Goal: Task Accomplishment & Management: Manage account settings

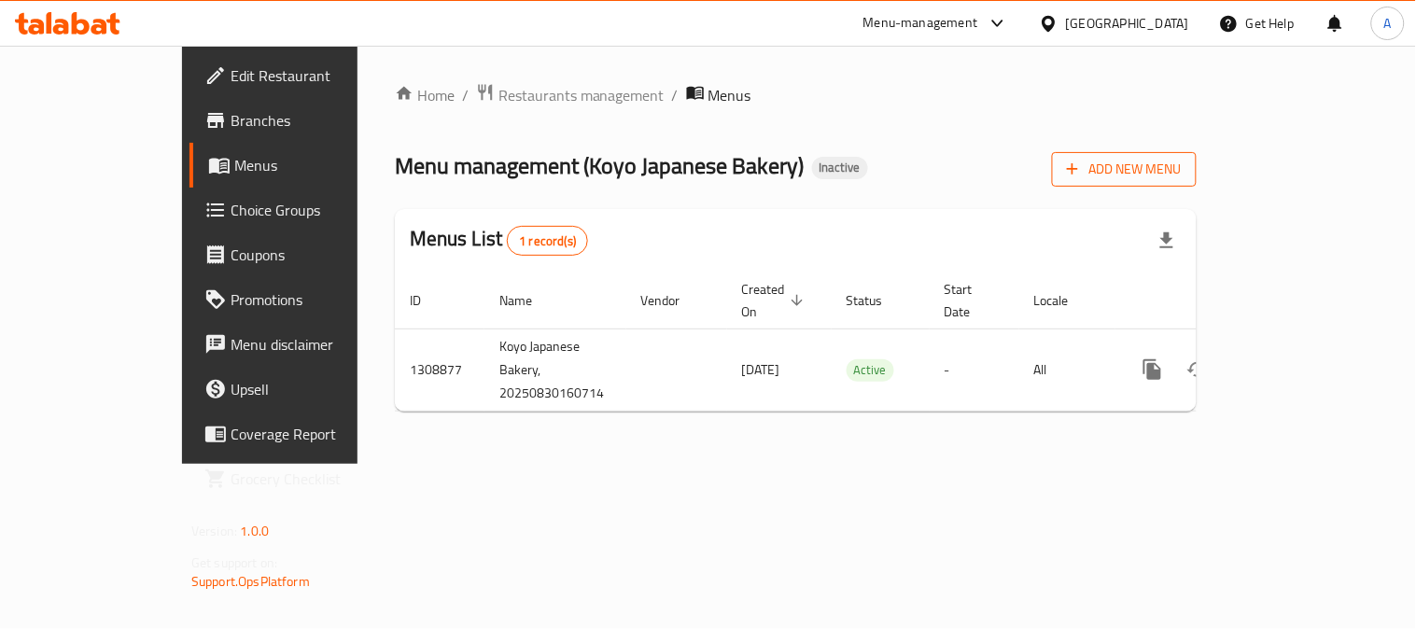
click at [1082, 162] on icon "button" at bounding box center [1073, 169] width 19 height 19
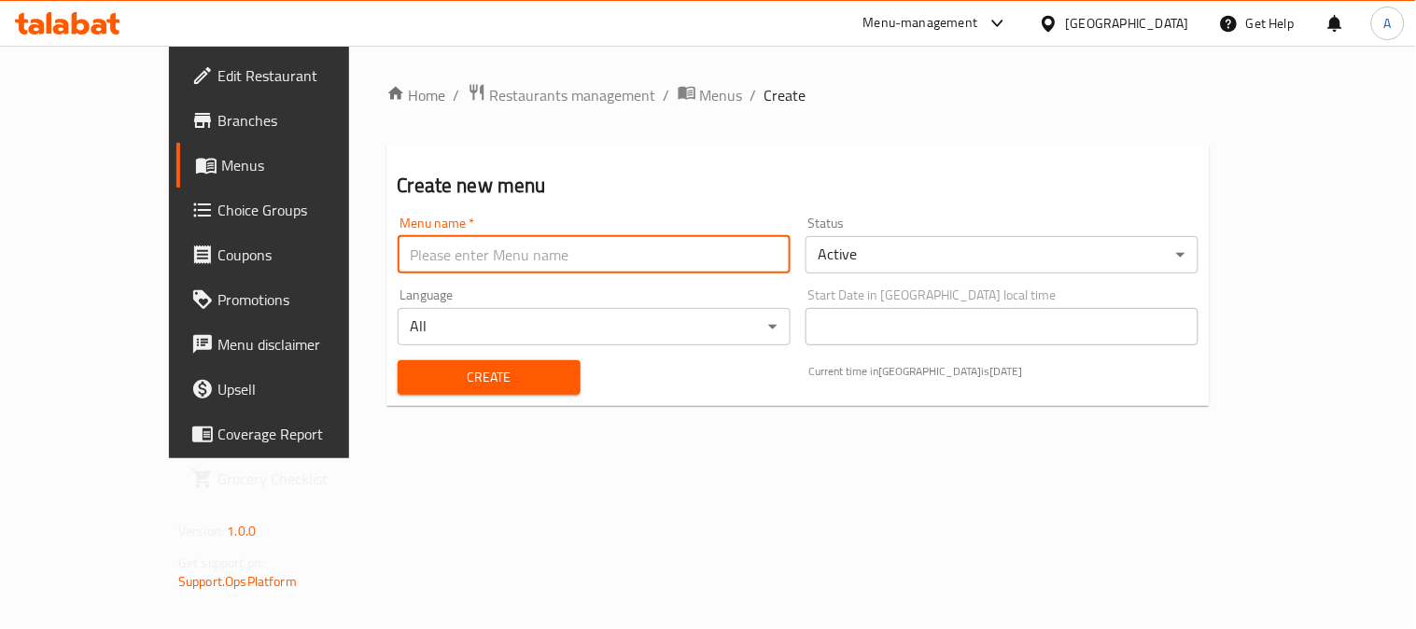
click at [402, 256] on input "text" at bounding box center [594, 254] width 393 height 37
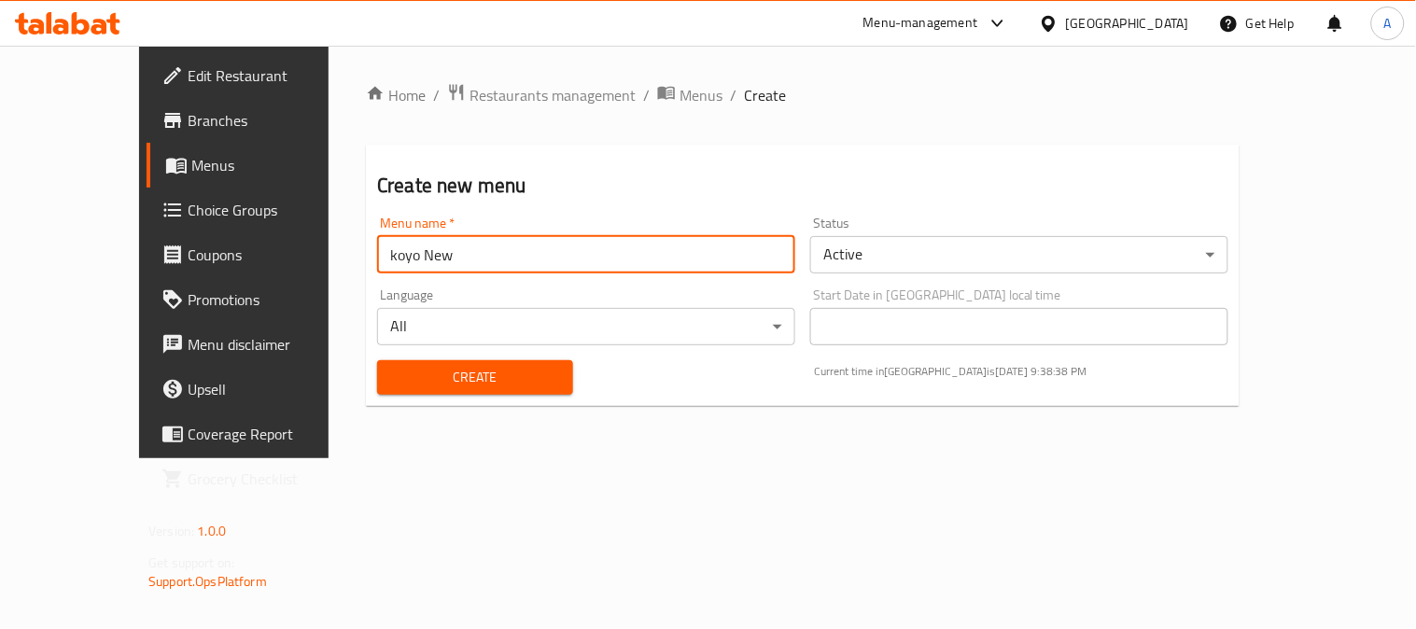
type input "koyo New"
click at [479, 371] on span "Create" at bounding box center [475, 377] width 166 height 23
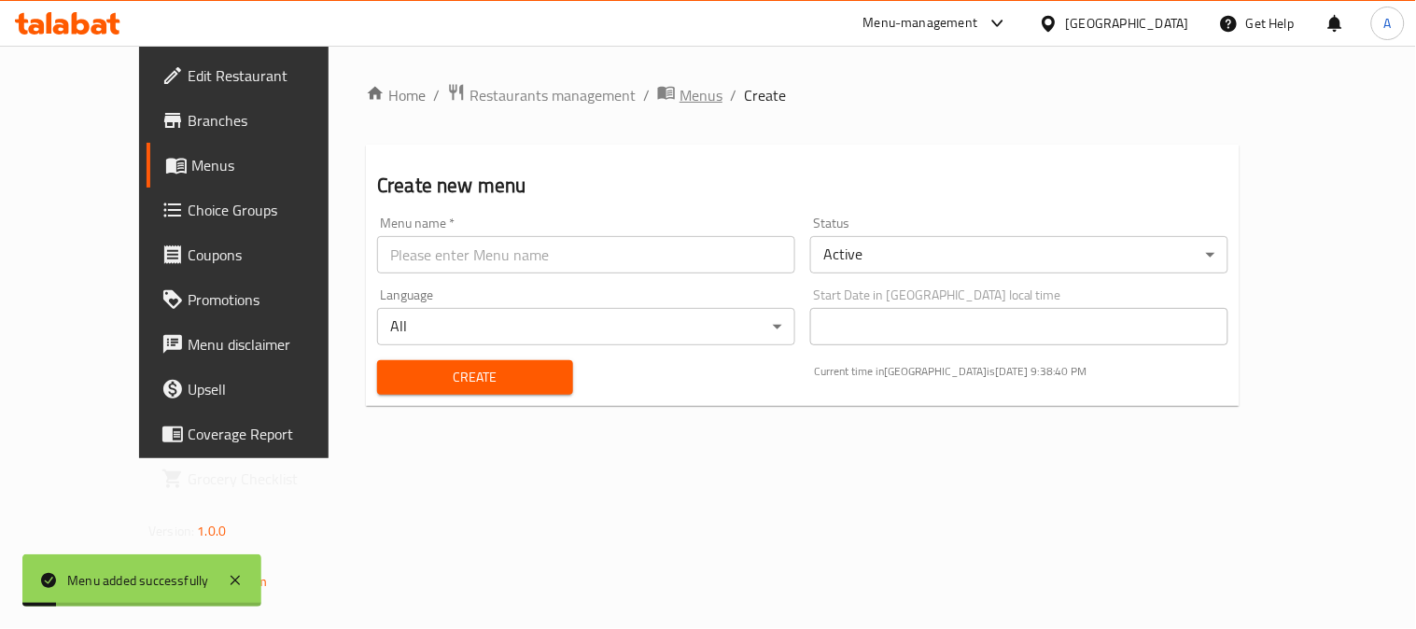
click at [680, 103] on span "Menus" at bounding box center [701, 95] width 43 height 22
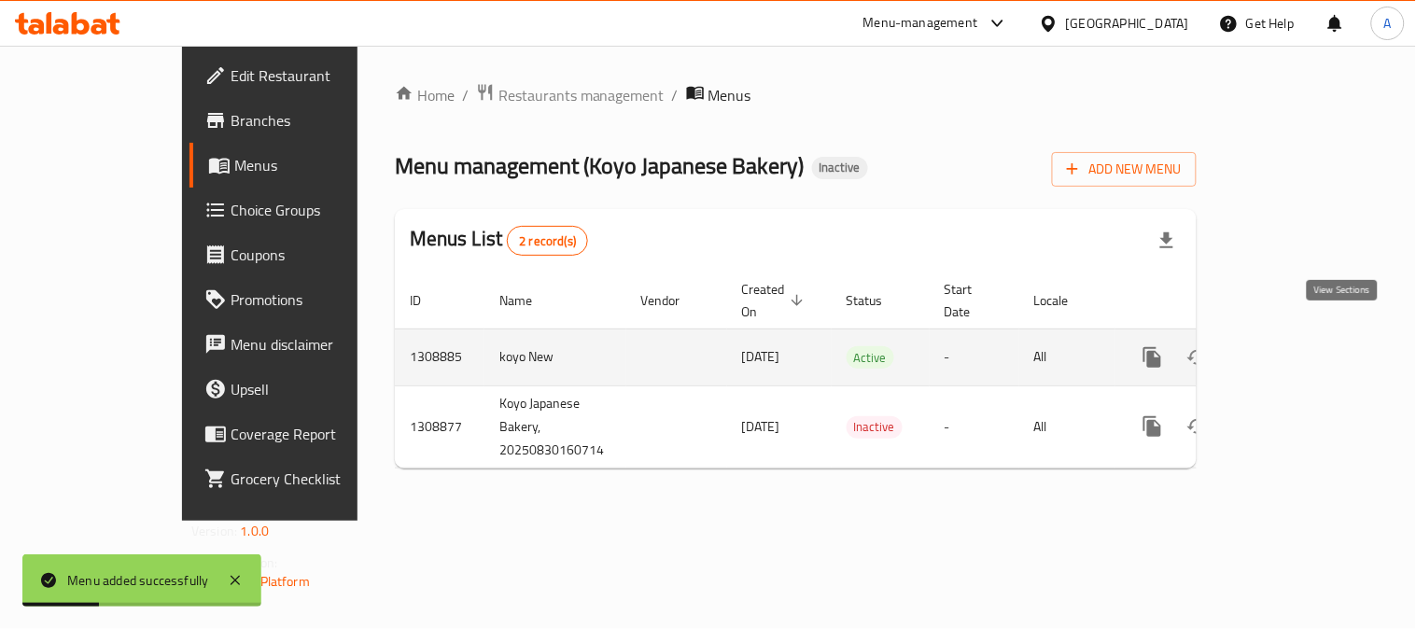
click at [1299, 346] on icon "enhanced table" at bounding box center [1287, 357] width 22 height 22
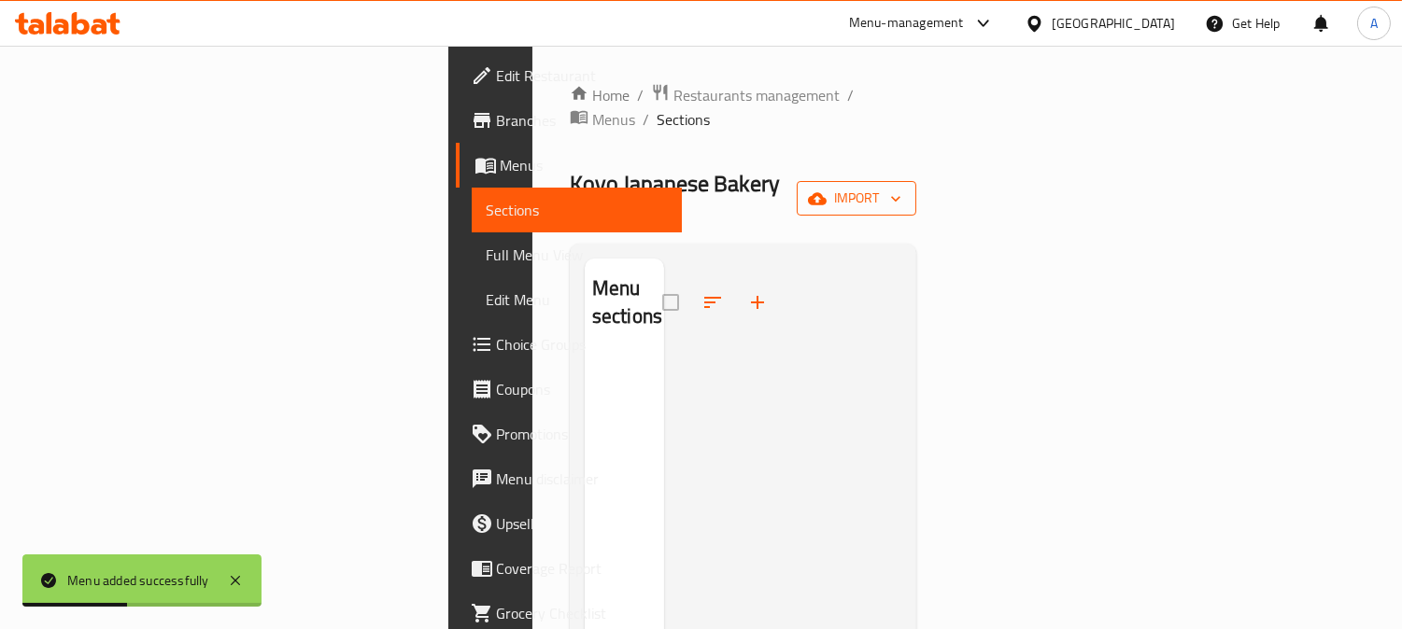
click at [916, 181] on button "import" at bounding box center [856, 198] width 120 height 35
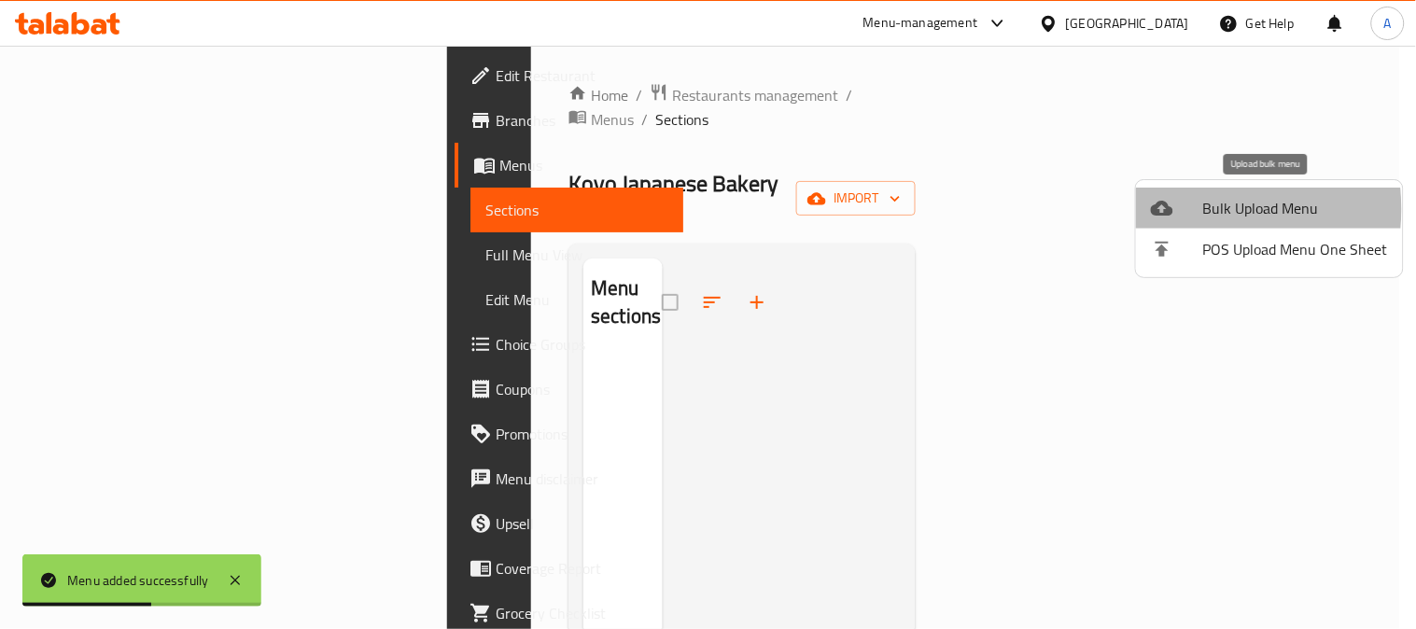
click at [1177, 209] on div at bounding box center [1177, 208] width 52 height 22
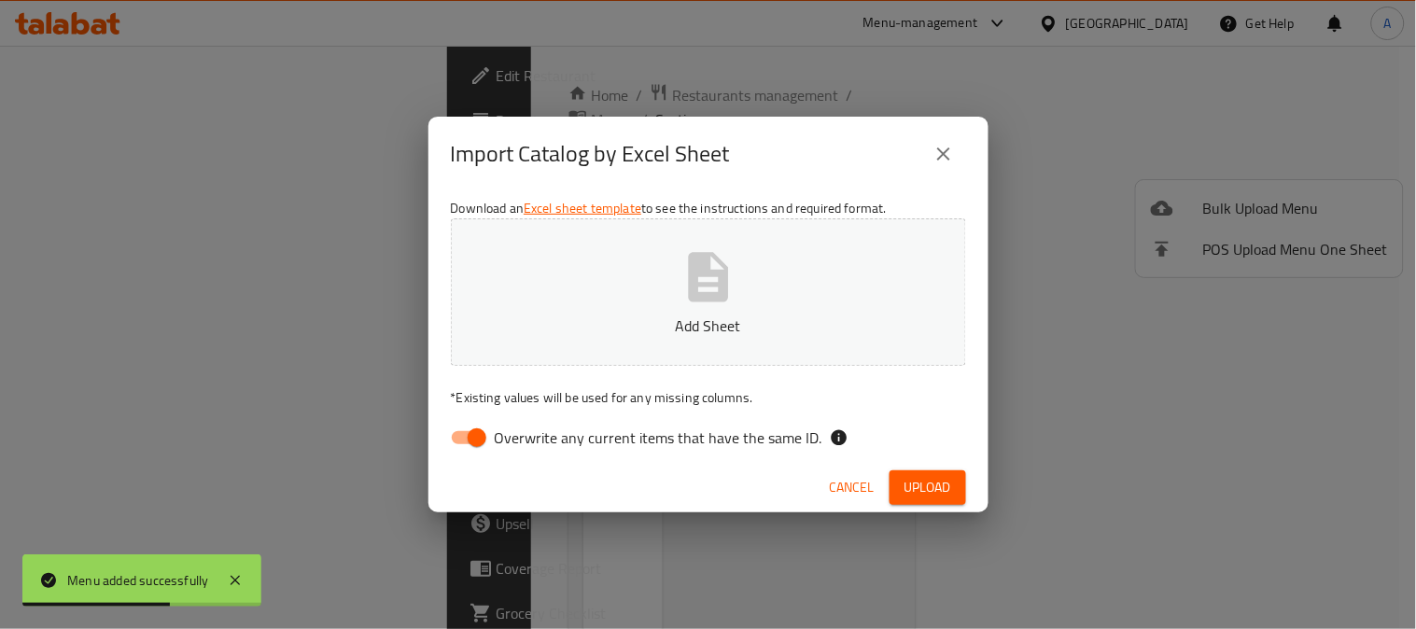
drag, startPoint x: 565, startPoint y: 434, endPoint x: 585, endPoint y: 418, distance: 25.2
click at [564, 434] on span "Overwrite any current items that have the same ID." at bounding box center [659, 438] width 328 height 22
click at [530, 434] on input "Overwrite any current items that have the same ID." at bounding box center [477, 437] width 106 height 35
checkbox input "false"
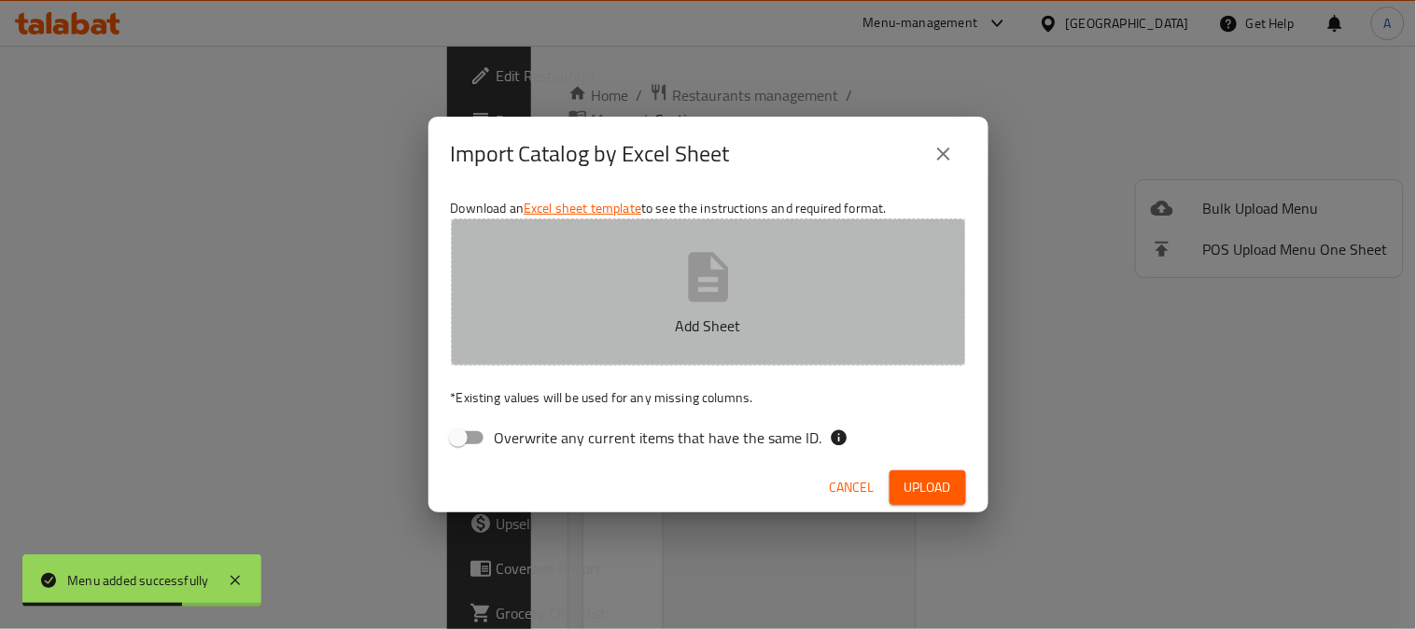
click at [680, 315] on p "Add Sheet" at bounding box center [709, 326] width 458 height 22
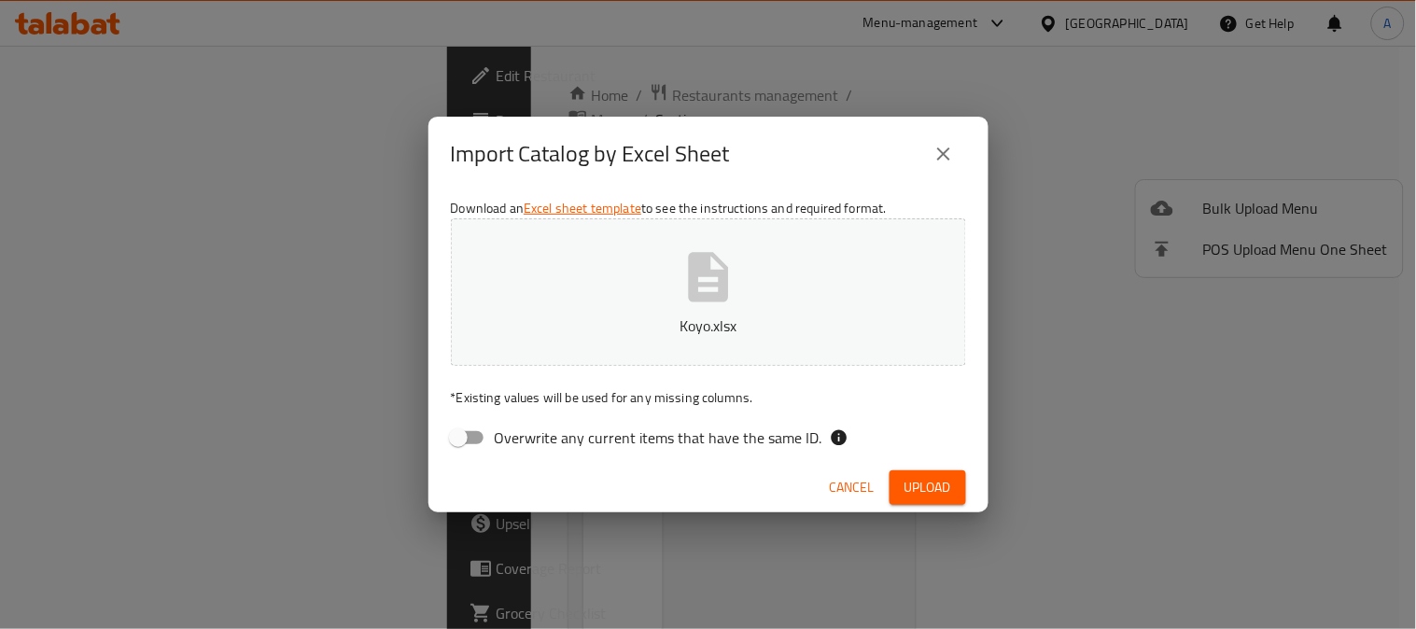
click at [909, 481] on span "Upload" at bounding box center [928, 487] width 47 height 23
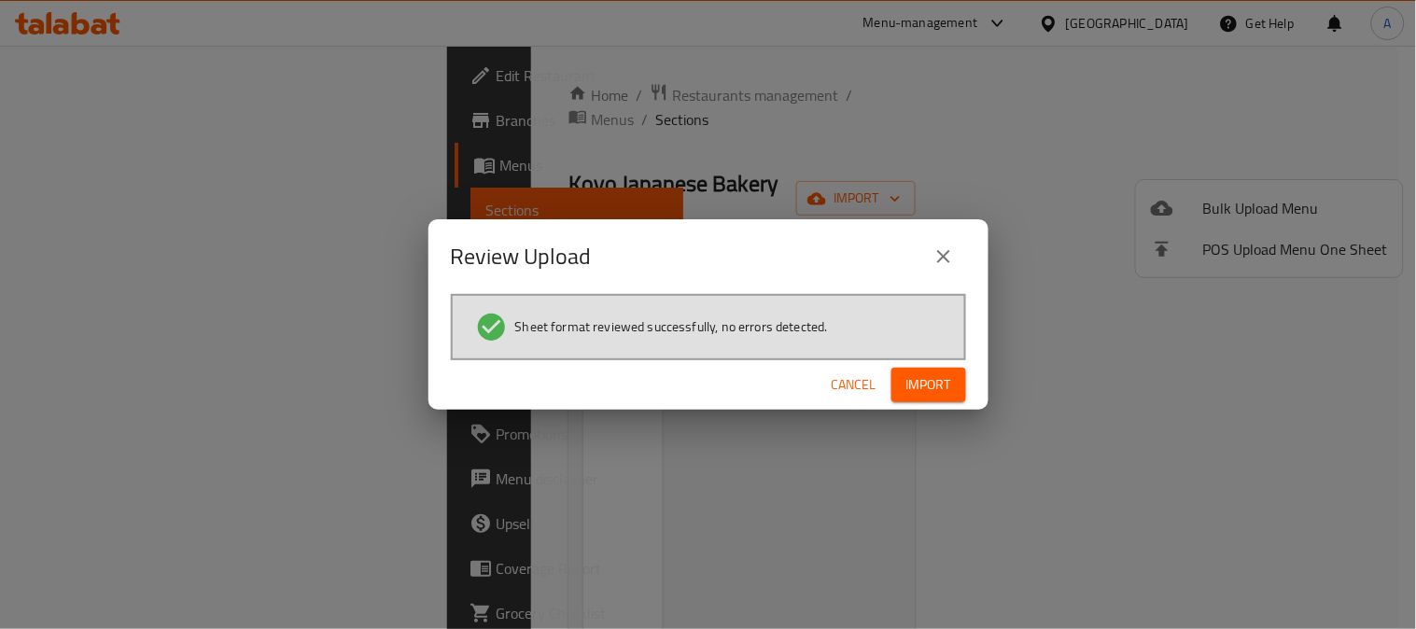
click at [919, 378] on span "Import" at bounding box center [929, 384] width 45 height 23
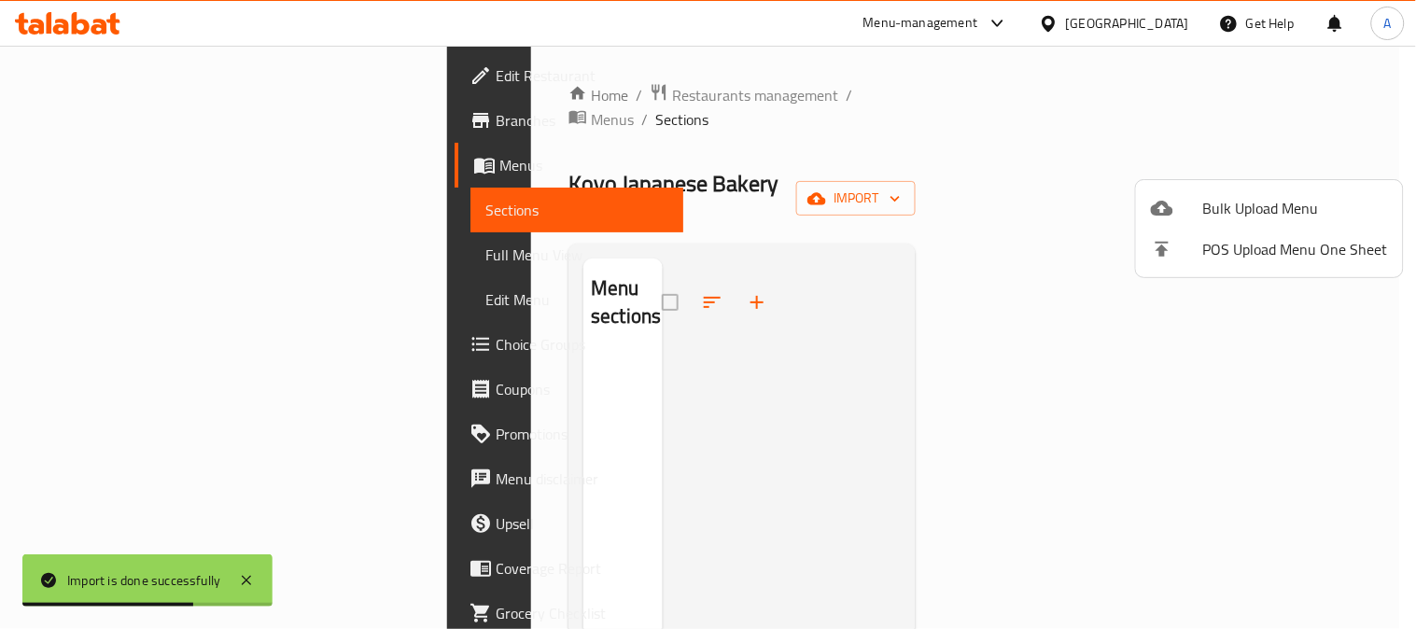
click at [784, 120] on div at bounding box center [708, 314] width 1416 height 629
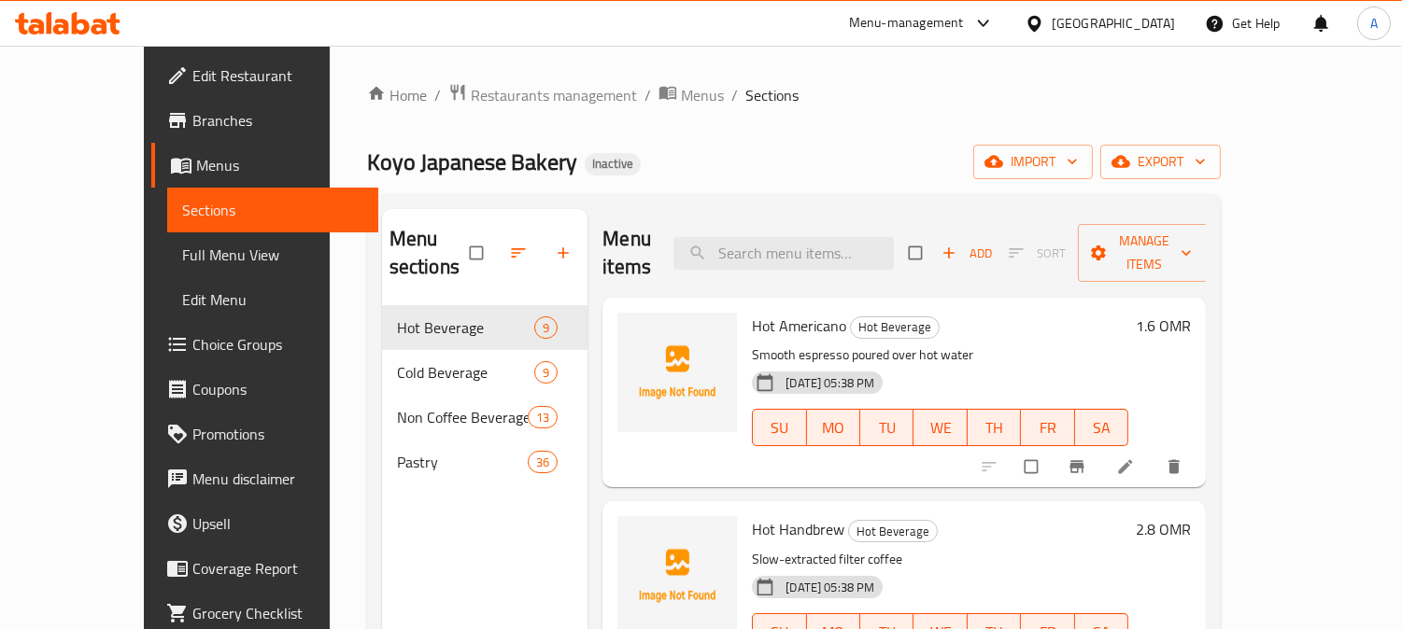
click at [192, 344] on span "Choice Groups" at bounding box center [277, 344] width 171 height 22
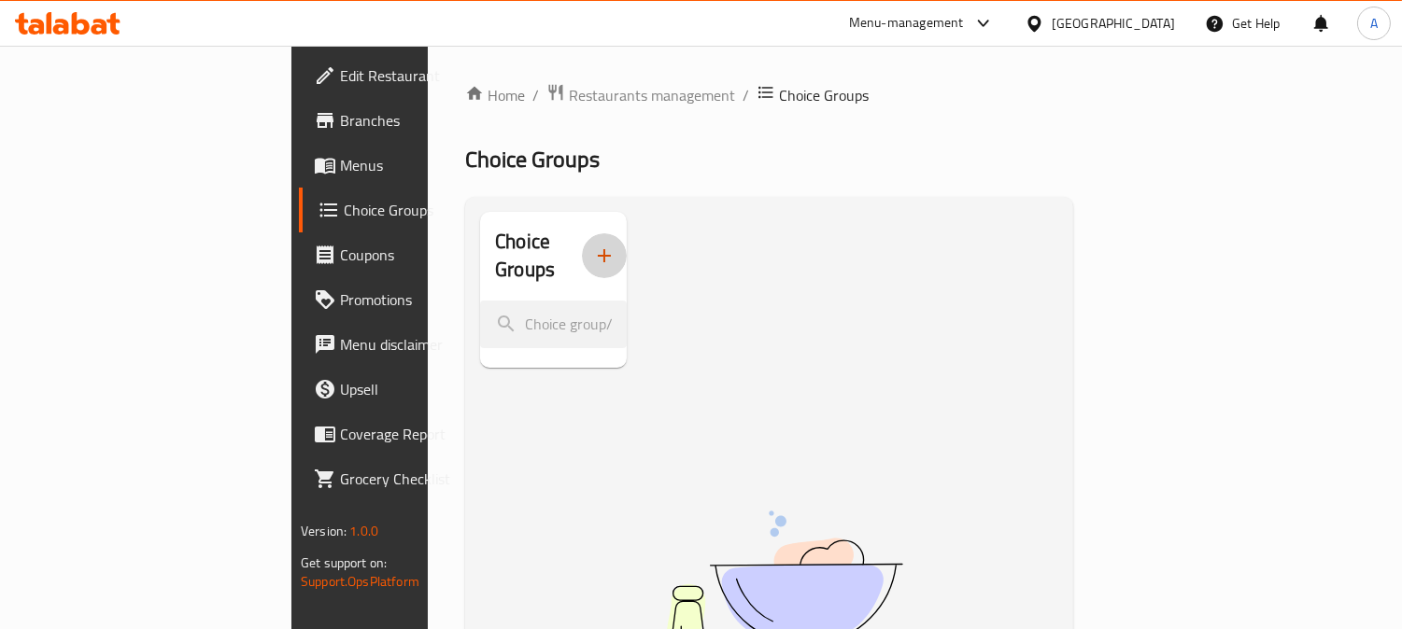
click at [593, 245] on icon "button" at bounding box center [604, 256] width 22 height 22
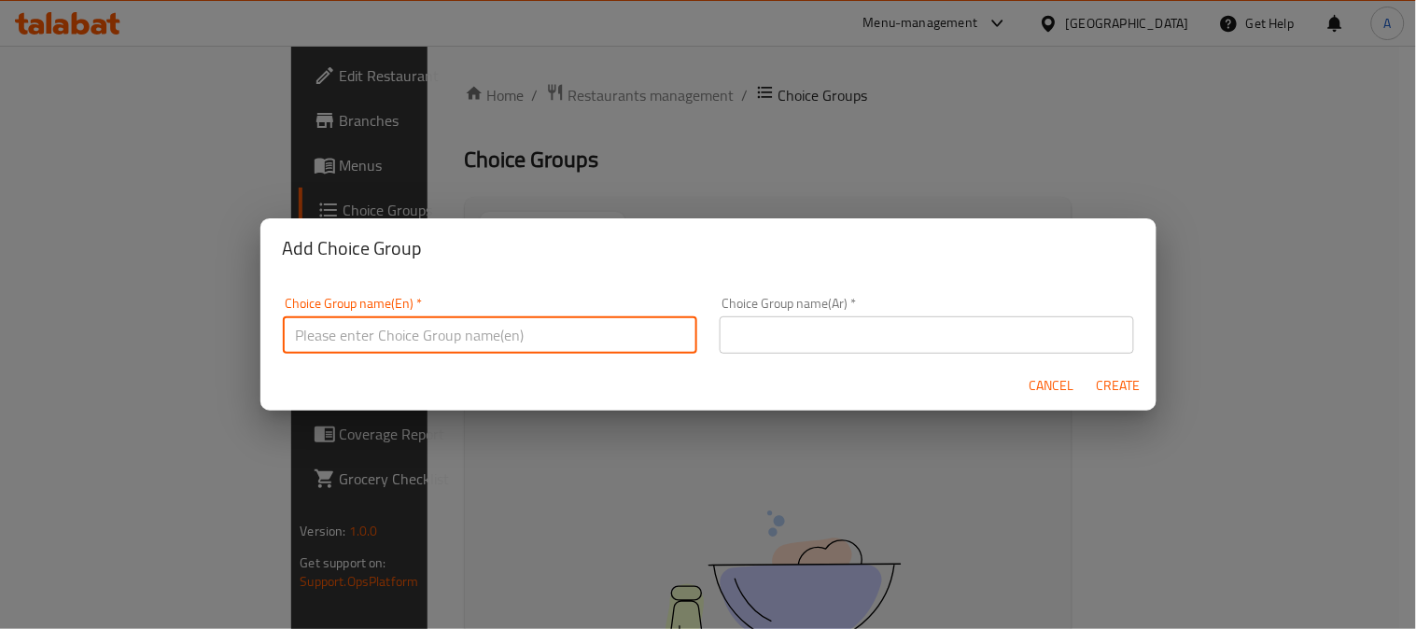
click at [436, 324] on input "text" at bounding box center [490, 335] width 415 height 37
type input "Optional Syrup"
click at [752, 331] on input "text" at bounding box center [927, 335] width 415 height 37
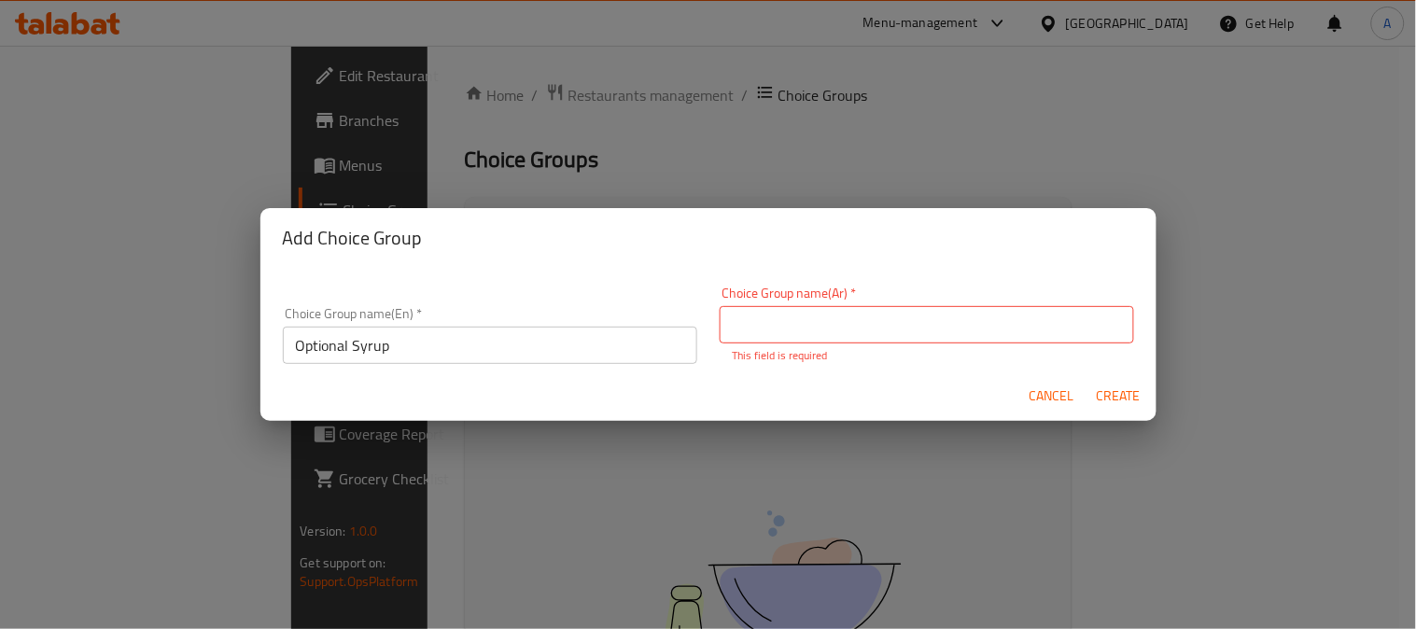
click at [769, 328] on input "text" at bounding box center [927, 324] width 415 height 37
type input "شراب إختيارى"
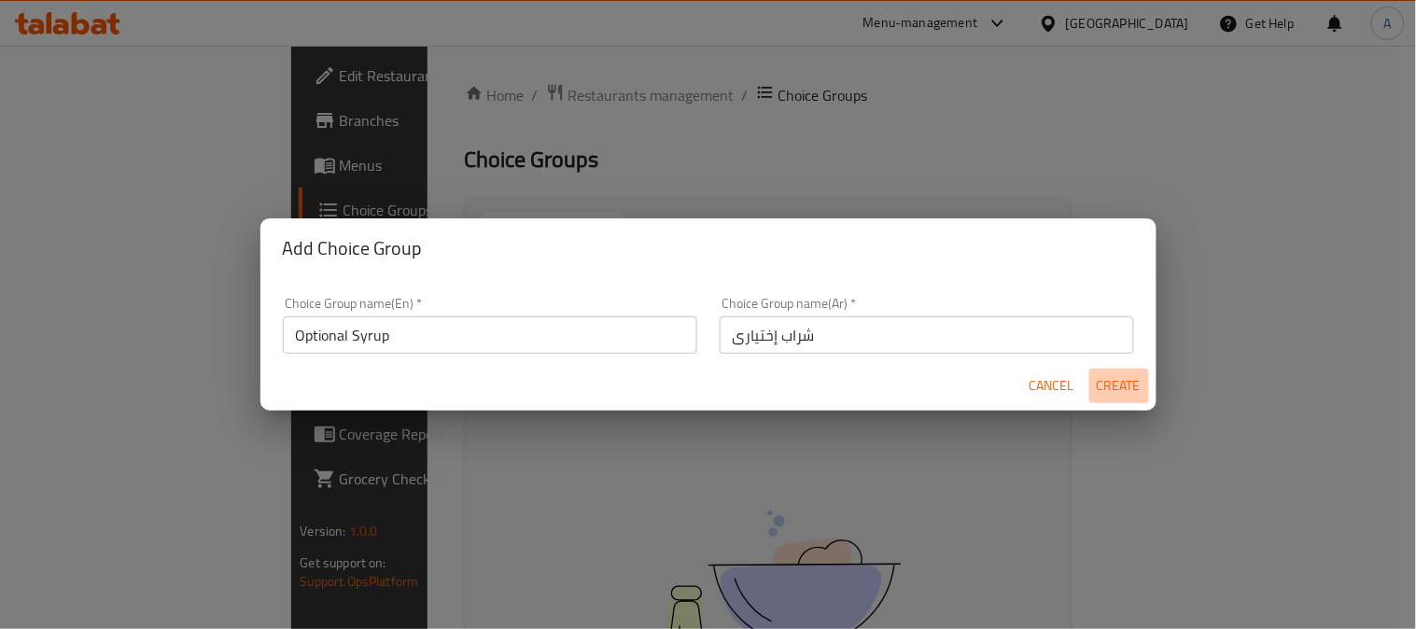
click at [1105, 396] on span "Create" at bounding box center [1119, 385] width 45 height 23
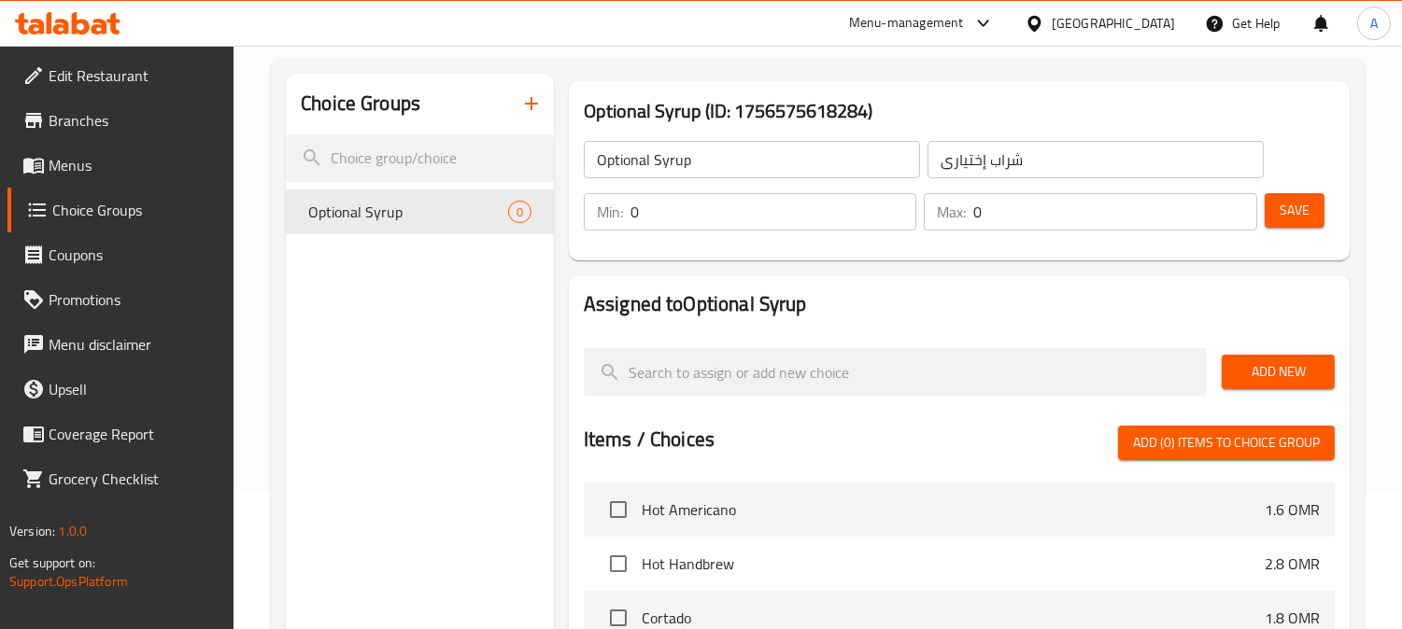
scroll to position [311, 0]
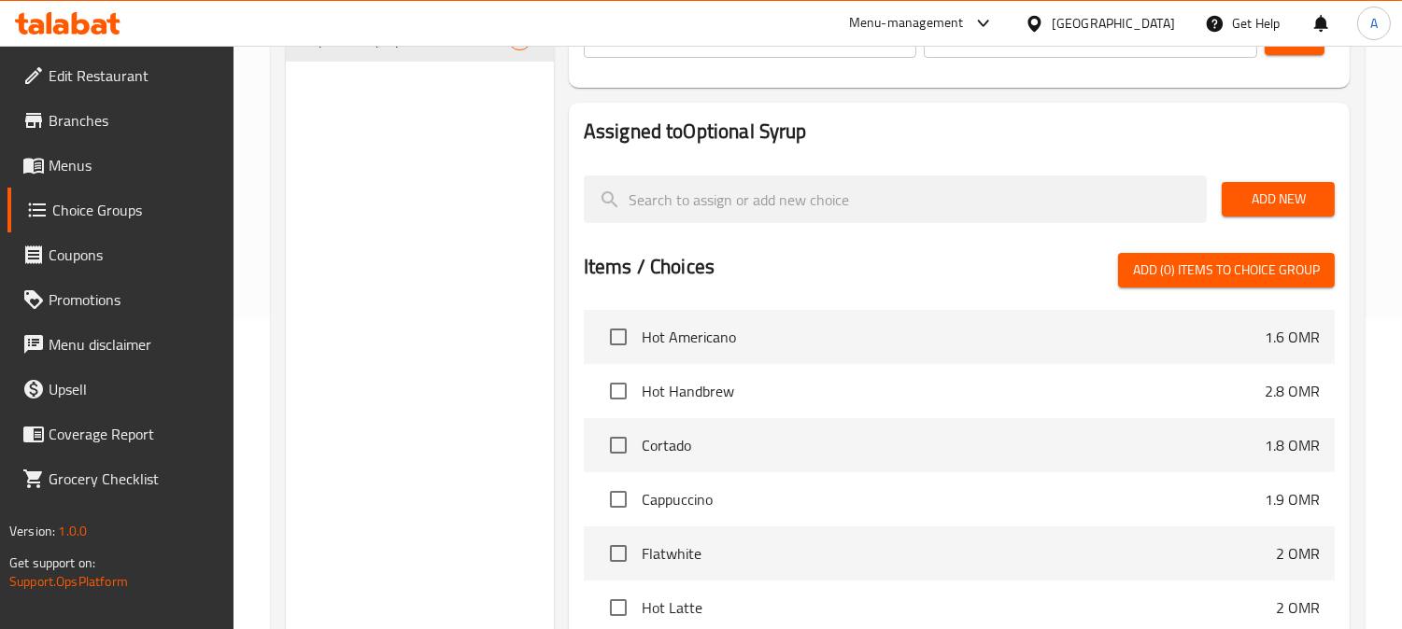
click at [1293, 196] on span "Add New" at bounding box center [1277, 199] width 83 height 23
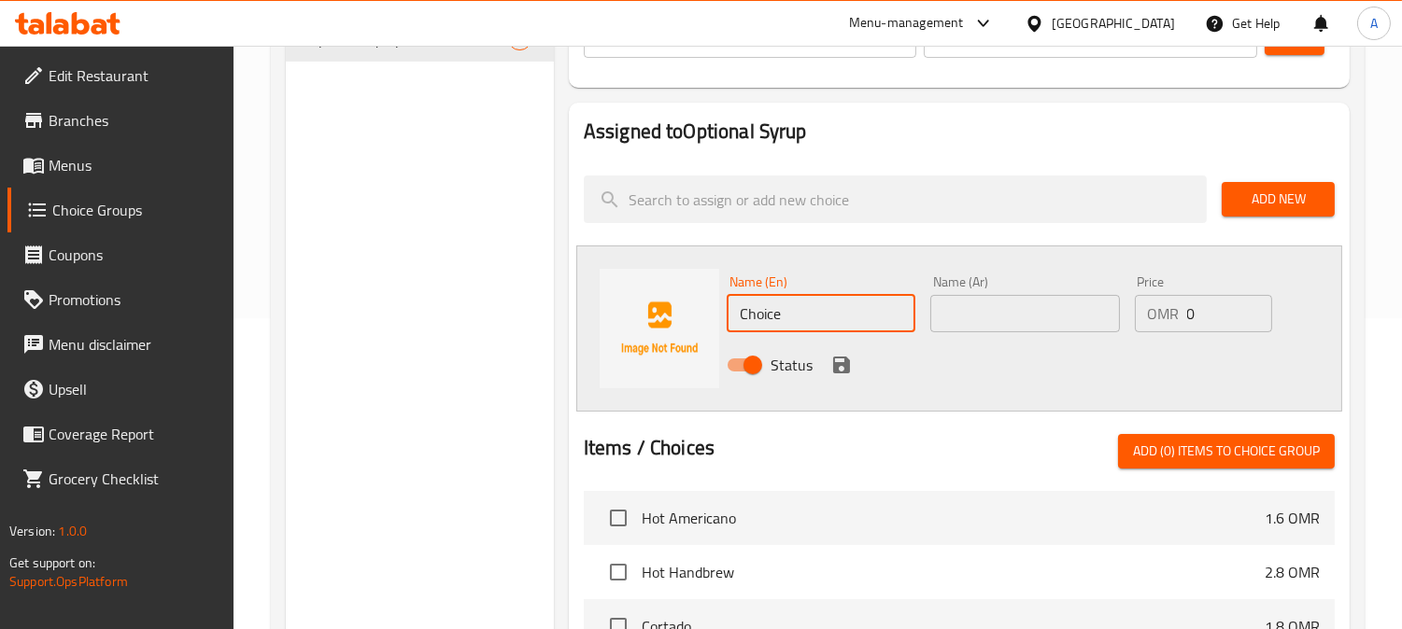
drag, startPoint x: 797, startPoint y: 318, endPoint x: 640, endPoint y: 295, distance: 159.5
click at [654, 296] on div "Name (En) Choice Name (En) Name (Ar) Name (Ar) Price OMR 0 Price Status" at bounding box center [959, 329] width 766 height 166
paste input "Vanilla"
type input "Vanilla"
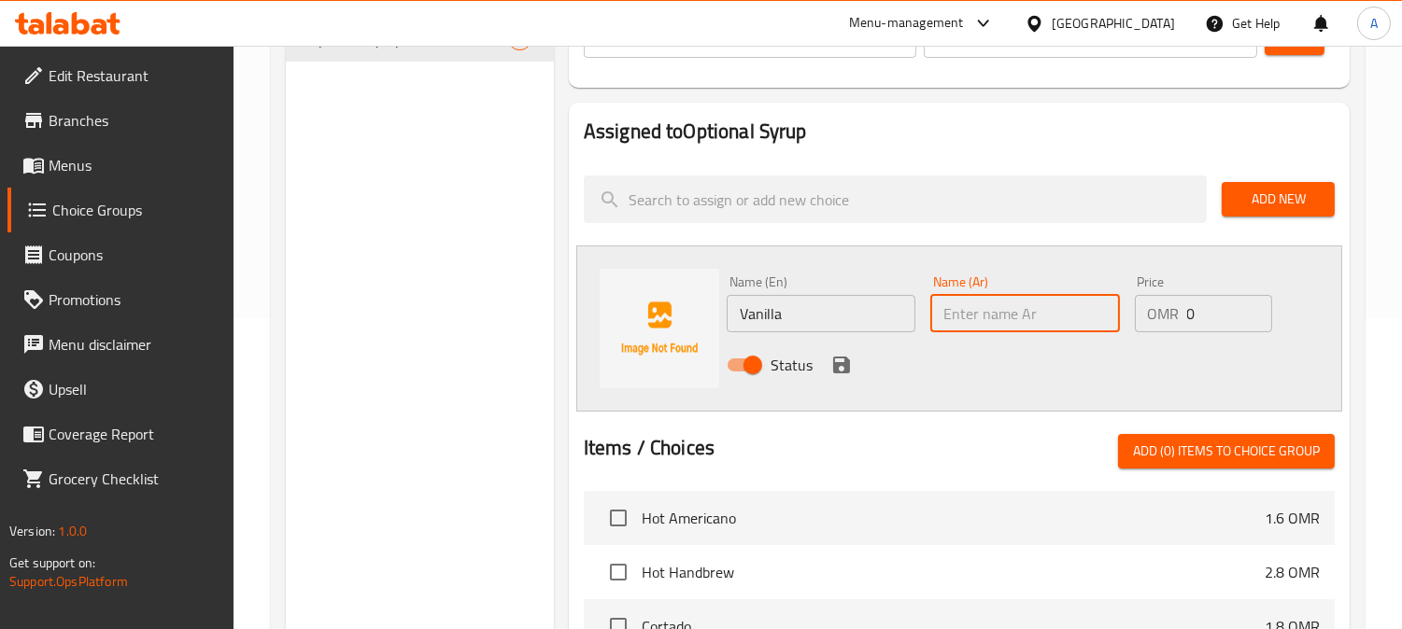
click at [990, 315] on input "text" at bounding box center [1024, 313] width 189 height 37
type input "فانيليا"
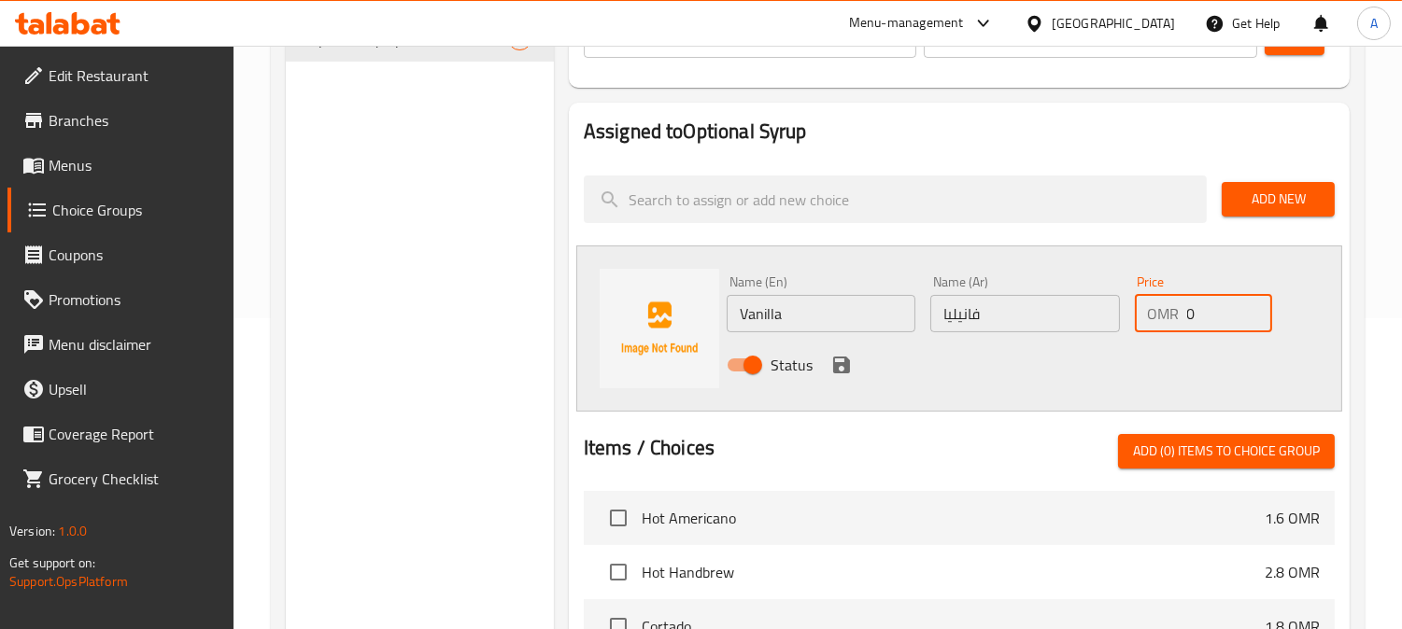
drag, startPoint x: 1196, startPoint y: 312, endPoint x: 1124, endPoint y: 323, distance: 72.8
click at [1127, 323] on div "Price OMR 0 Price" at bounding box center [1203, 304] width 153 height 72
type input ".3"
click at [835, 355] on icon "save" at bounding box center [841, 365] width 22 height 22
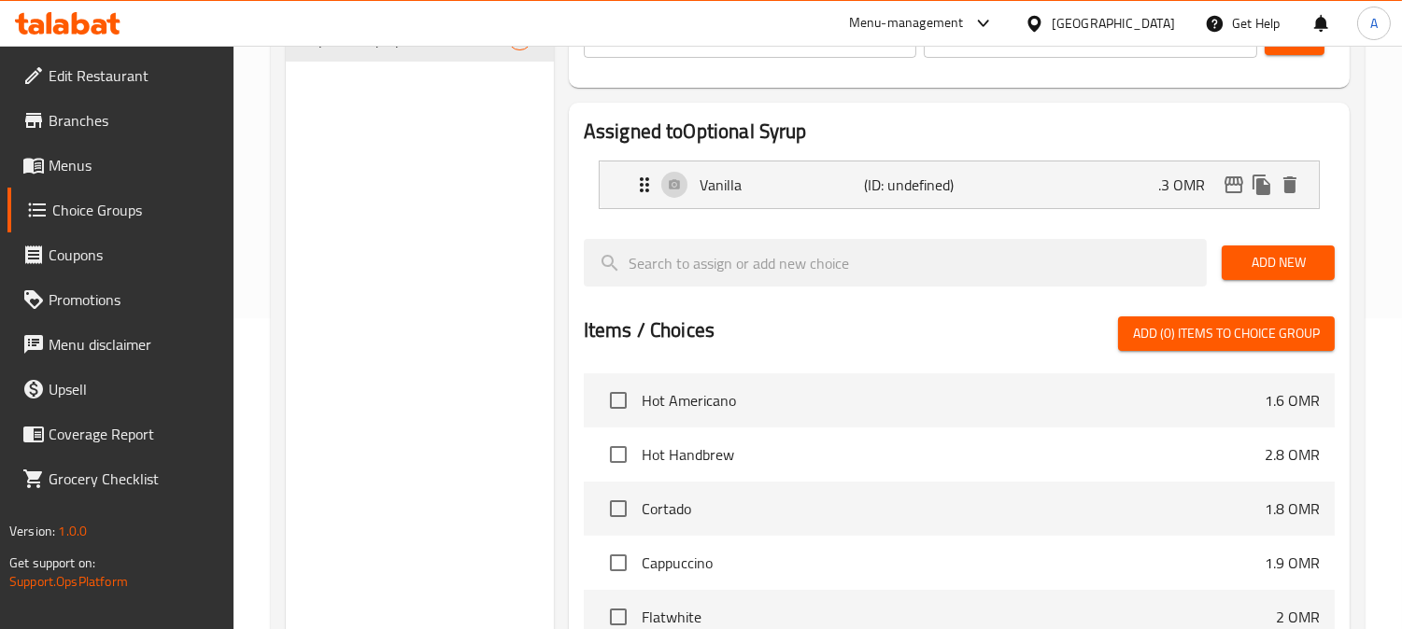
click at [1275, 263] on span "Add New" at bounding box center [1277, 262] width 83 height 23
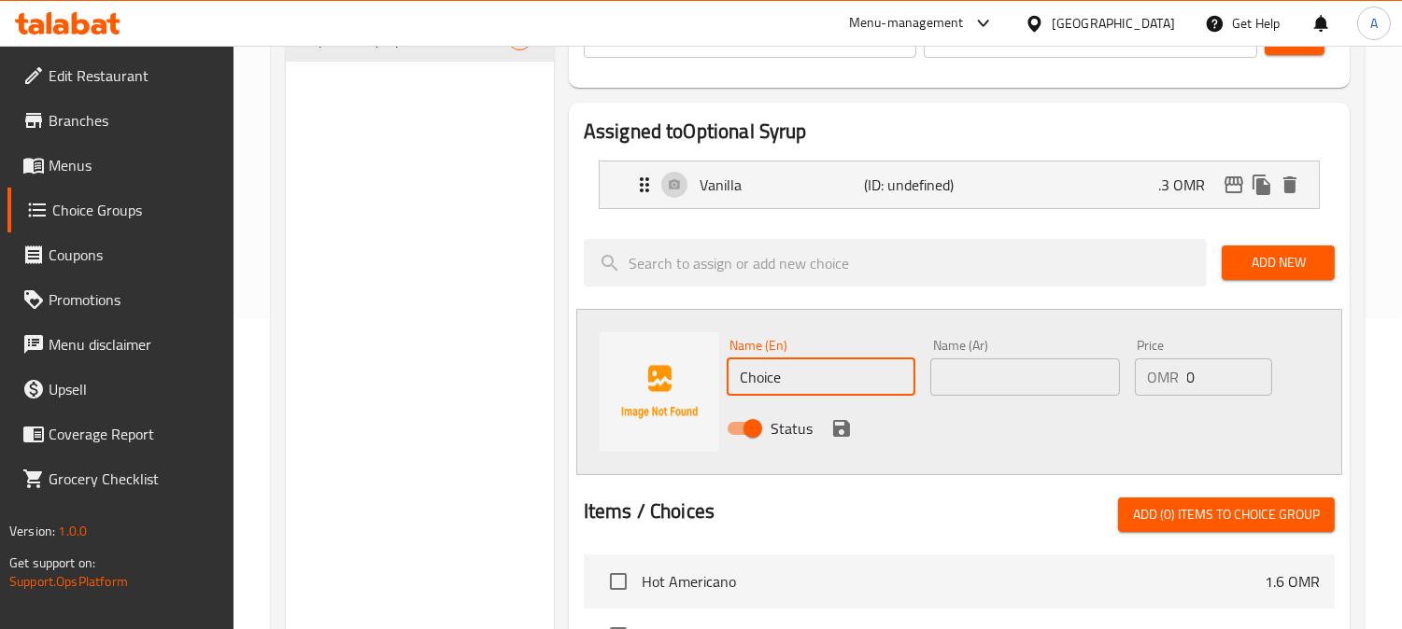
drag, startPoint x: 792, startPoint y: 372, endPoint x: 612, endPoint y: 371, distance: 180.2
click at [618, 372] on div "Name (En) Choice Name (En) Name (Ar) Name (Ar) Price OMR 0 Price Status" at bounding box center [959, 392] width 766 height 166
paste input "aramel"
type input "Caramel"
click at [960, 388] on input "text" at bounding box center [1024, 377] width 189 height 37
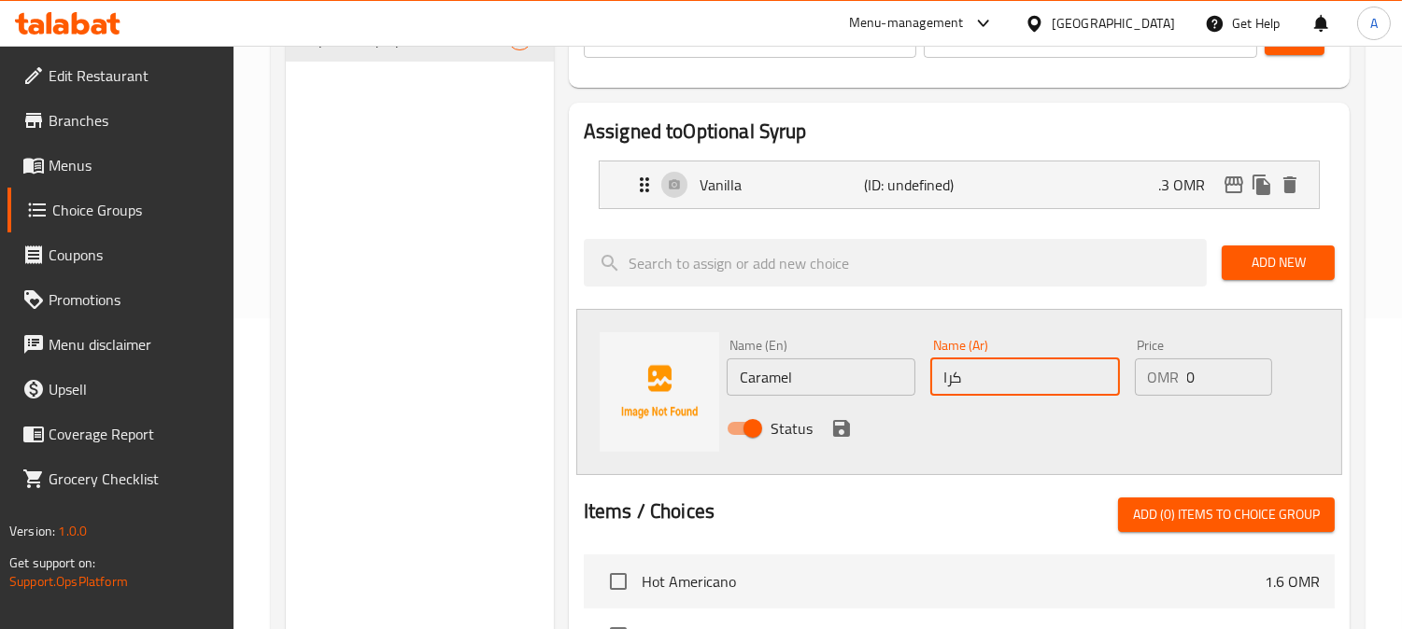
type input "كراميل"
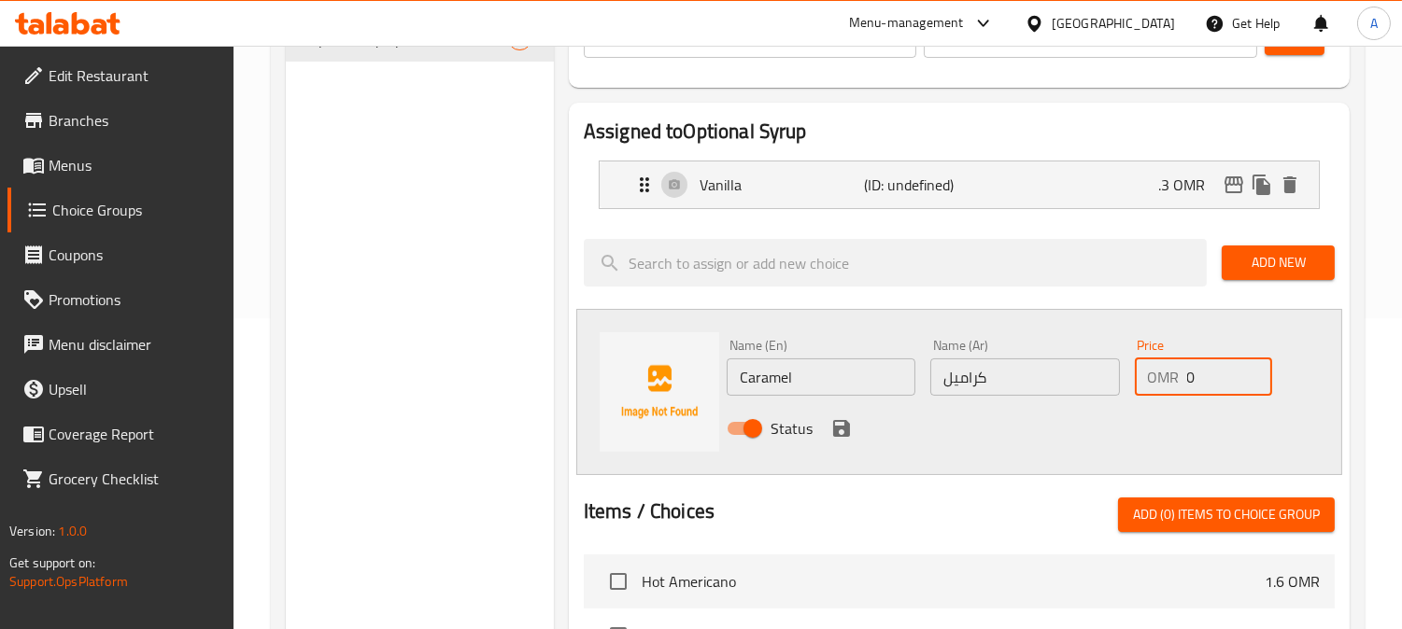
drag, startPoint x: 1224, startPoint y: 371, endPoint x: 1135, endPoint y: 388, distance: 91.4
click at [1135, 388] on div "OMR 0 Price" at bounding box center [1204, 377] width 138 height 37
type input ".3"
click at [847, 430] on icon "save" at bounding box center [841, 428] width 17 height 17
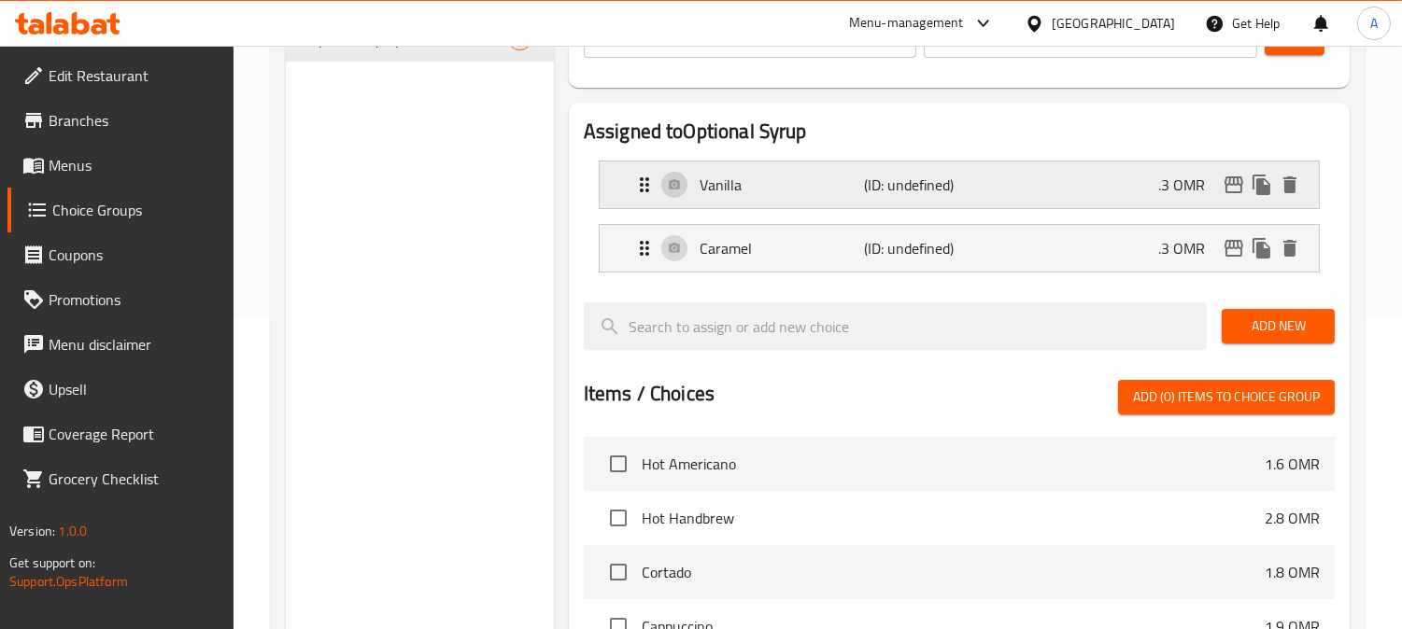
click at [1083, 203] on div "Vanilla (ID: undefined) .3 OMR" at bounding box center [964, 185] width 663 height 47
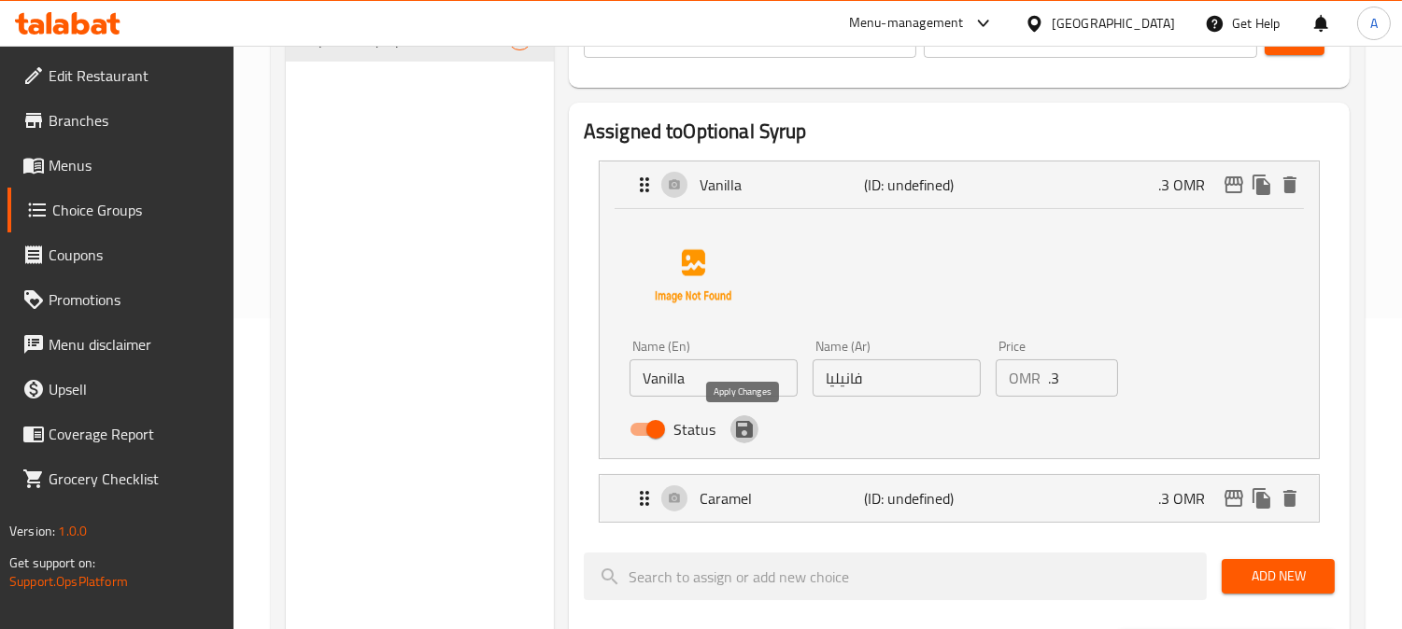
click at [749, 435] on icon "save" at bounding box center [744, 429] width 17 height 17
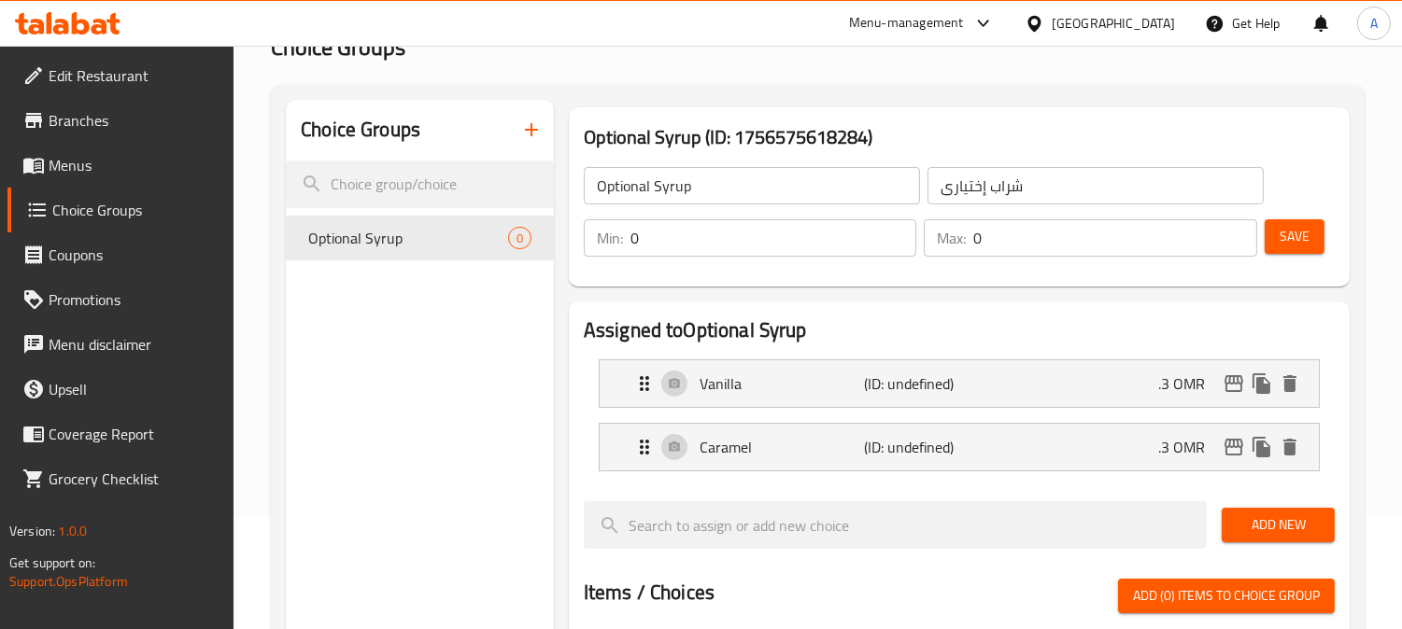
scroll to position [0, 0]
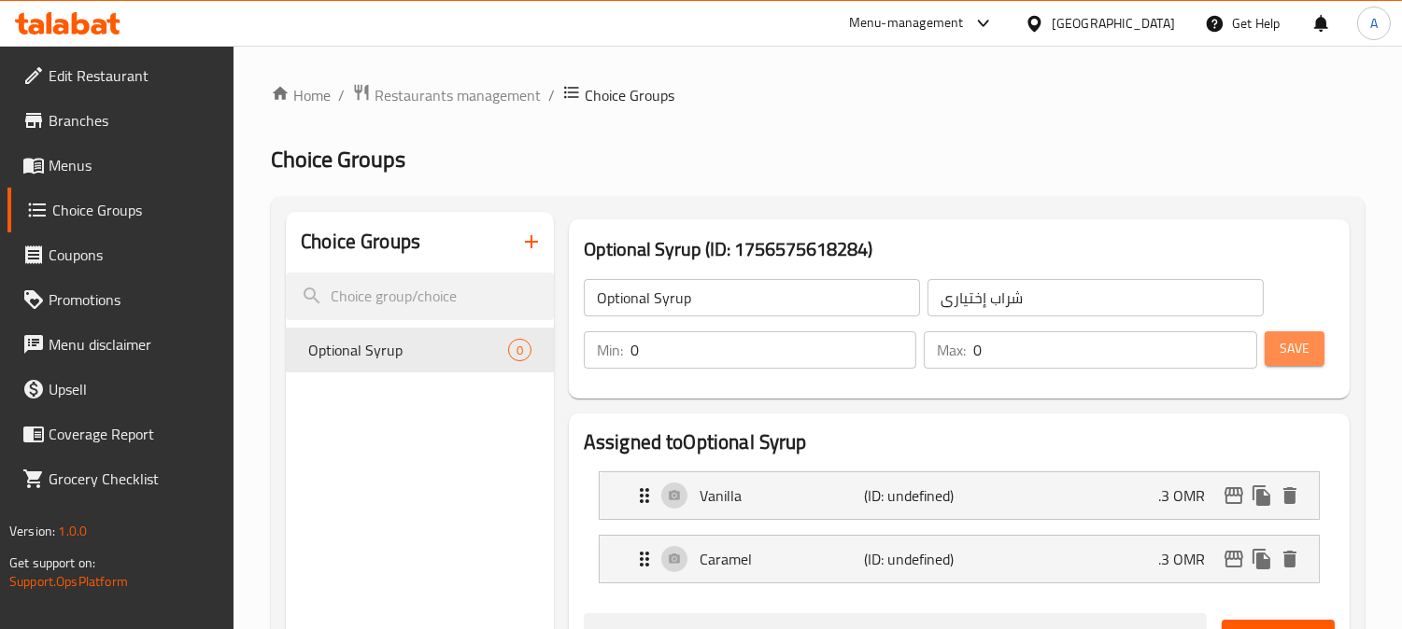
click at [1290, 350] on span "Save" at bounding box center [1294, 348] width 30 height 23
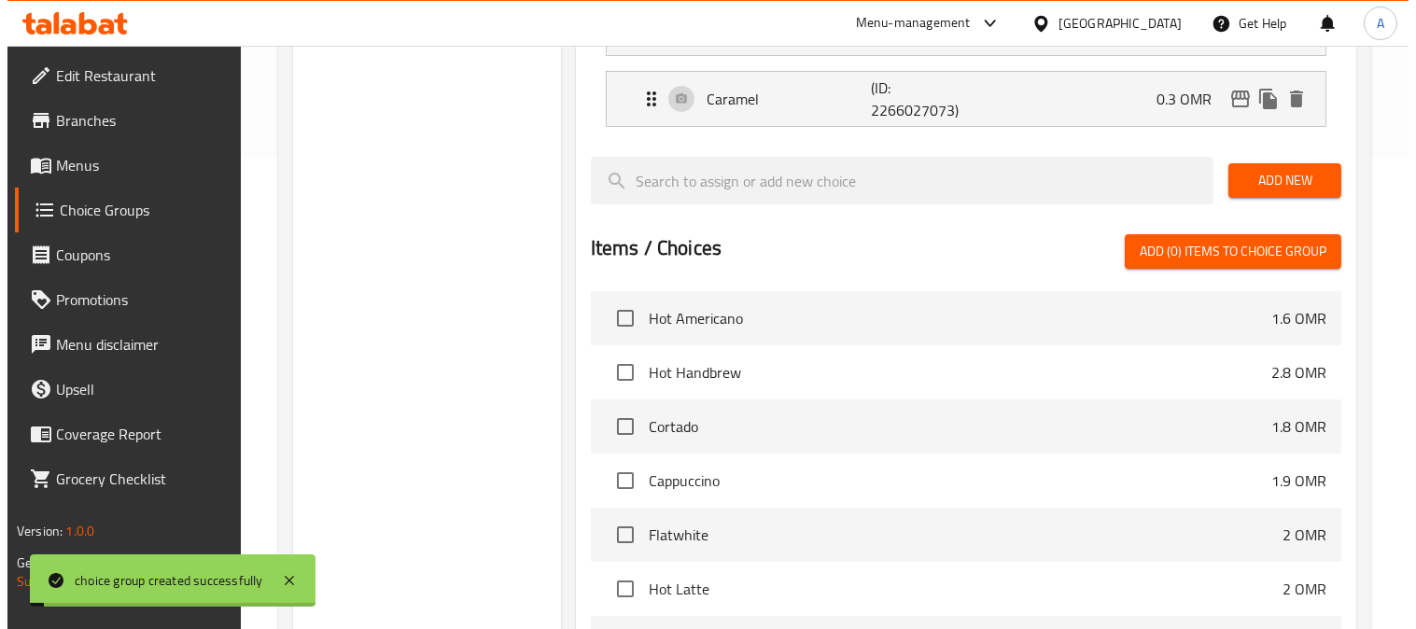
scroll to position [708, 0]
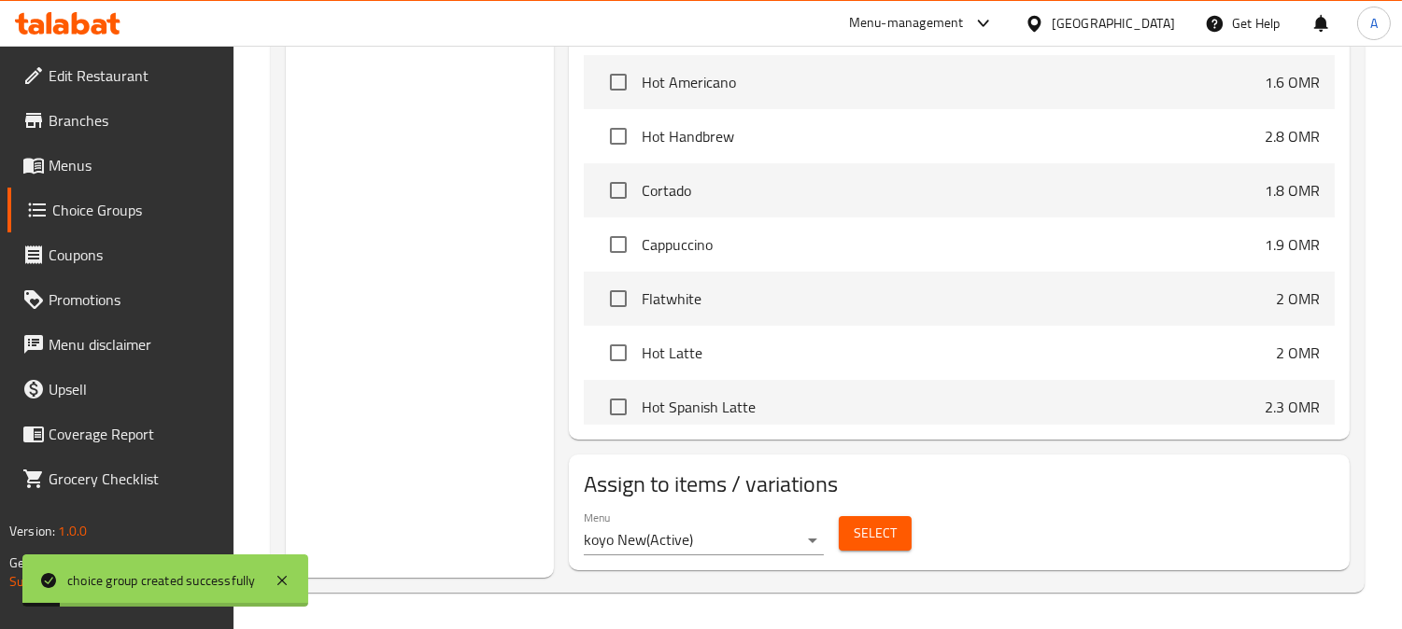
click at [868, 530] on span "Select" at bounding box center [874, 533] width 43 height 23
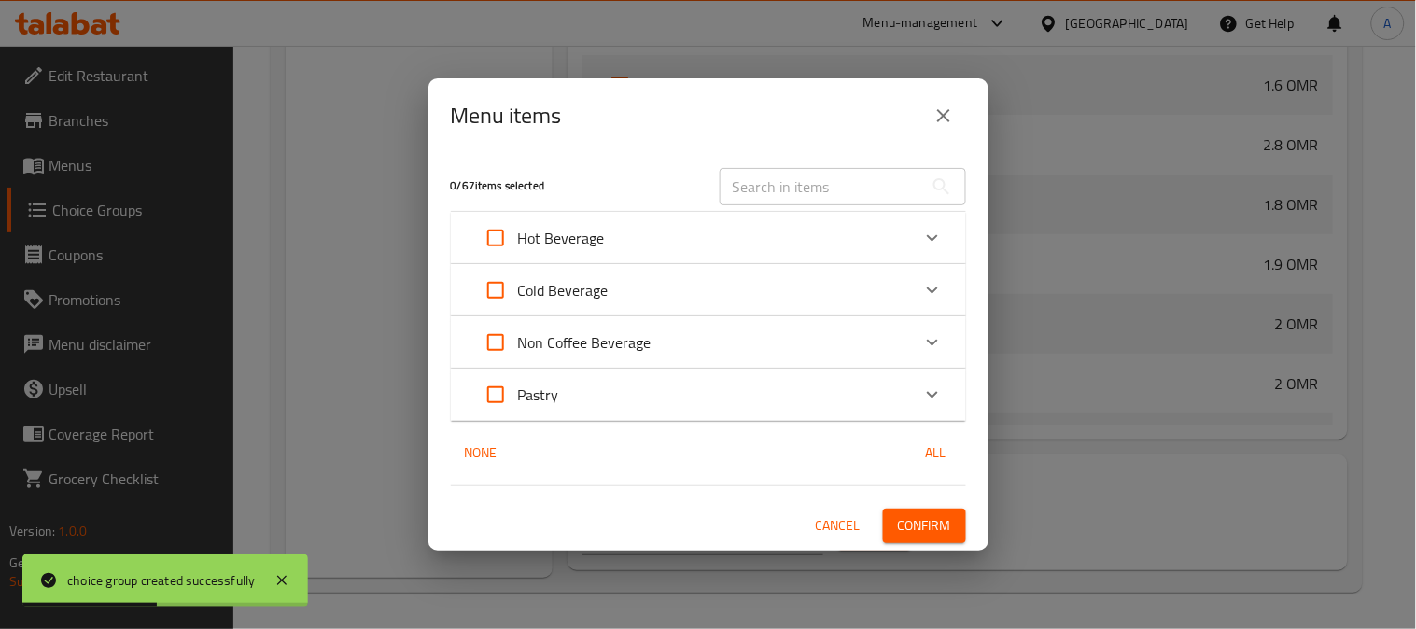
click at [697, 240] on div "Hot Beverage" at bounding box center [691, 238] width 437 height 45
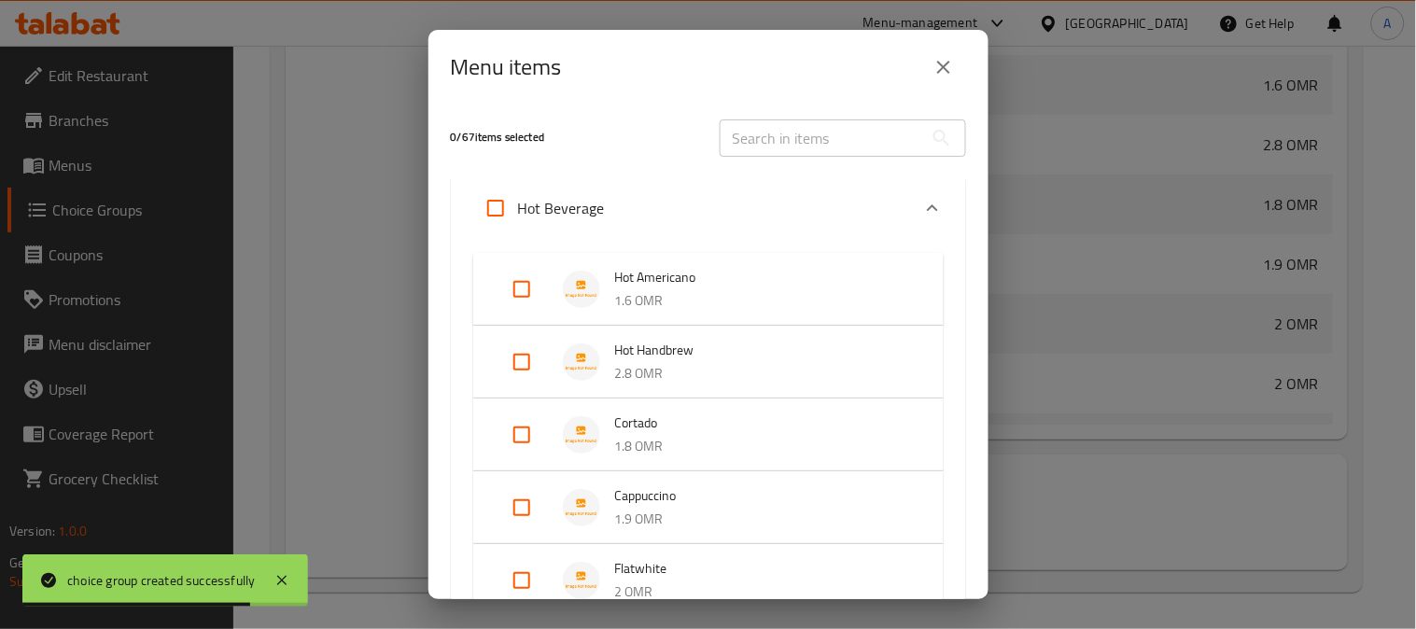
click at [495, 218] on input "Expand" at bounding box center [495, 208] width 45 height 45
checkbox input "true"
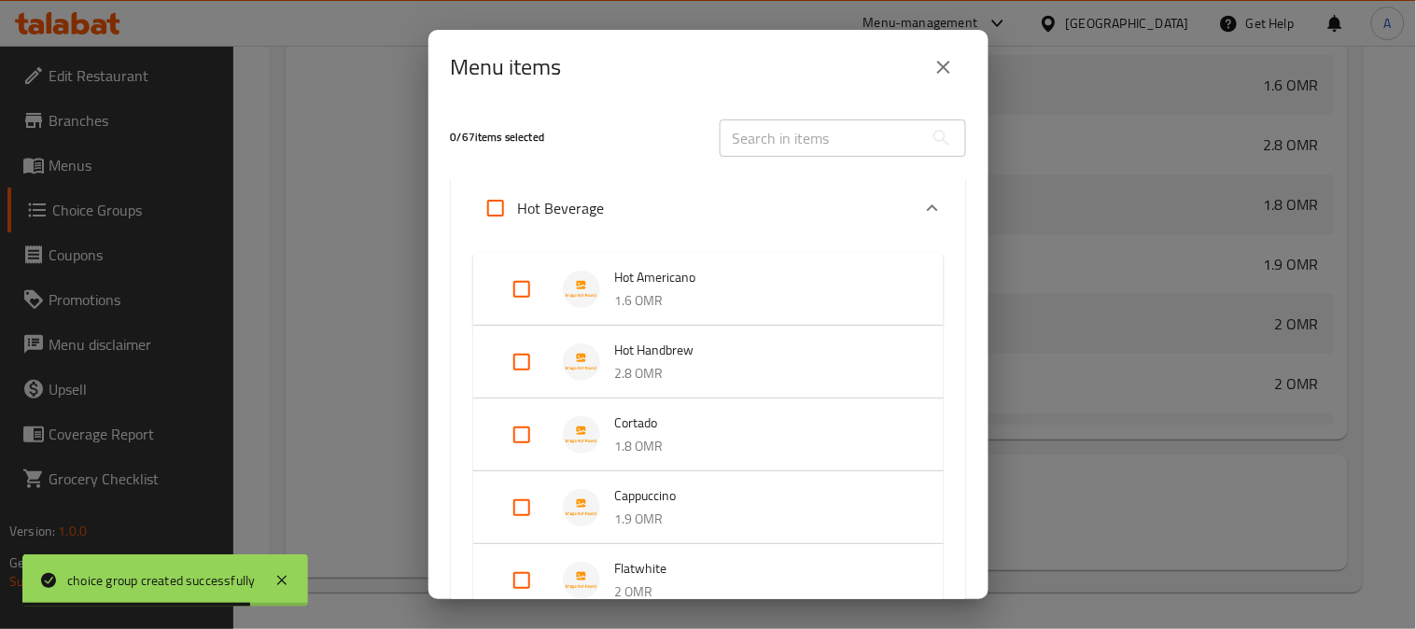
checkbox input "true"
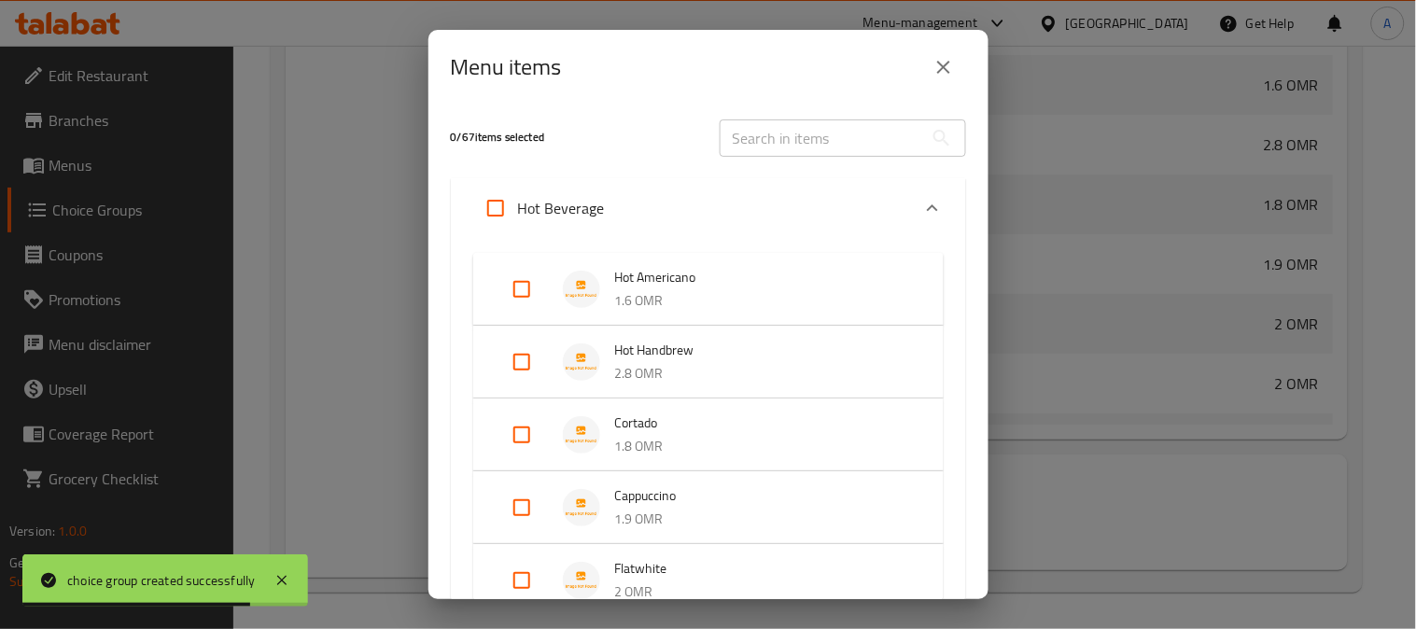
checkbox input "true"
drag, startPoint x: 521, startPoint y: 290, endPoint x: 519, endPoint y: 340, distance: 49.5
click at [519, 295] on input "Expand" at bounding box center [522, 289] width 45 height 45
checkbox input "false"
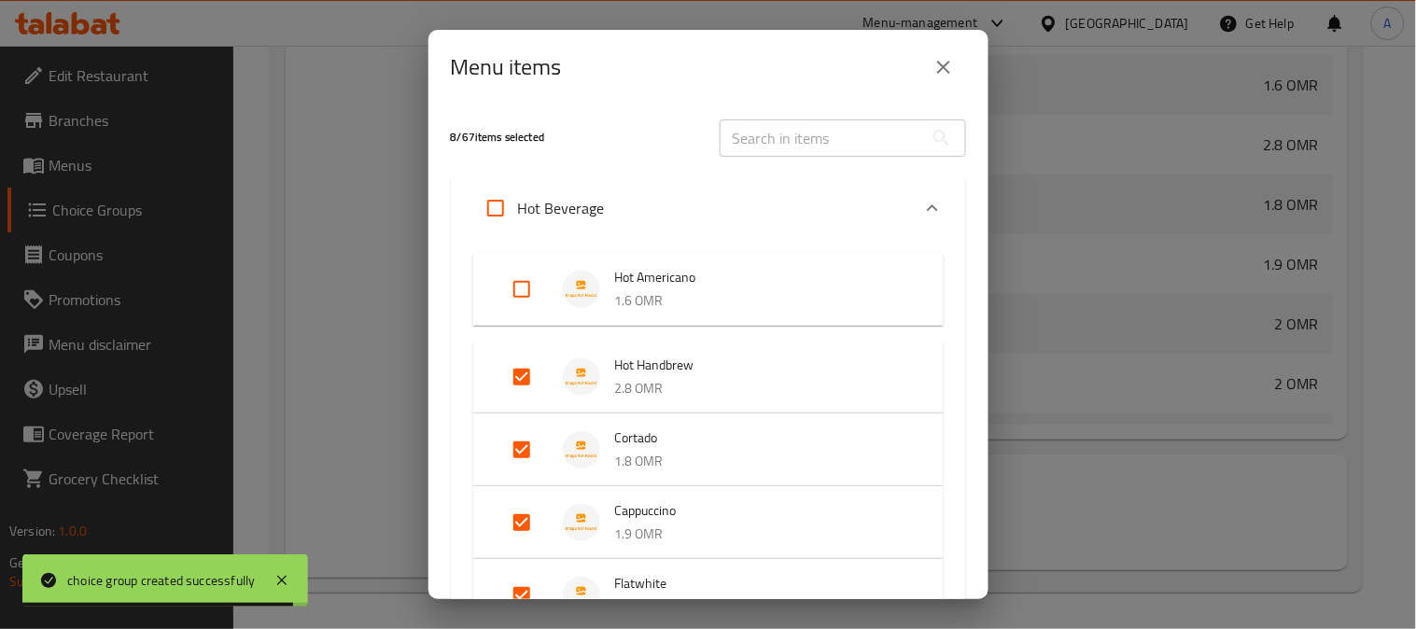
click at [519, 384] on input "Expand" at bounding box center [522, 377] width 45 height 45
checkbox input "false"
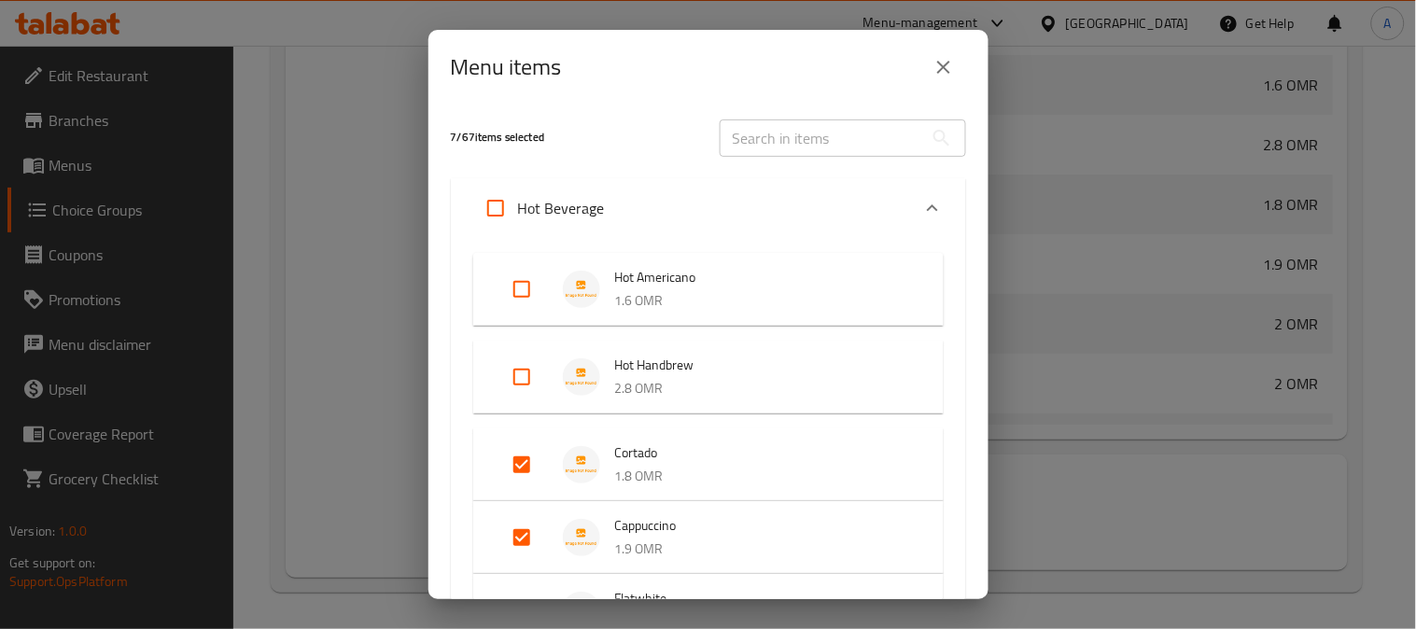
click at [521, 467] on input "Expand" at bounding box center [522, 465] width 45 height 45
checkbox input "false"
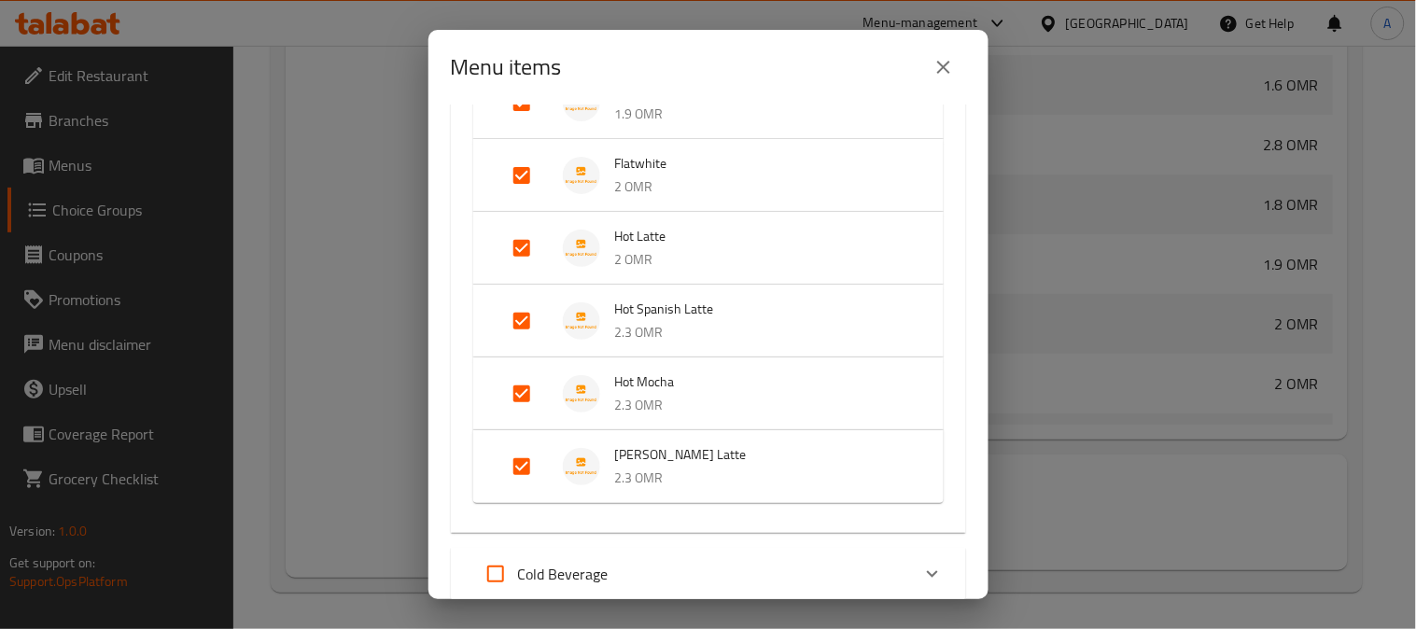
scroll to position [622, 0]
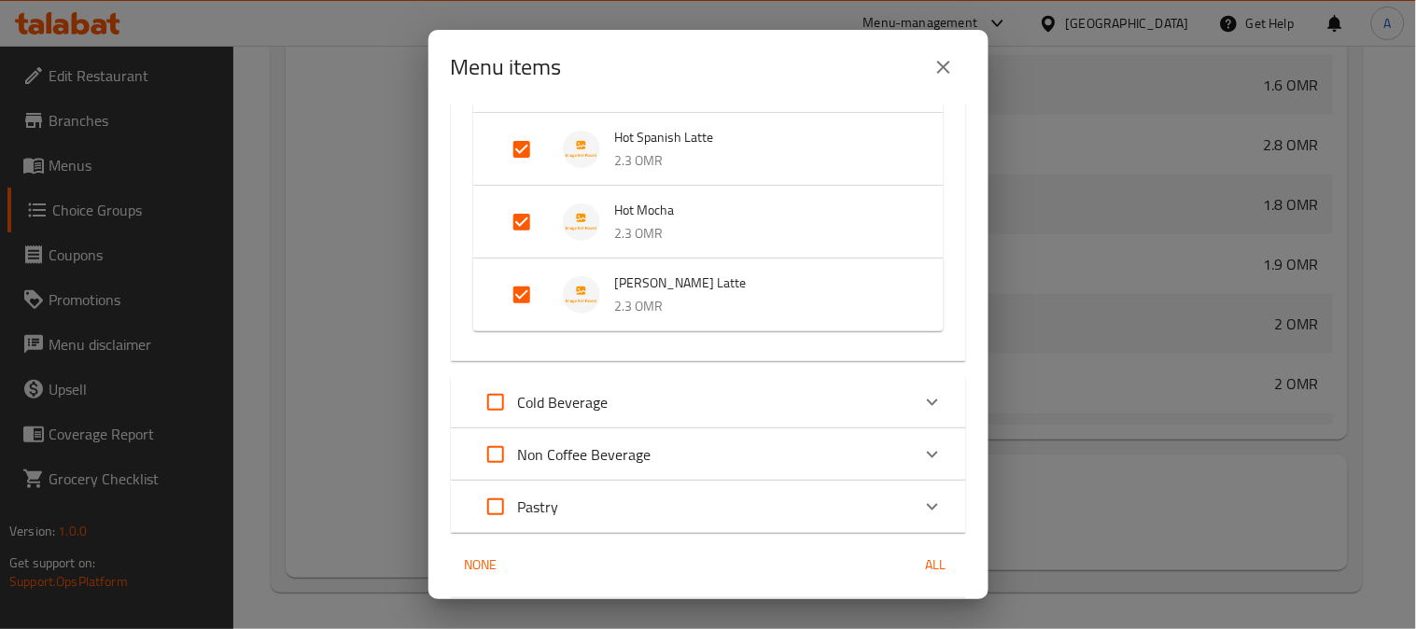
click at [672, 390] on div "Cold Beverage" at bounding box center [691, 402] width 437 height 45
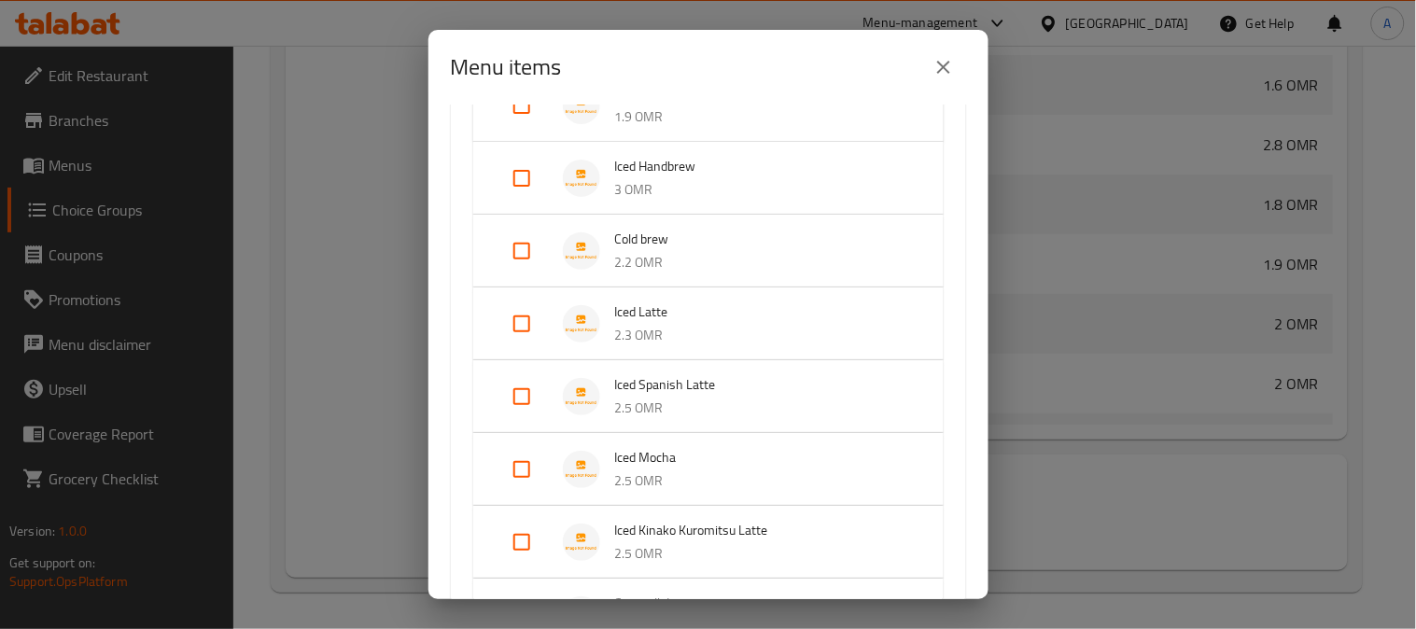
scroll to position [1037, 0]
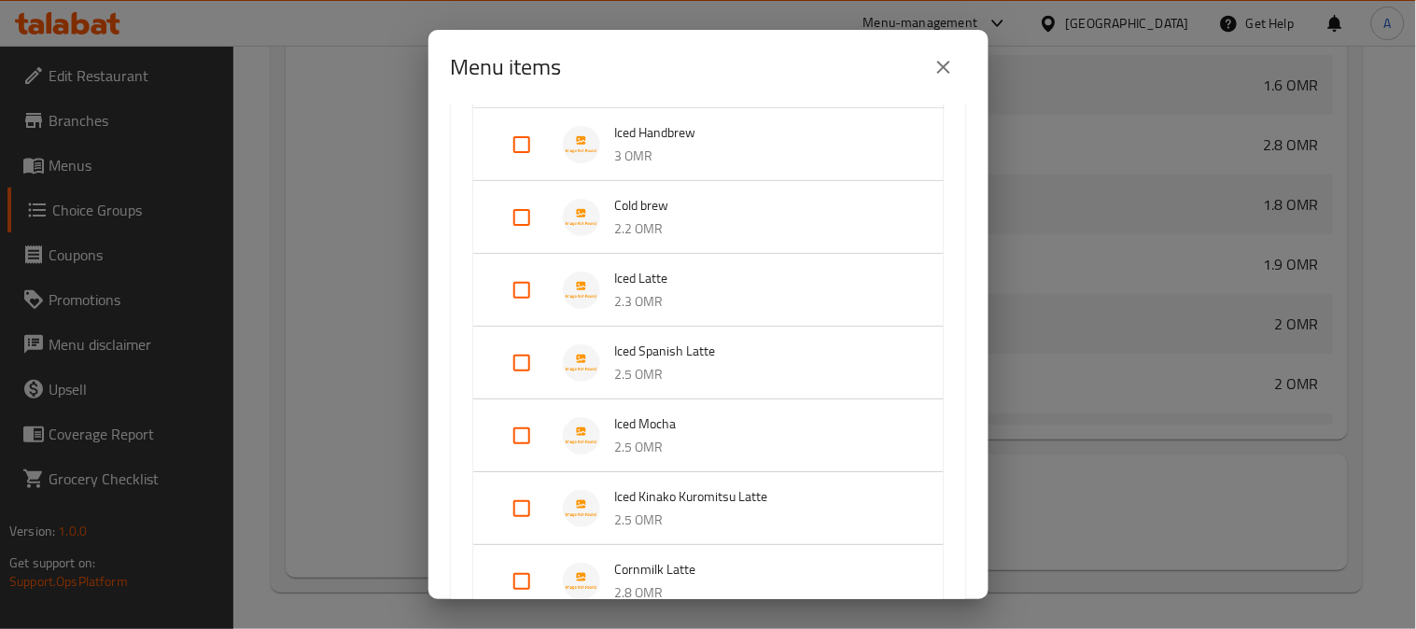
click at [519, 285] on input "Expand" at bounding box center [522, 290] width 45 height 45
checkbox input "true"
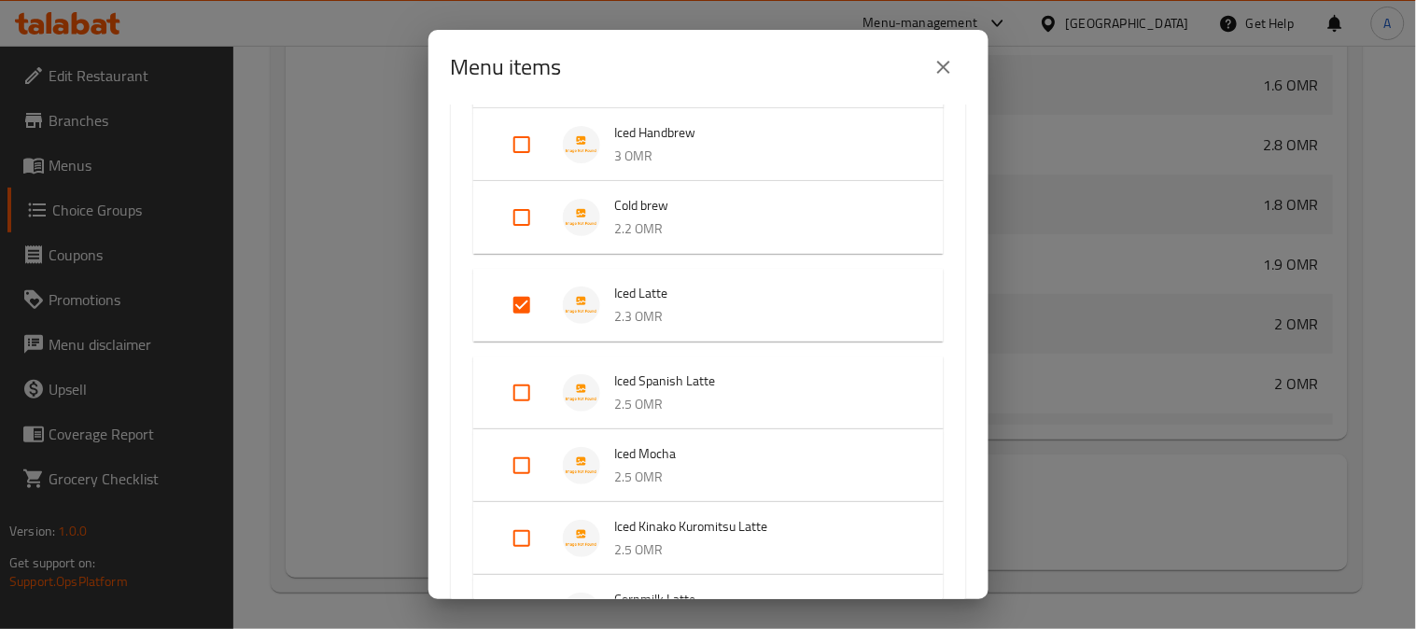
drag, startPoint x: 524, startPoint y: 388, endPoint x: 521, endPoint y: 422, distance: 33.7
click at [523, 388] on input "Expand" at bounding box center [522, 393] width 45 height 45
checkbox input "true"
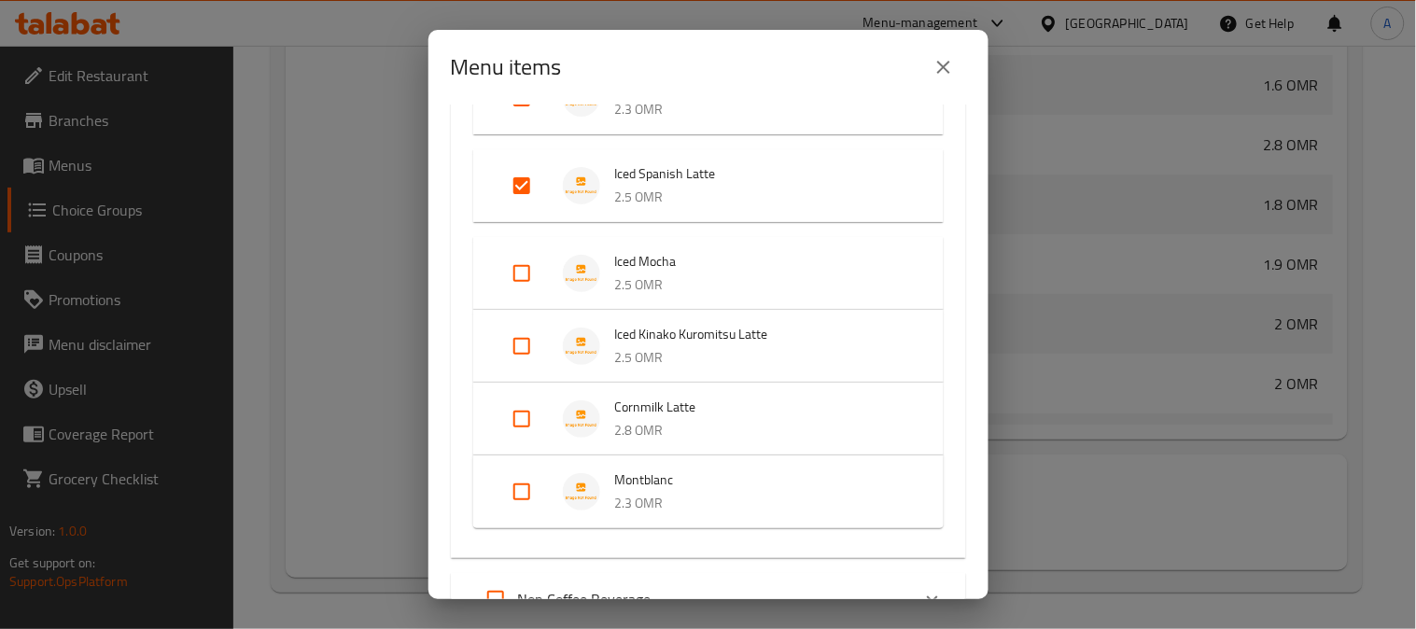
click at [524, 272] on input "Expand" at bounding box center [522, 273] width 45 height 45
checkbox input "true"
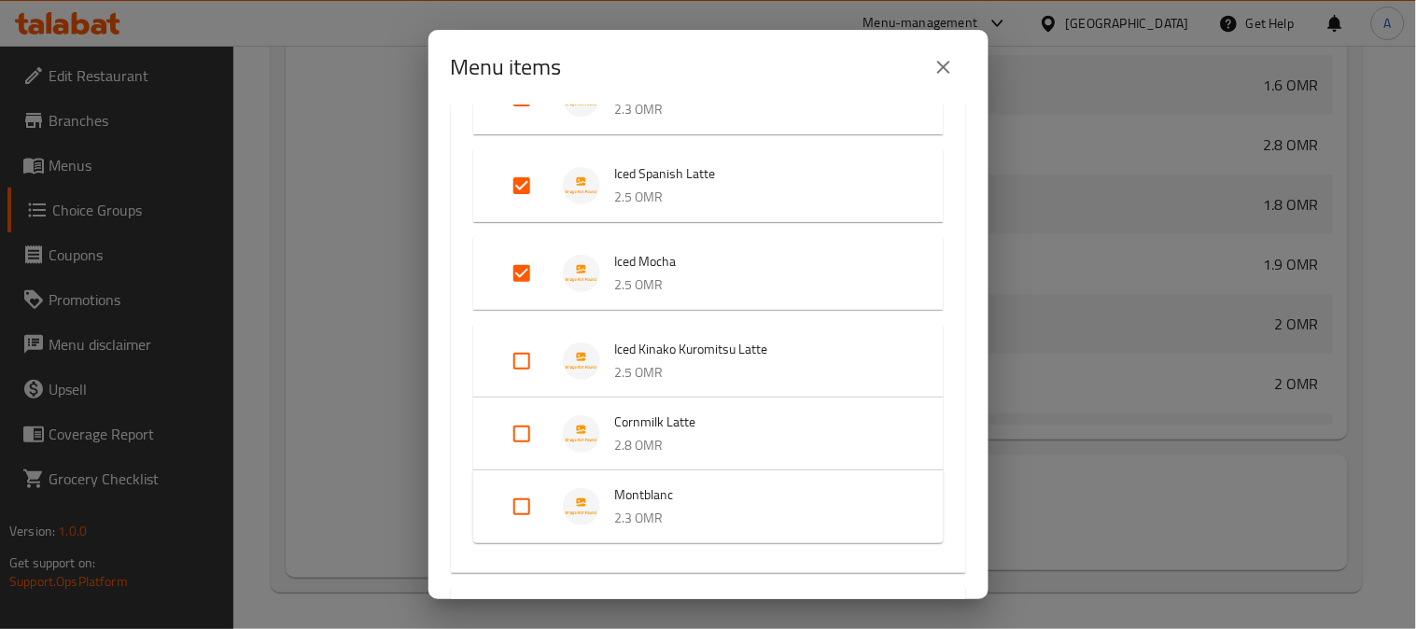
click at [525, 359] on input "Expand" at bounding box center [522, 361] width 45 height 45
checkbox input "true"
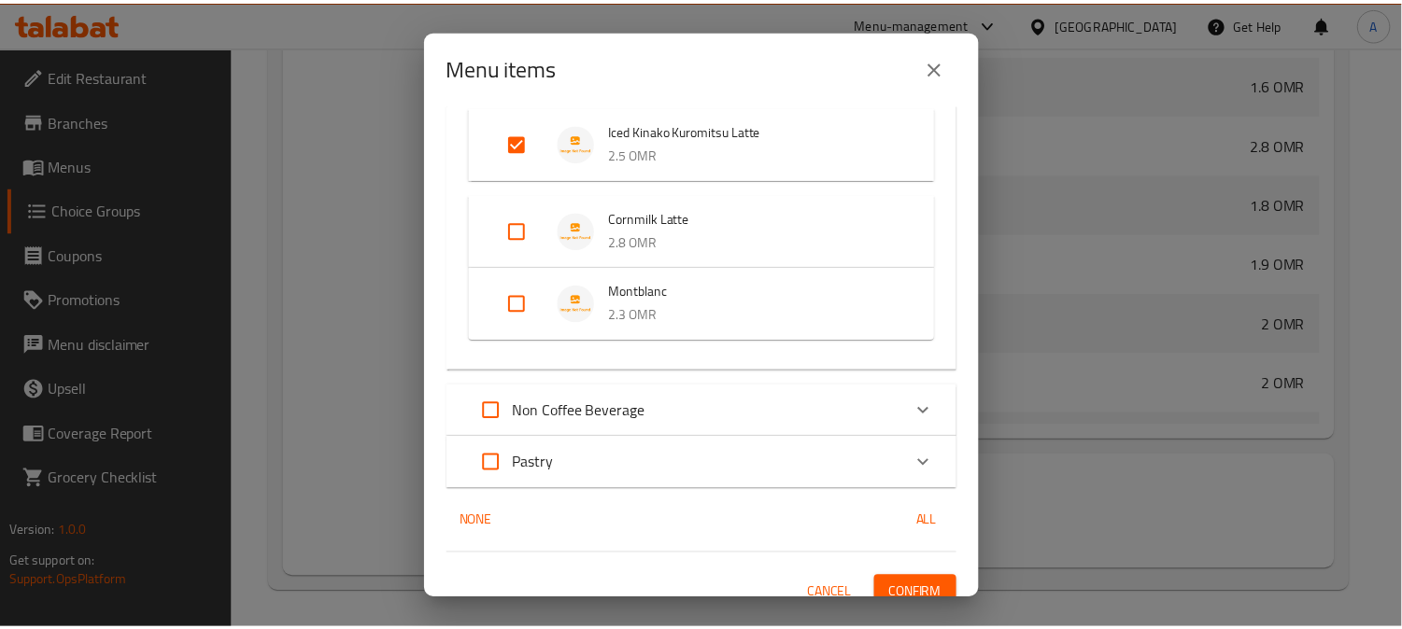
scroll to position [1480, 0]
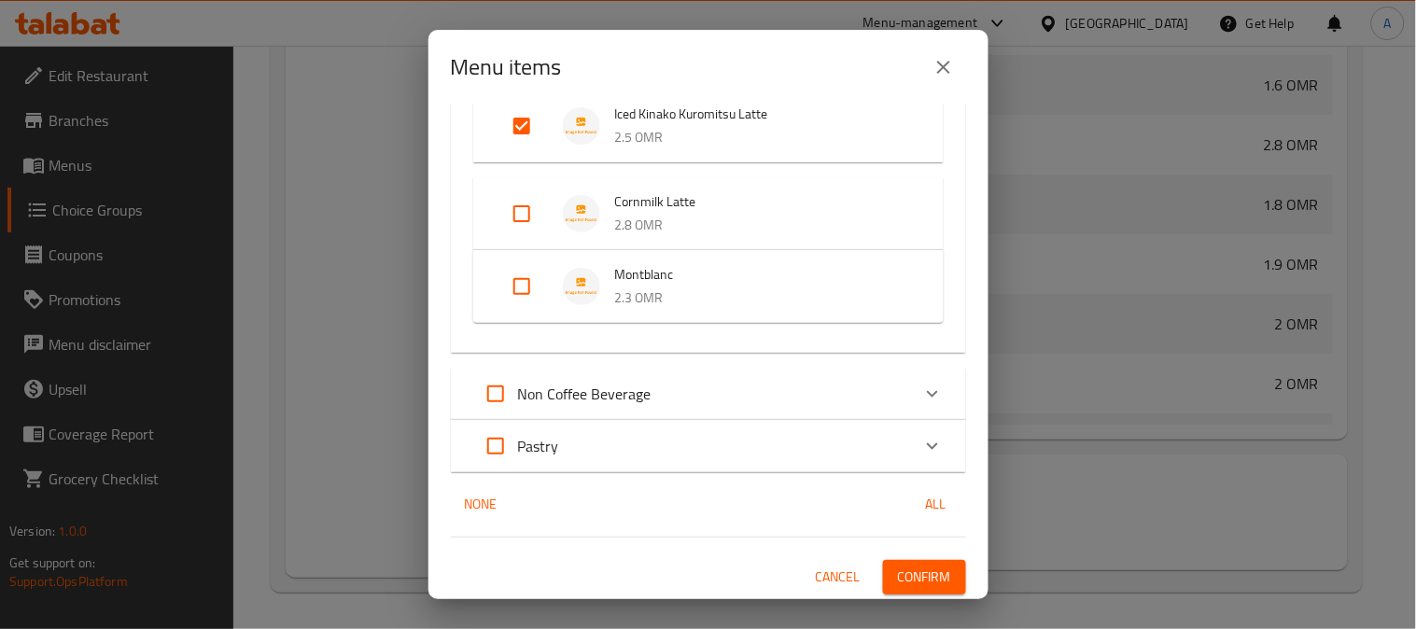
click at [499, 389] on input "Expand" at bounding box center [495, 394] width 45 height 45
checkbox input "true"
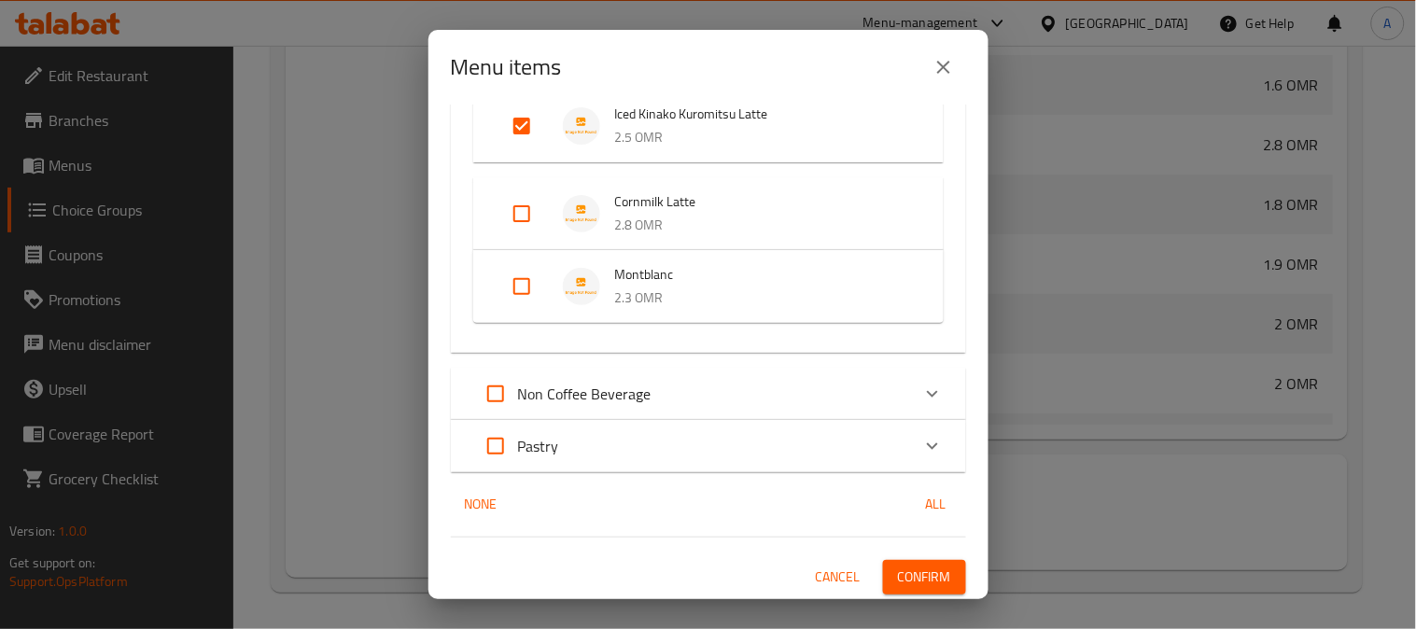
checkbox input "true"
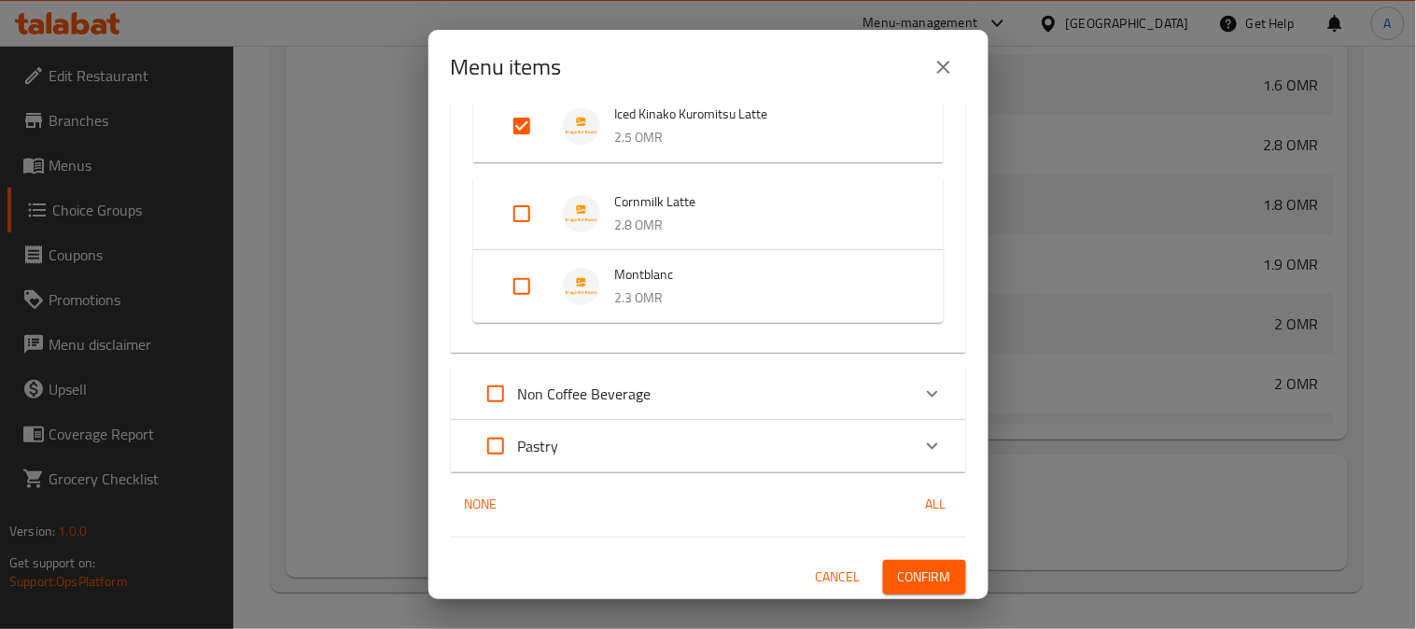
checkbox input "true"
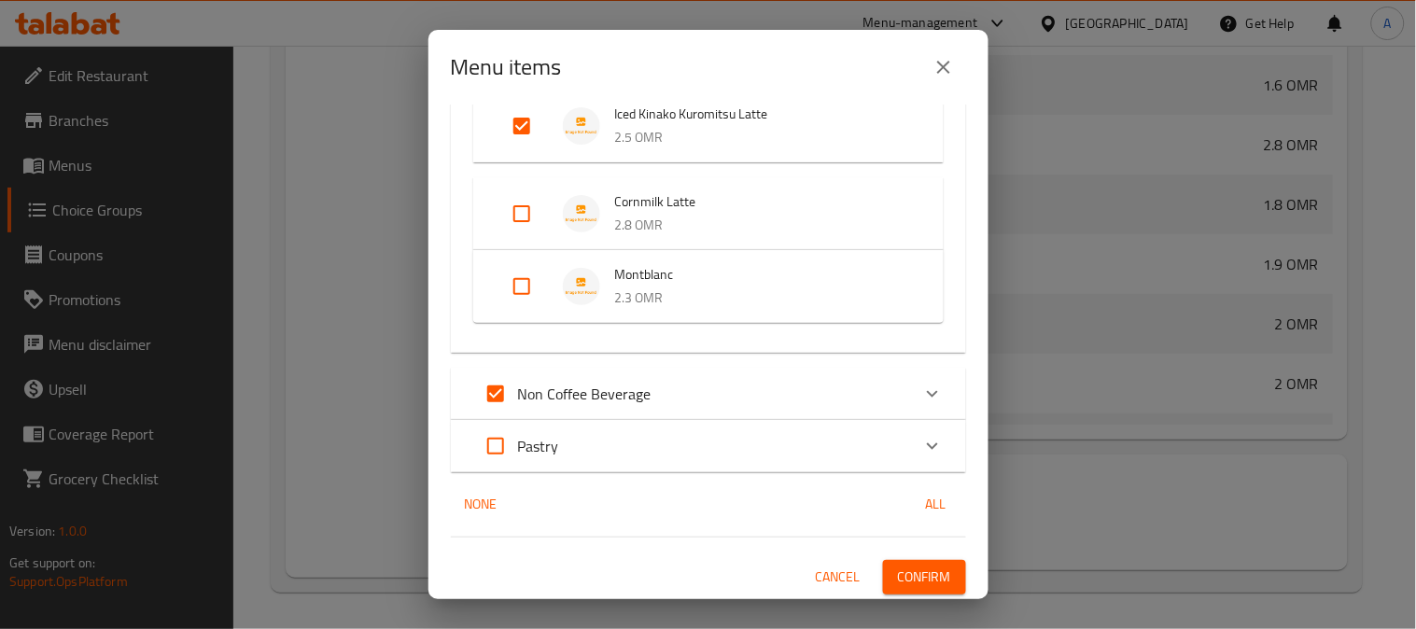
click at [900, 582] on span "Confirm" at bounding box center [924, 577] width 53 height 23
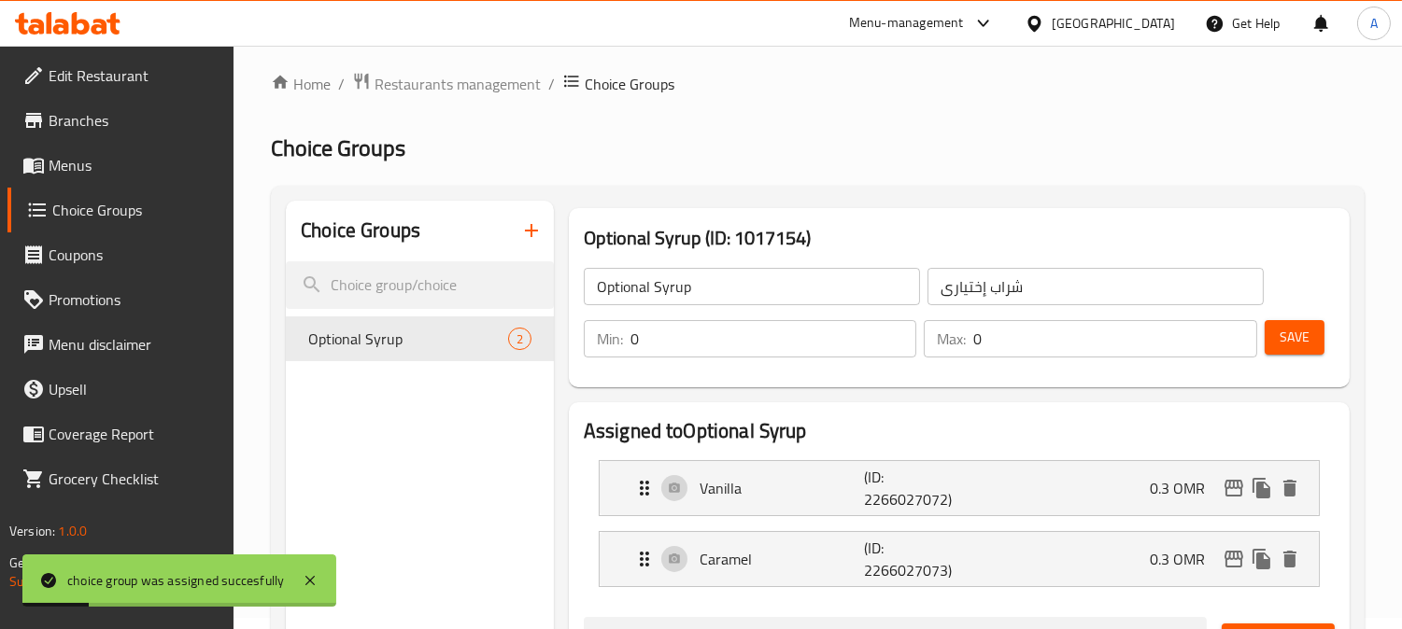
scroll to position [0, 0]
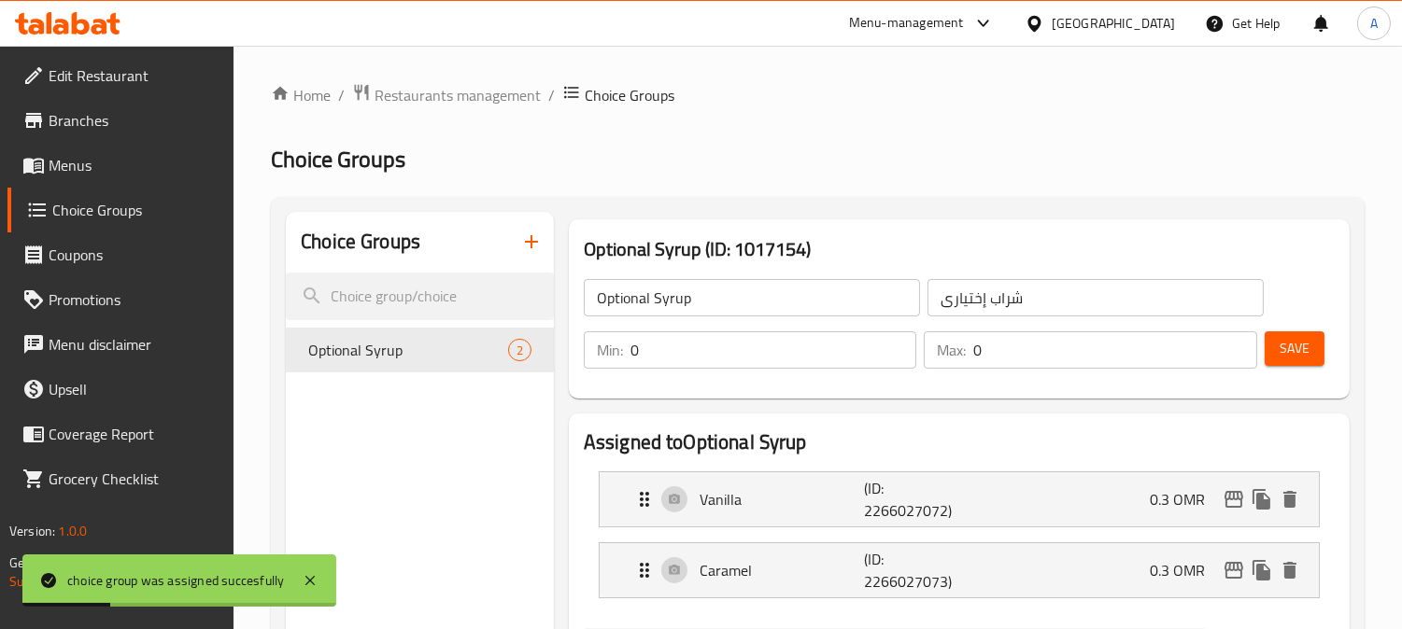
click at [528, 236] on icon "button" at bounding box center [531, 242] width 22 height 22
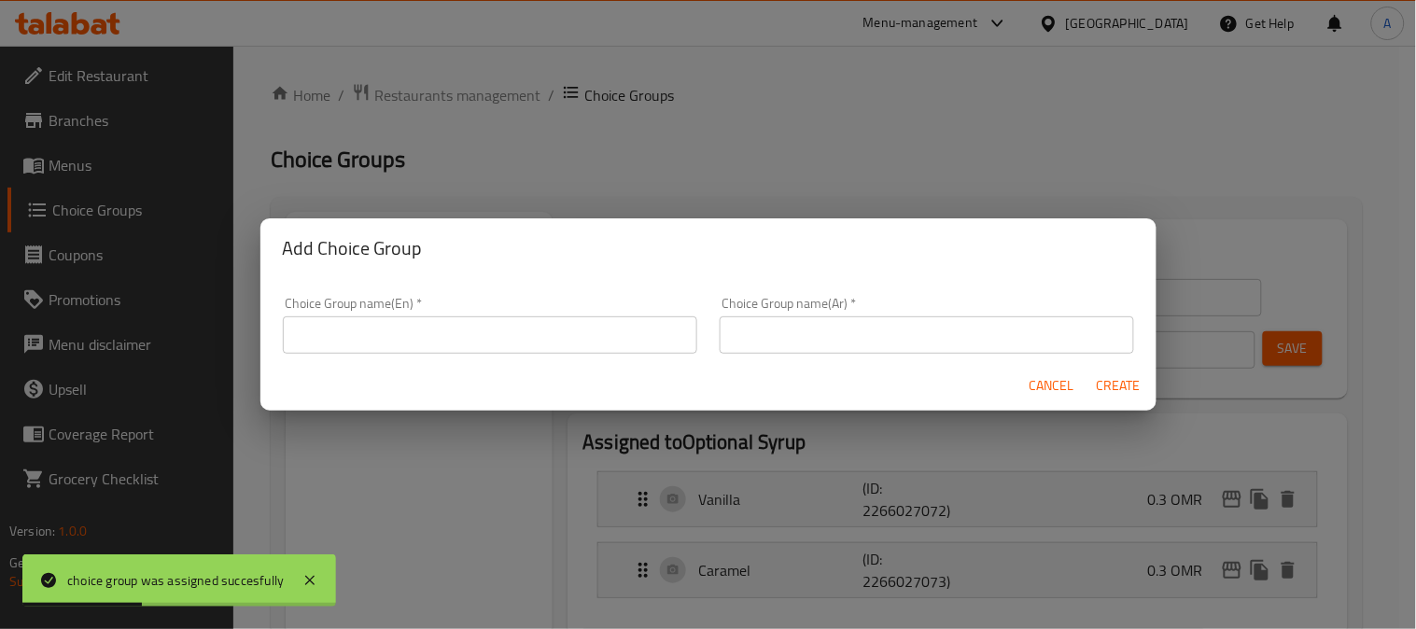
click at [533, 345] on input "text" at bounding box center [490, 335] width 415 height 37
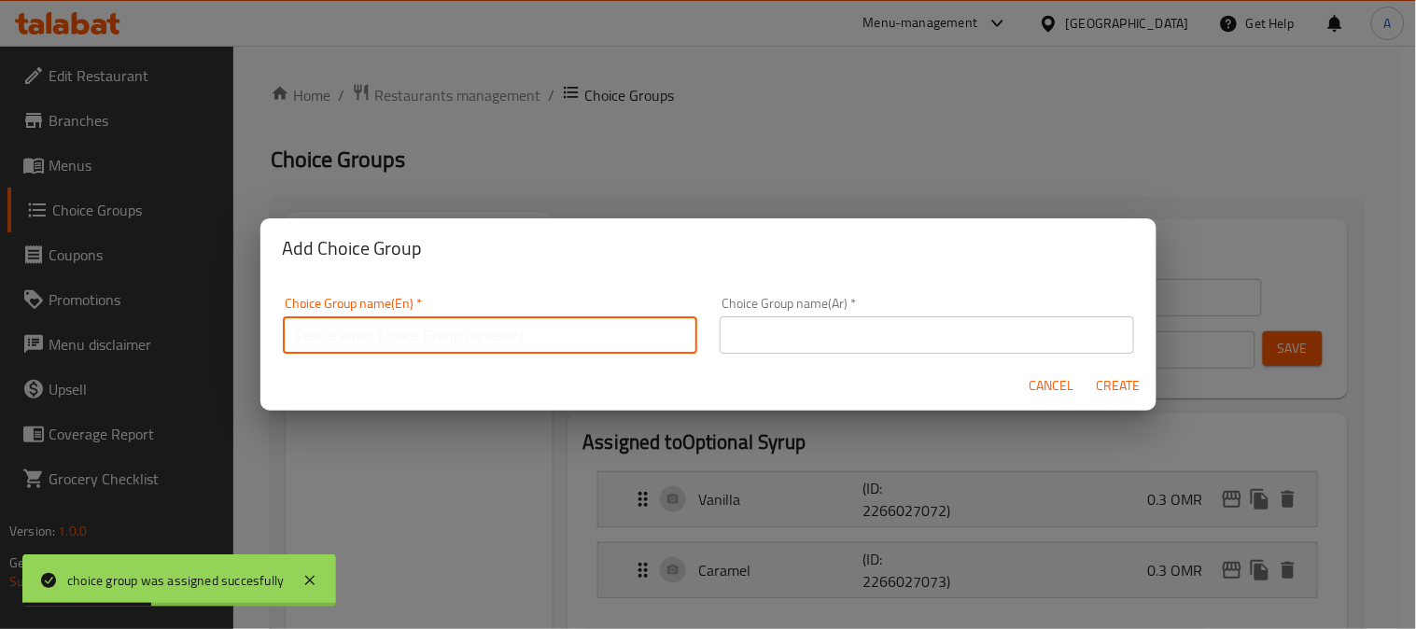
paste input "Options Milk"
type input "Options Milk"
click at [782, 331] on input "text" at bounding box center [927, 335] width 415 height 37
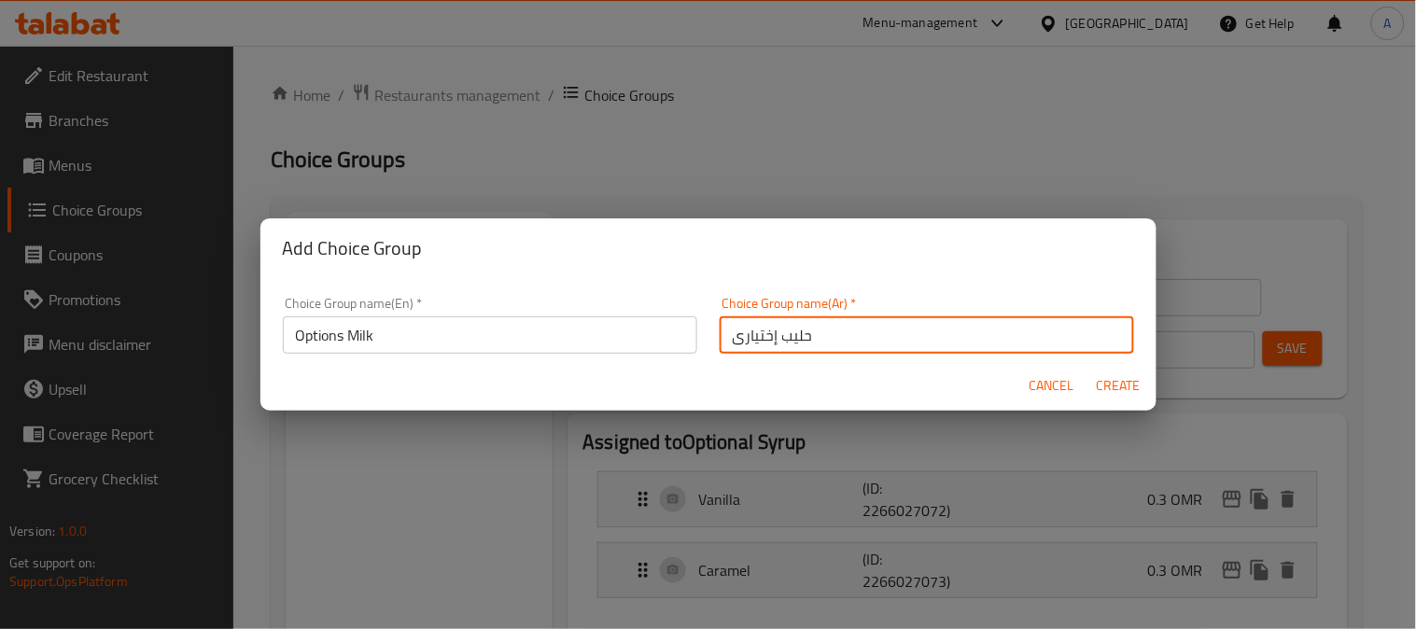
type input "حليب إختيارى"
click at [1116, 379] on span "Create" at bounding box center [1119, 385] width 45 height 23
type input "Options Milk"
type input "حليب إختيارى"
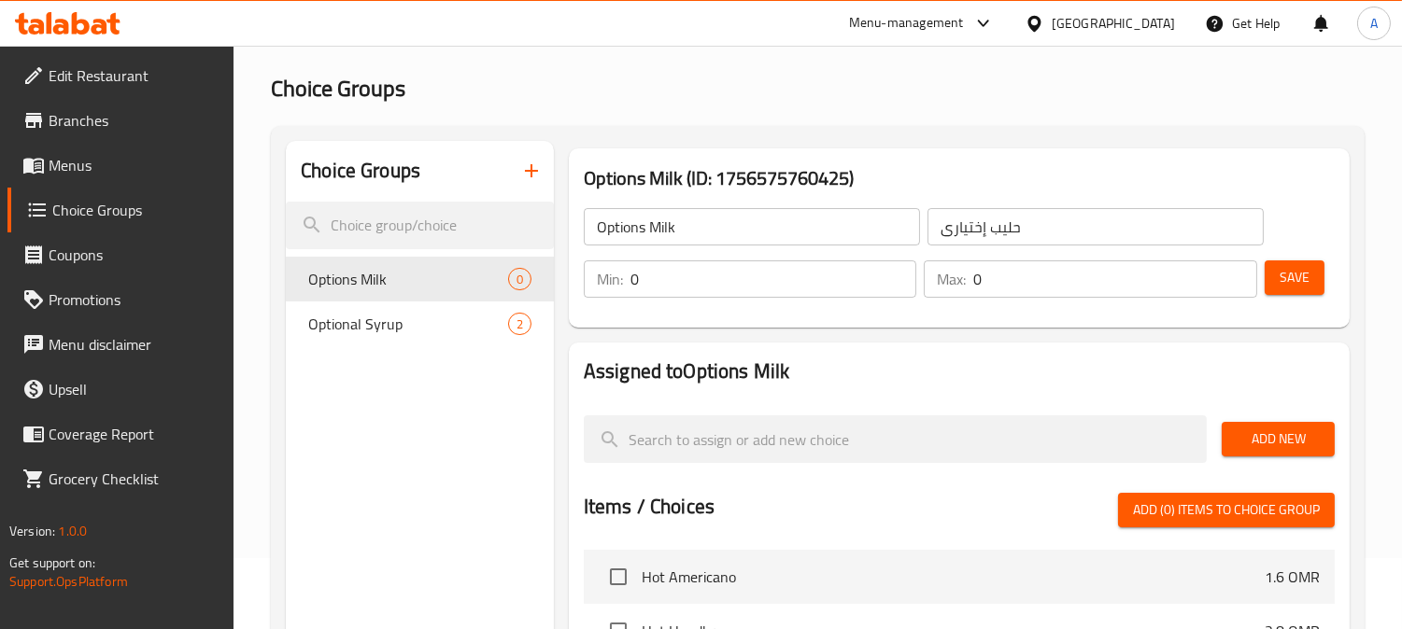
scroll to position [104, 0]
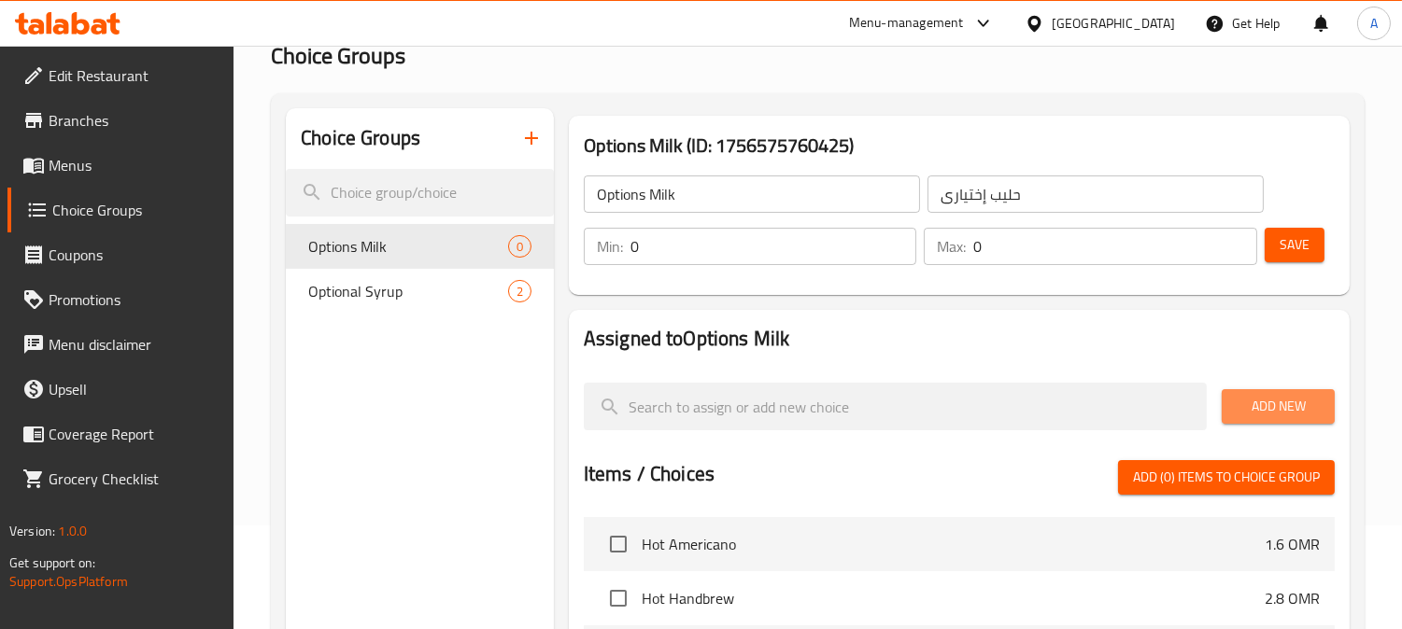
click at [1274, 395] on span "Add New" at bounding box center [1277, 406] width 83 height 23
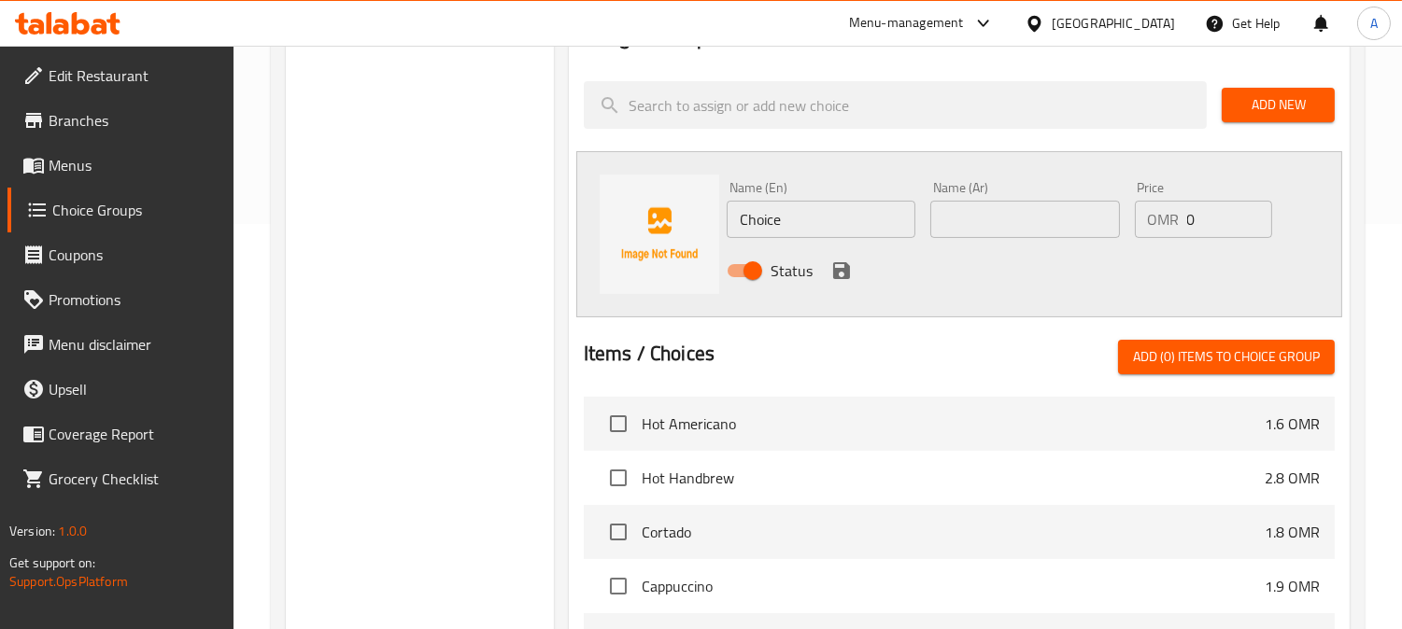
scroll to position [415, 0]
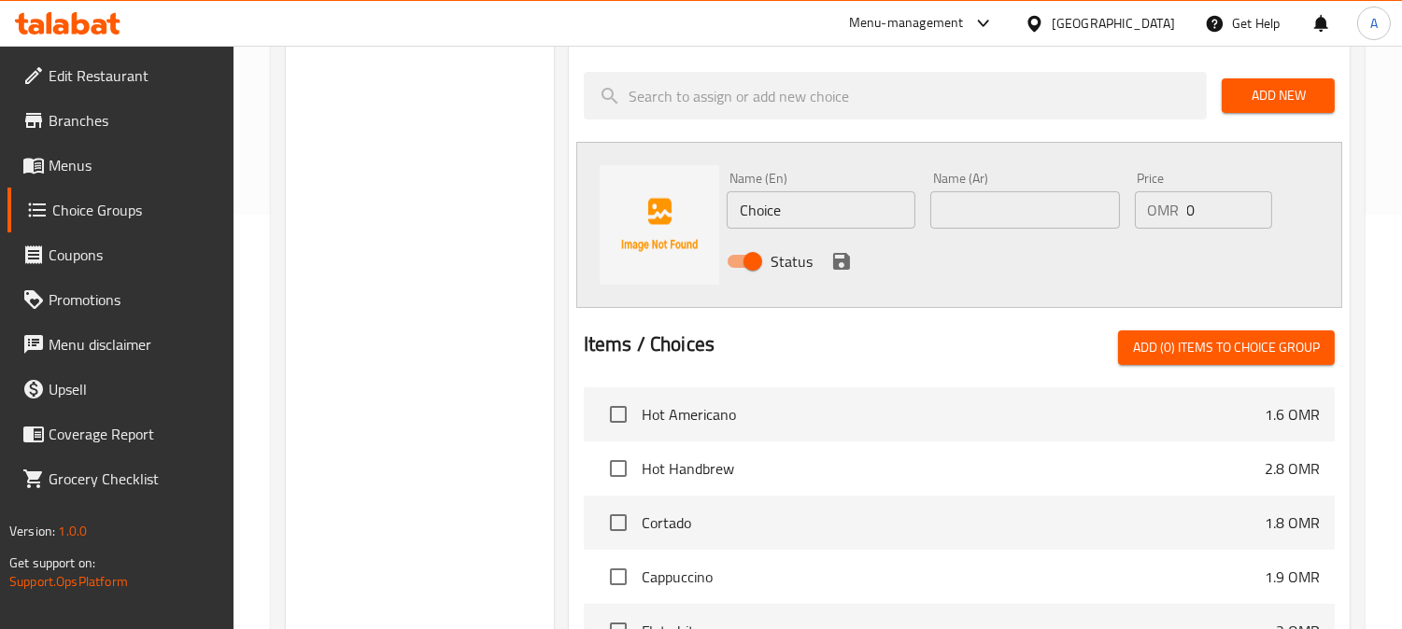
drag, startPoint x: 803, startPoint y: 202, endPoint x: 622, endPoint y: 207, distance: 181.2
click at [660, 211] on div "Name (En) Choice Name (En) Name (Ar) Name (Ar) Price OMR 0 Price Status" at bounding box center [959, 225] width 766 height 166
paste input "Soy milk"
type input "Soy milk"
click at [1025, 207] on input "text" at bounding box center [1024, 209] width 189 height 37
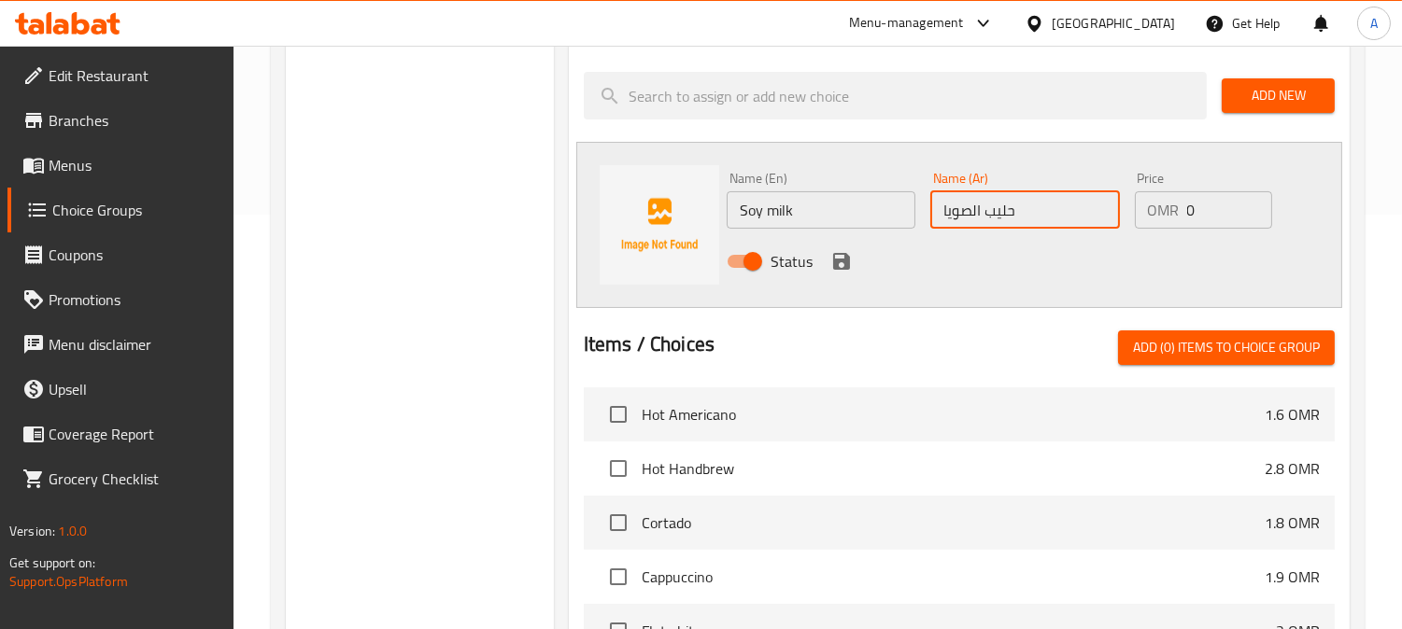
type input "حليب الصويا"
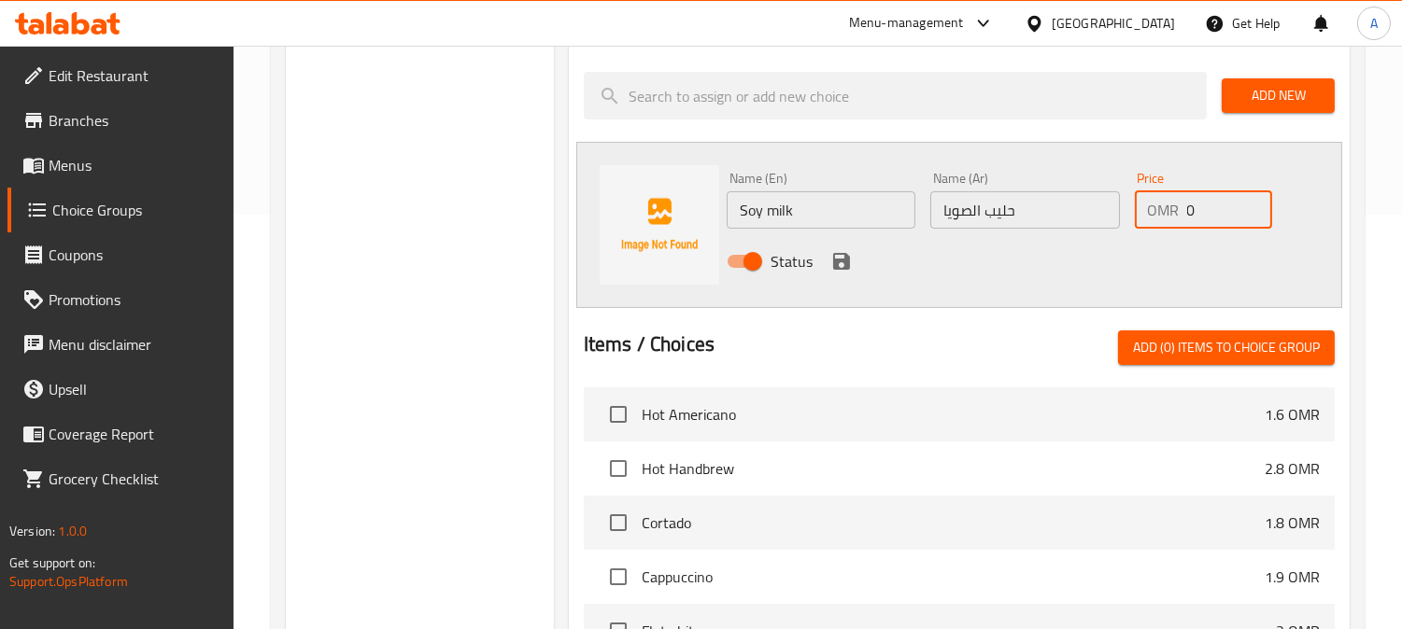
drag, startPoint x: 1216, startPoint y: 217, endPoint x: 1160, endPoint y: 233, distance: 58.5
click at [1160, 233] on div "Price OMR 0 Price" at bounding box center [1203, 200] width 153 height 72
type input ".3"
click at [839, 262] on icon "save" at bounding box center [841, 261] width 22 height 22
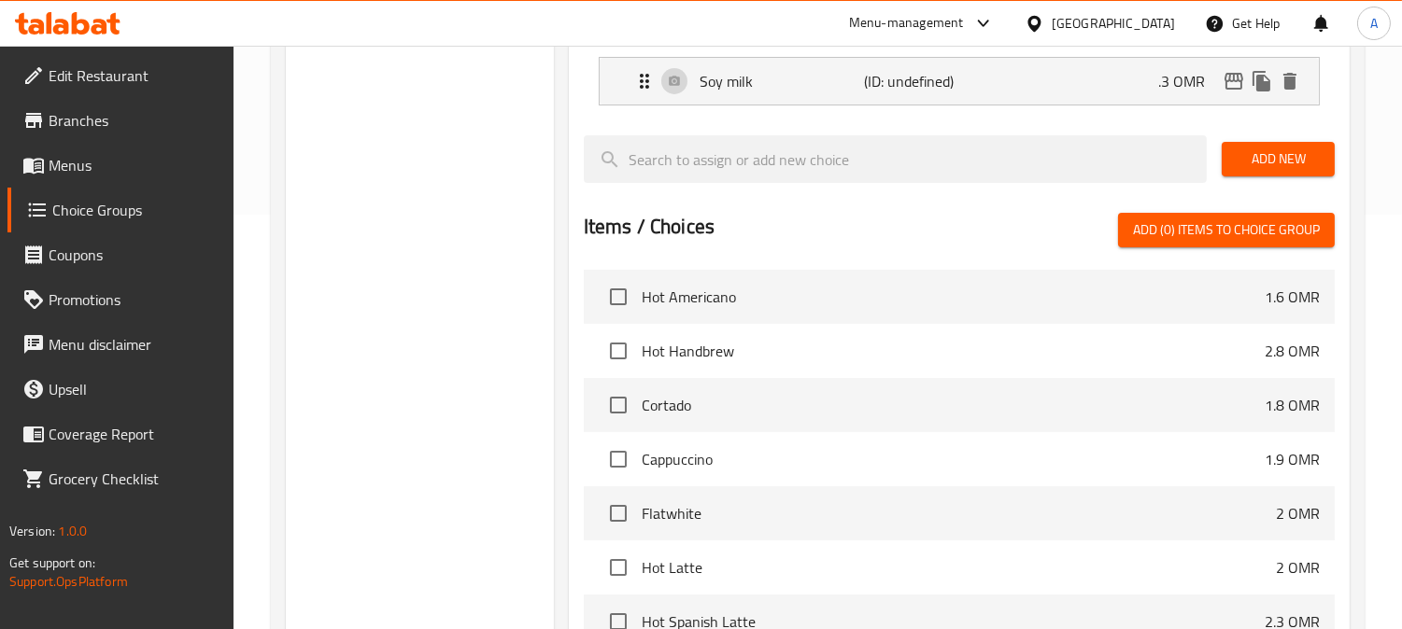
click at [1247, 152] on span "Add New" at bounding box center [1277, 159] width 83 height 23
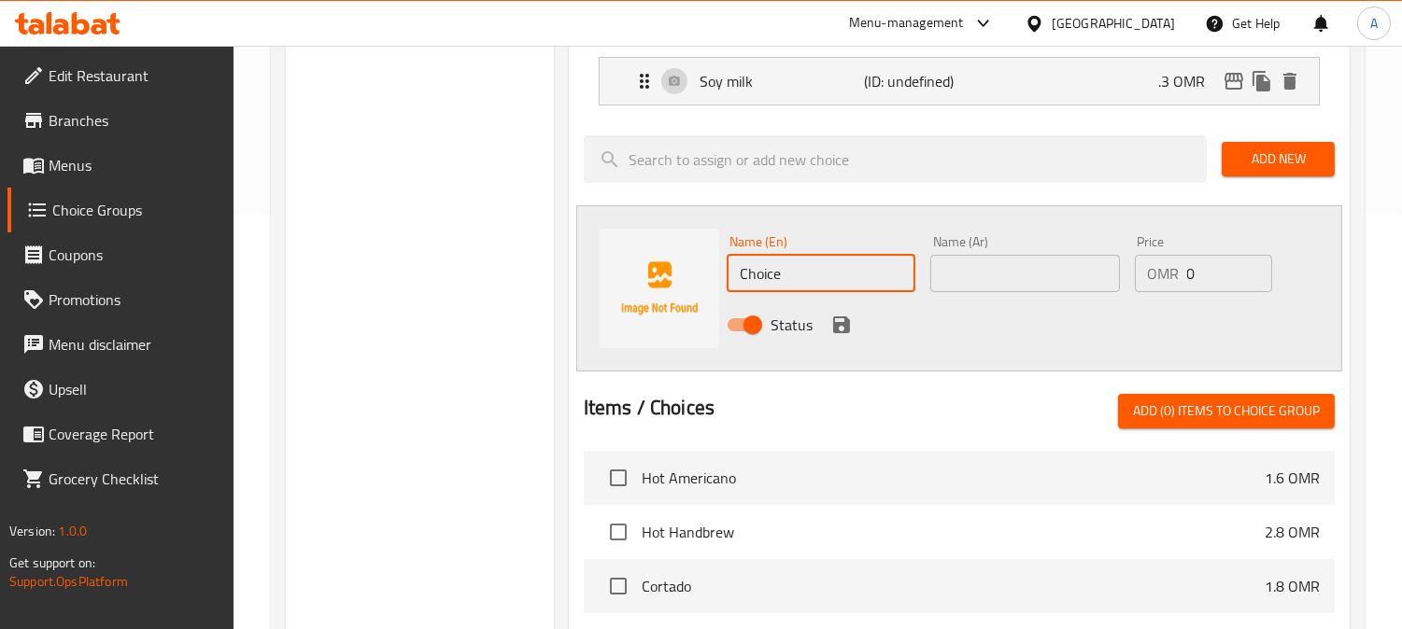
drag, startPoint x: 773, startPoint y: 276, endPoint x: 703, endPoint y: 276, distance: 70.0
click at [703, 276] on div "Name (En) Choice Name (En) Name (Ar) Name (Ar) Price OMR 0 Price Status" at bounding box center [959, 288] width 766 height 166
paste input "Almond Milk"
type input "Almond Milk"
click at [999, 264] on input "text" at bounding box center [1024, 273] width 189 height 37
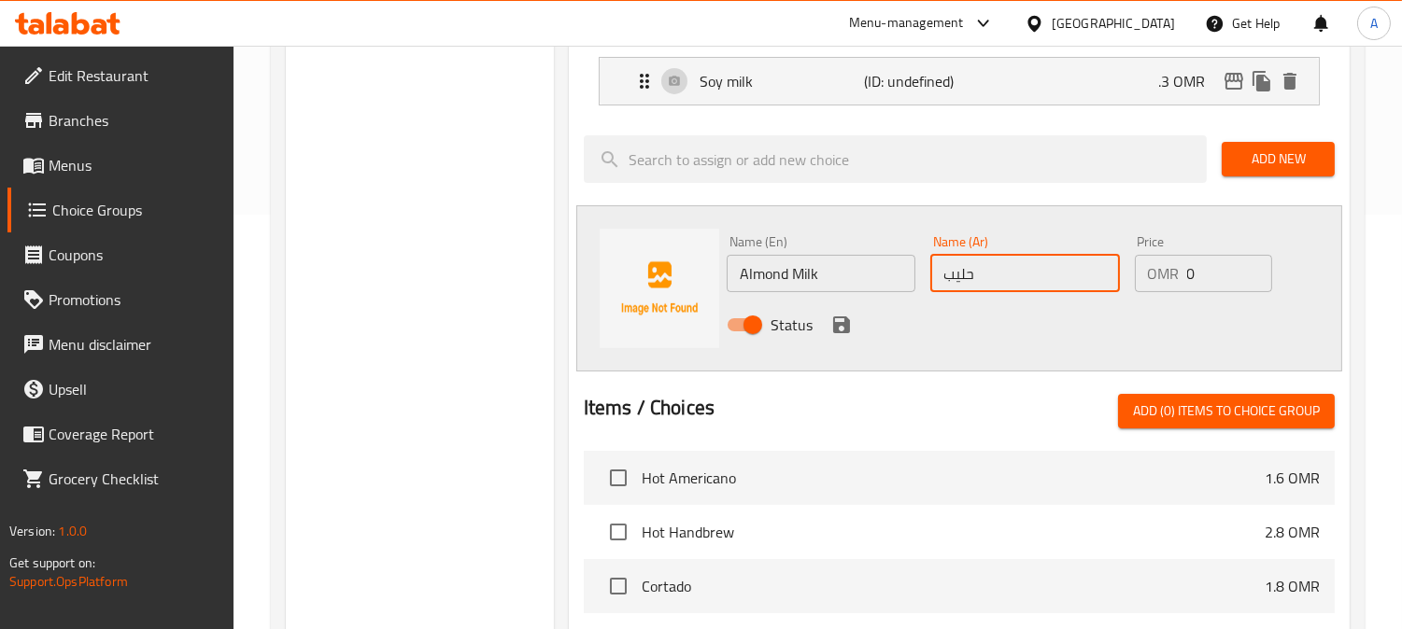
type input "حليب اللوز"
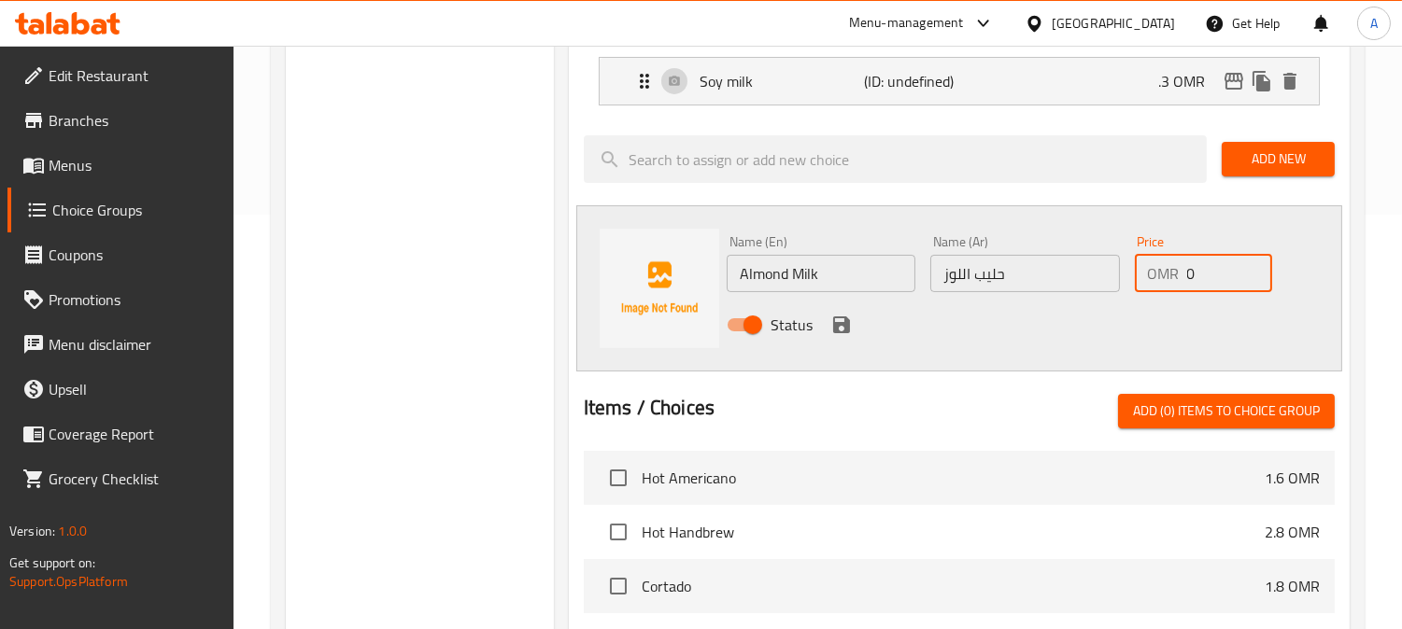
drag, startPoint x: 1202, startPoint y: 275, endPoint x: 1145, endPoint y: 282, distance: 57.3
click at [1149, 282] on div "OMR 0 Price" at bounding box center [1204, 273] width 138 height 37
type input ".3"
click at [840, 319] on icon "save" at bounding box center [841, 325] width 22 height 22
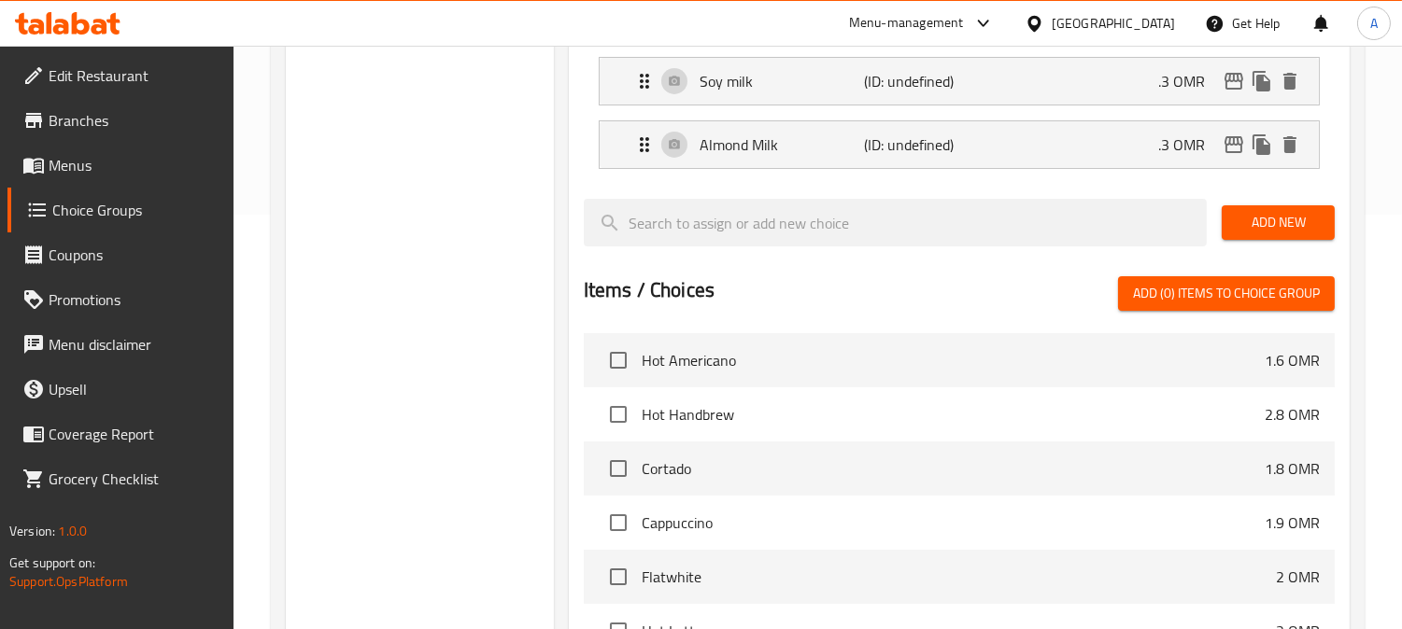
click at [1266, 207] on button "Add New" at bounding box center [1277, 222] width 113 height 35
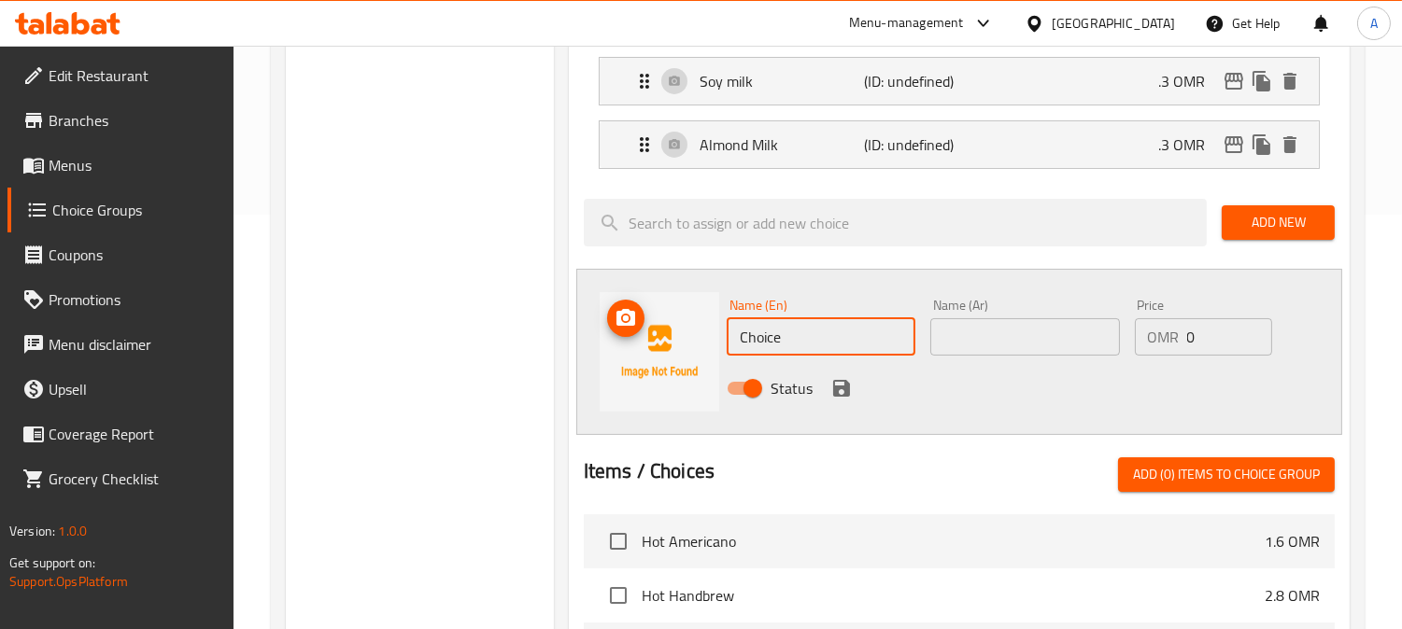
drag, startPoint x: 788, startPoint y: 330, endPoint x: 766, endPoint y: 331, distance: 22.5
click at [598, 339] on div "Name (En) Choice Name (En) Name (Ar) Name (Ar) Price OMR 0 Price Status" at bounding box center [959, 352] width 766 height 166
paste input "oconut Milk"
type input "Coconut Milk"
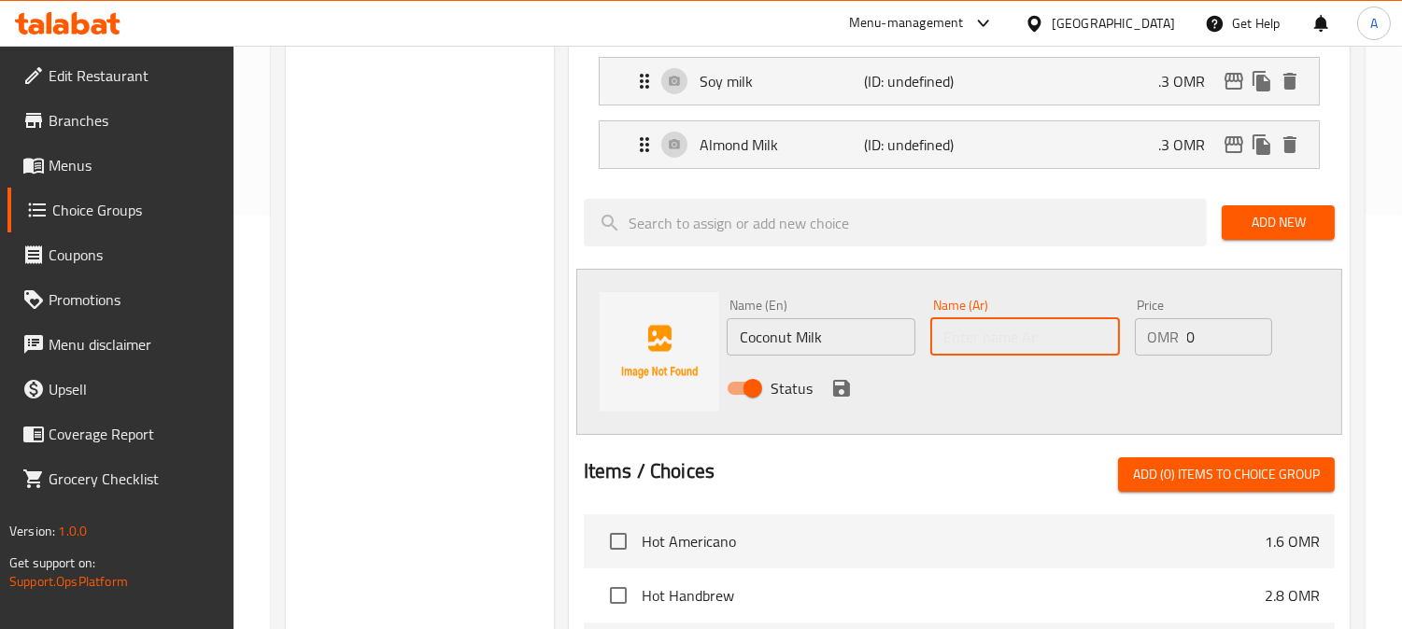
click at [1010, 340] on input "text" at bounding box center [1024, 336] width 189 height 37
type input "حليب جوز الهند"
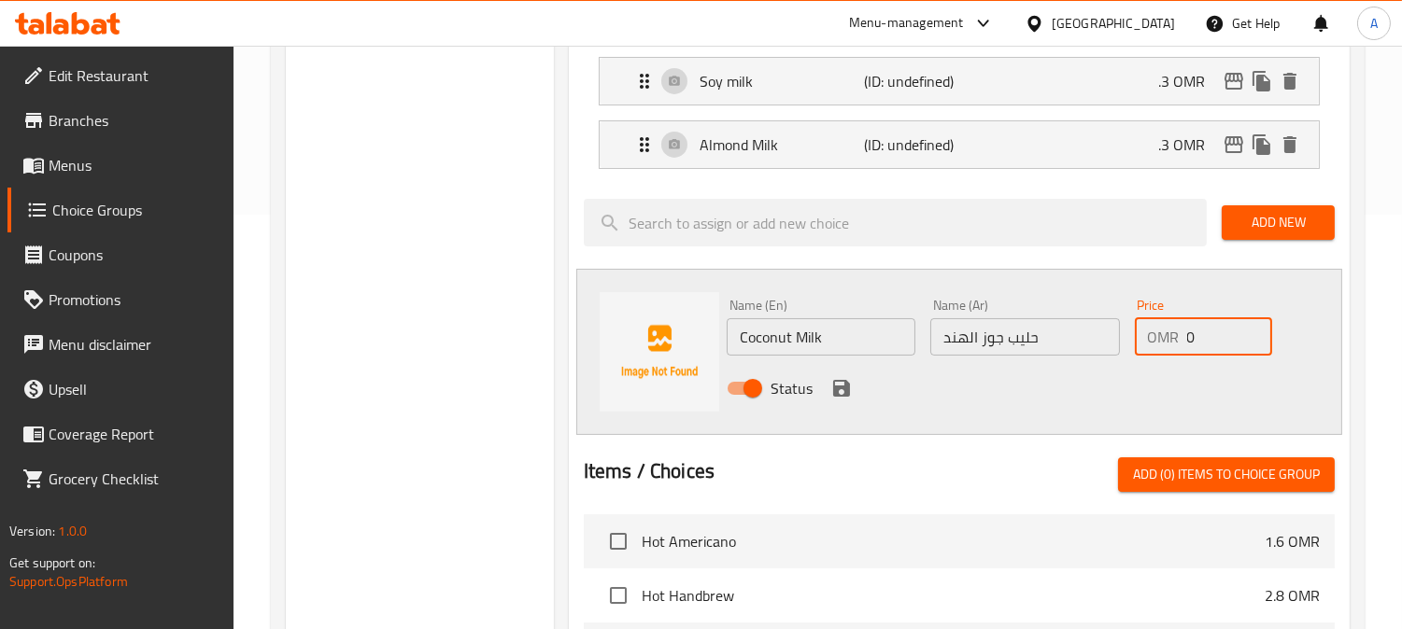
drag, startPoint x: 1205, startPoint y: 334, endPoint x: 1127, endPoint y: 345, distance: 78.3
click at [1127, 345] on div "Price OMR 0 Price" at bounding box center [1203, 327] width 153 height 72
type input ".3"
click at [835, 386] on icon "save" at bounding box center [841, 388] width 17 height 17
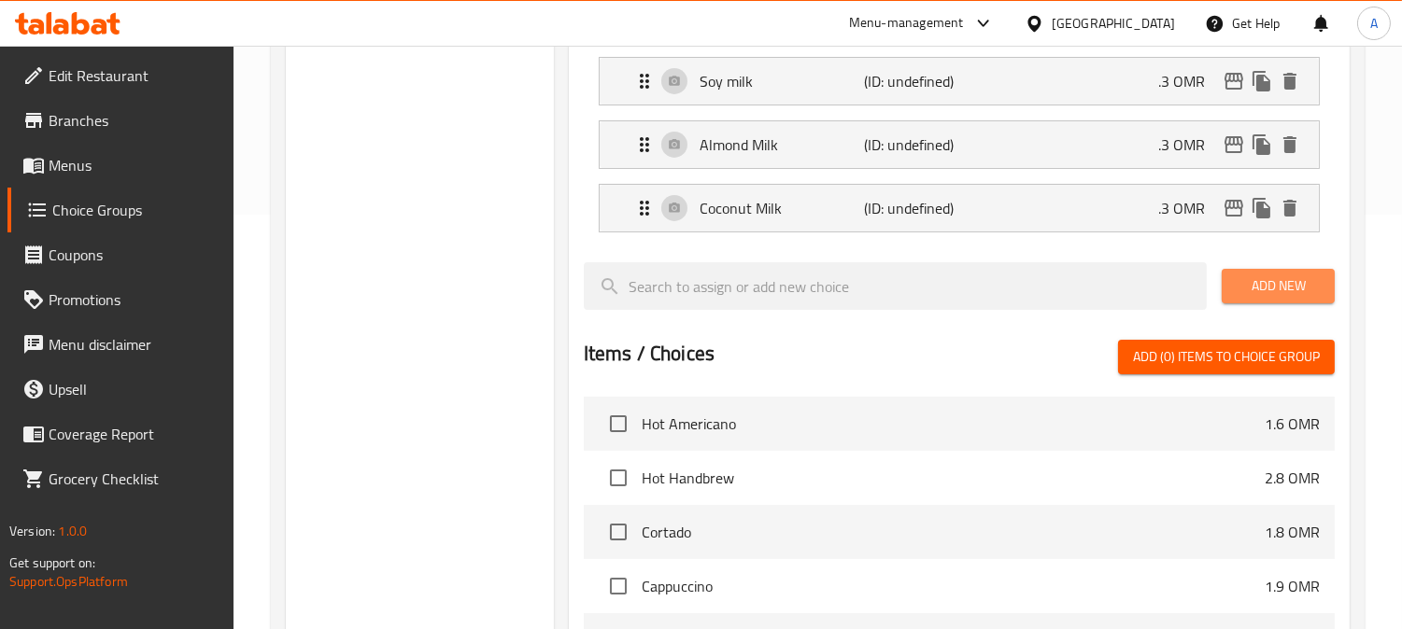
click at [1275, 286] on span "Add New" at bounding box center [1277, 286] width 83 height 23
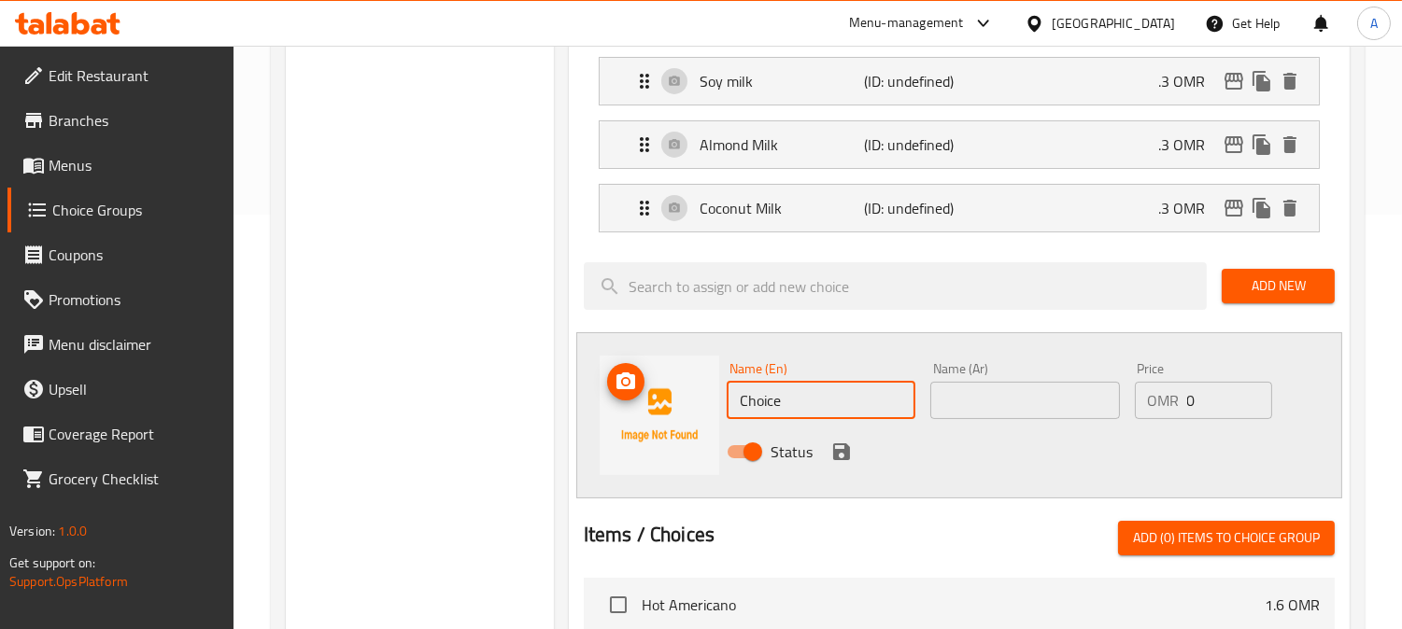
drag, startPoint x: 795, startPoint y: 398, endPoint x: 620, endPoint y: 375, distance: 176.0
click at [621, 385] on div "Name (En) Choice Name (En) Name (Ar) Name (Ar) Price OMR 0 Price Status" at bounding box center [959, 415] width 766 height 166
paste input "Oat Milk"
type input "Oat Milk"
click at [974, 400] on input "text" at bounding box center [1024, 400] width 189 height 37
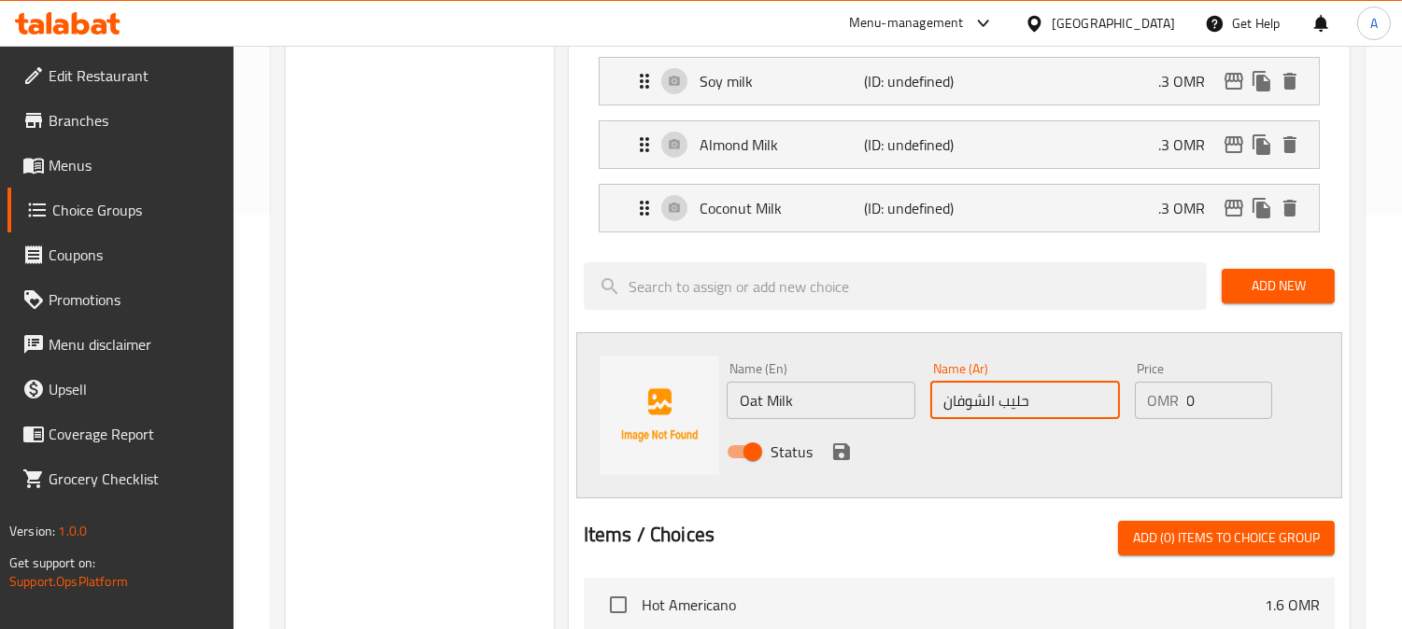
type input "حليب الشوفان"
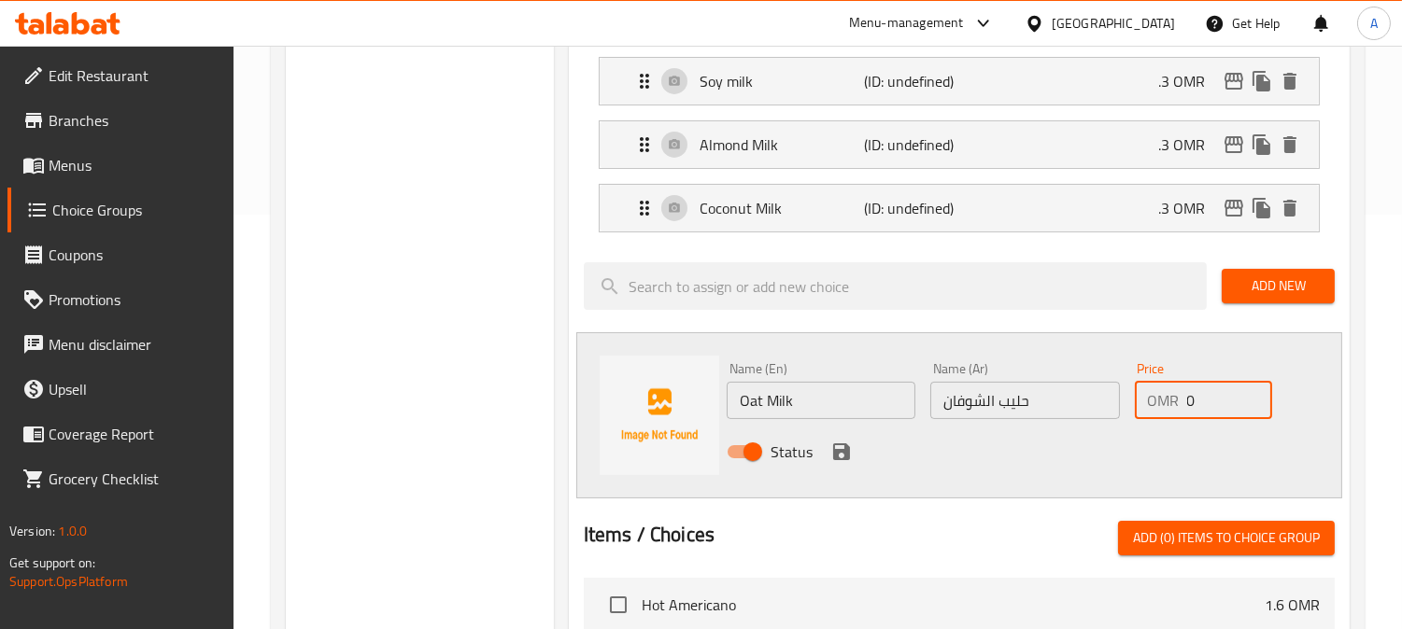
drag, startPoint x: 1193, startPoint y: 399, endPoint x: 1147, endPoint y: 416, distance: 49.9
click at [1147, 416] on div "OMR 0 Price" at bounding box center [1204, 400] width 138 height 37
type input ".3"
click at [841, 456] on icon "save" at bounding box center [841, 452] width 22 height 22
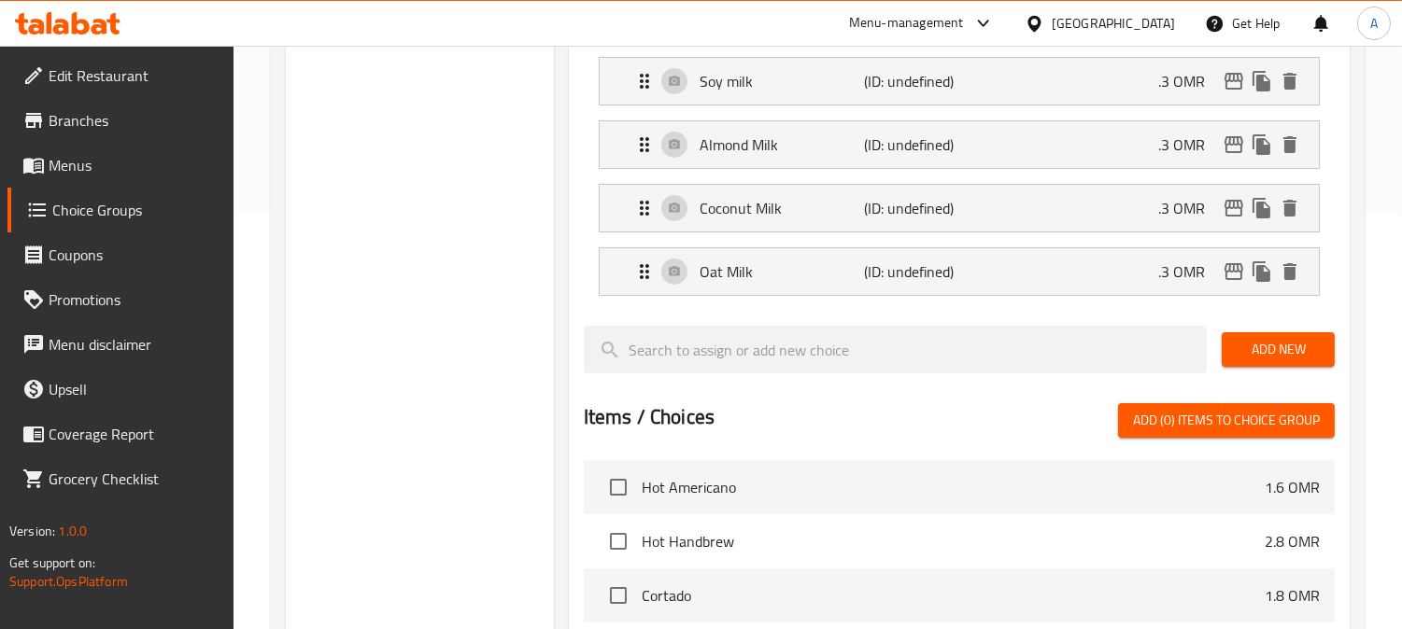
click at [535, 359] on div "Choice Groups Options Milk 0 Optional Syrup 2" at bounding box center [420, 390] width 268 height 1186
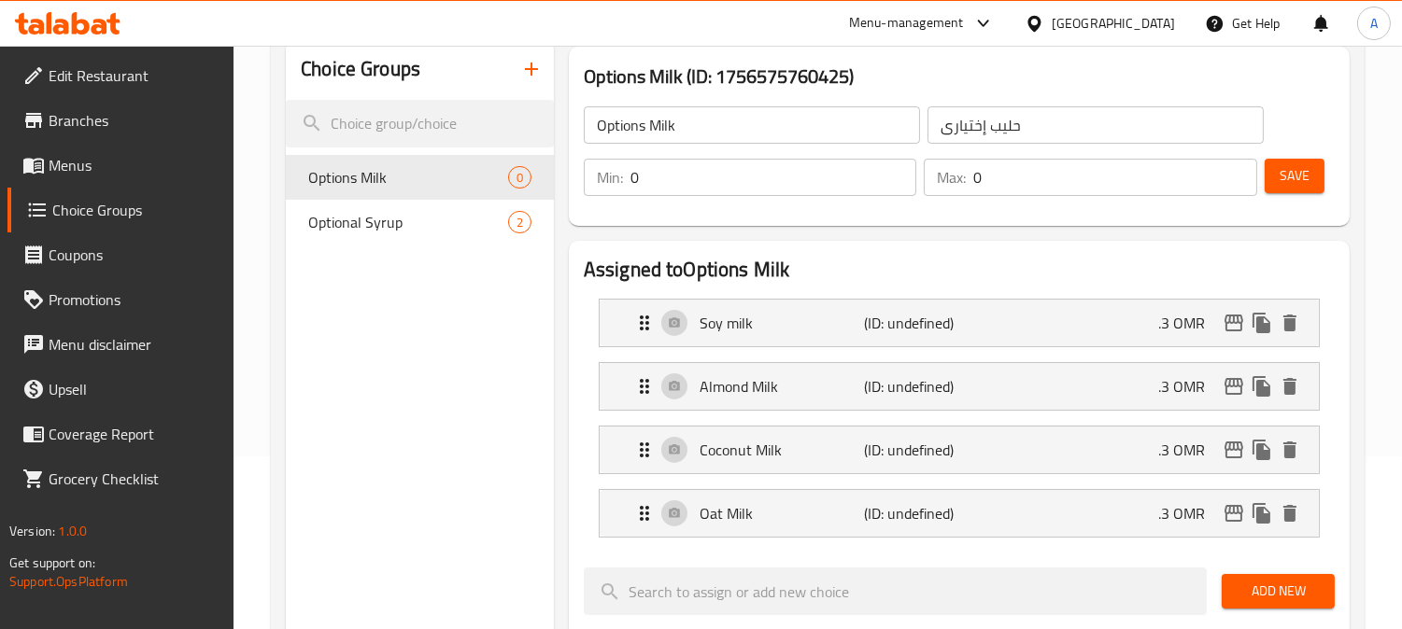
scroll to position [207, 0]
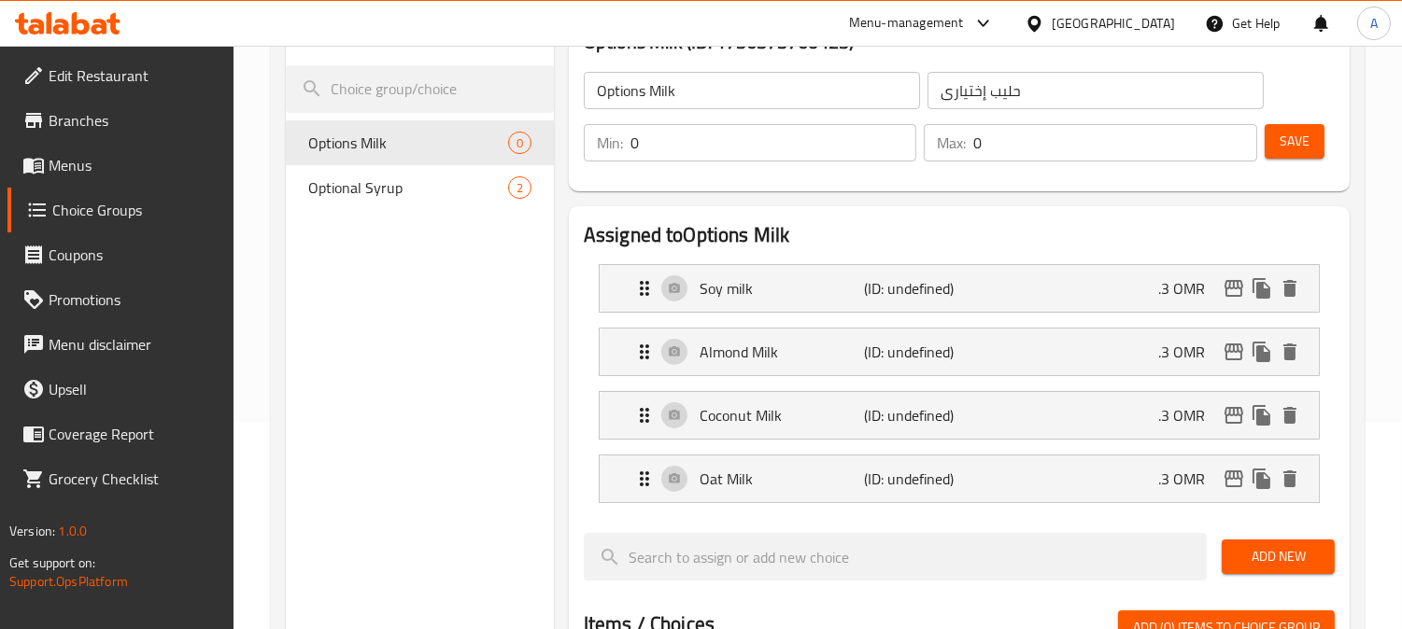
click at [574, 276] on div "Assigned to Options Milk Soy milk (ID: undefined) .3 OMR Name (En) Soy milk Nam…" at bounding box center [959, 629] width 781 height 846
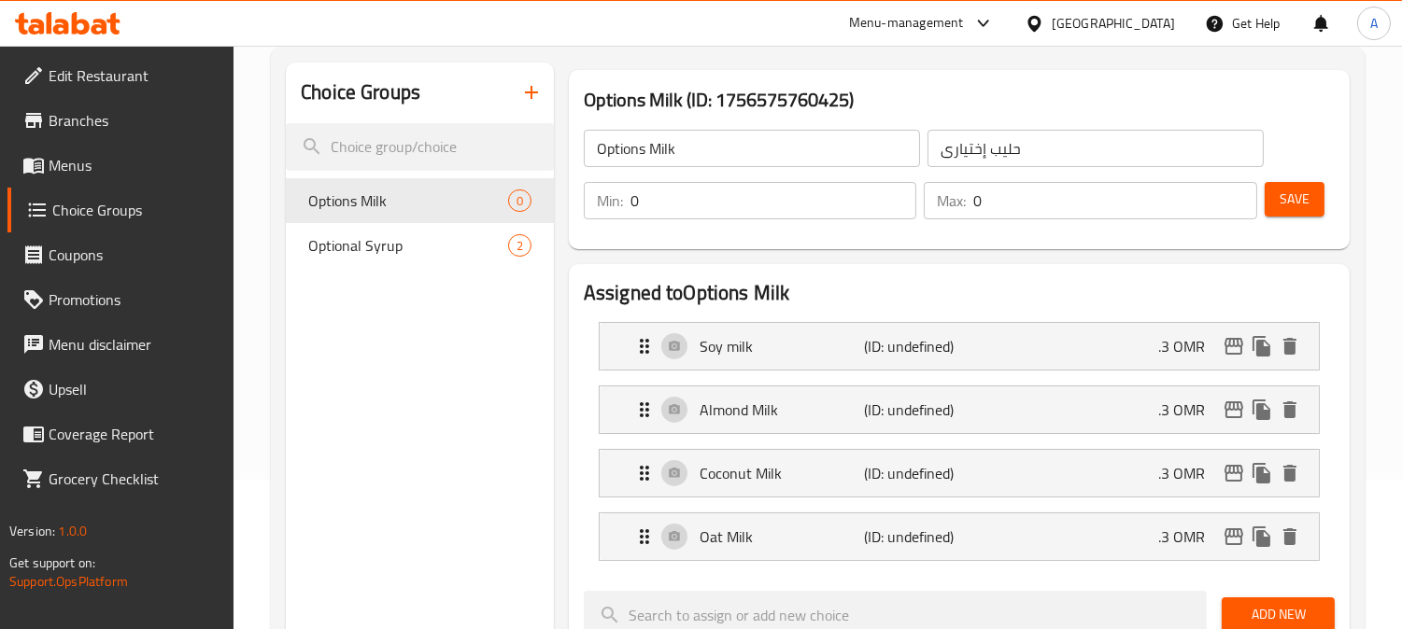
scroll to position [415, 0]
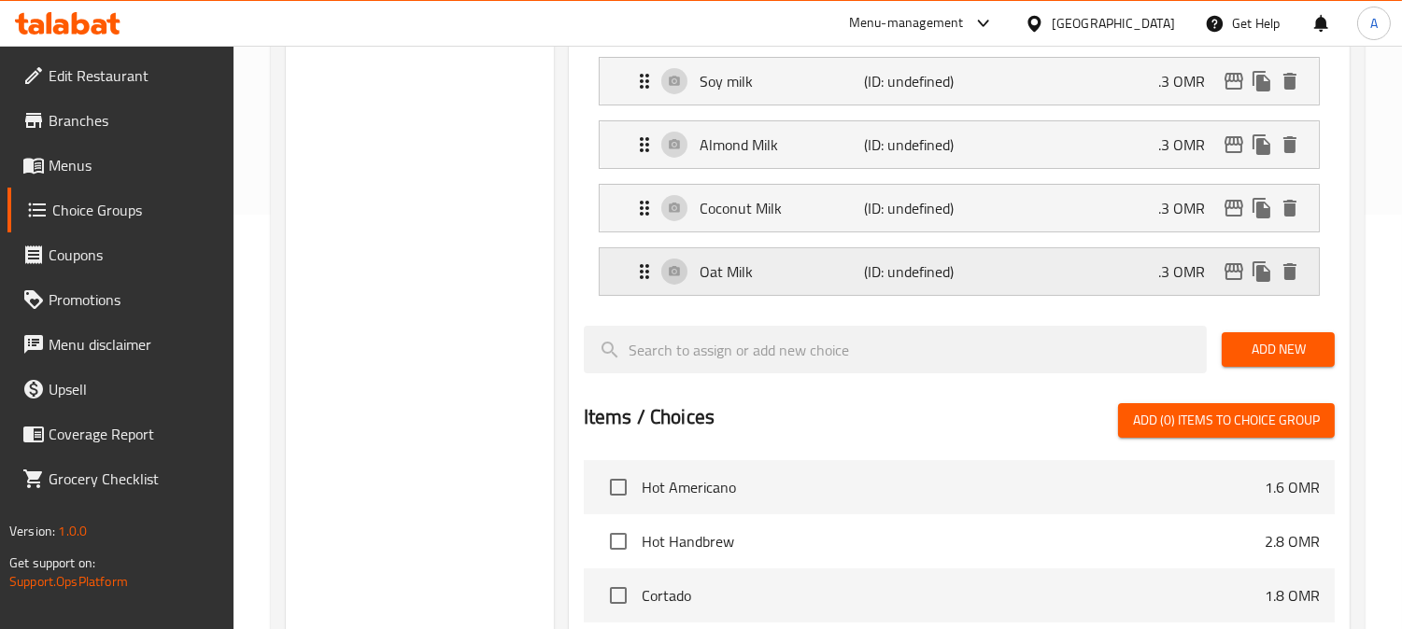
click at [987, 274] on div "Oat Milk (ID: undefined) .3 OMR" at bounding box center [964, 271] width 663 height 47
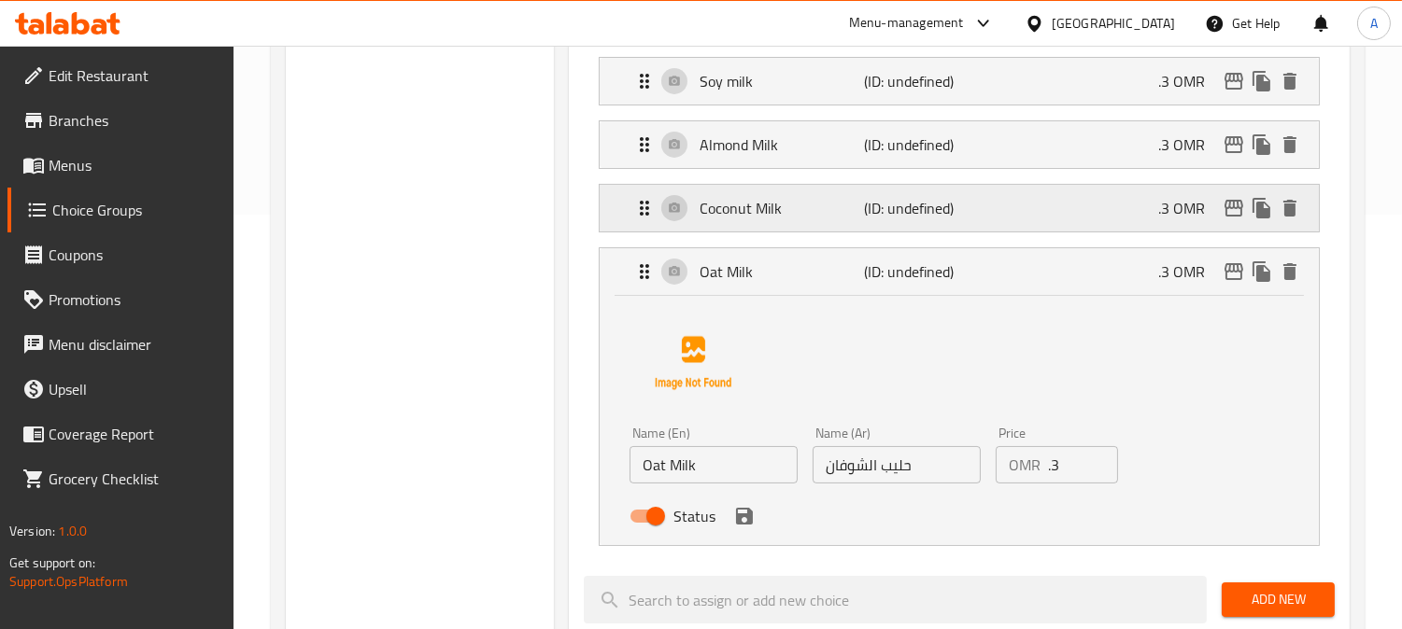
click at [994, 210] on div "Coconut Milk (ID: undefined) .3 OMR" at bounding box center [964, 208] width 663 height 47
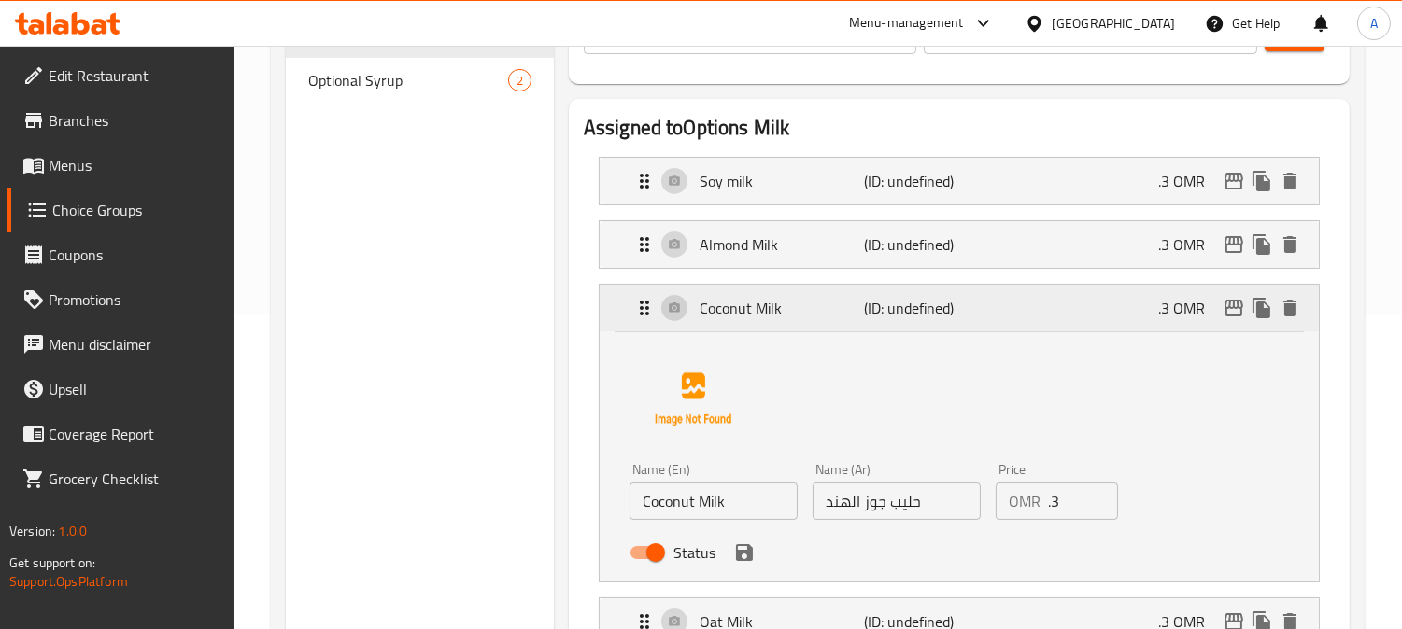
scroll to position [311, 0]
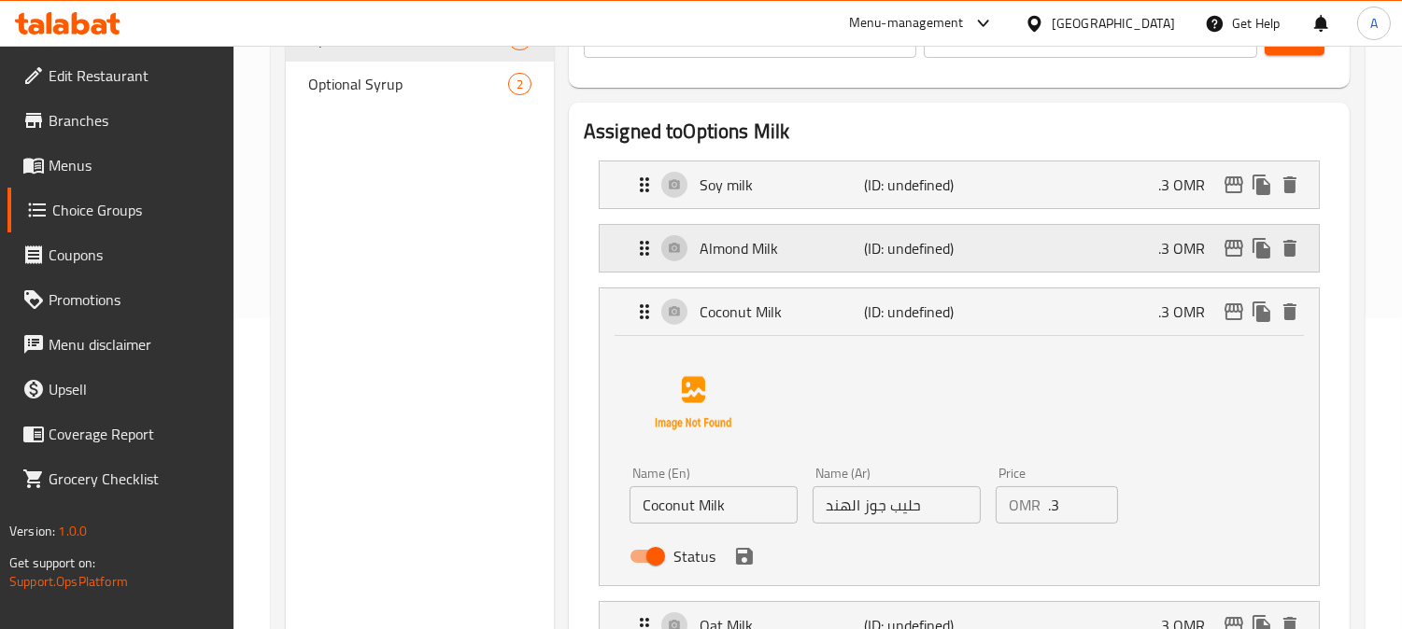
click at [999, 250] on div "Almond Milk (ID: undefined) .3 OMR" at bounding box center [964, 248] width 663 height 47
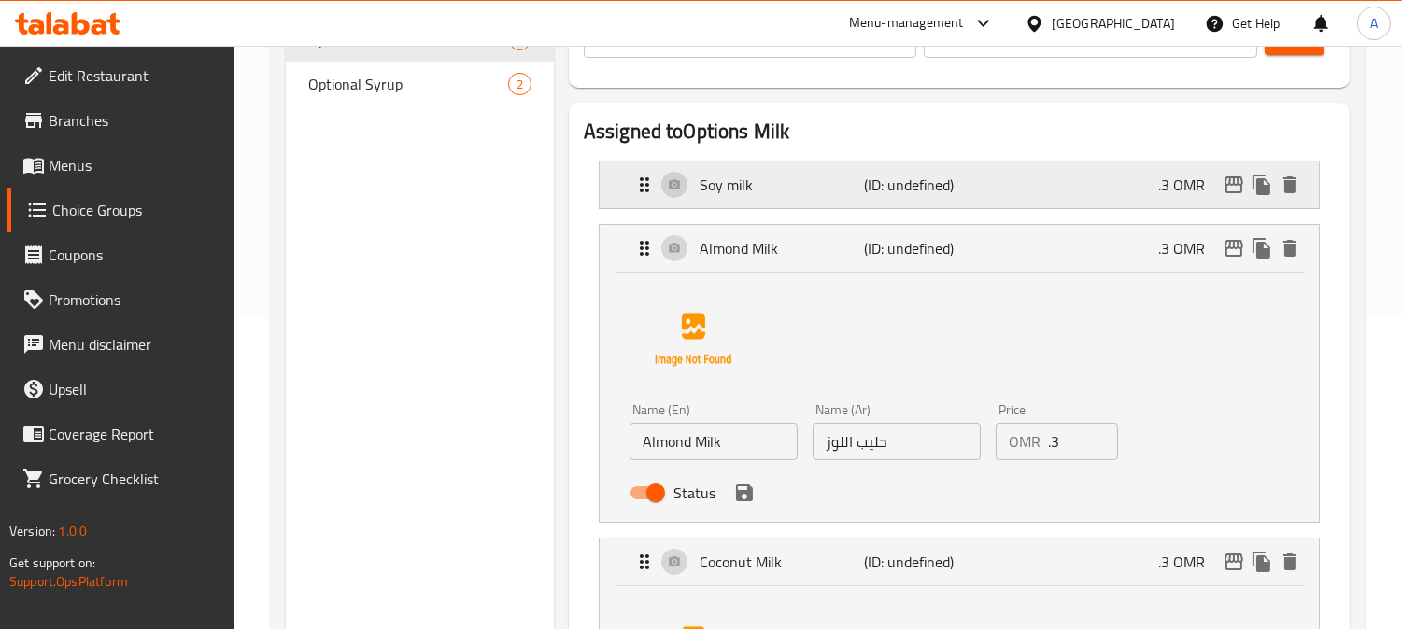
click at [1012, 177] on div "Soy milk (ID: undefined) .3 OMR" at bounding box center [964, 185] width 663 height 47
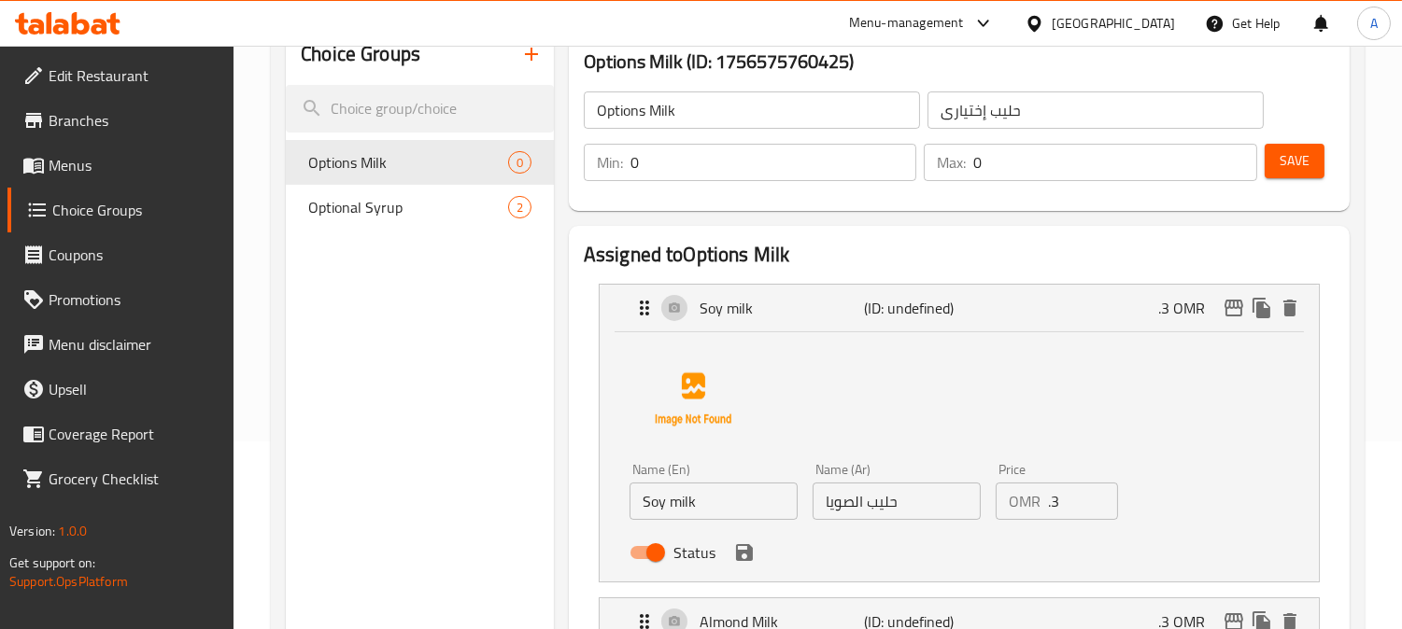
scroll to position [0, 0]
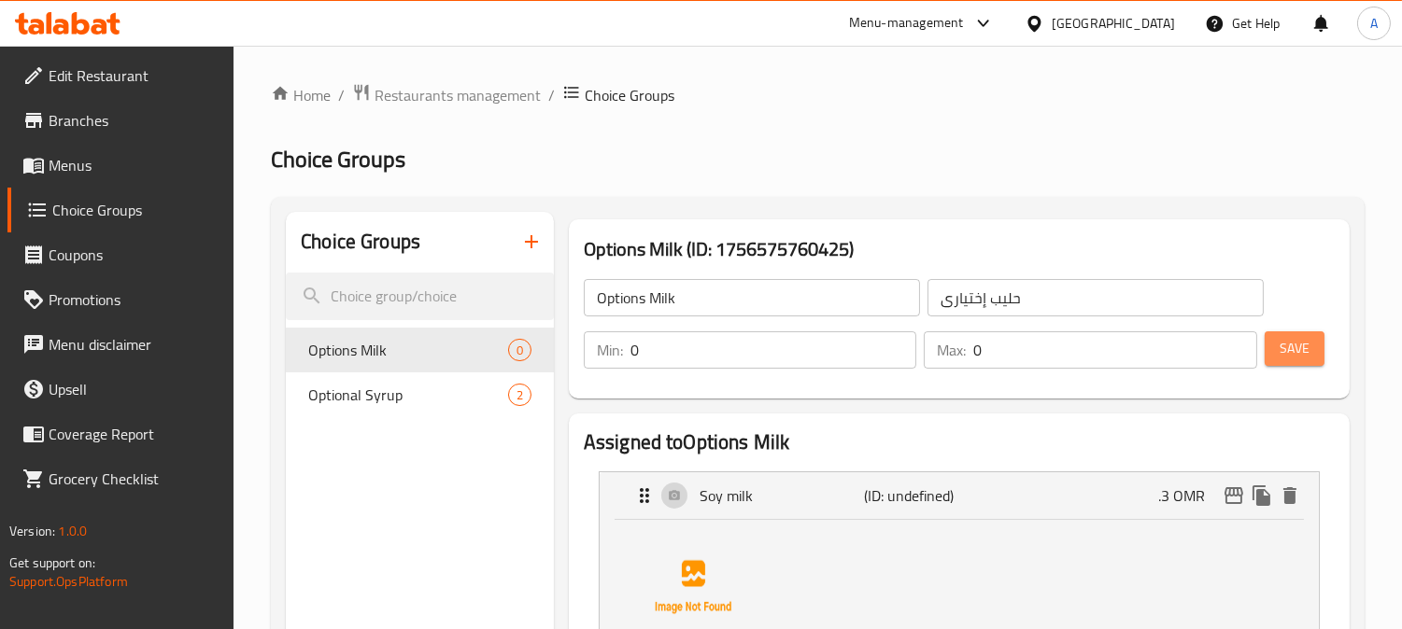
click at [1302, 346] on span "Save" at bounding box center [1294, 348] width 30 height 23
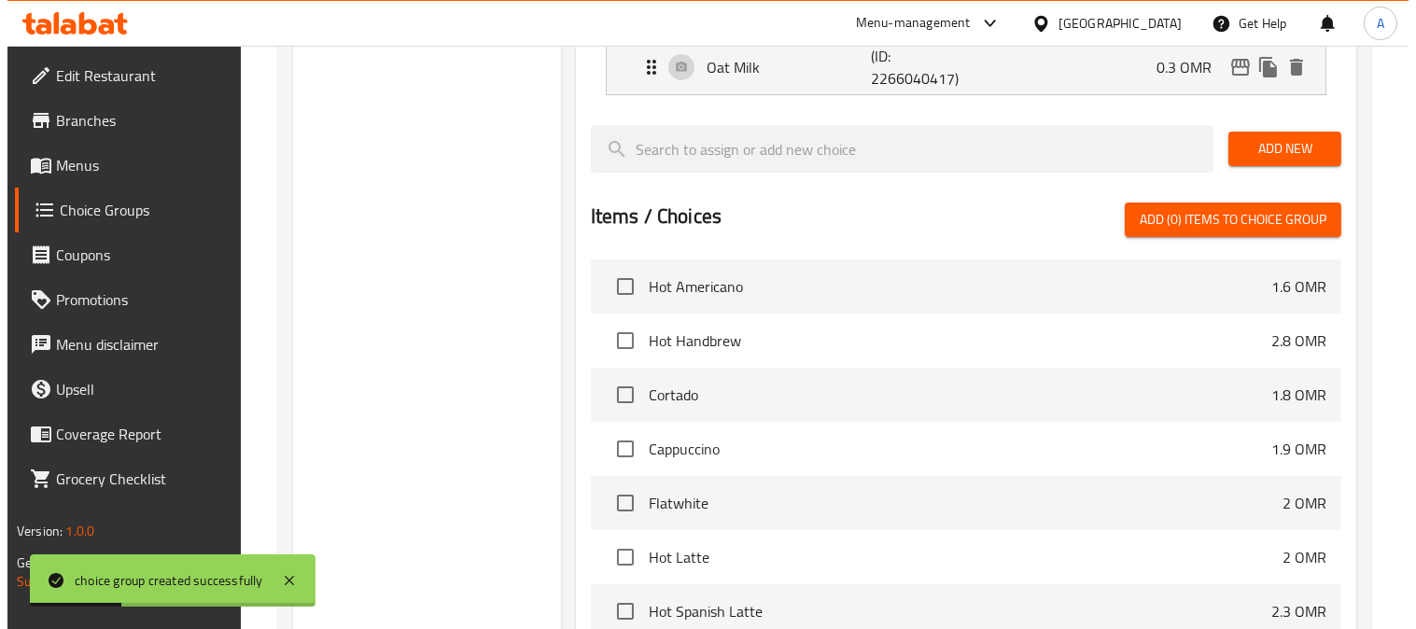
scroll to position [852, 0]
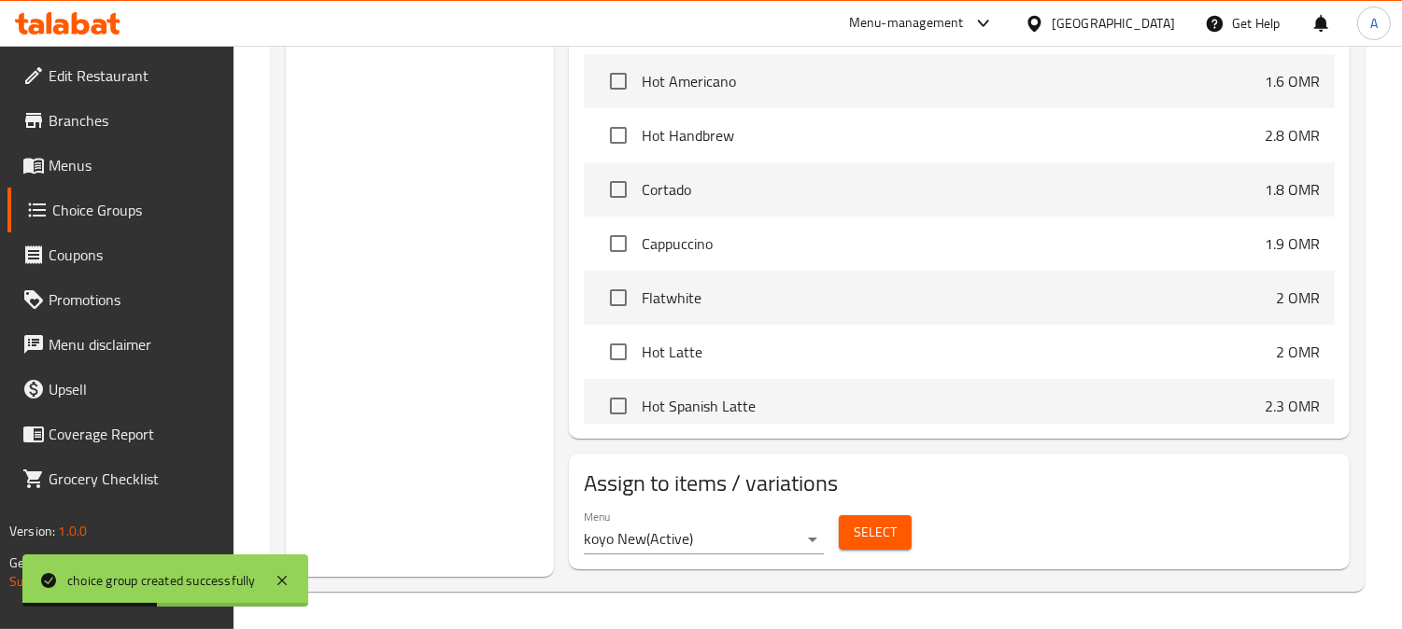
click at [890, 530] on span "Select" at bounding box center [874, 532] width 43 height 23
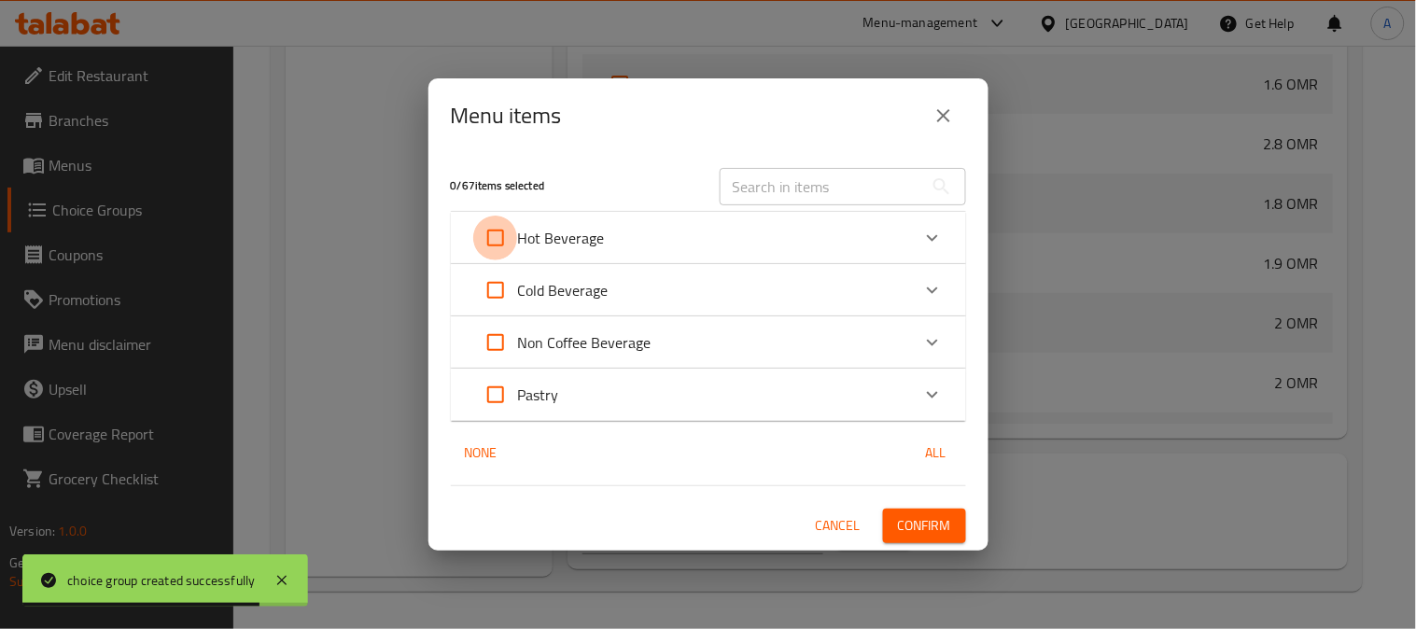
click at [498, 238] on input "Expand" at bounding box center [495, 238] width 45 height 45
checkbox input "true"
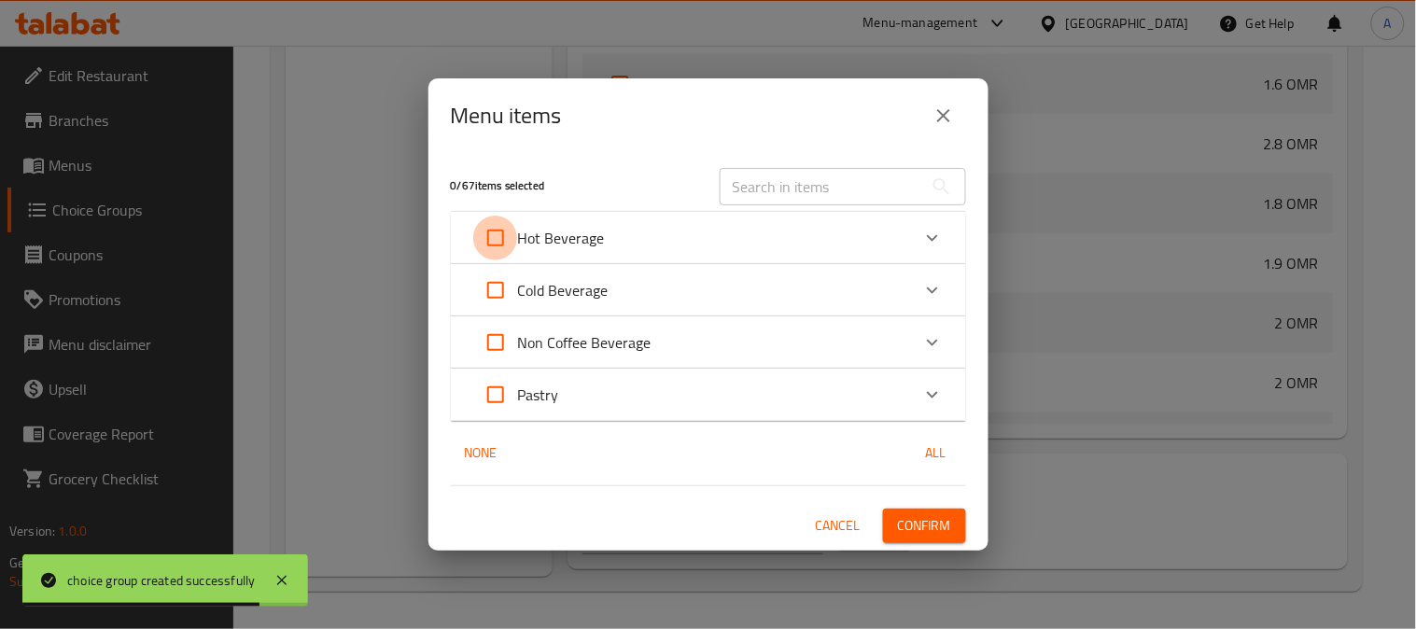
checkbox input "true"
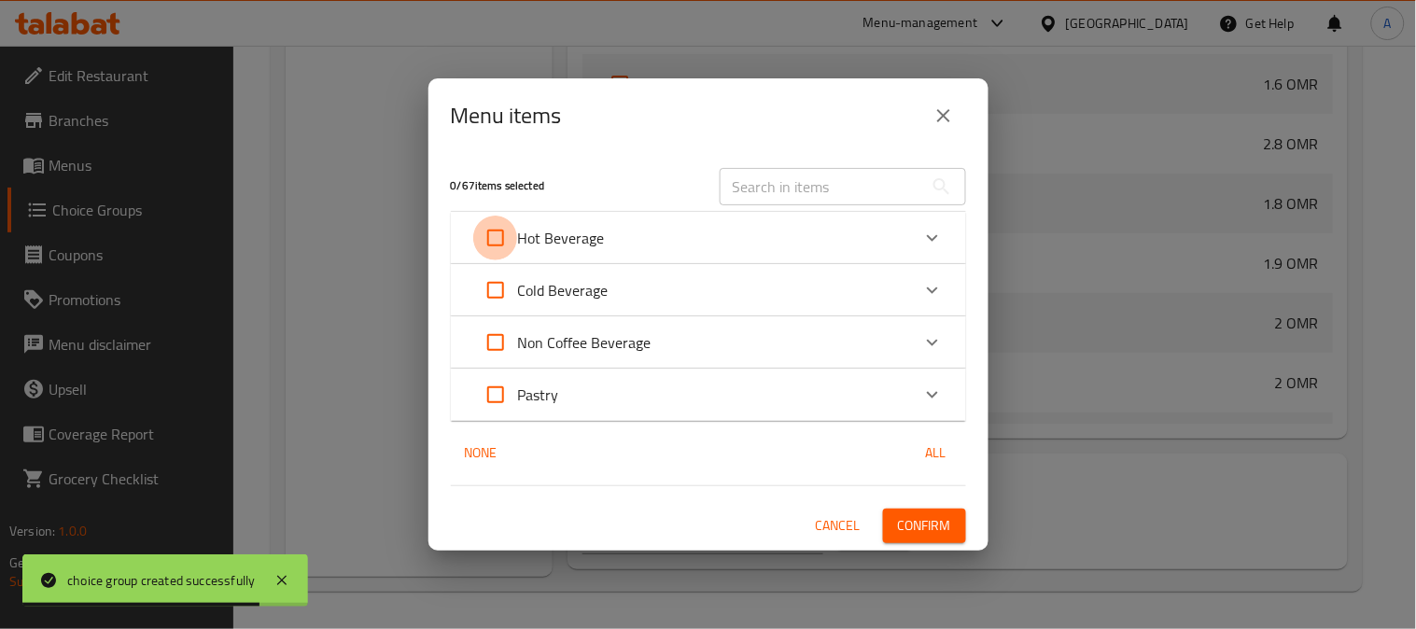
checkbox input "true"
click at [719, 241] on div "Hot Beverage" at bounding box center [691, 238] width 437 height 45
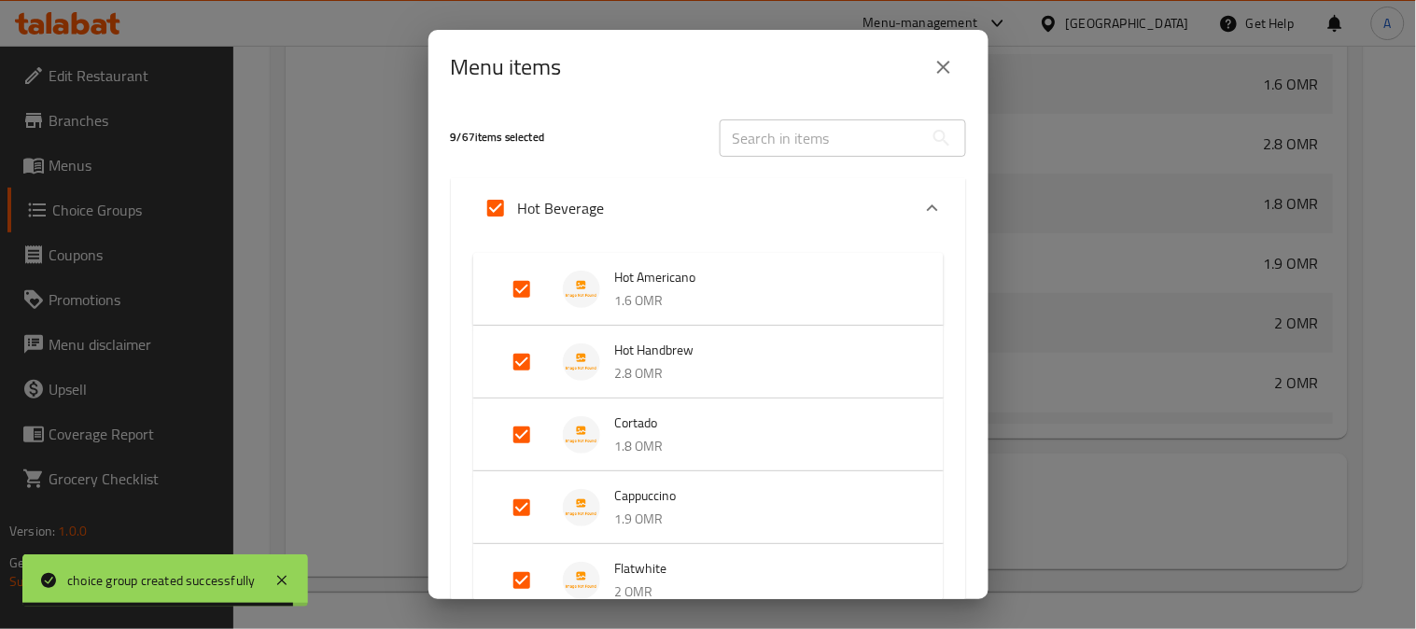
drag, startPoint x: 524, startPoint y: 294, endPoint x: 528, endPoint y: 318, distance: 24.7
click at [525, 294] on input "Expand" at bounding box center [522, 289] width 45 height 45
checkbox input "false"
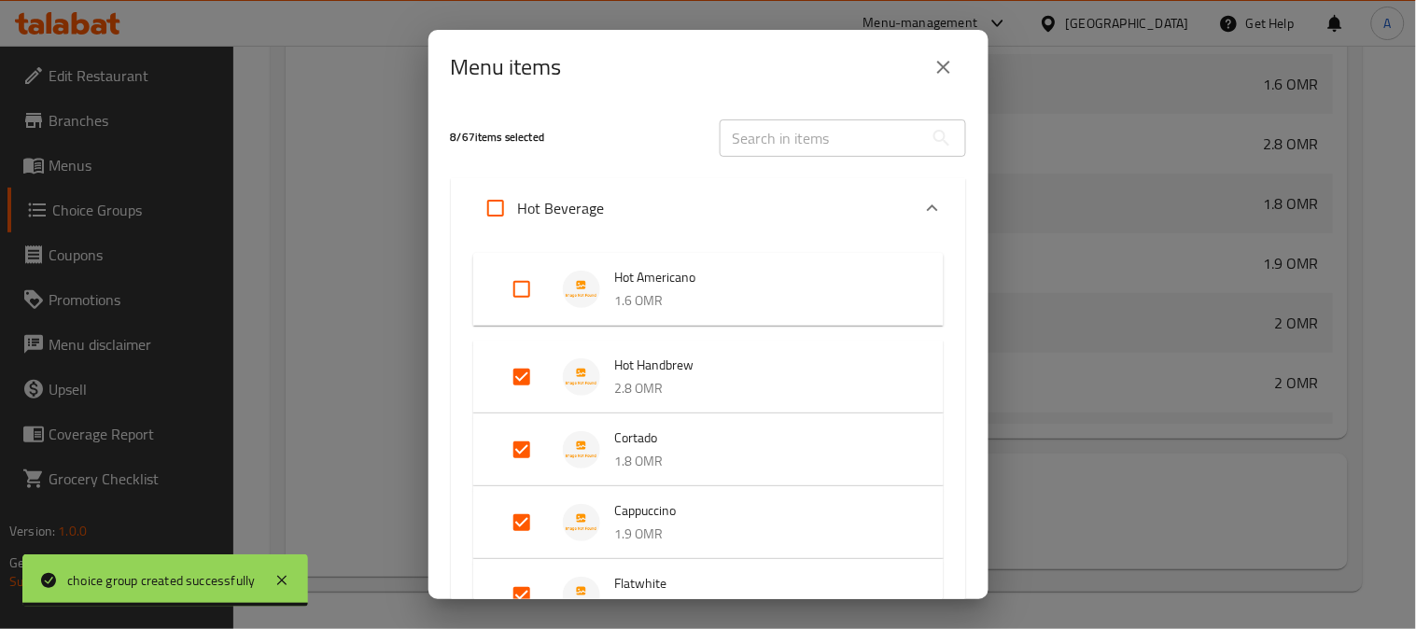
drag, startPoint x: 521, startPoint y: 377, endPoint x: 527, endPoint y: 426, distance: 48.9
click at [521, 379] on input "Expand" at bounding box center [522, 377] width 45 height 45
checkbox input "false"
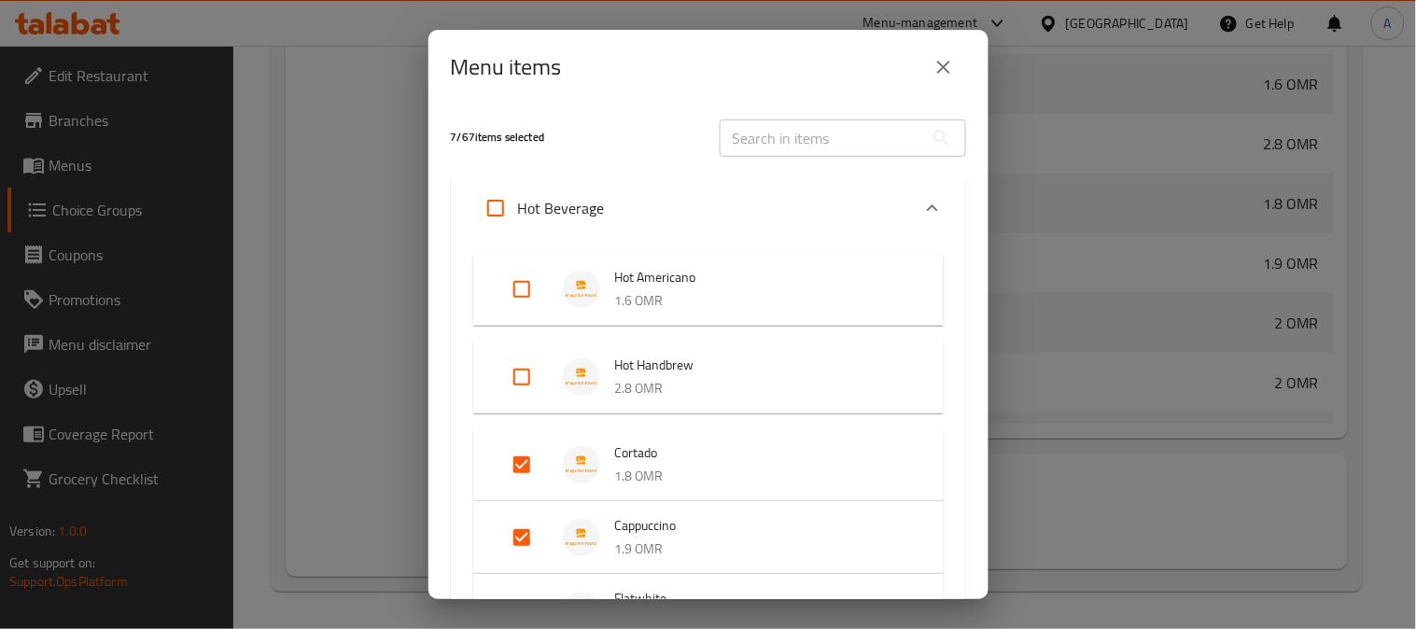
click at [527, 462] on input "Expand" at bounding box center [522, 465] width 45 height 45
checkbox input "false"
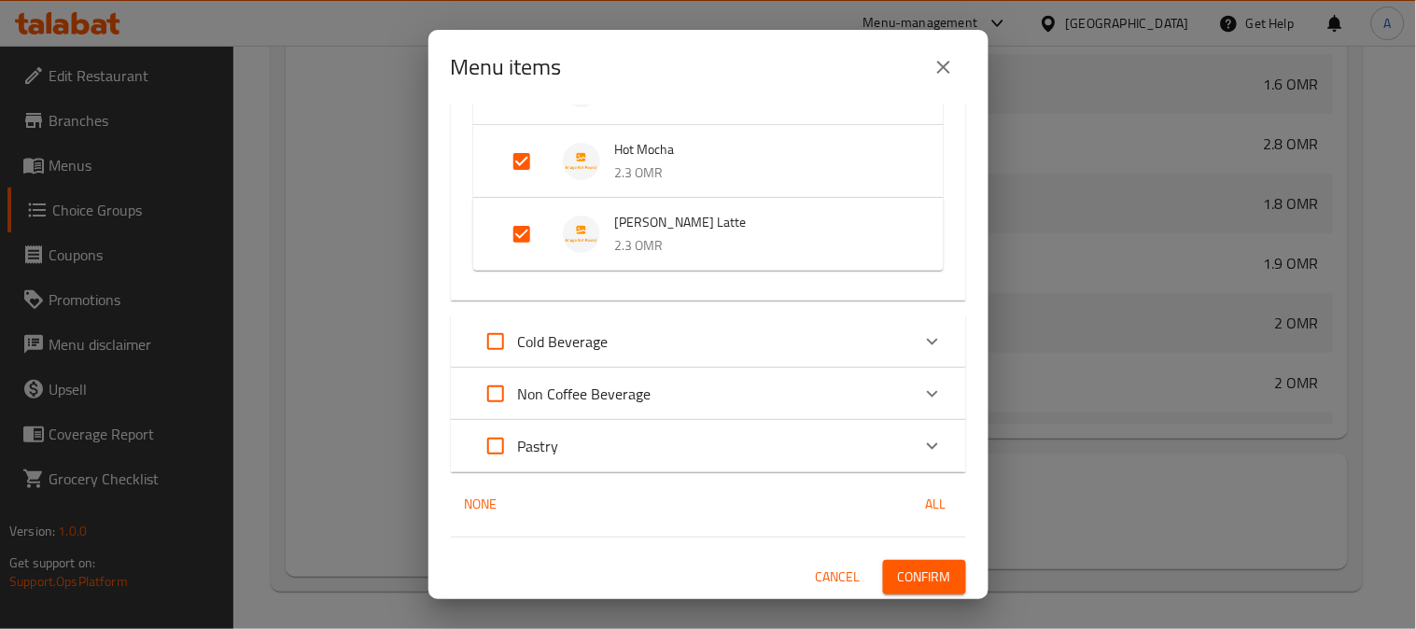
scroll to position [684, 0]
click at [673, 347] on div "Cold Beverage" at bounding box center [691, 340] width 437 height 45
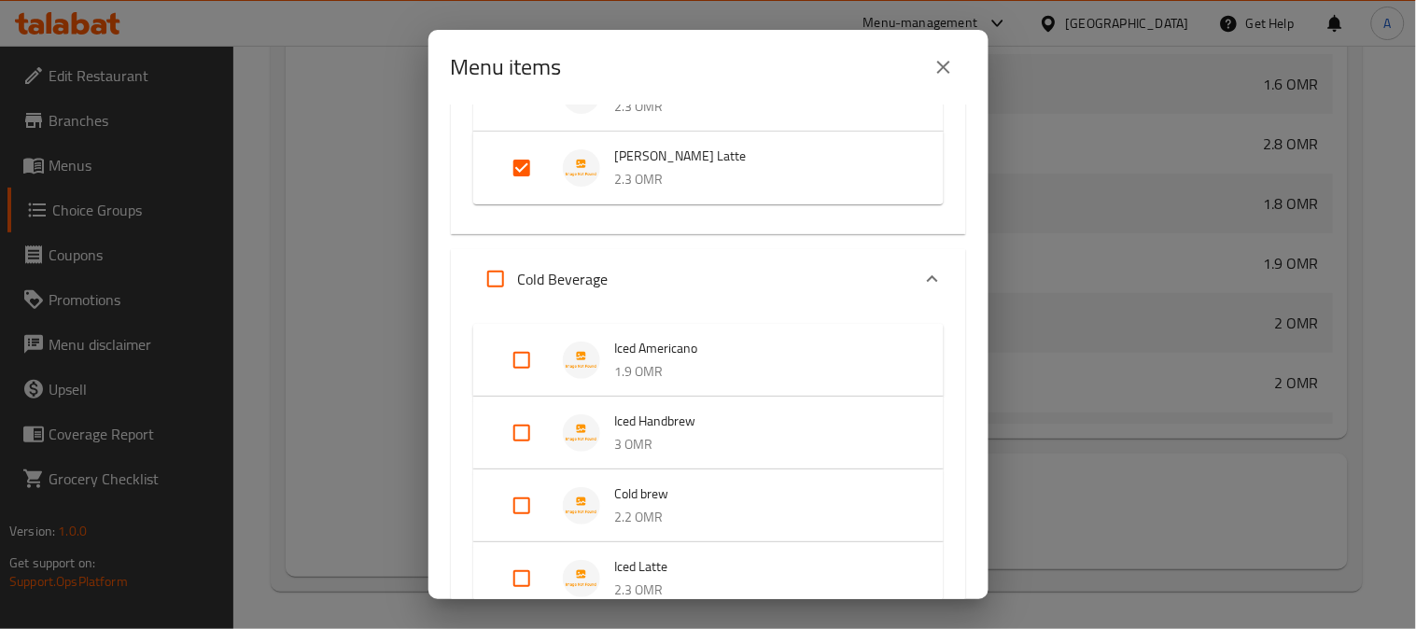
scroll to position [994, 0]
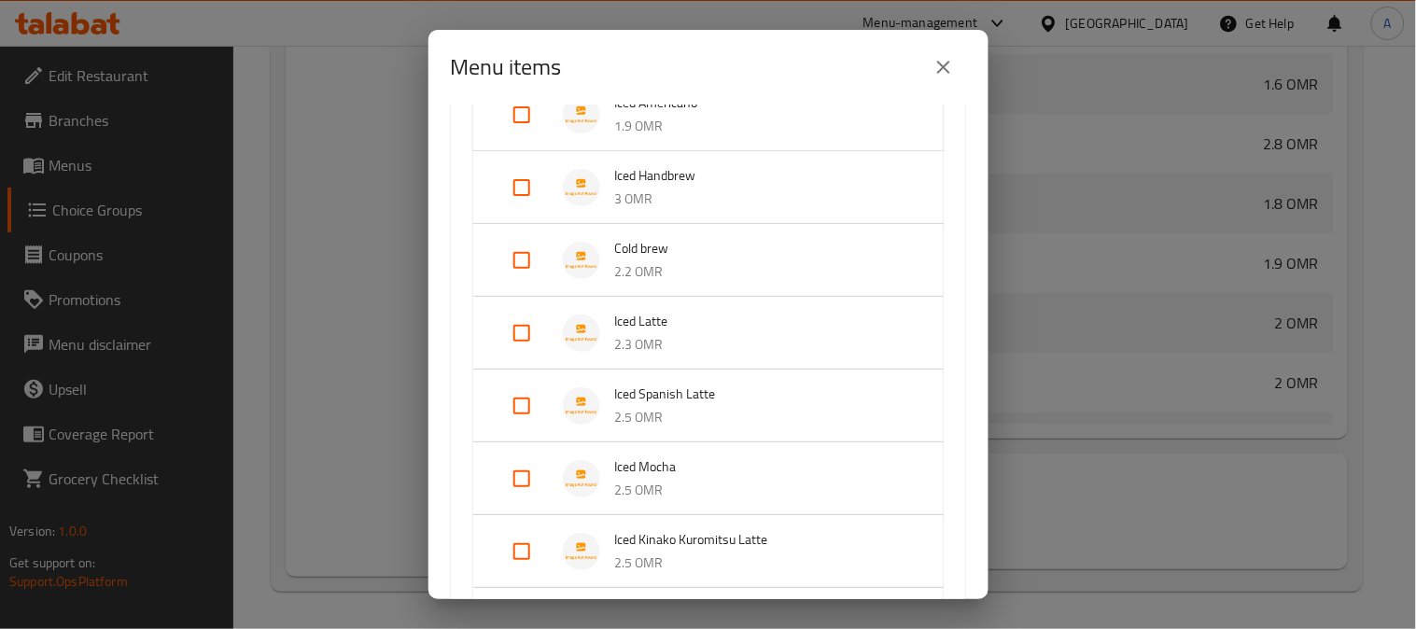
click at [519, 339] on input "Expand" at bounding box center [522, 333] width 45 height 45
checkbox input "true"
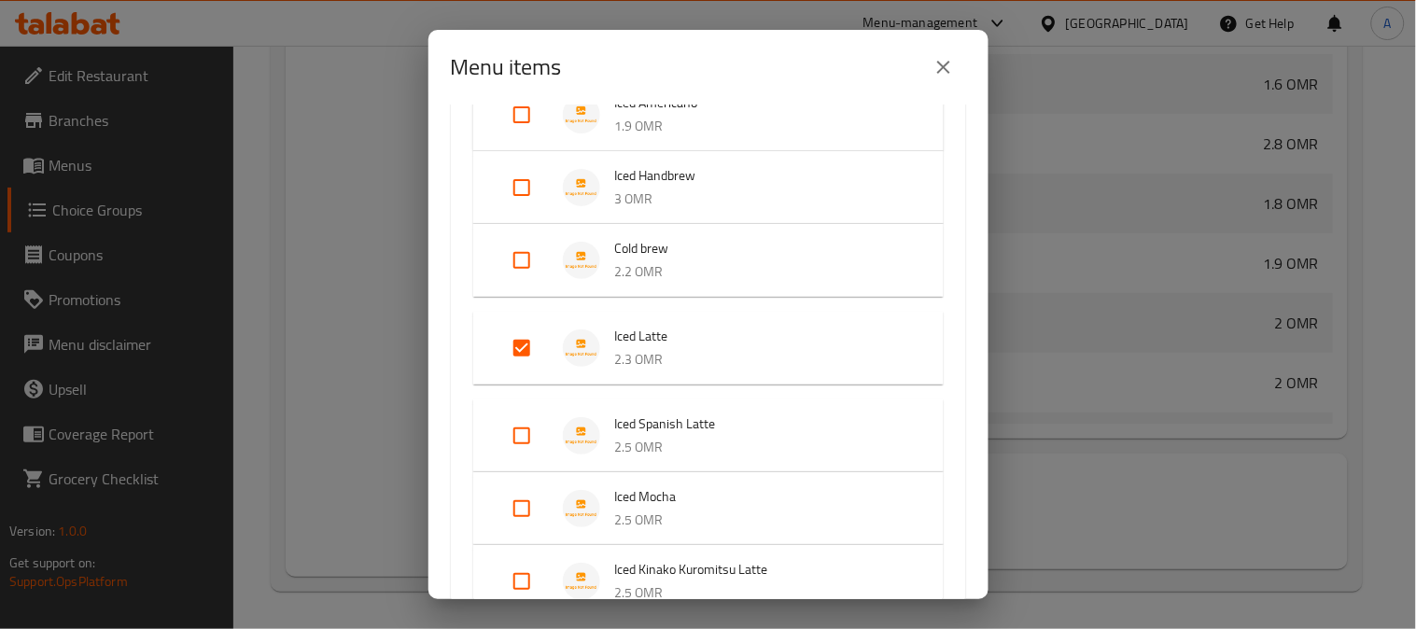
click at [526, 424] on input "Expand" at bounding box center [522, 436] width 45 height 45
checkbox input "true"
click at [520, 519] on input "Expand" at bounding box center [522, 523] width 45 height 45
checkbox input "true"
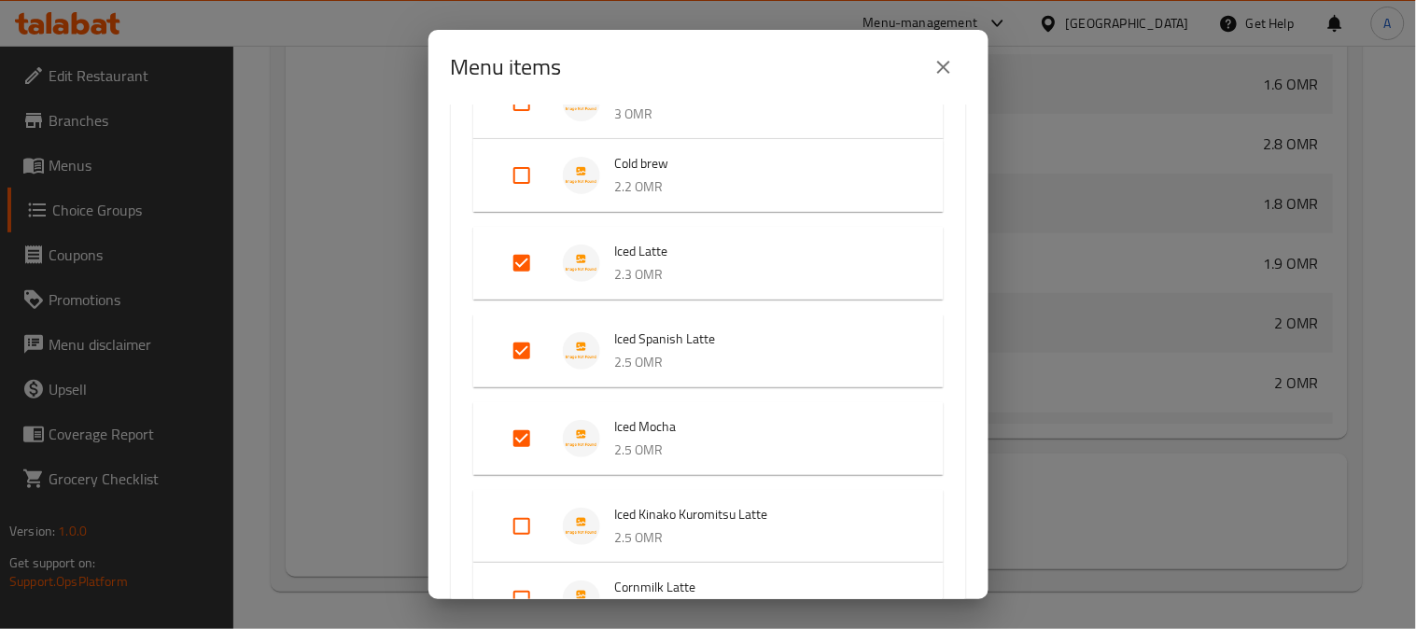
scroll to position [1202, 0]
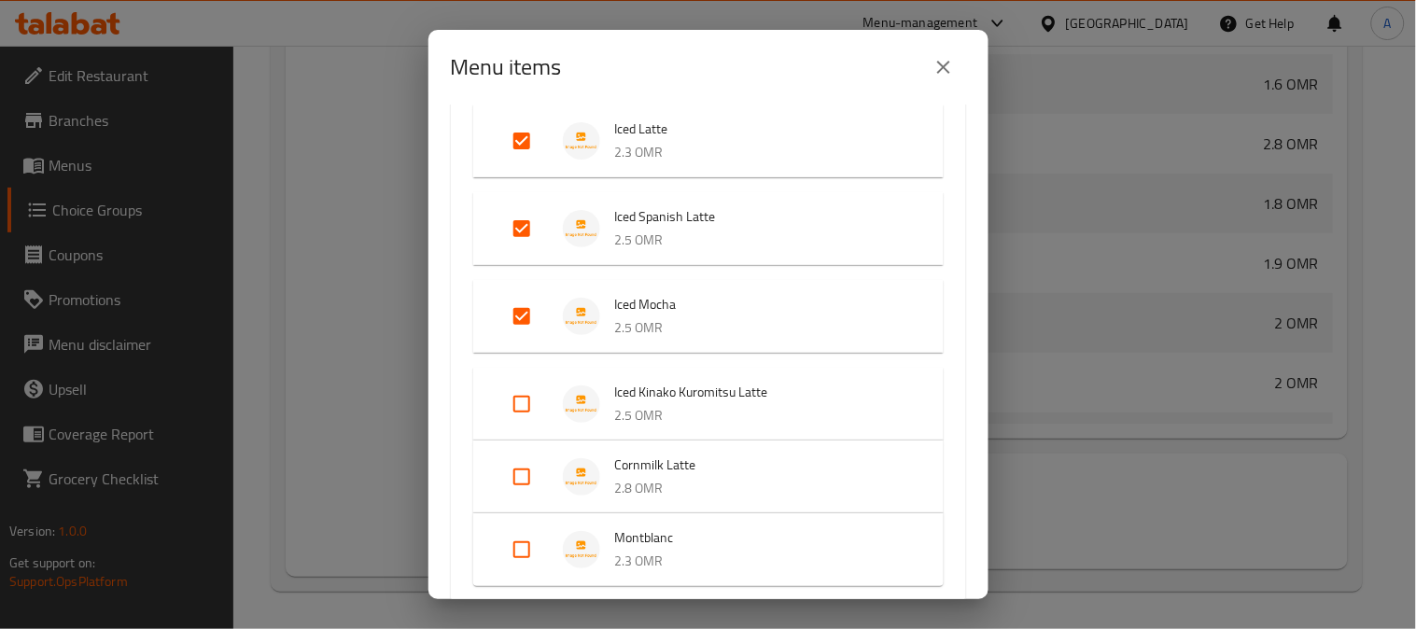
click at [523, 403] on input "Expand" at bounding box center [522, 404] width 45 height 45
checkbox input "true"
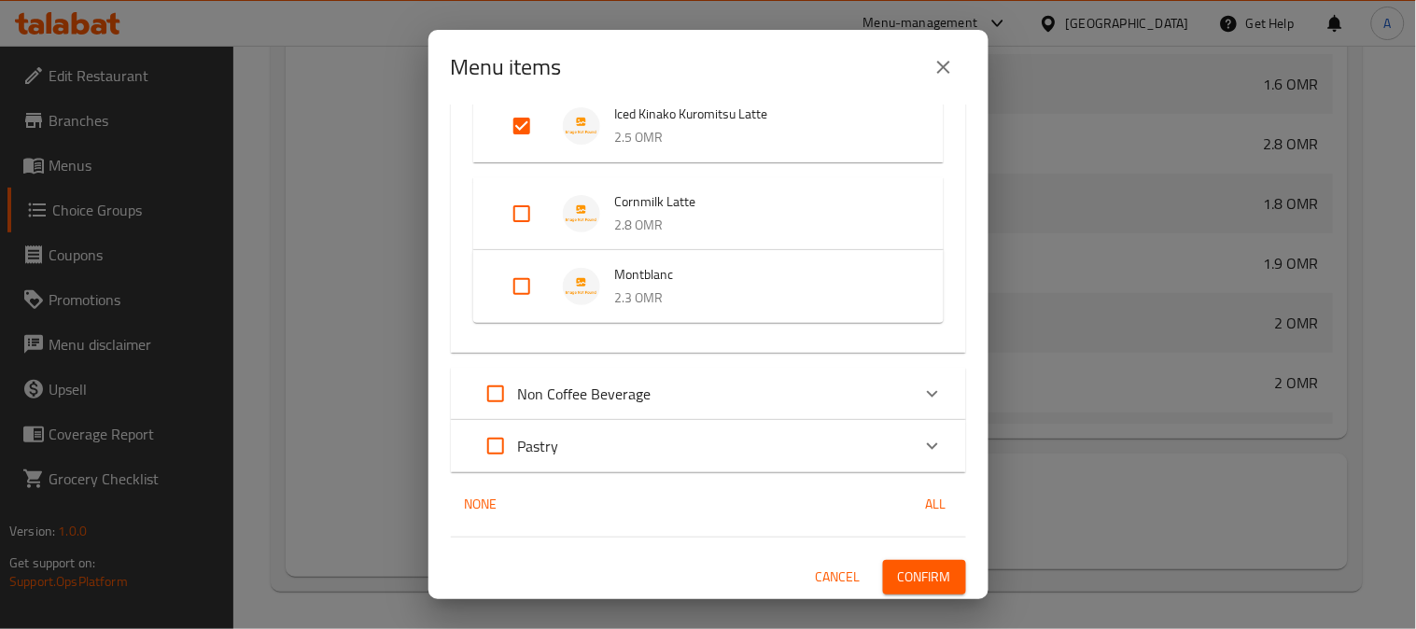
click at [493, 397] on input "Expand" at bounding box center [495, 394] width 45 height 45
checkbox input "true"
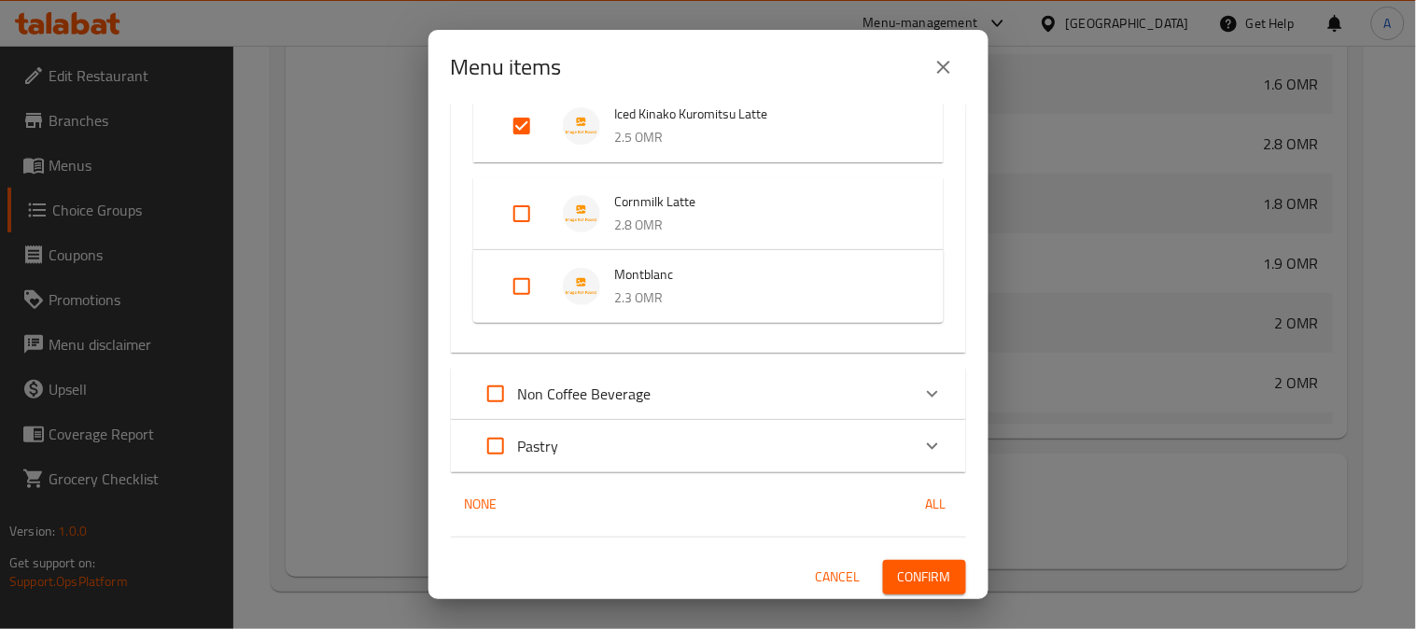
checkbox input "true"
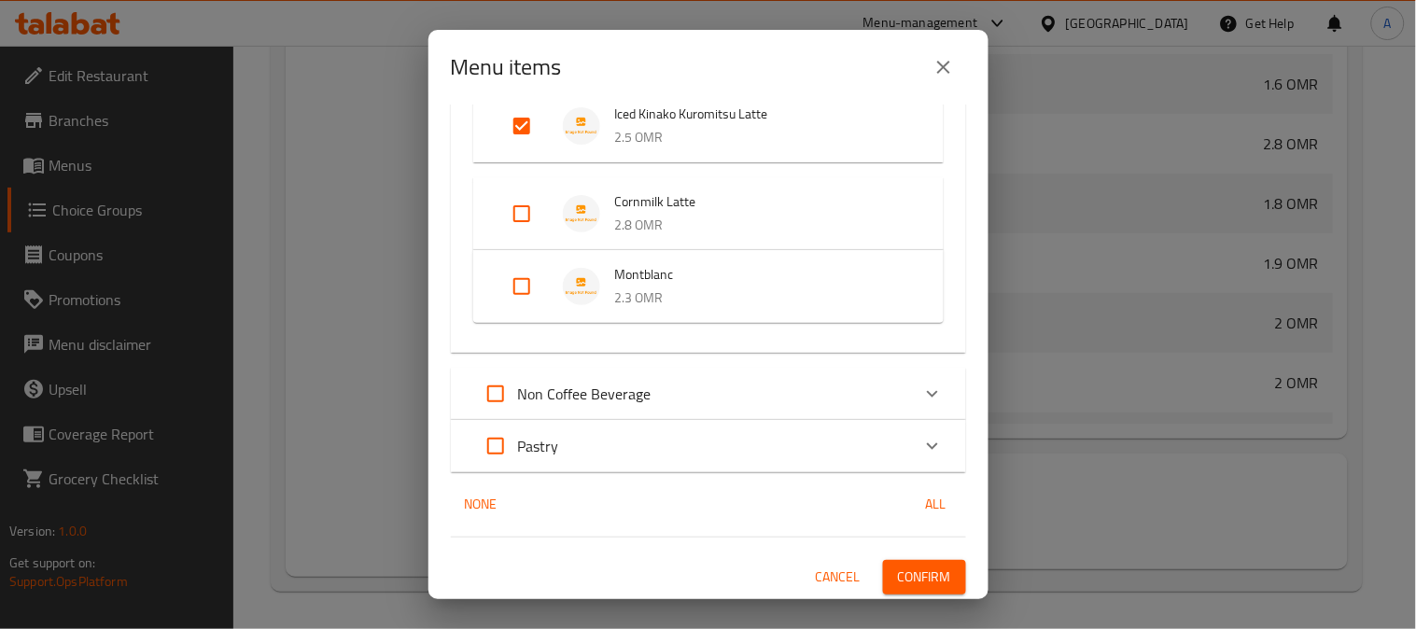
checkbox input "true"
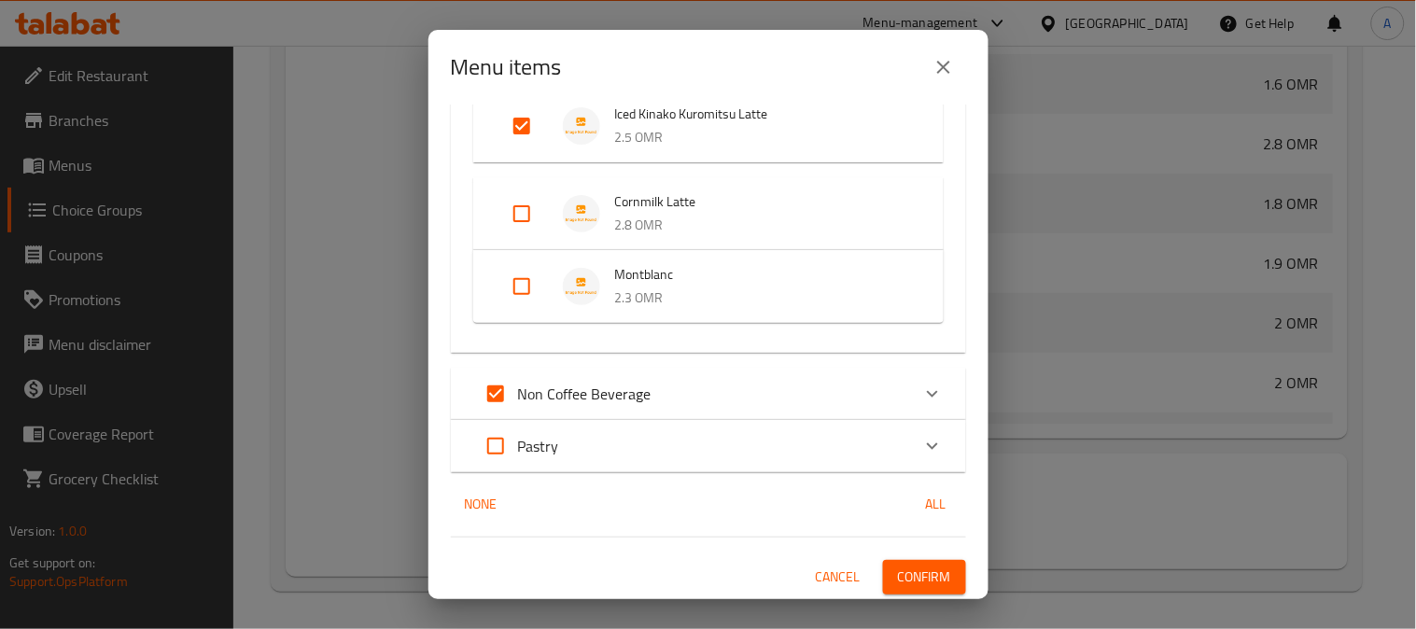
click at [744, 388] on div "Non Coffee Beverage" at bounding box center [691, 394] width 437 height 45
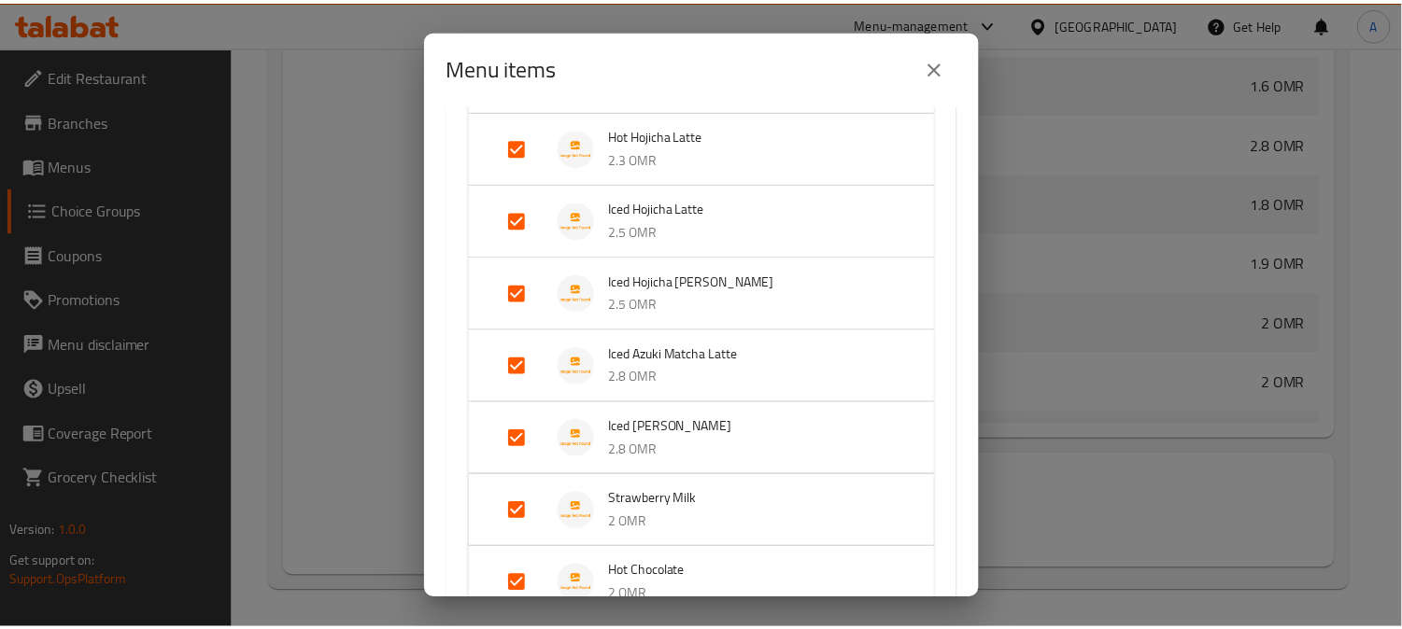
scroll to position [2493, 0]
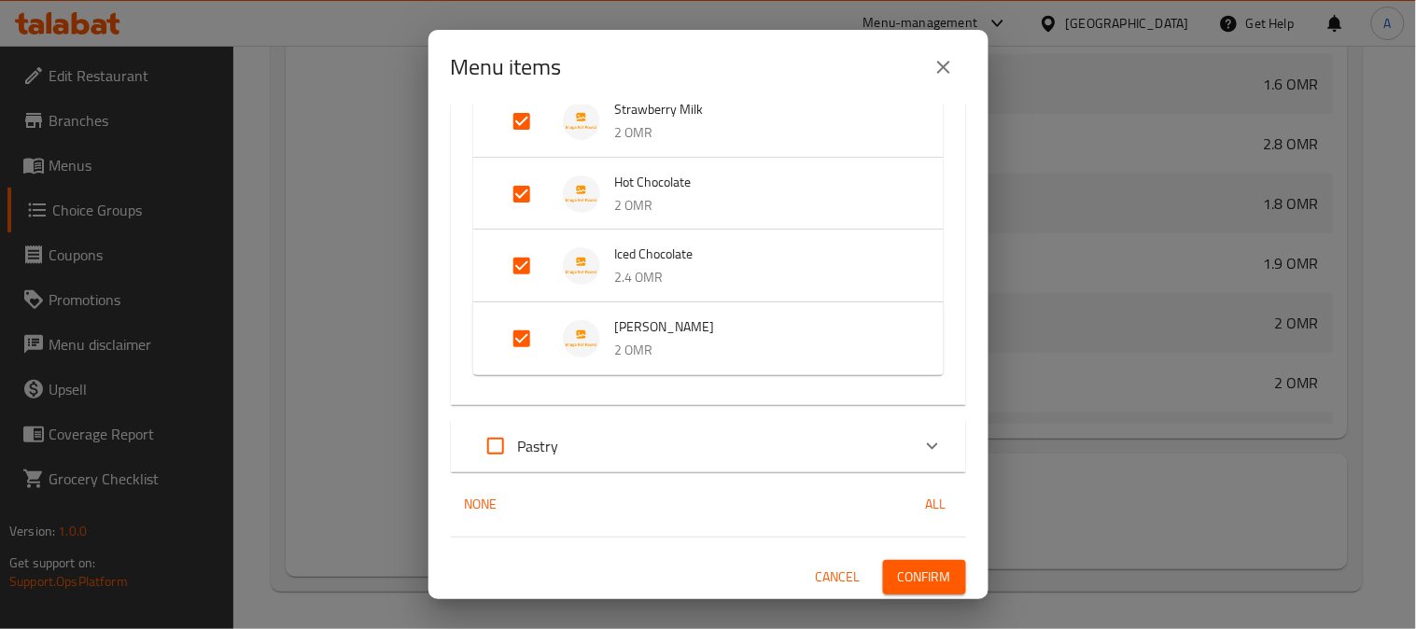
click at [898, 580] on span "Confirm" at bounding box center [924, 577] width 53 height 23
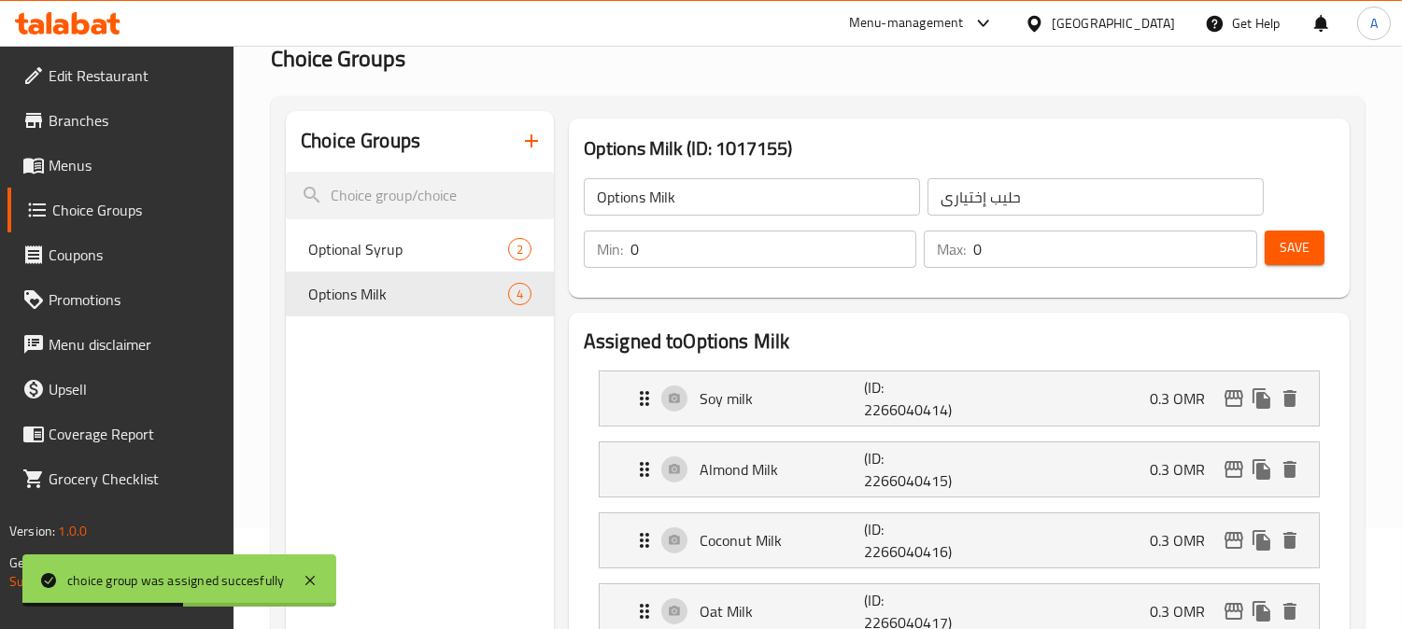
scroll to position [0, 0]
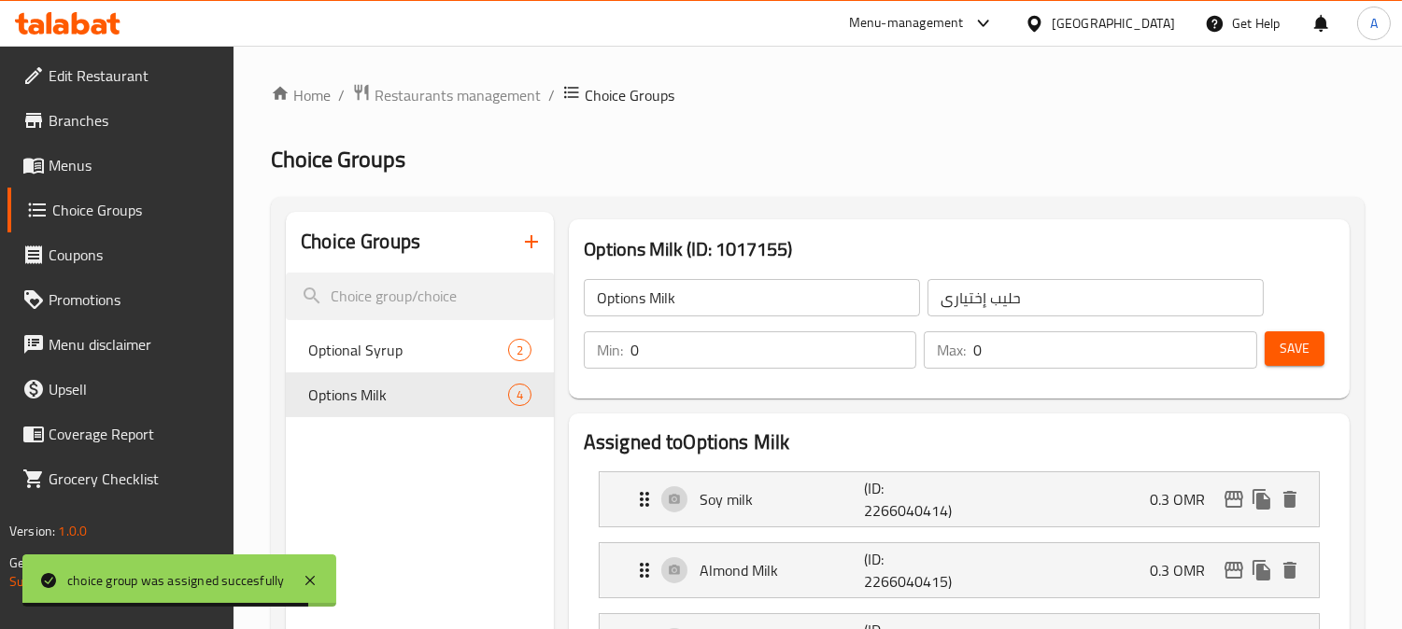
click at [50, 171] on span "Menus" at bounding box center [134, 165] width 171 height 22
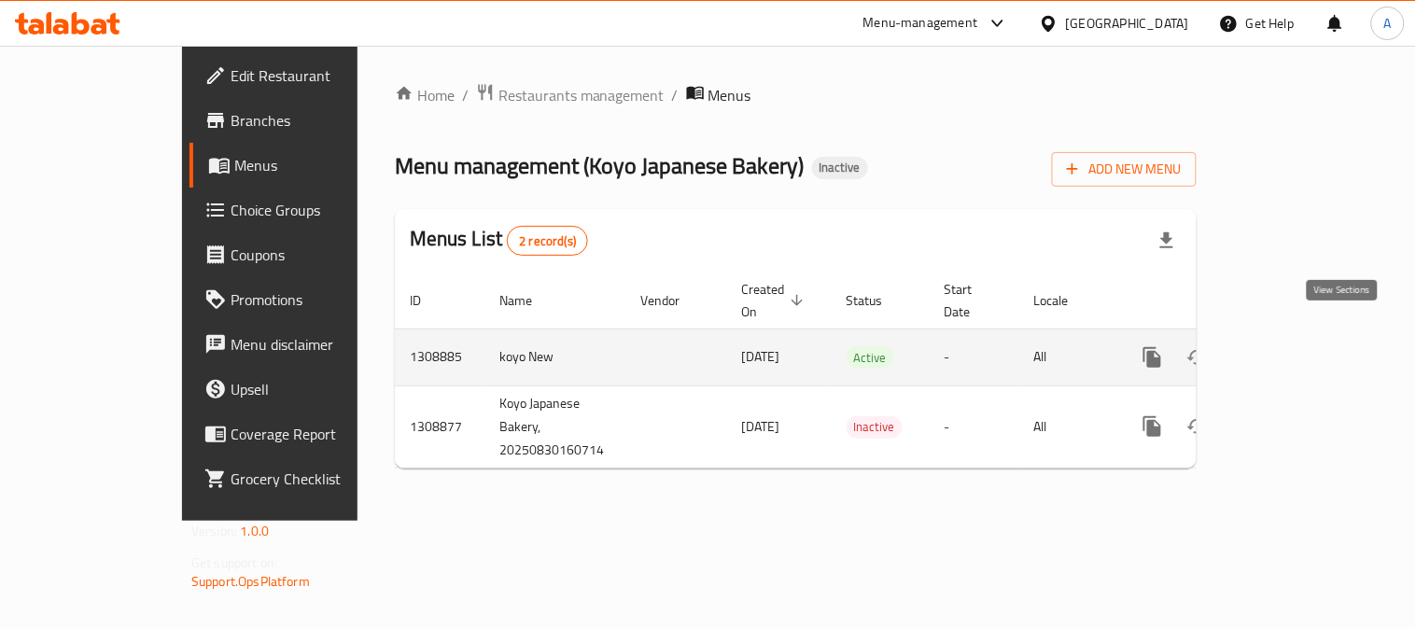
click at [1299, 346] on icon "enhanced table" at bounding box center [1287, 357] width 22 height 22
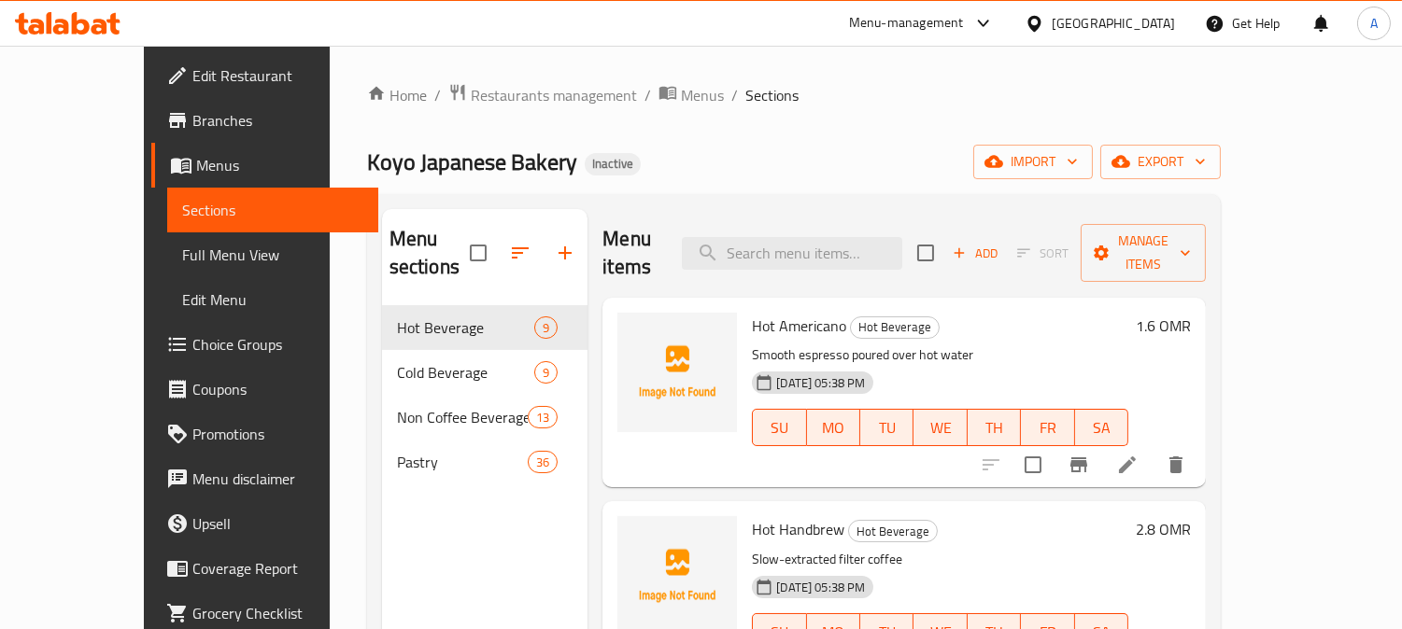
click at [182, 258] on span "Full Menu View" at bounding box center [272, 255] width 181 height 22
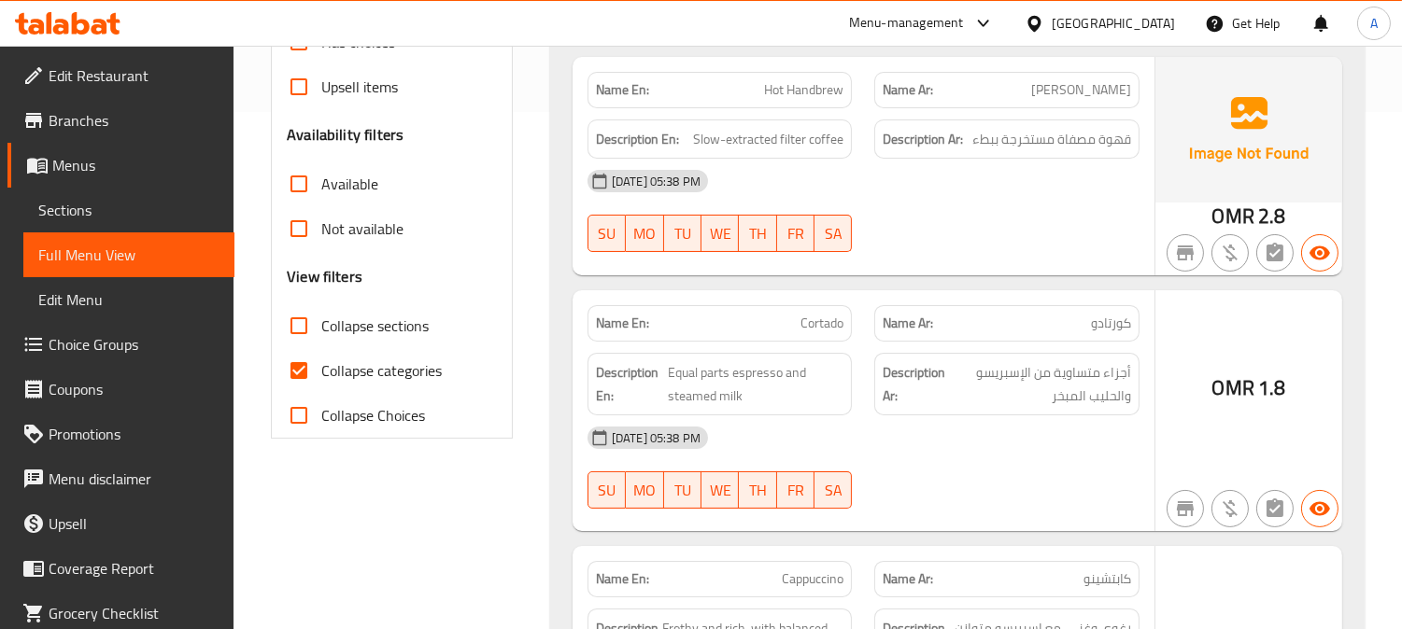
scroll to position [518, 0]
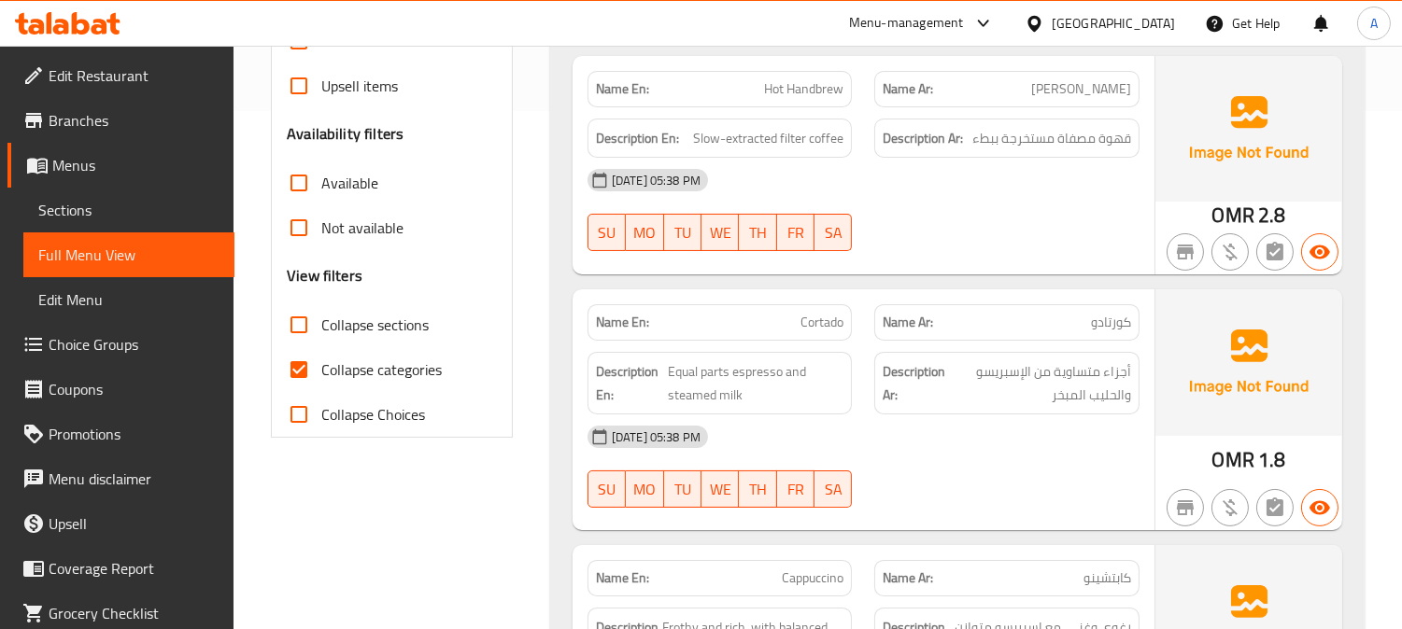
click at [299, 370] on input "Collapse categories" at bounding box center [298, 369] width 45 height 45
checkbox input "false"
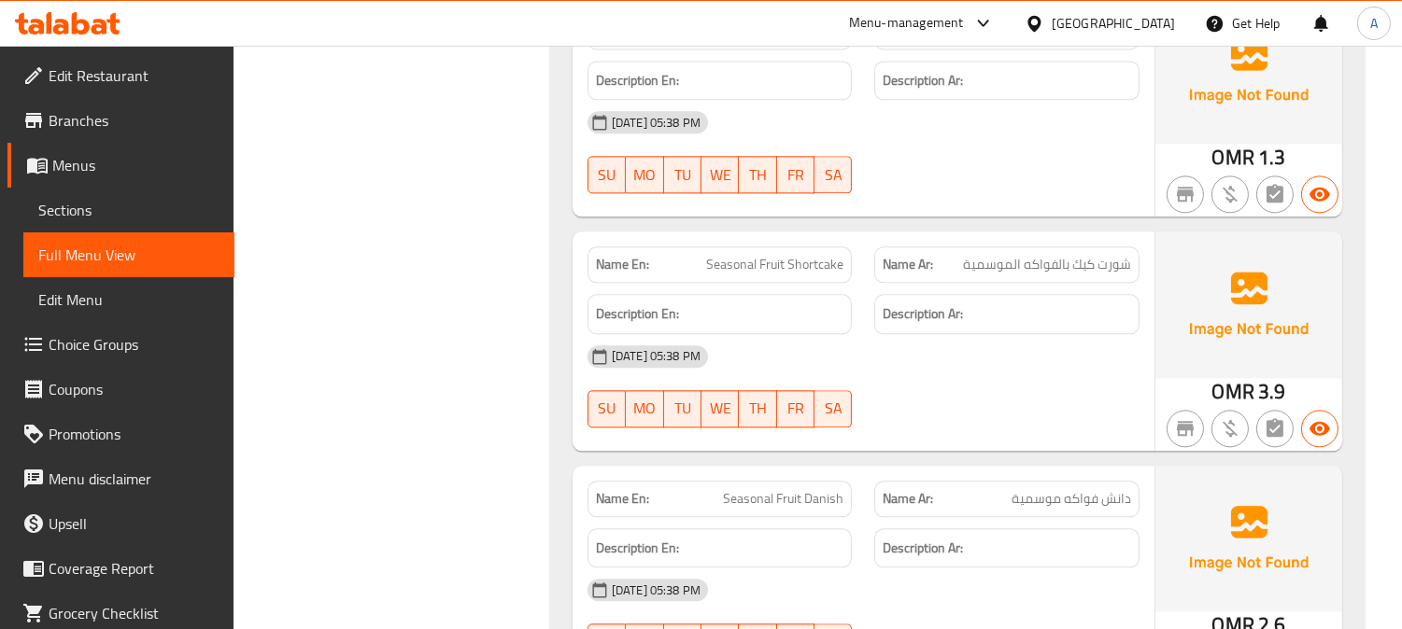
scroll to position [33045, 0]
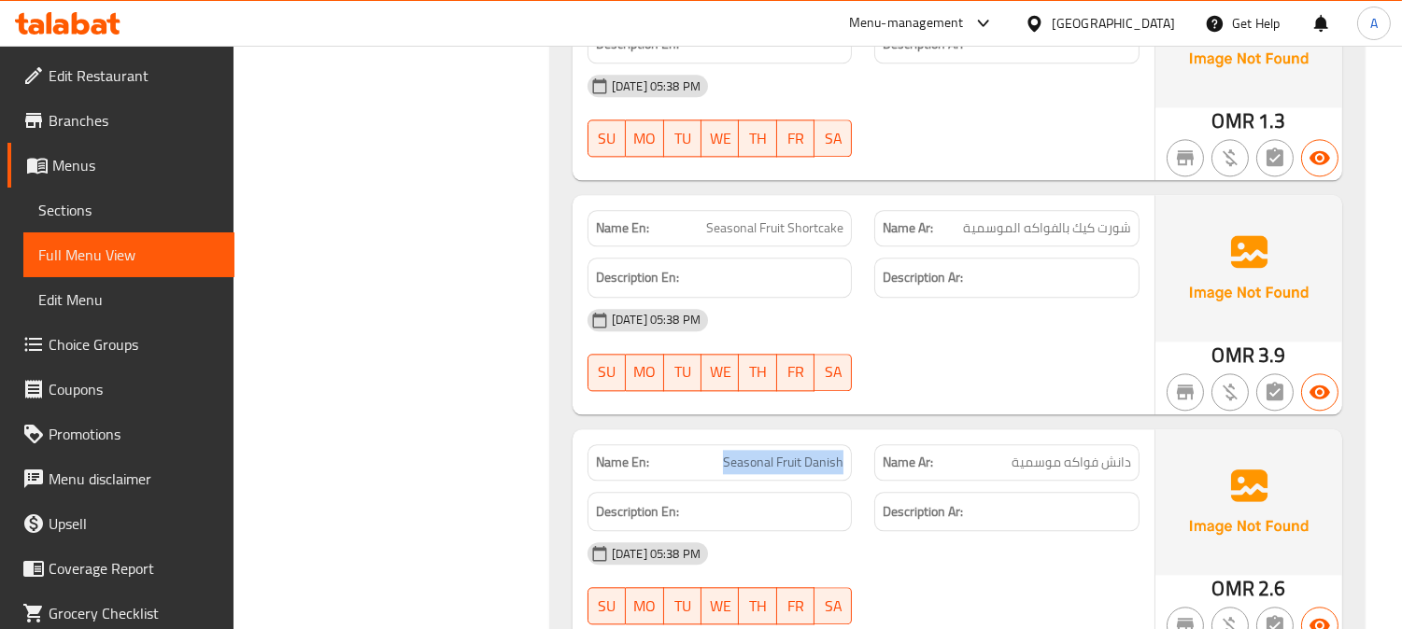
click at [132, 82] on span "Edit Restaurant" at bounding box center [134, 75] width 171 height 22
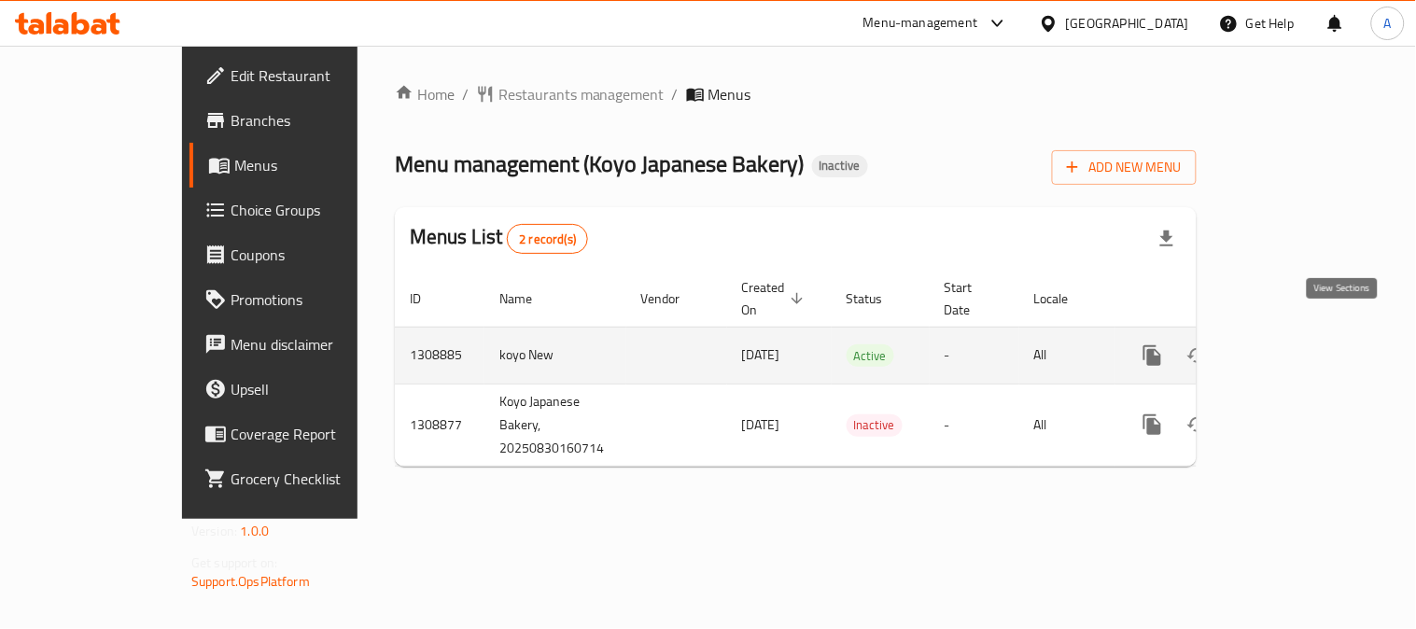
click at [1310, 346] on link "enhanced table" at bounding box center [1287, 355] width 45 height 45
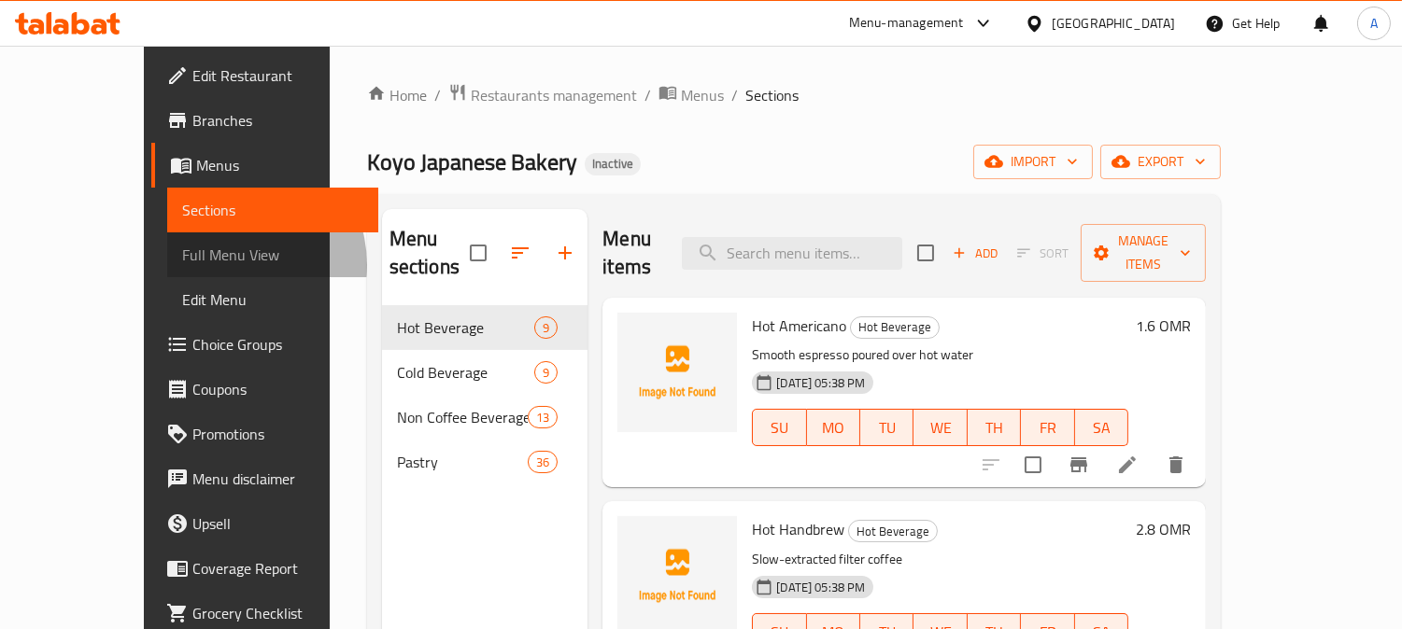
click at [182, 265] on span "Full Menu View" at bounding box center [272, 255] width 181 height 22
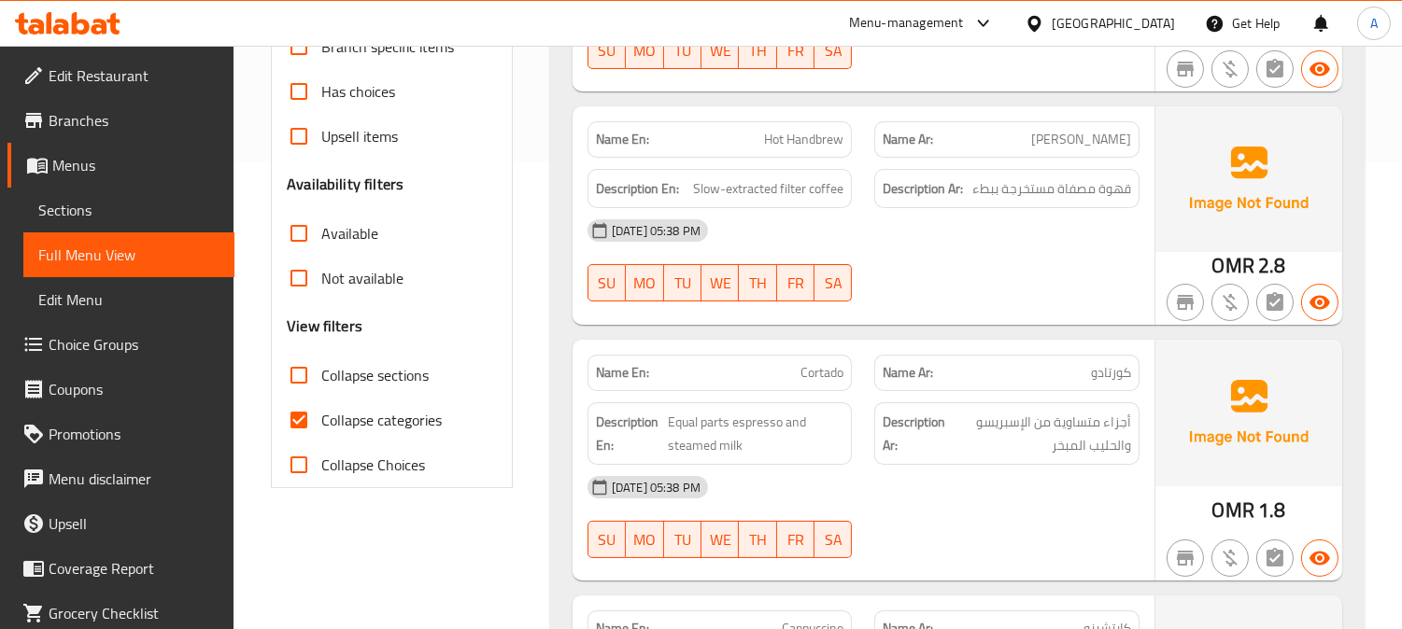
scroll to position [518, 0]
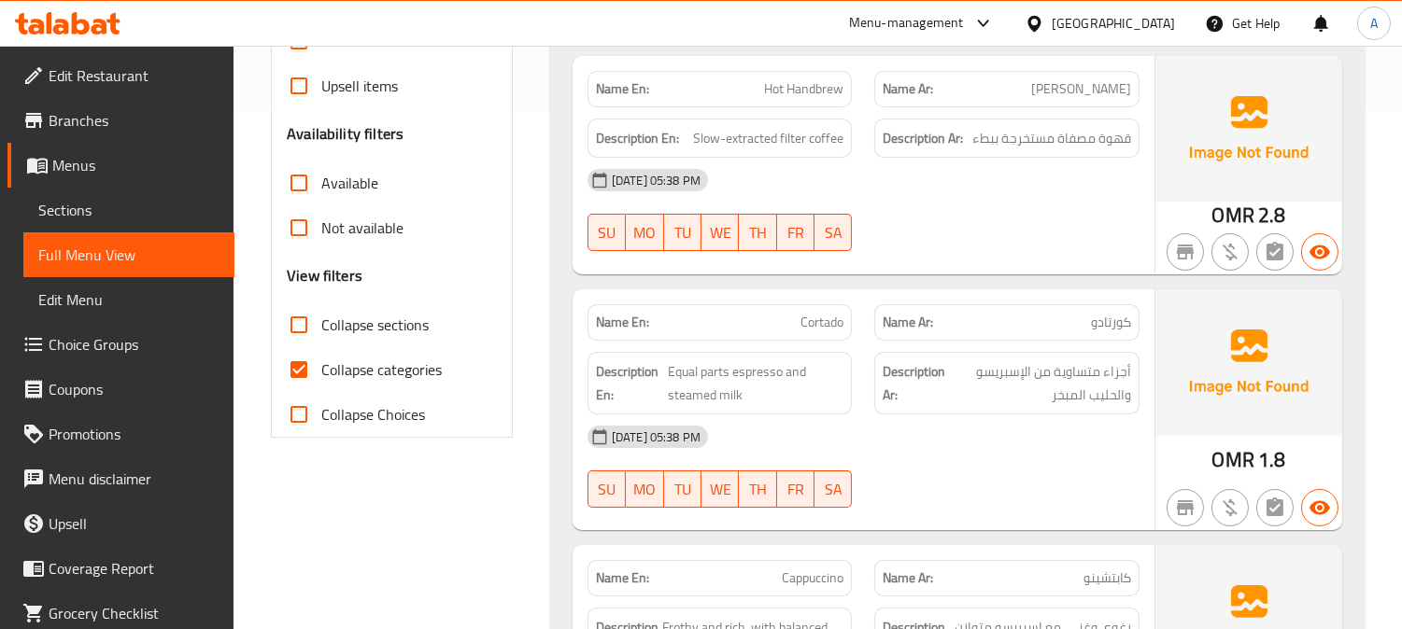
click at [290, 376] on input "Collapse categories" at bounding box center [298, 369] width 45 height 45
checkbox input "false"
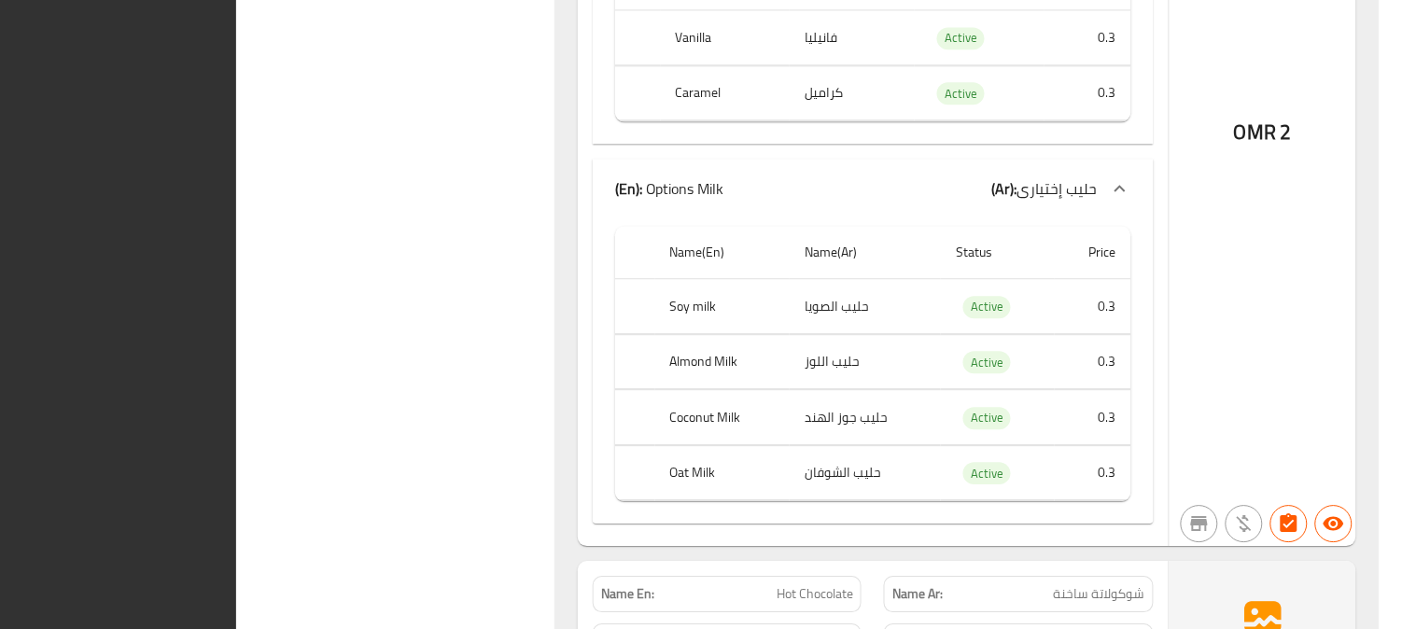
scroll to position [0, 0]
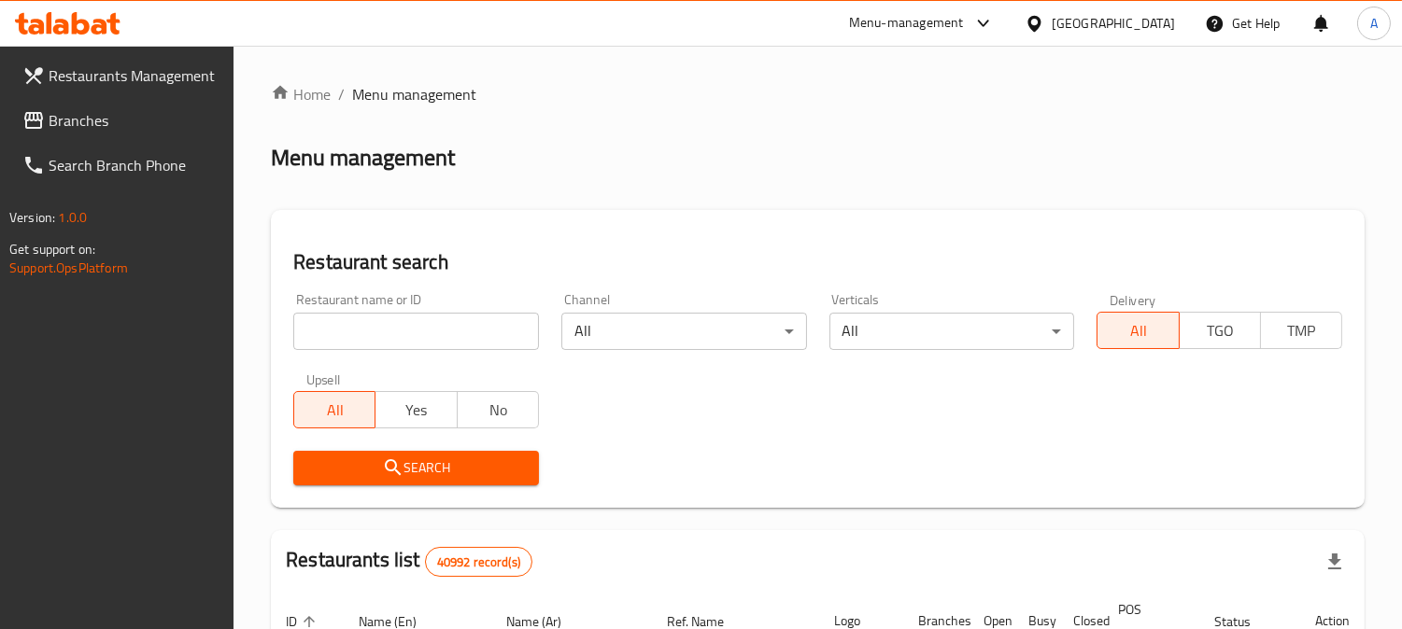
click at [1116, 29] on div "[GEOGRAPHIC_DATA]" at bounding box center [1112, 23] width 123 height 21
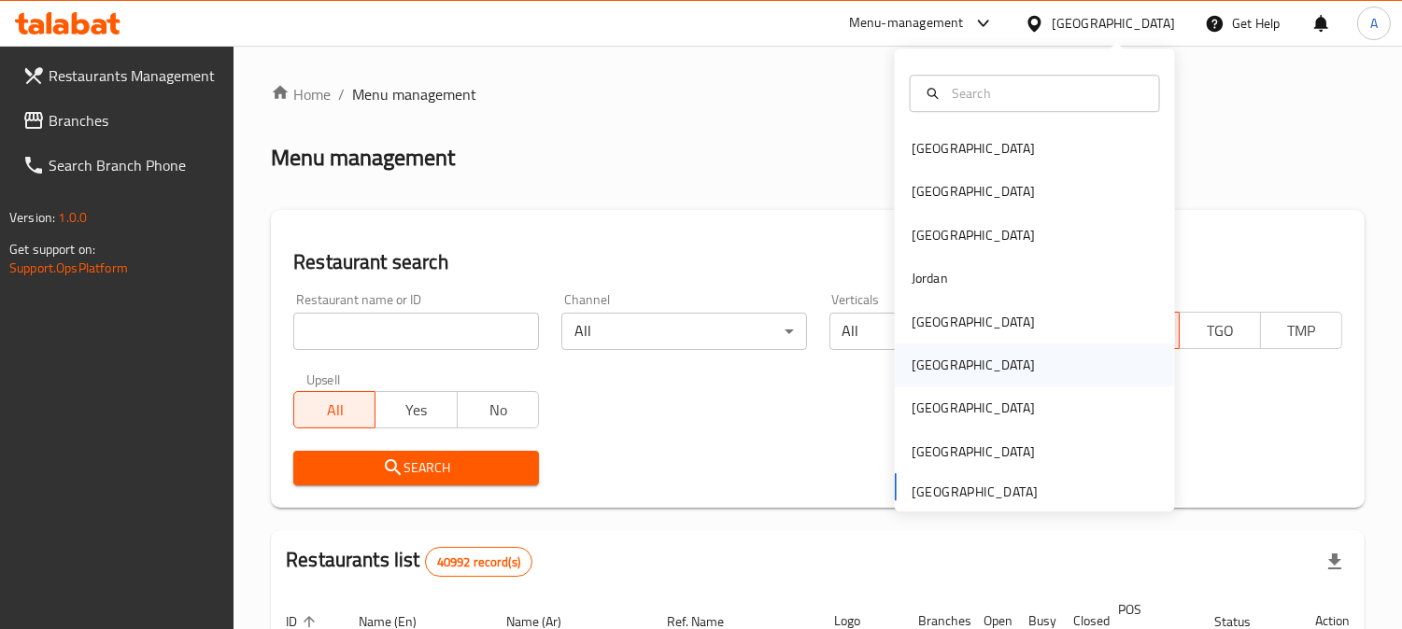
click at [916, 362] on div "[GEOGRAPHIC_DATA]" at bounding box center [972, 365] width 123 height 21
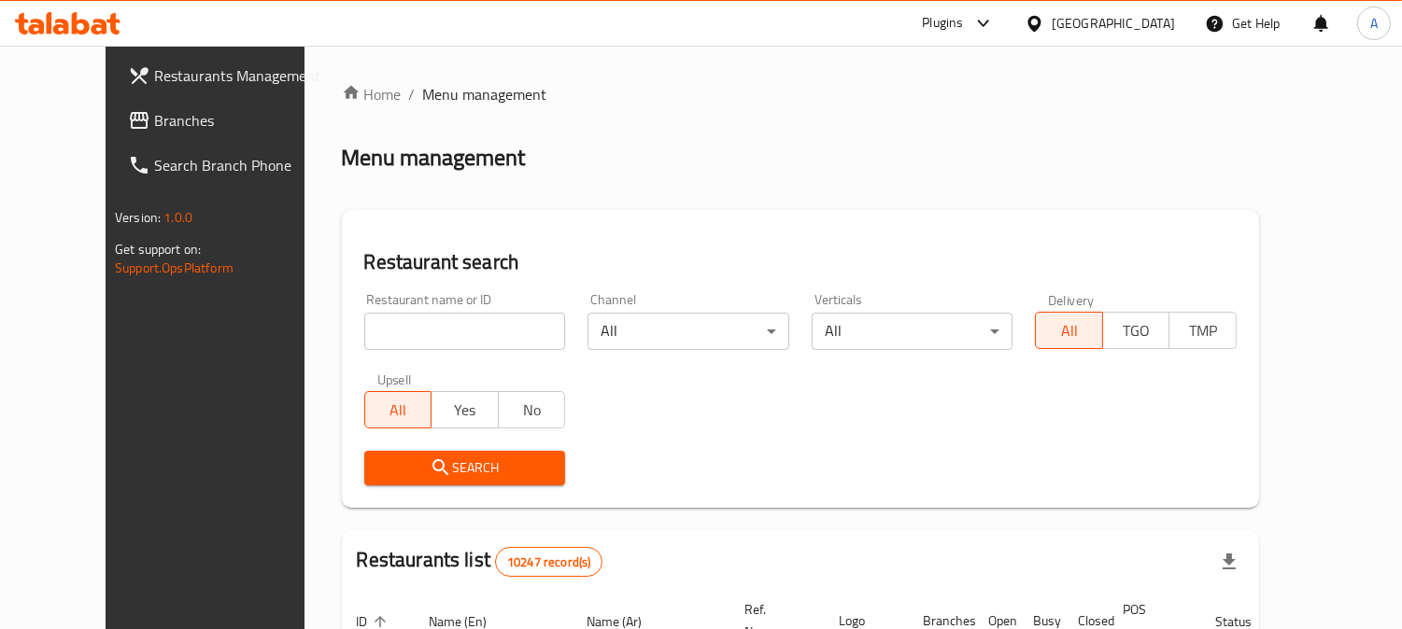
click at [162, 127] on span "Branches" at bounding box center [239, 120] width 171 height 22
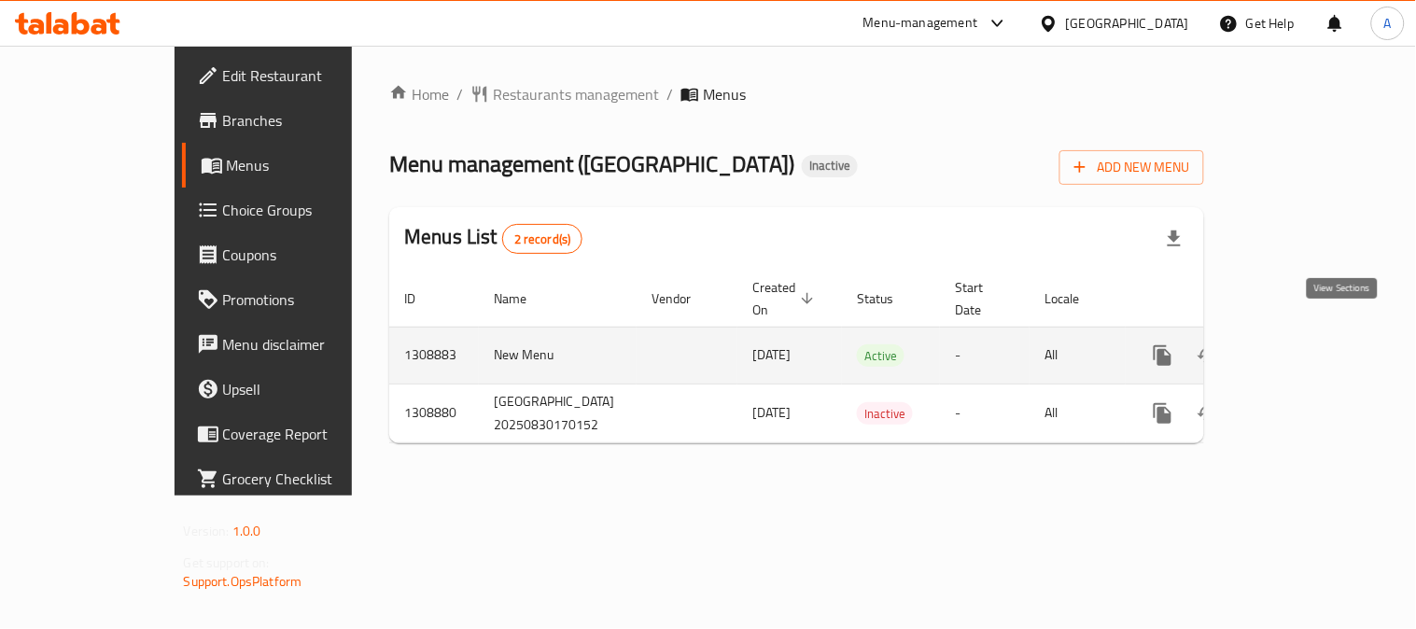
click at [1320, 333] on link "enhanced table" at bounding box center [1297, 355] width 45 height 45
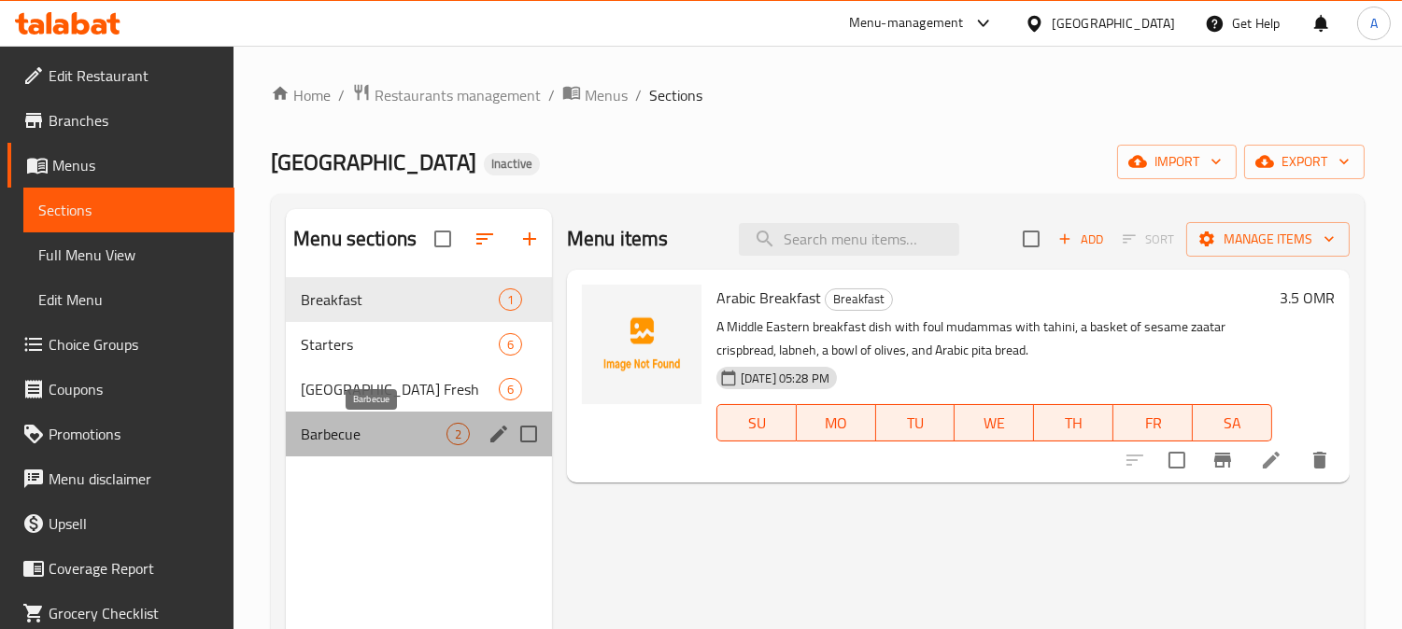
click at [356, 436] on span "Barbecue" at bounding box center [374, 434] width 146 height 22
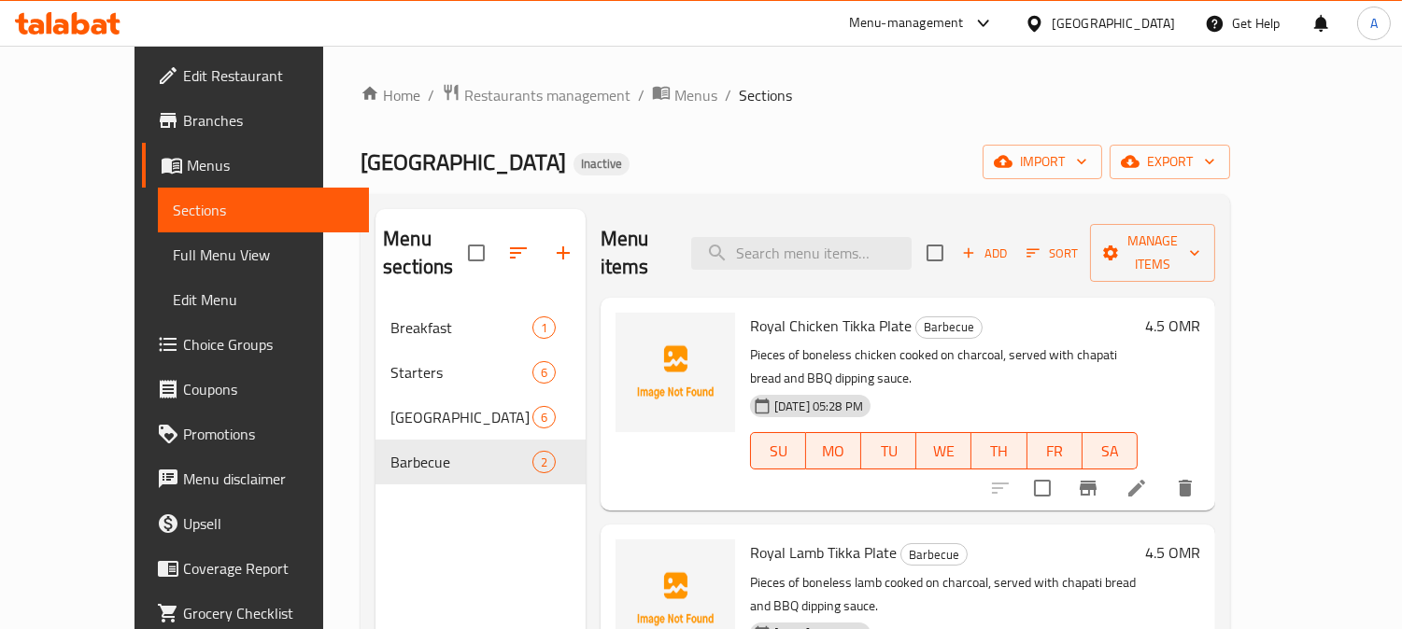
click at [787, 76] on div "Home / Restaurants management / Menus / Sections Royal House Inactive import ex…" at bounding box center [795, 468] width 944 height 845
click at [1012, 162] on icon "button" at bounding box center [1003, 162] width 19 height 12
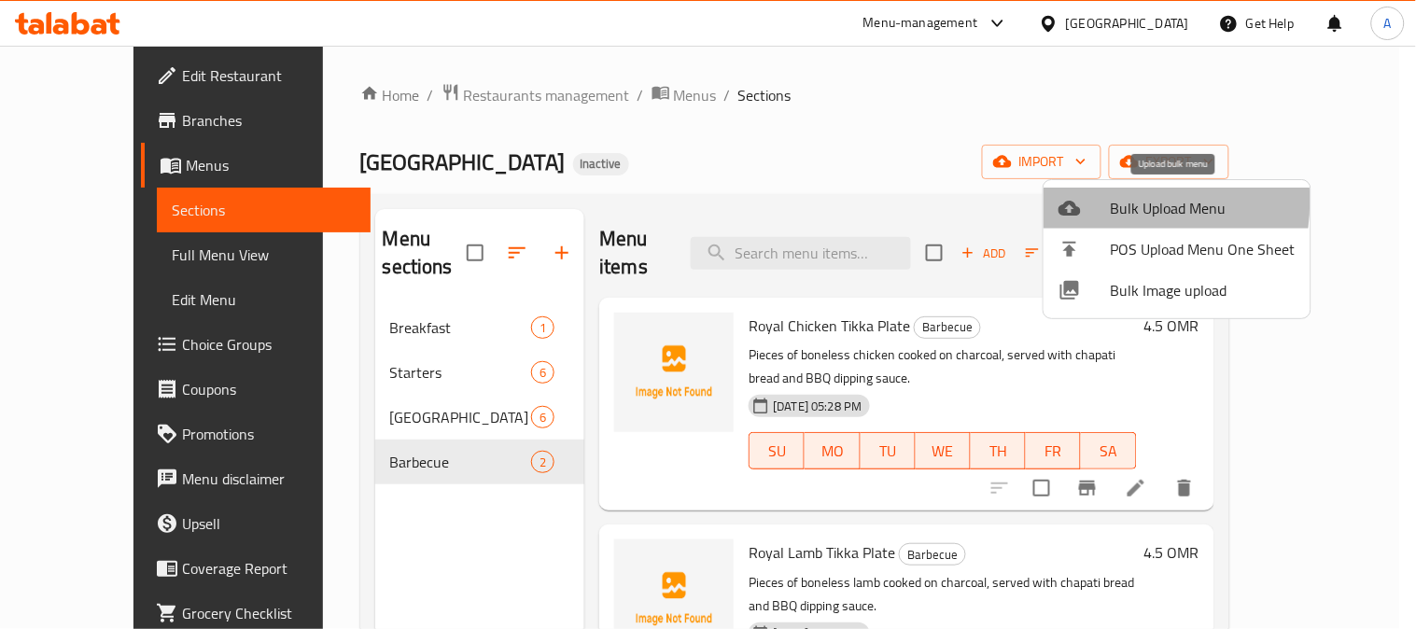
click at [1086, 201] on div at bounding box center [1085, 208] width 52 height 22
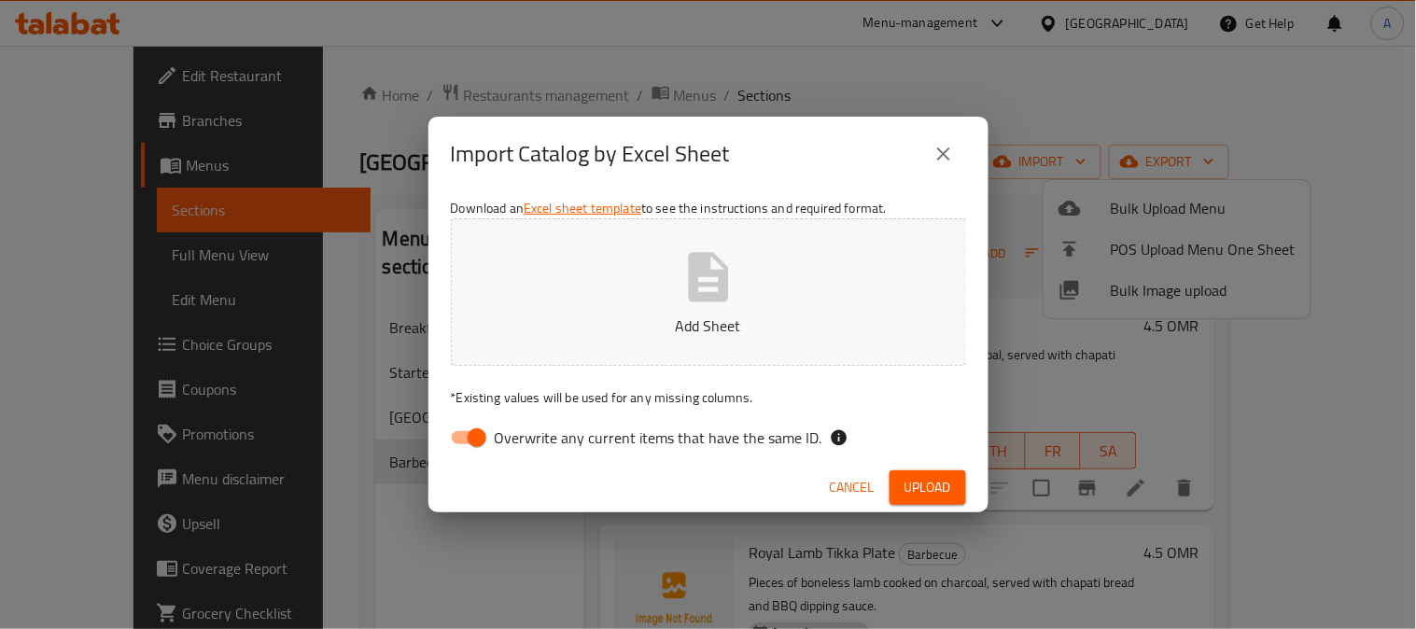
drag, startPoint x: 469, startPoint y: 441, endPoint x: 652, endPoint y: 349, distance: 204.6
click at [468, 441] on input "Overwrite any current items that have the same ID." at bounding box center [477, 437] width 106 height 35
checkbox input "false"
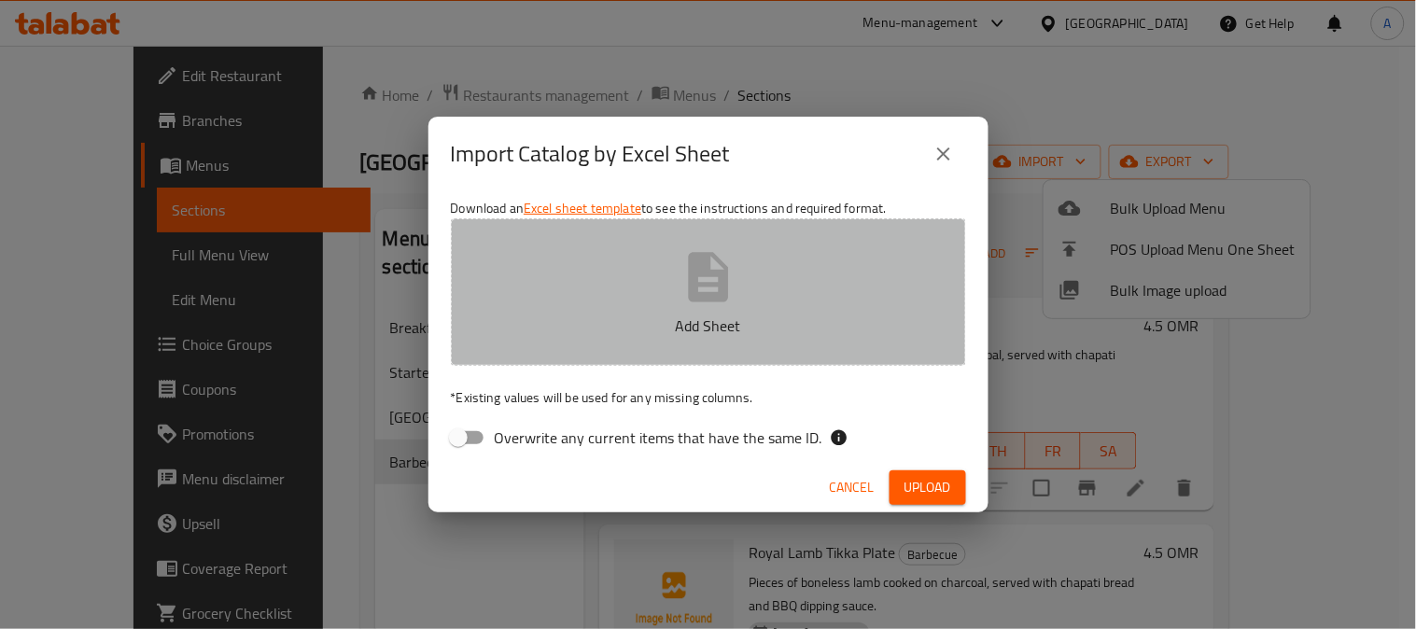
click at [722, 275] on icon "button" at bounding box center [708, 276] width 40 height 49
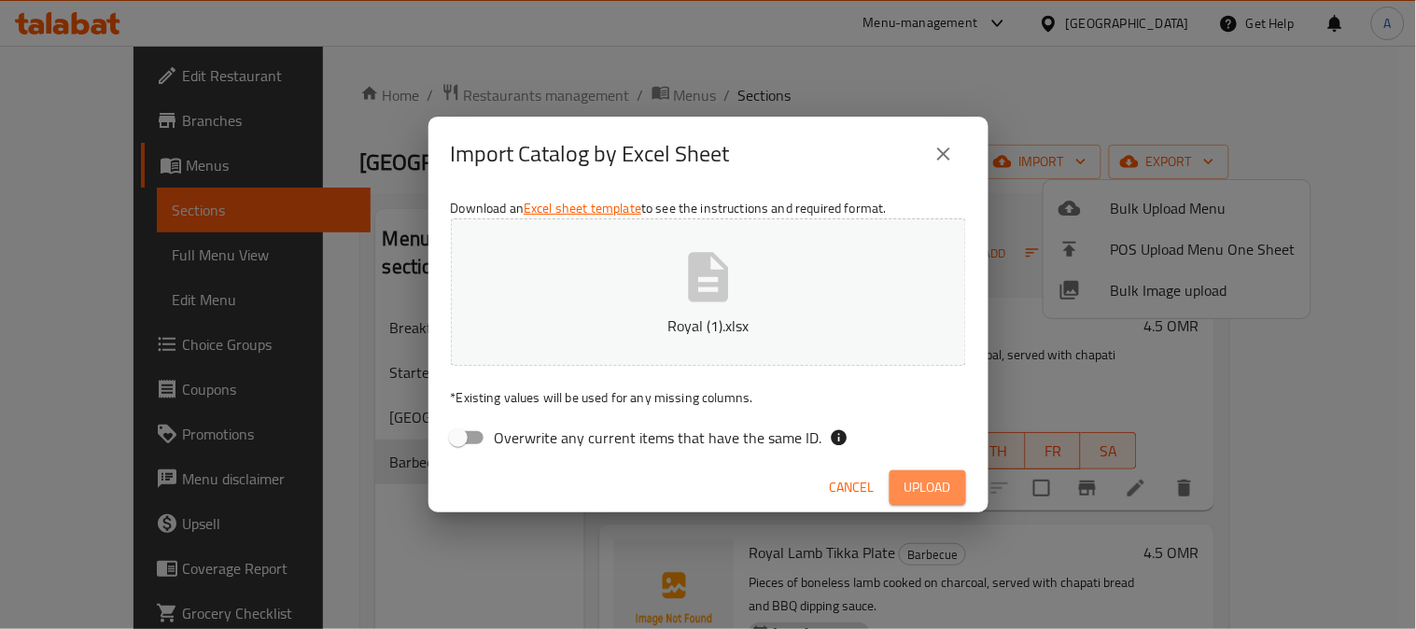
click at [905, 476] on span "Upload" at bounding box center [928, 487] width 47 height 23
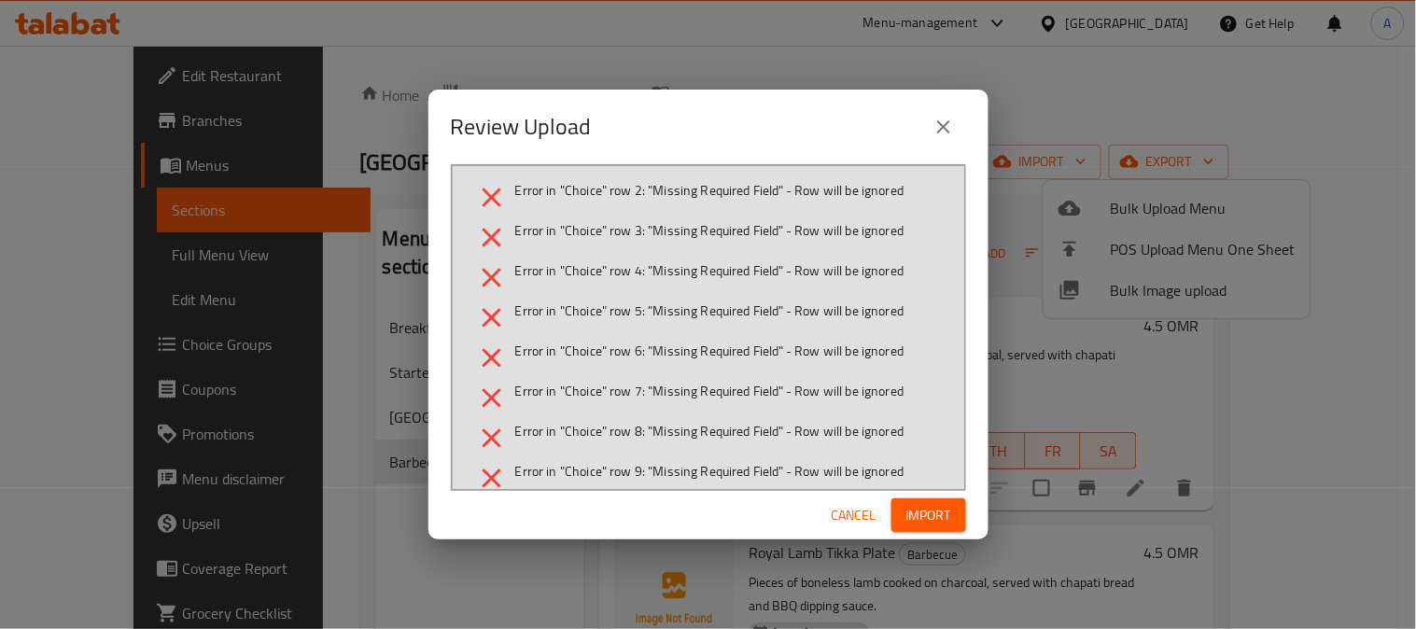
click at [841, 515] on span "Cancel" at bounding box center [854, 515] width 45 height 23
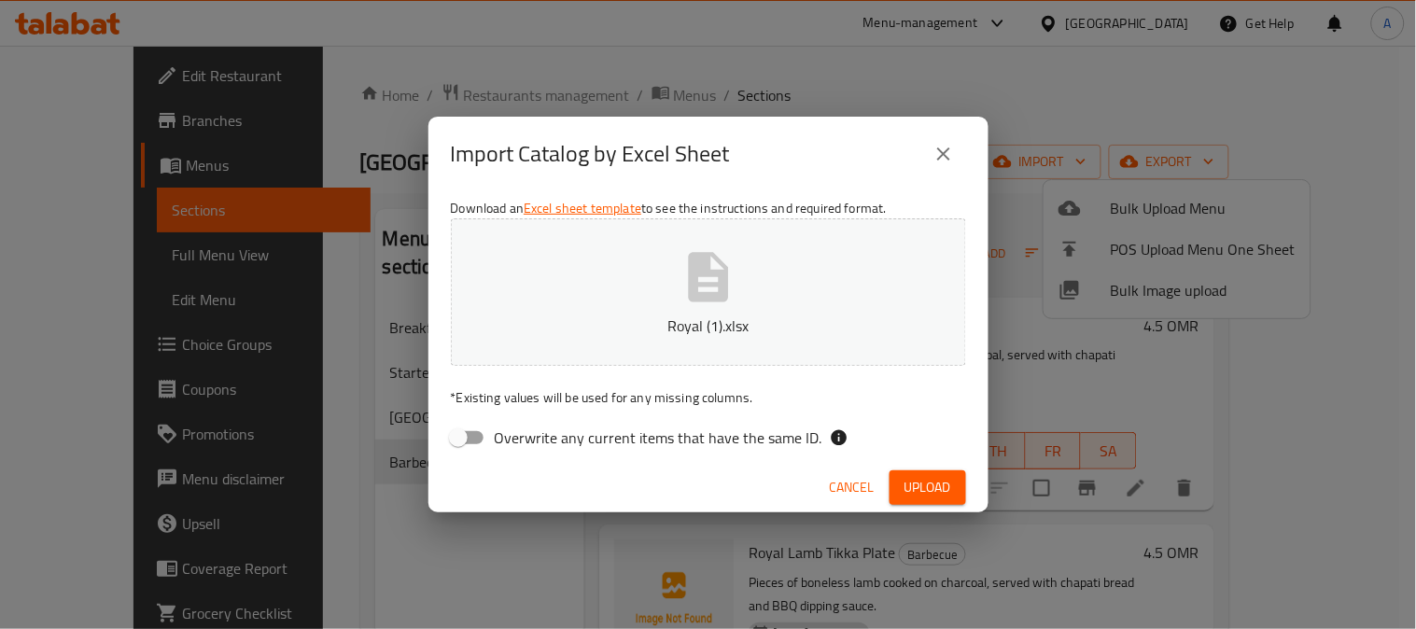
click at [708, 280] on icon "button" at bounding box center [709, 277] width 60 height 60
click at [895, 488] on button "Upload" at bounding box center [928, 488] width 77 height 35
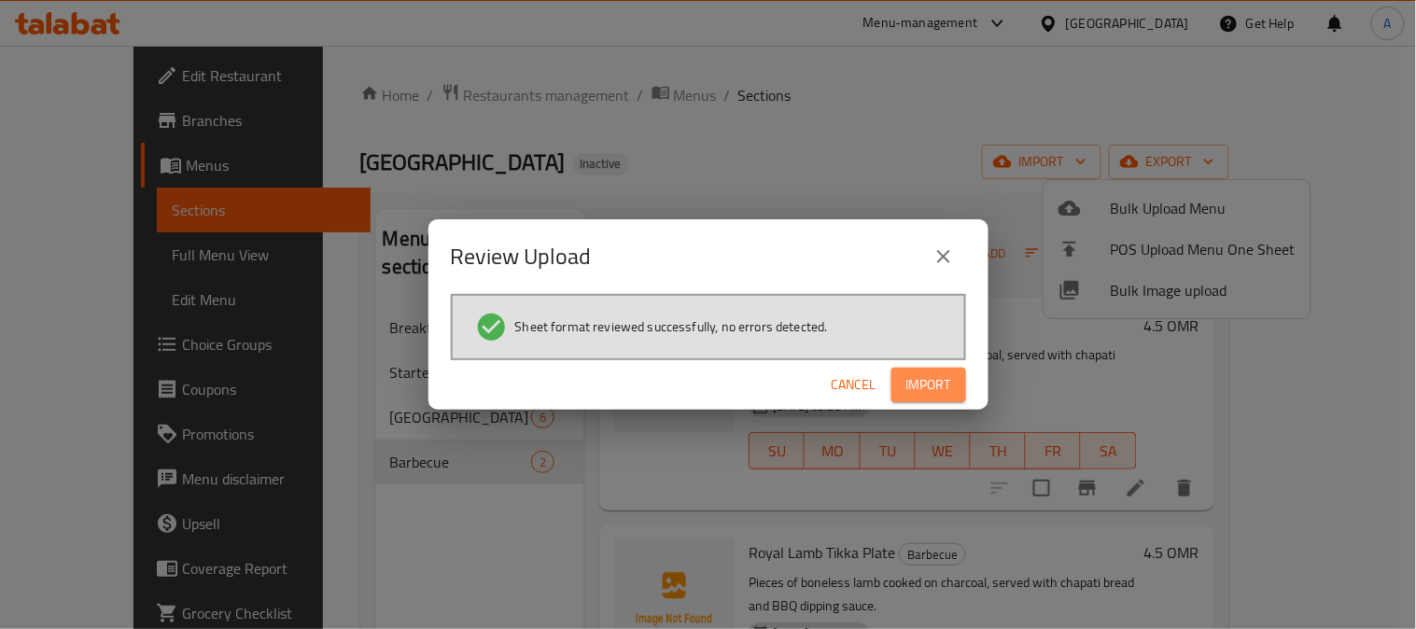
click at [902, 393] on button "Import" at bounding box center [929, 385] width 75 height 35
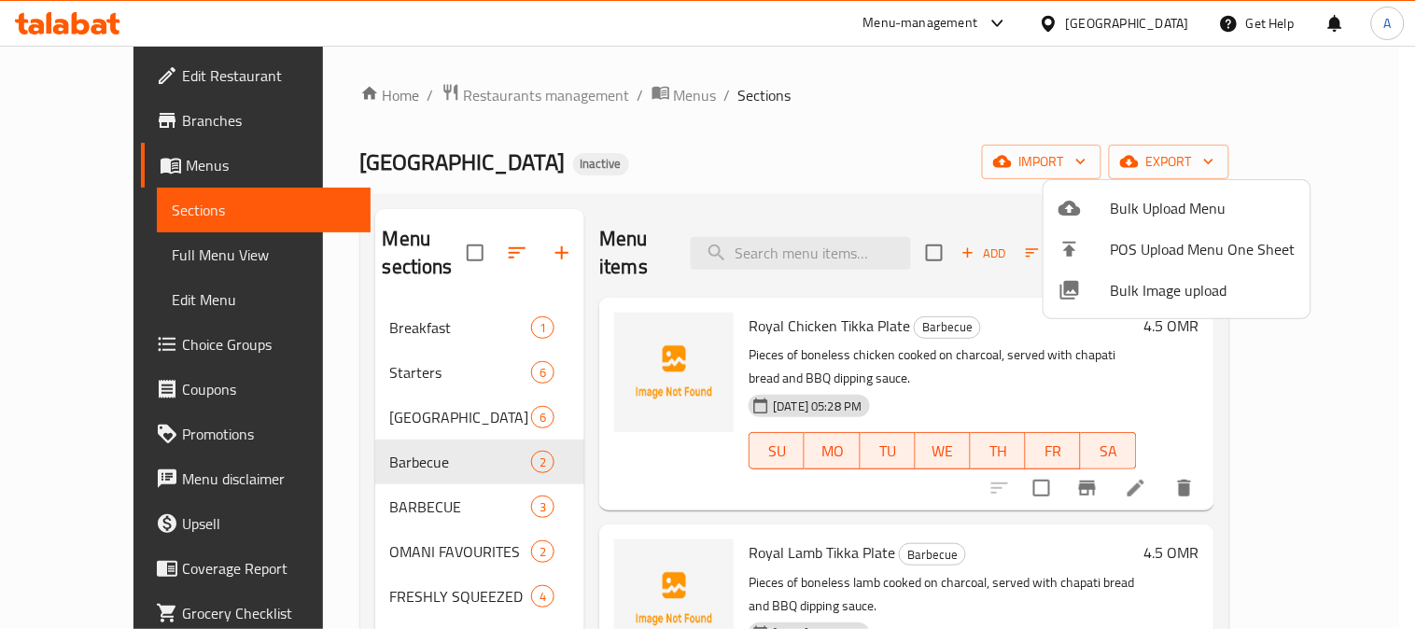
click at [806, 91] on div at bounding box center [708, 314] width 1416 height 629
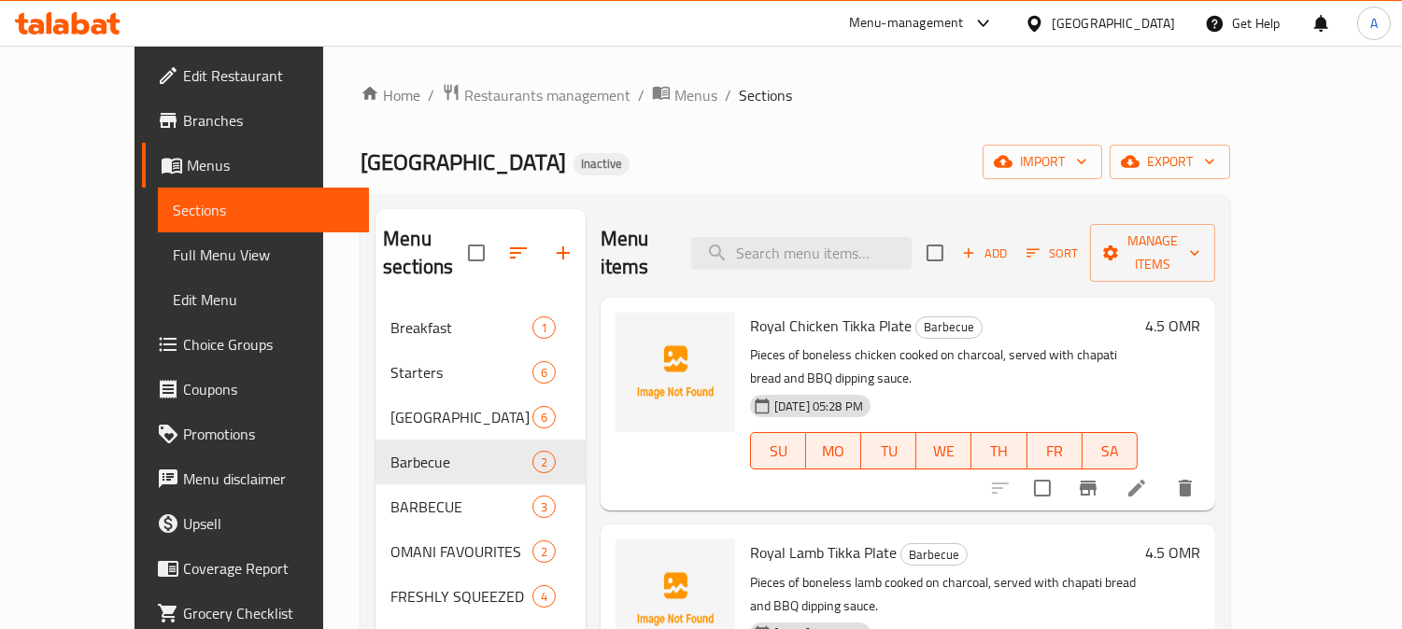
click at [844, 145] on div "Royal House Inactive import export" at bounding box center [794, 162] width 869 height 35
click at [649, 155] on div "Royal House Inactive import export" at bounding box center [794, 162] width 869 height 35
click at [173, 266] on span "Full Menu View" at bounding box center [263, 255] width 181 height 22
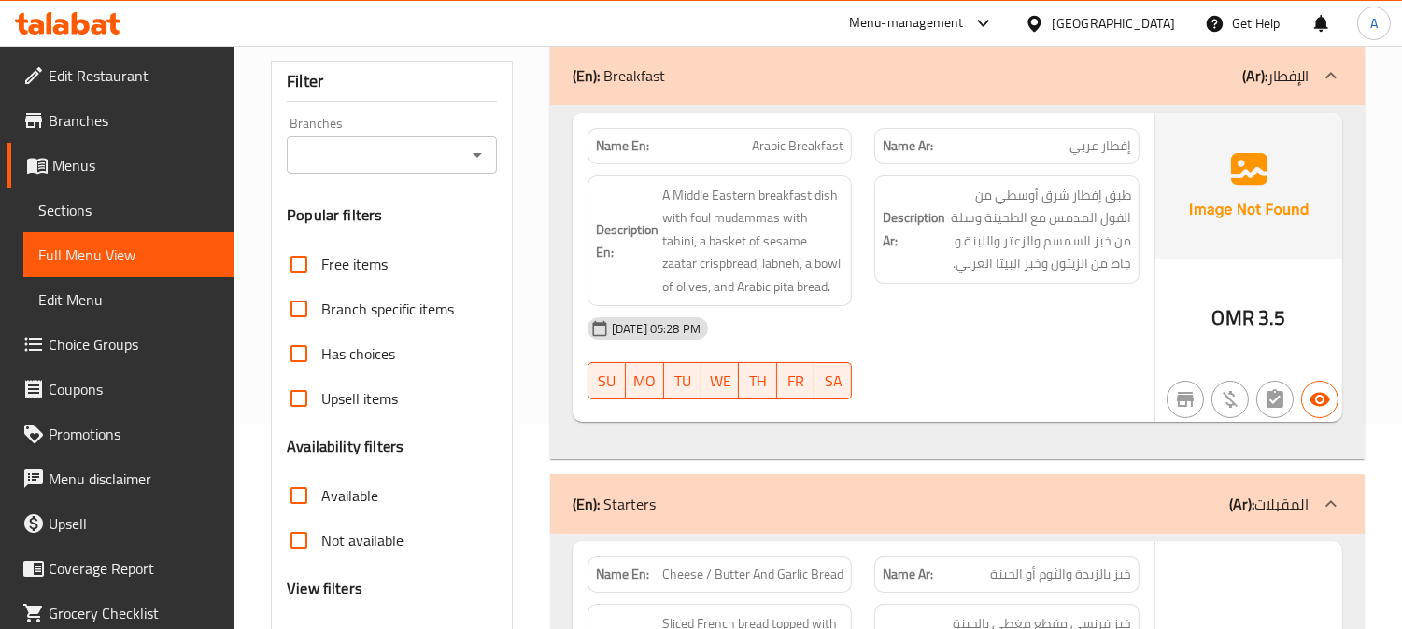
scroll to position [415, 0]
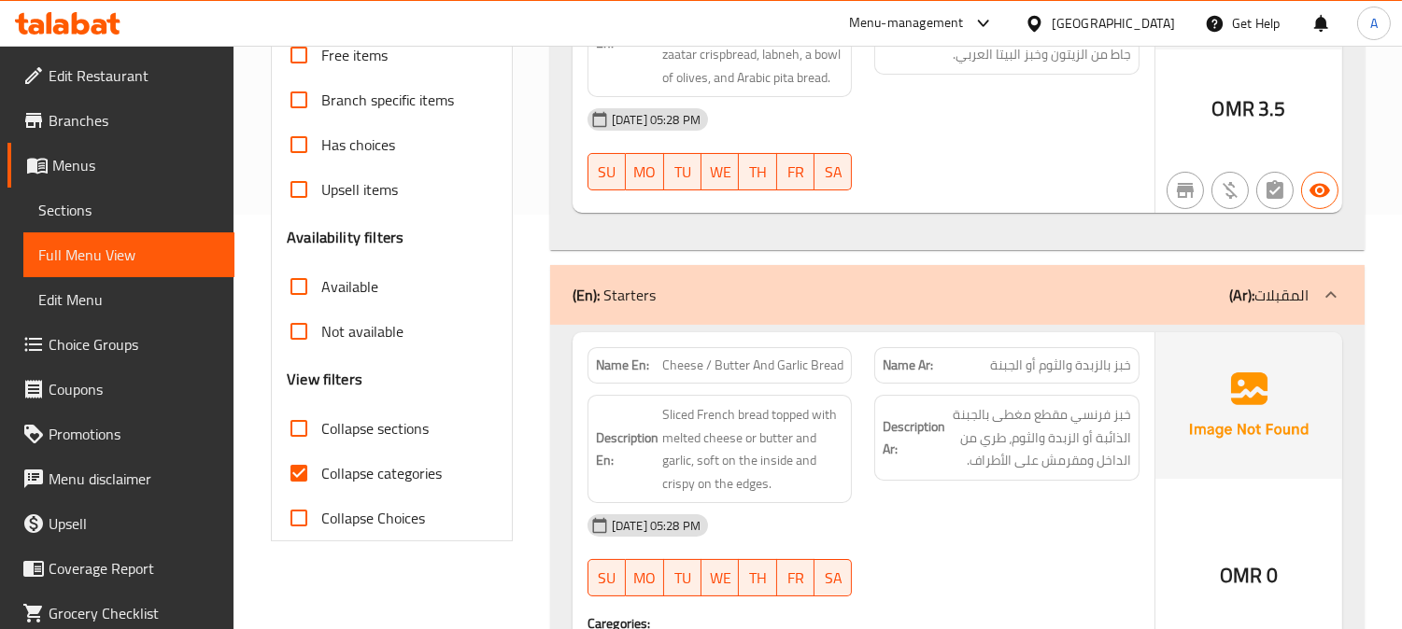
click at [295, 424] on input "Collapse sections" at bounding box center [298, 428] width 45 height 45
checkbox input "true"
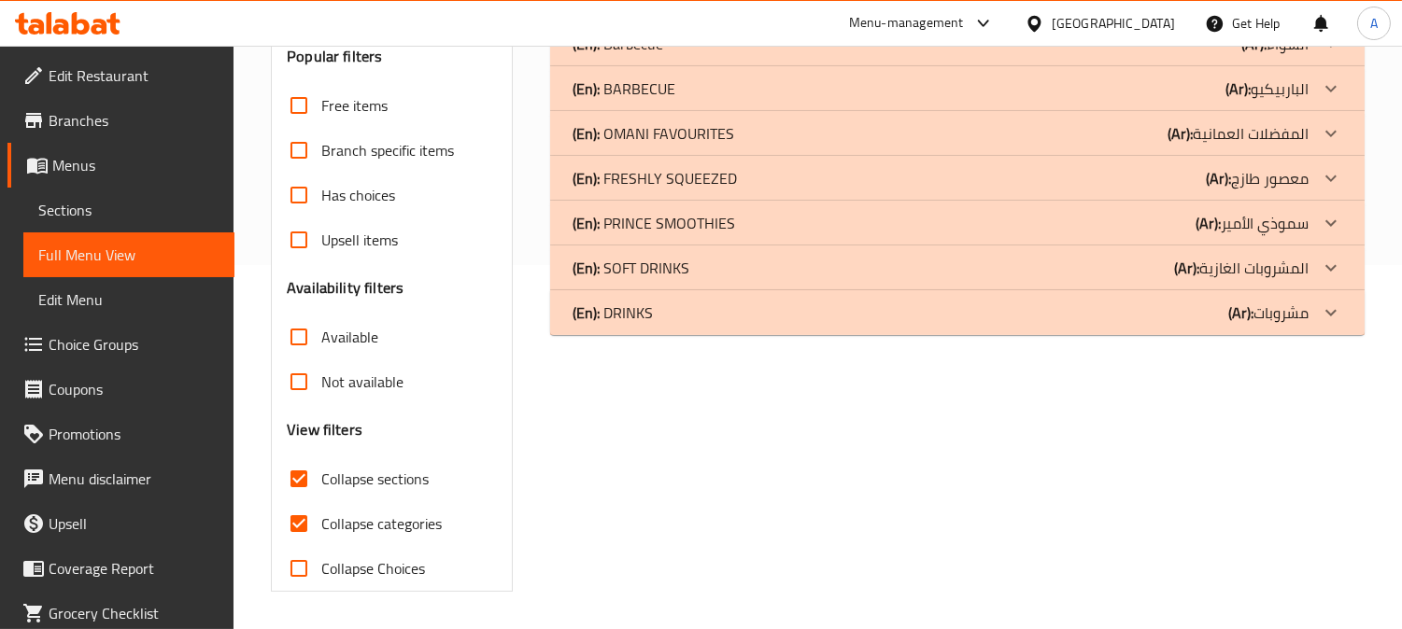
scroll to position [364, 0]
drag, startPoint x: 303, startPoint y: 520, endPoint x: 583, endPoint y: 461, distance: 286.2
click at [305, 521] on input "Collapse categories" at bounding box center [298, 523] width 45 height 45
checkbox input "false"
click at [754, 320] on div "(En): DRINKS (Ar): مشروبات" at bounding box center [940, 313] width 736 height 22
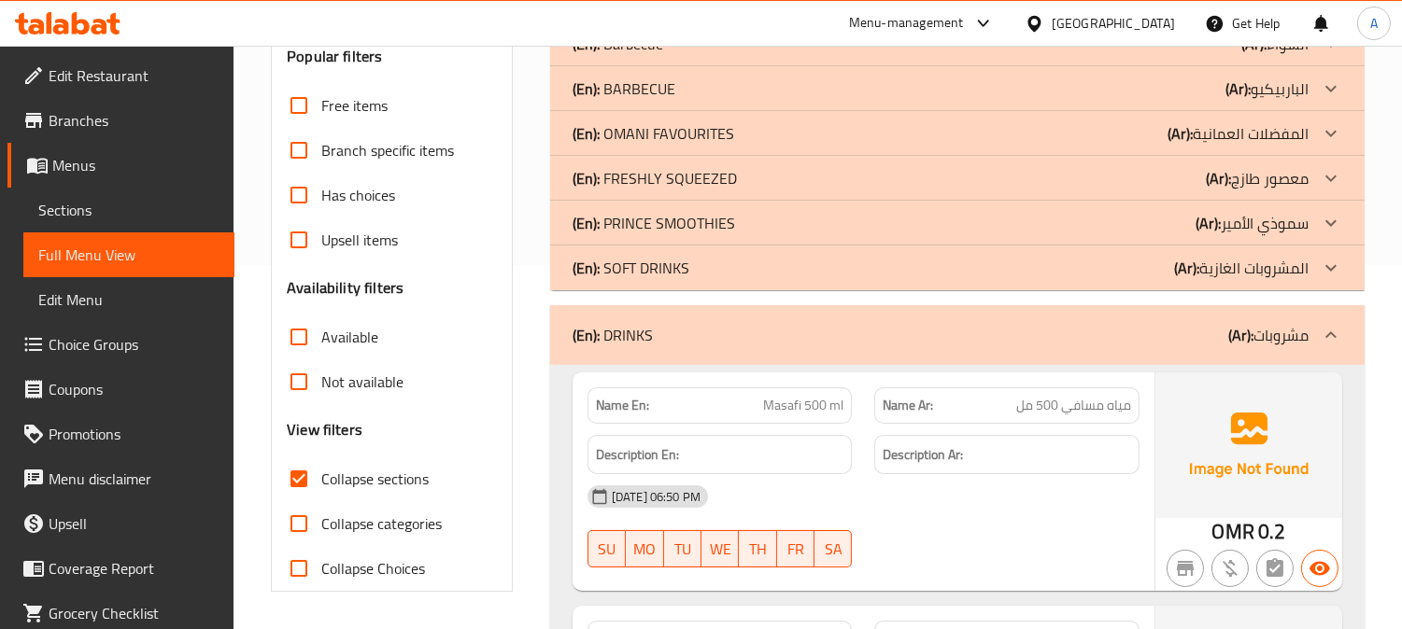
click at [762, 272] on div "(En): SOFT DRINKS (Ar): المشروبات الغازية" at bounding box center [940, 268] width 736 height 22
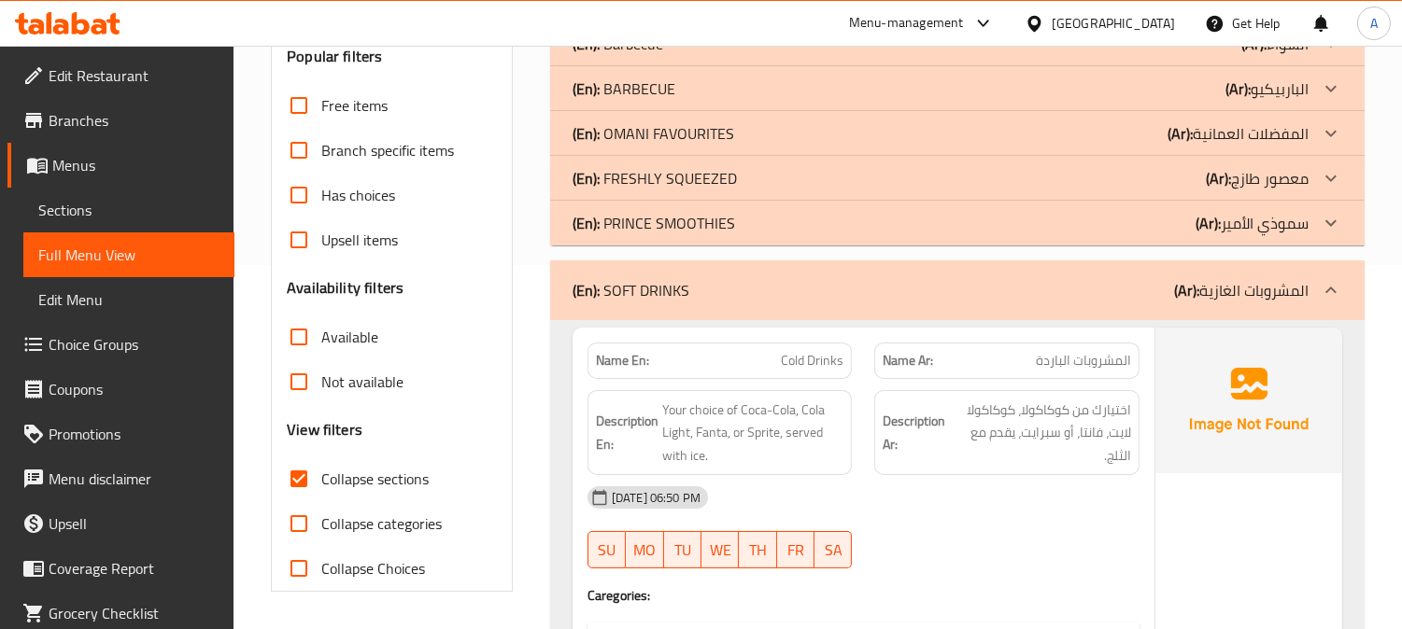
click at [760, 221] on div "(En): PRINCE SMOOTHIES (Ar): سموذي الأمير" at bounding box center [940, 223] width 736 height 22
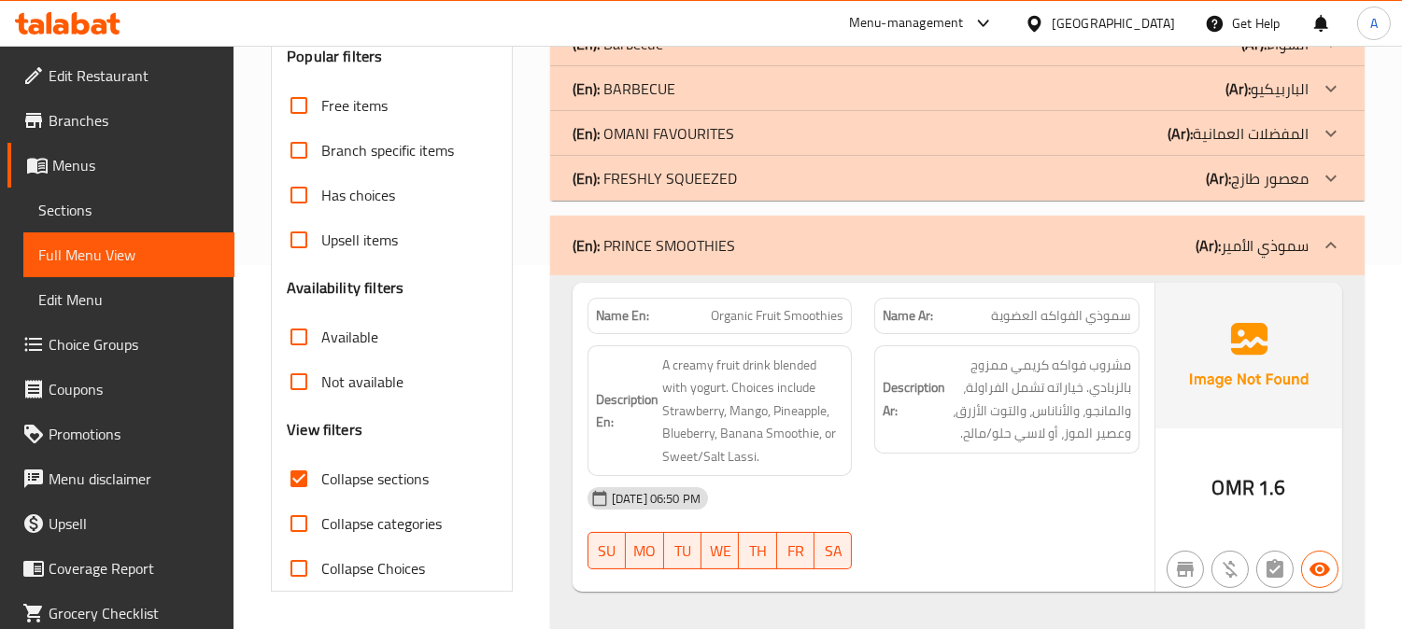
click at [736, 165] on div "(En): FRESHLY SQUEEZED (Ar): معصور طازج" at bounding box center [957, 178] width 814 height 45
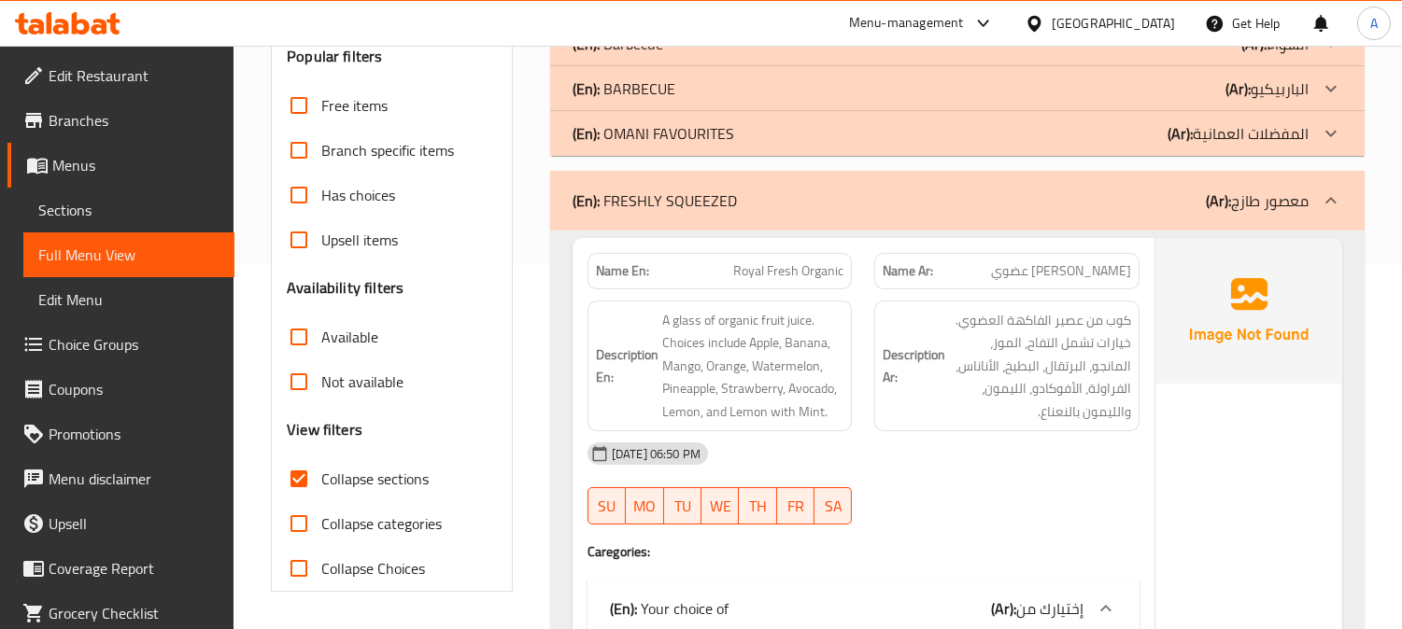
click at [729, 132] on p "(En): OMANI FAVOURITES" at bounding box center [653, 133] width 162 height 22
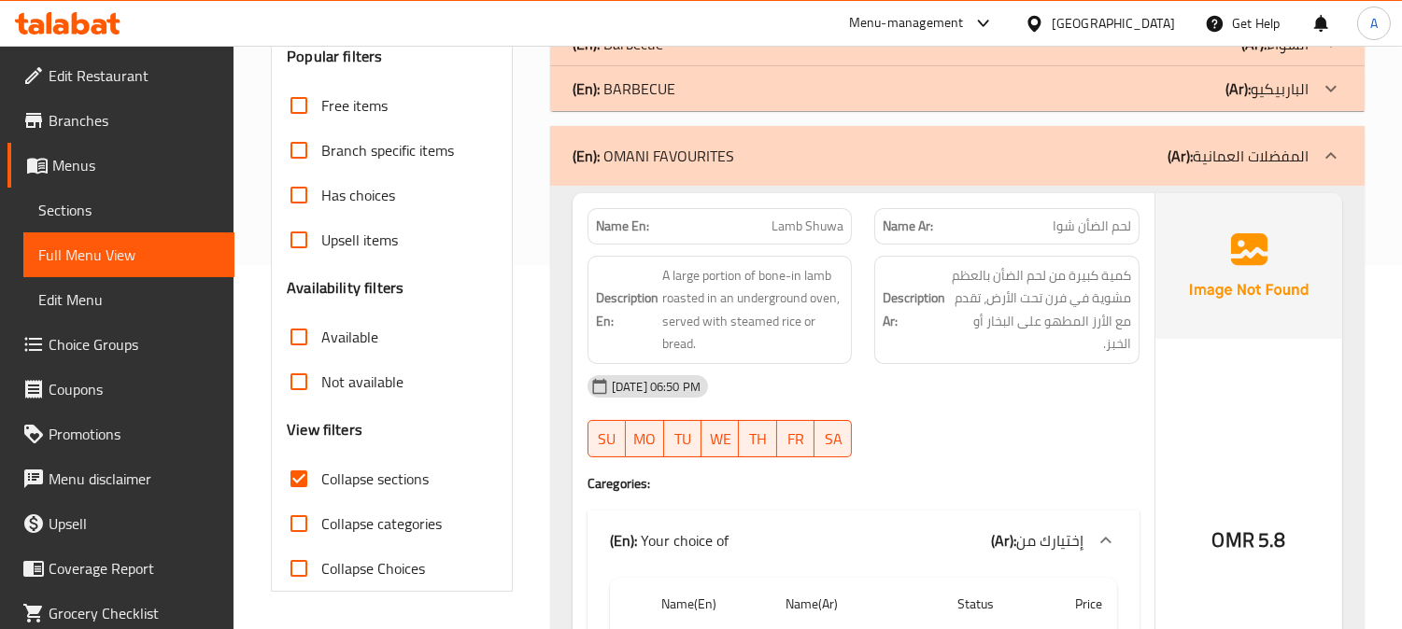
click at [726, 81] on div "(En): BARBECUE (Ar): الباربيكيو" at bounding box center [940, 89] width 736 height 22
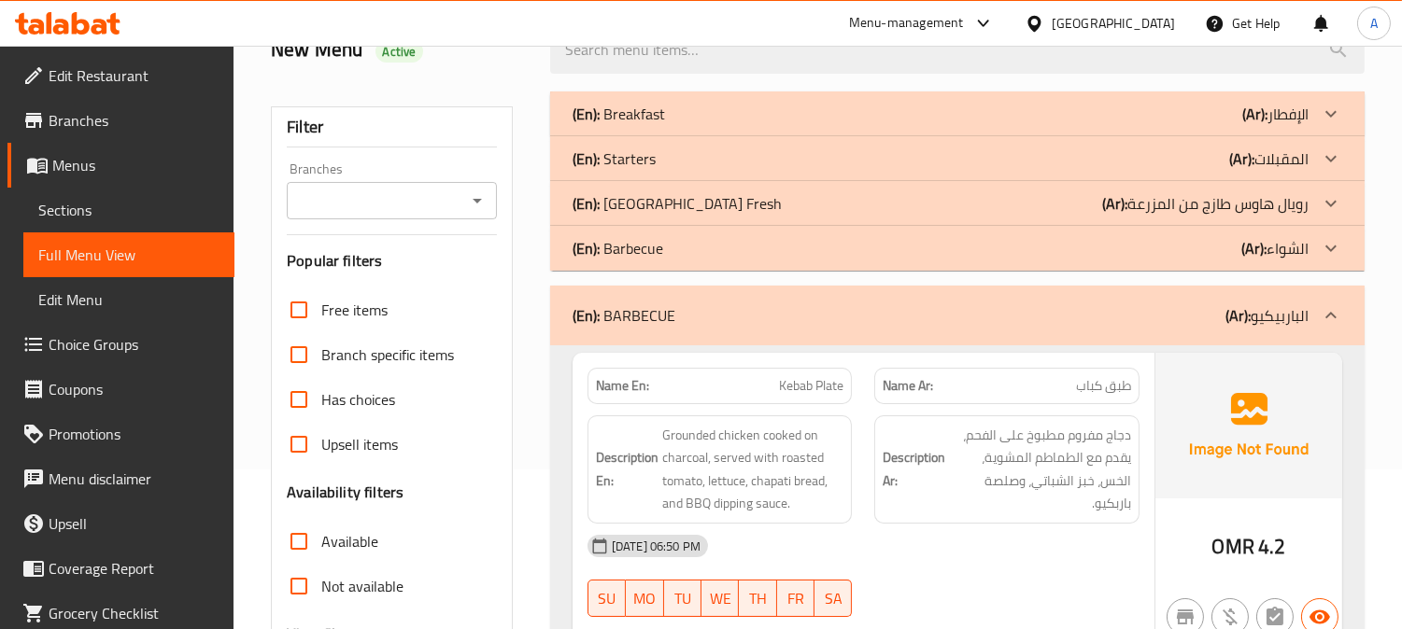
scroll to position [156, 0]
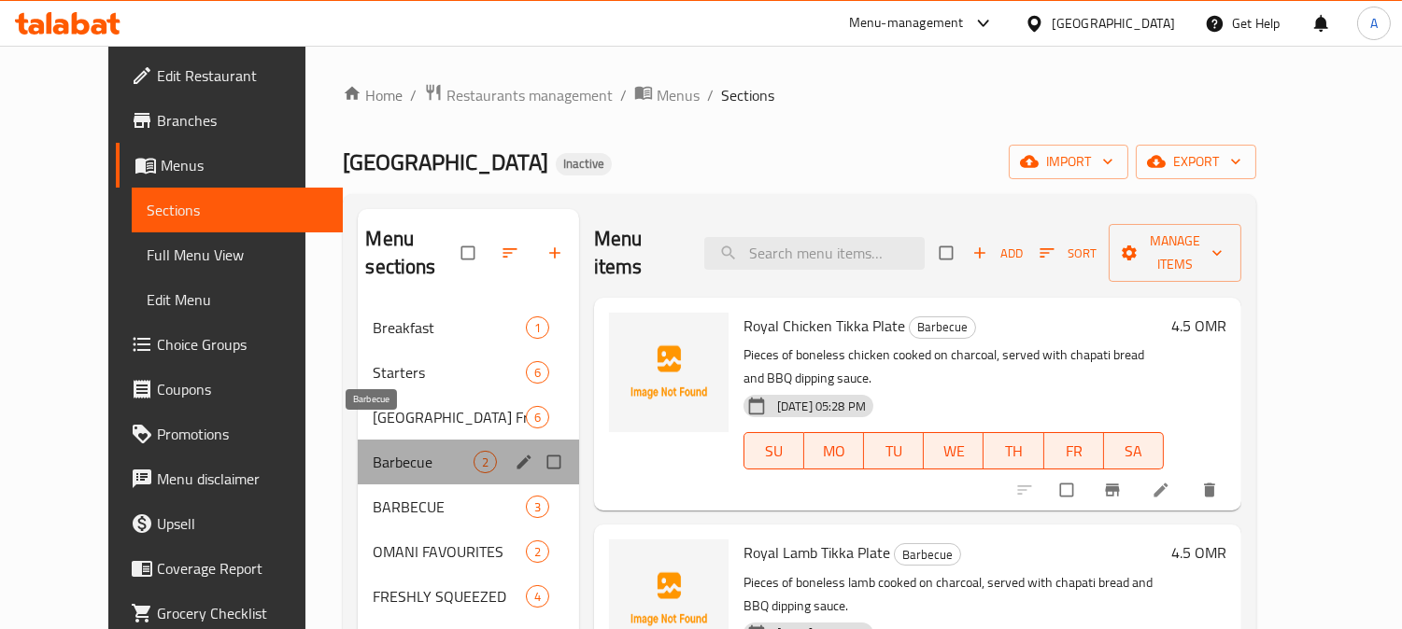
click at [407, 451] on span "Barbecue" at bounding box center [423, 462] width 100 height 22
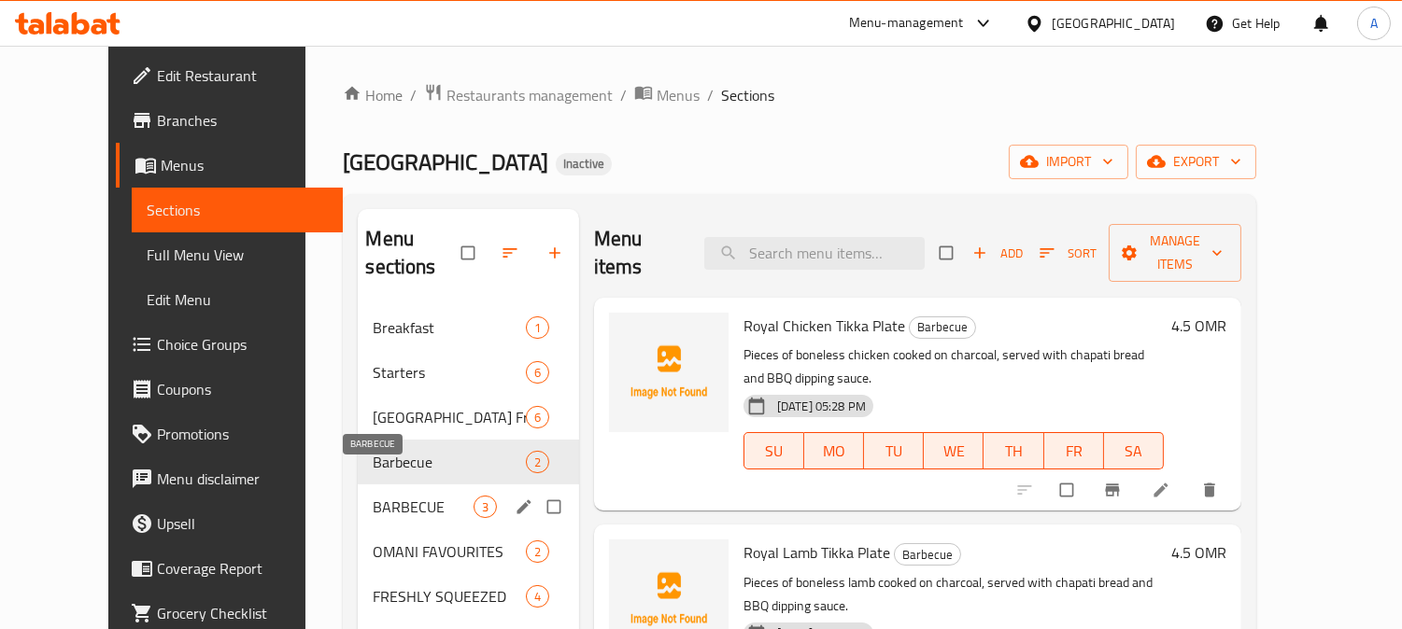
click at [380, 496] on span "BARBECUE" at bounding box center [423, 507] width 100 height 22
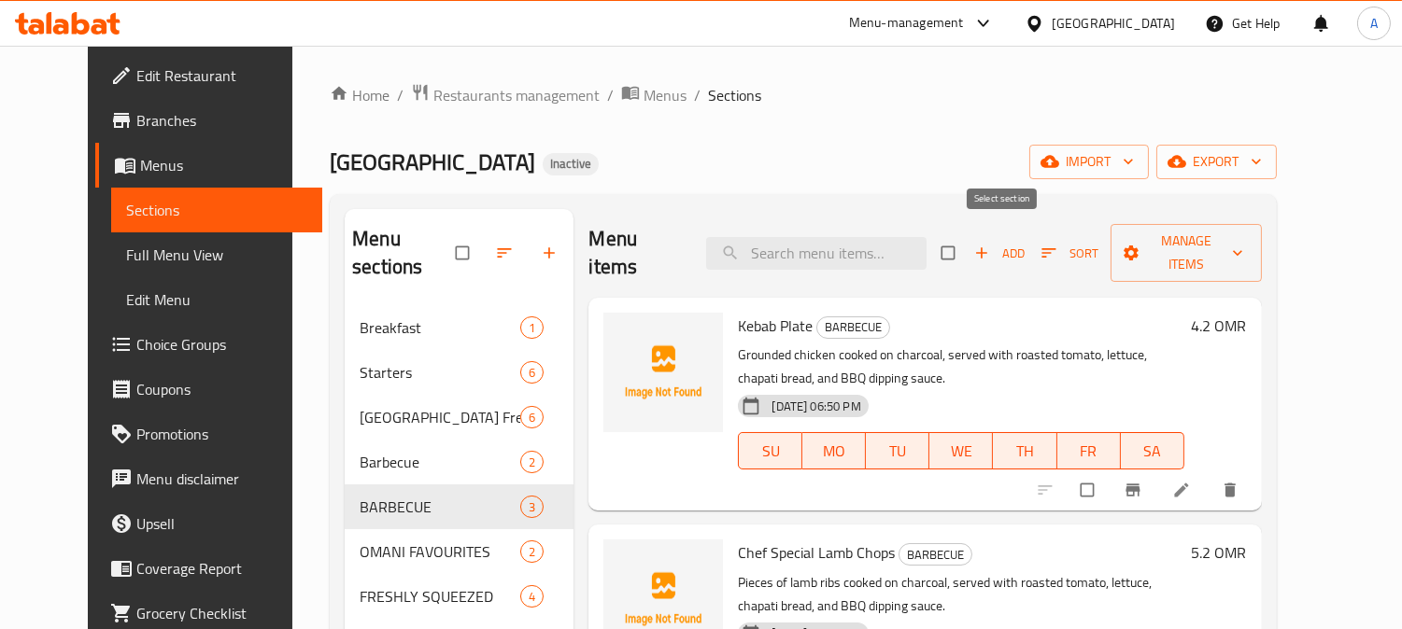
click at [969, 239] on input "checkbox" at bounding box center [949, 252] width 39 height 35
checkbox input "true"
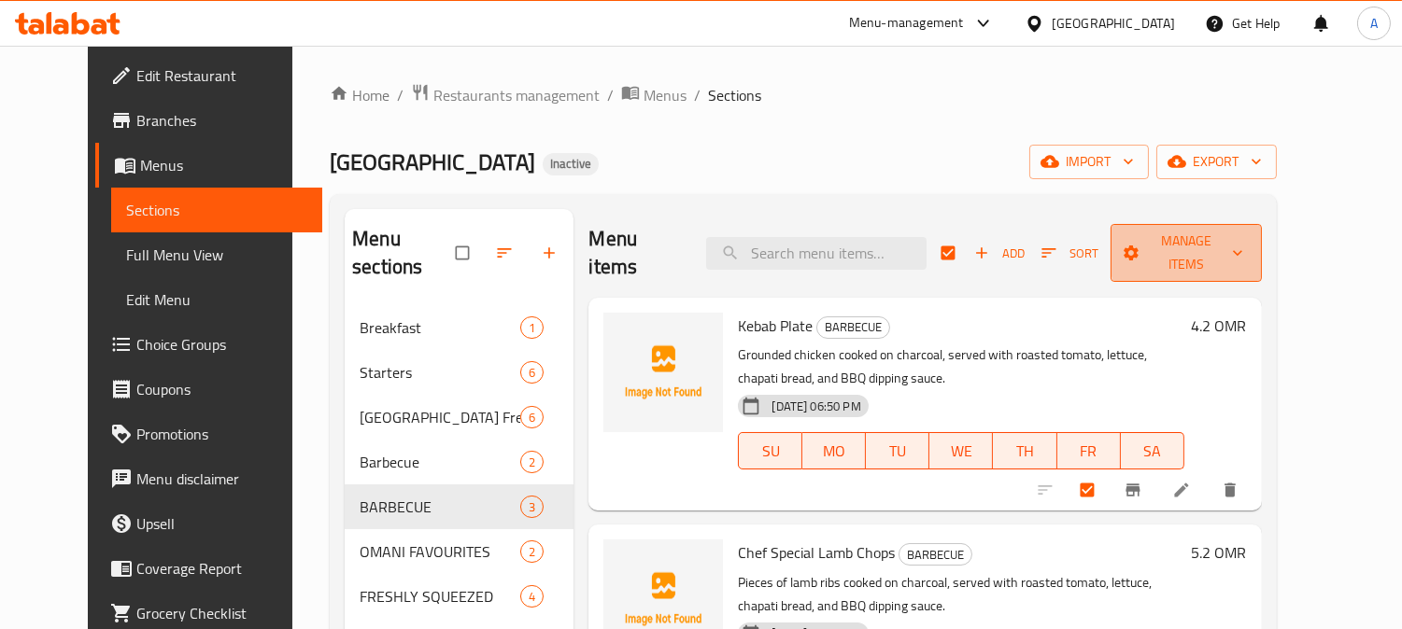
click at [1247, 246] on icon "button" at bounding box center [1237, 253] width 19 height 19
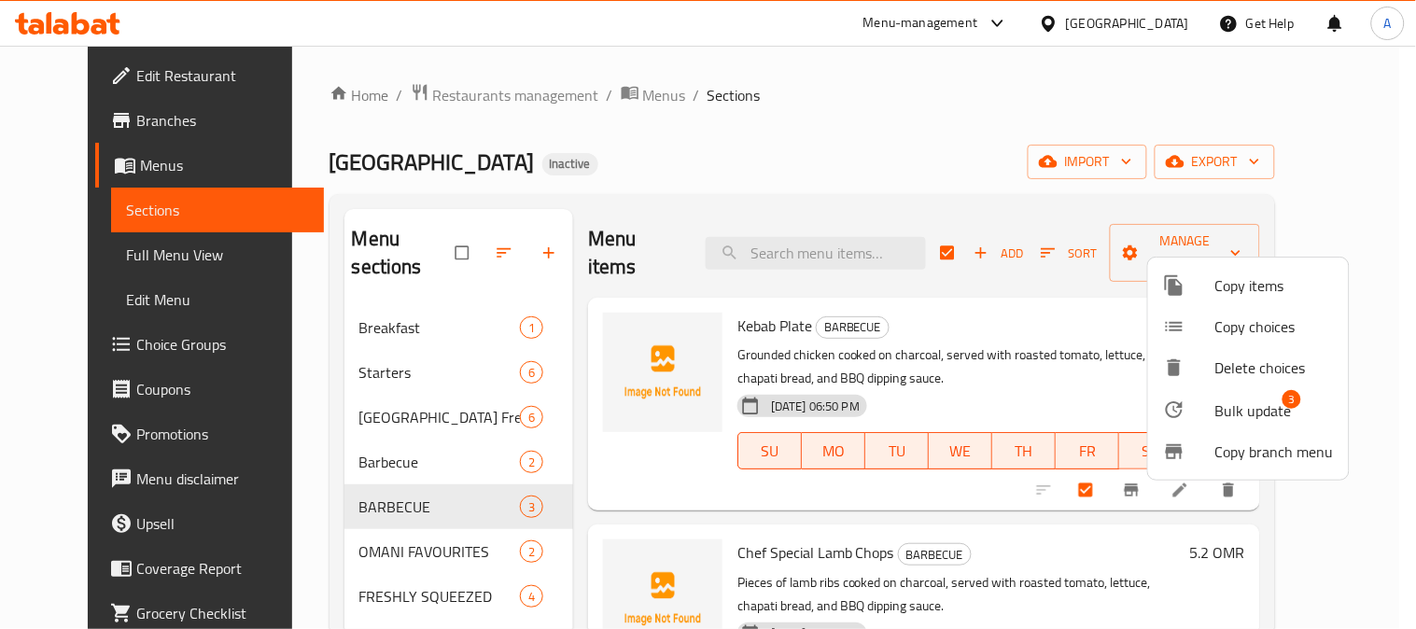
click at [1226, 409] on span "Bulk update" at bounding box center [1254, 411] width 77 height 22
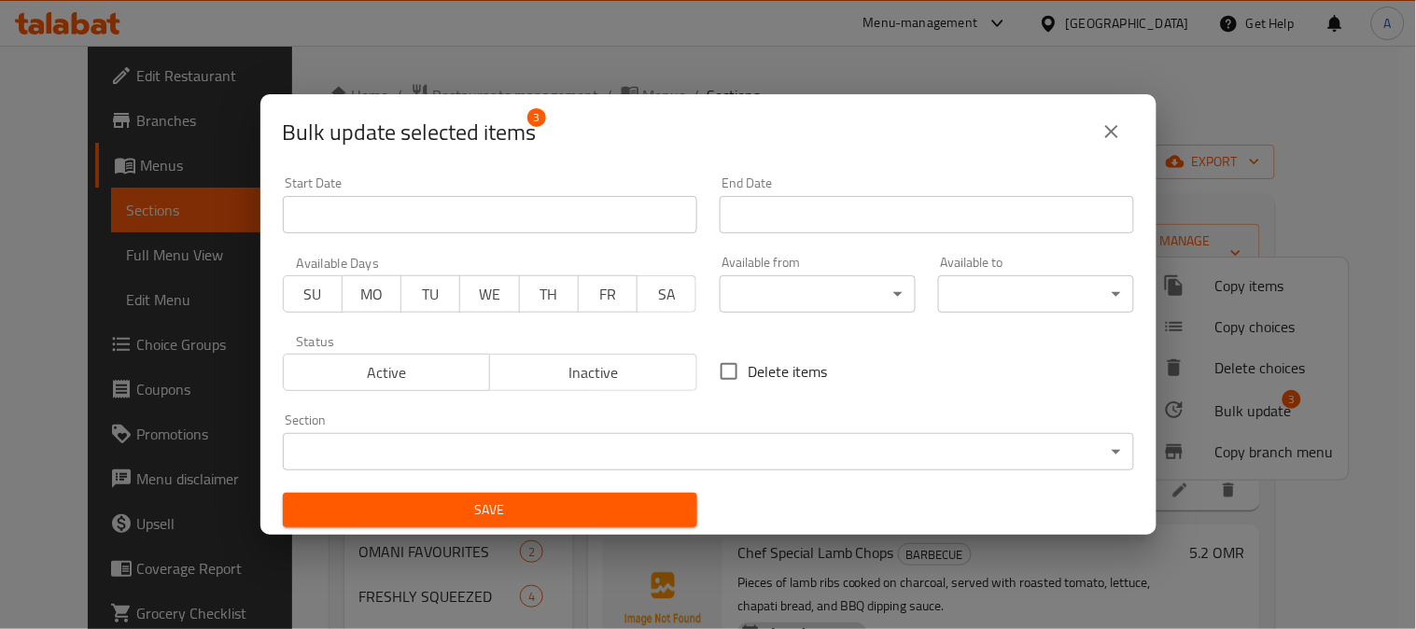
click at [450, 443] on body "​ Menu-management [GEOGRAPHIC_DATA] Get Help A Edit Restaurant Branches Menus S…" at bounding box center [708, 338] width 1416 height 584
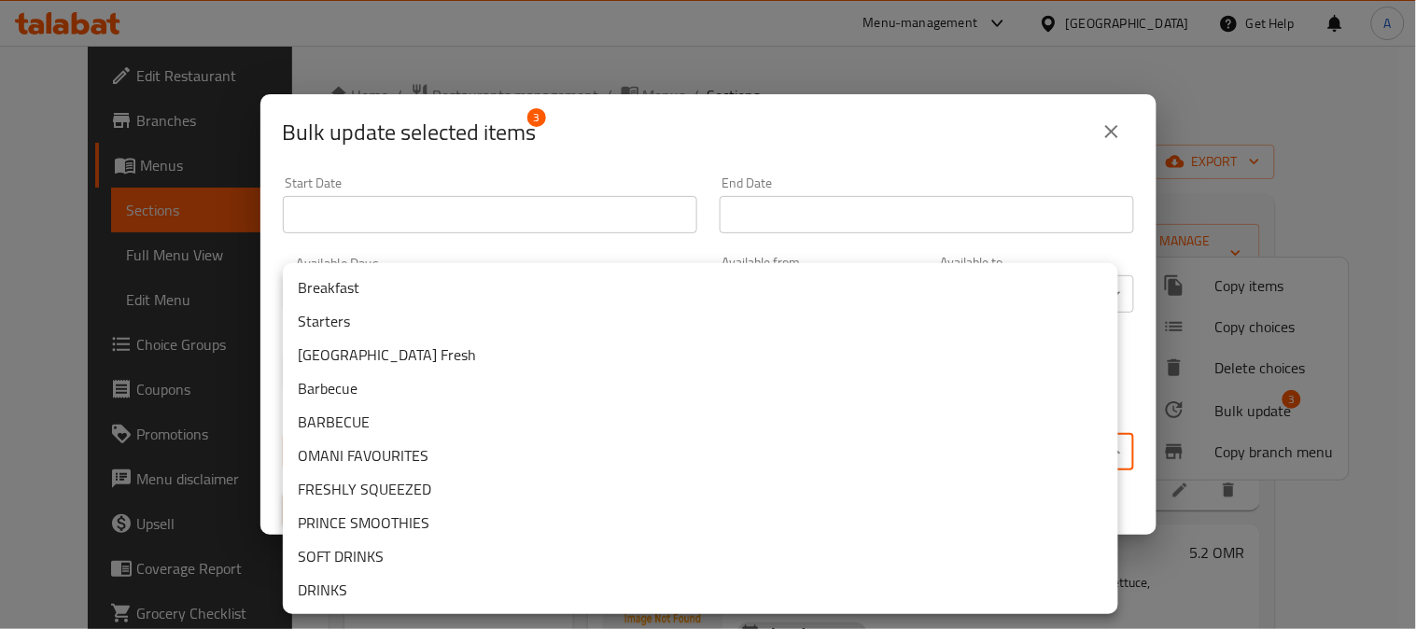
click at [322, 396] on li "Barbecue" at bounding box center [701, 389] width 836 height 34
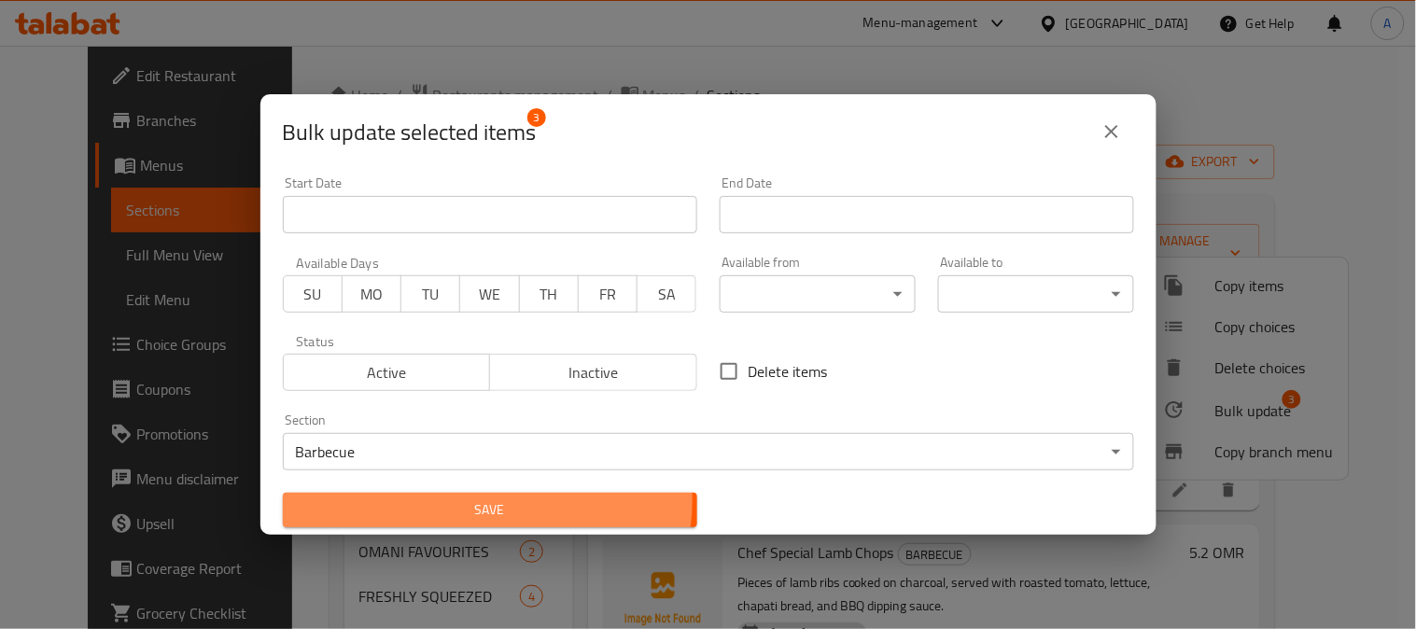
click at [482, 500] on span "Save" at bounding box center [490, 510] width 385 height 23
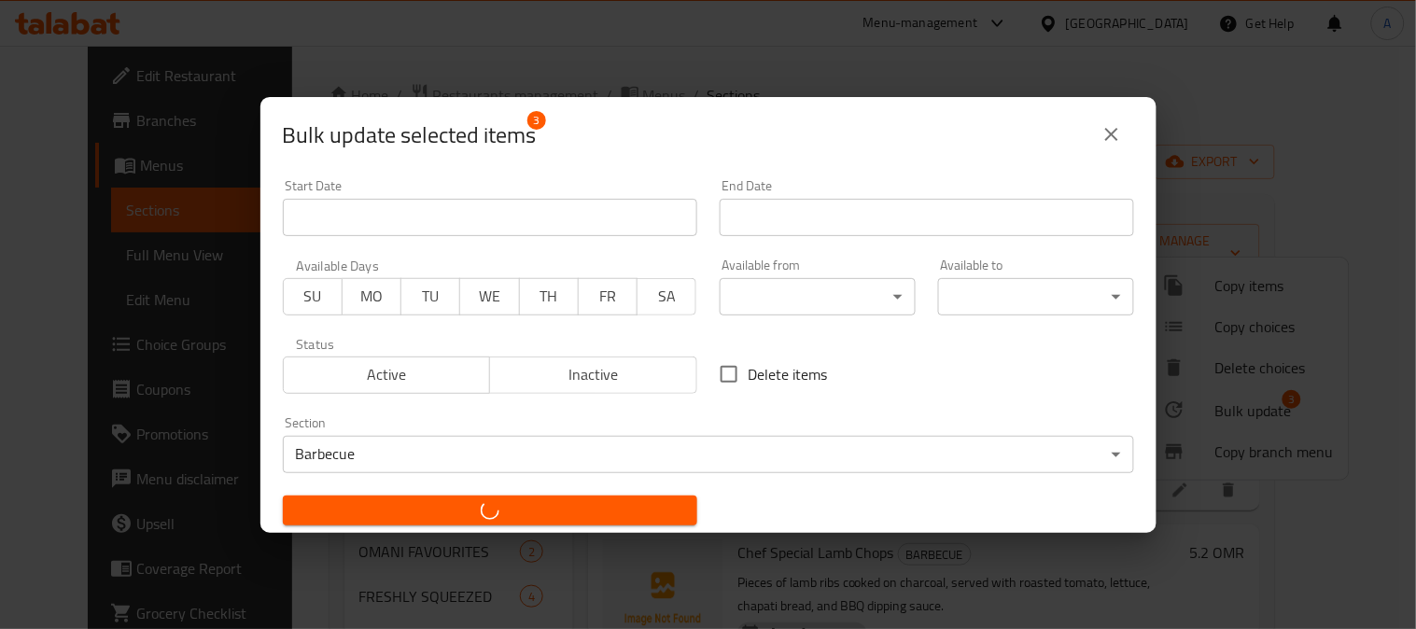
checkbox input "false"
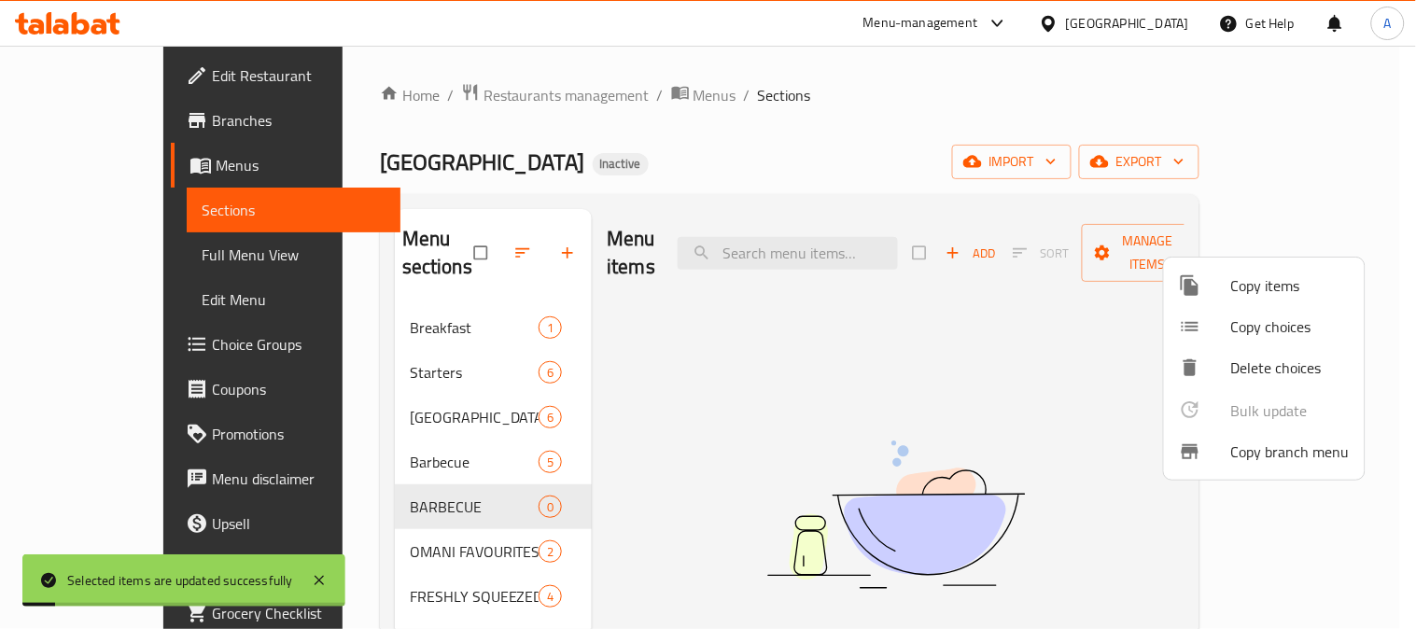
click at [599, 152] on div at bounding box center [708, 314] width 1416 height 629
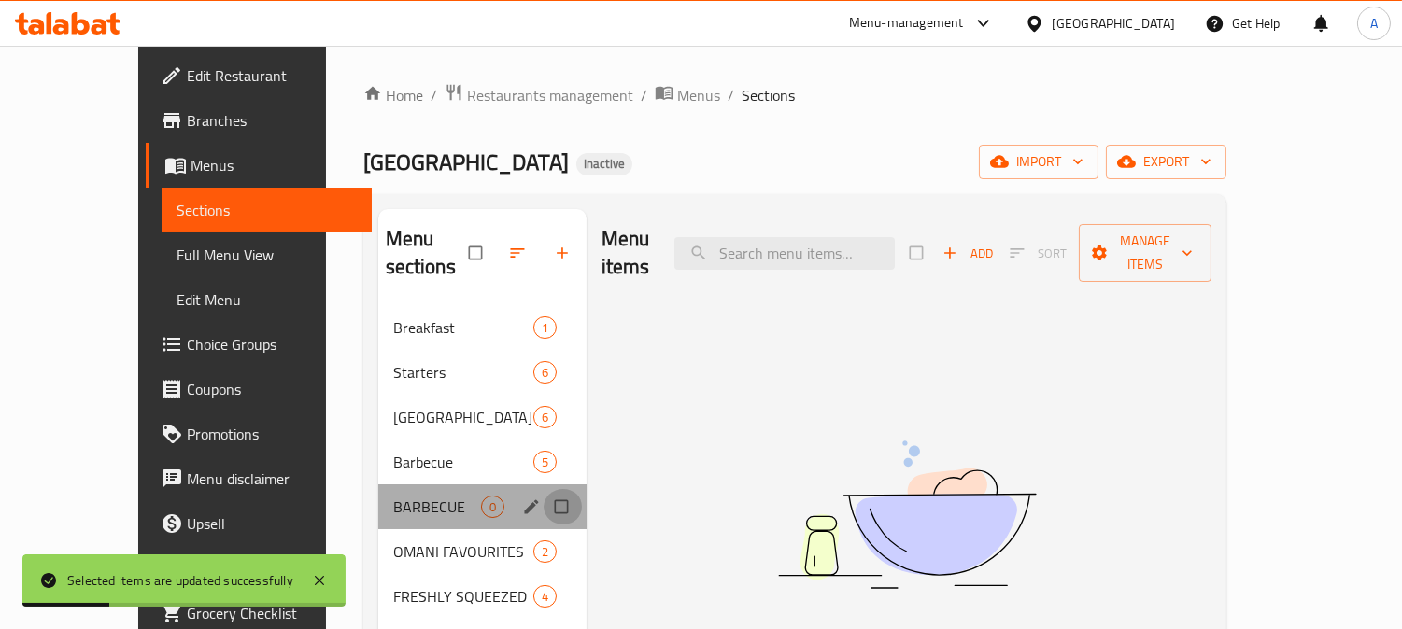
click at [543, 489] on input "Menu sections" at bounding box center [562, 506] width 39 height 35
checkbox input "true"
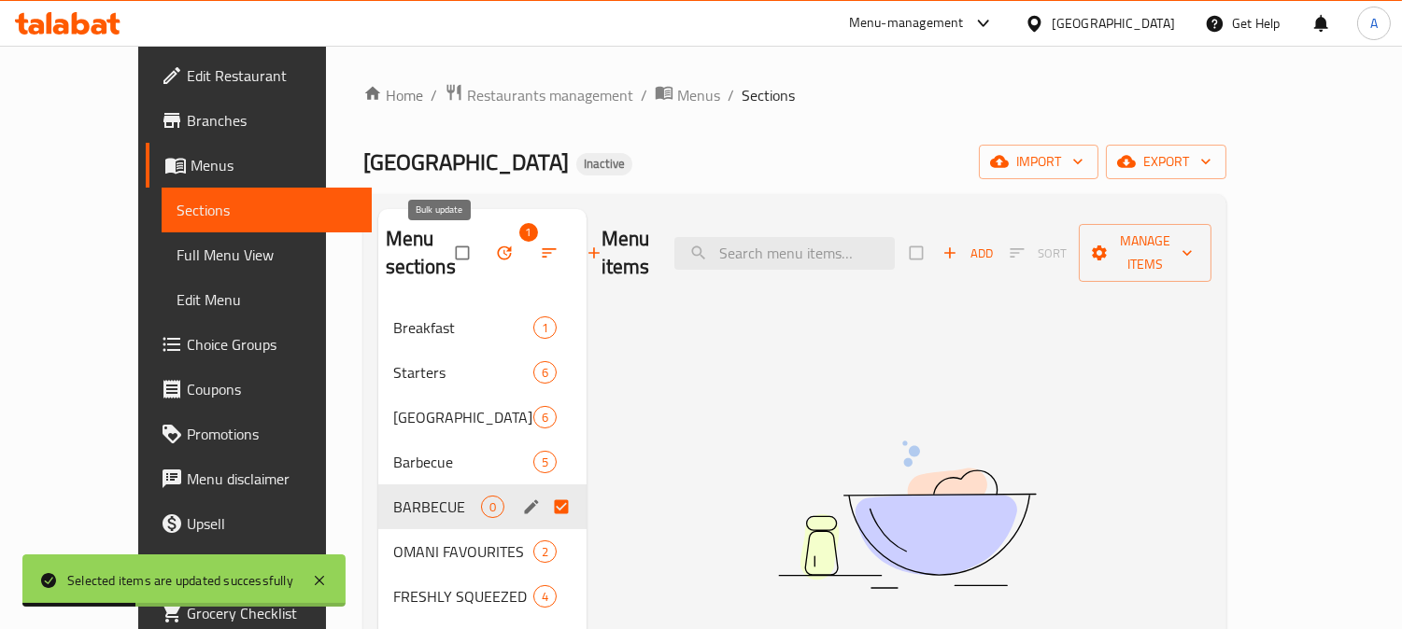
click at [495, 247] on icon "button" at bounding box center [504, 253] width 19 height 19
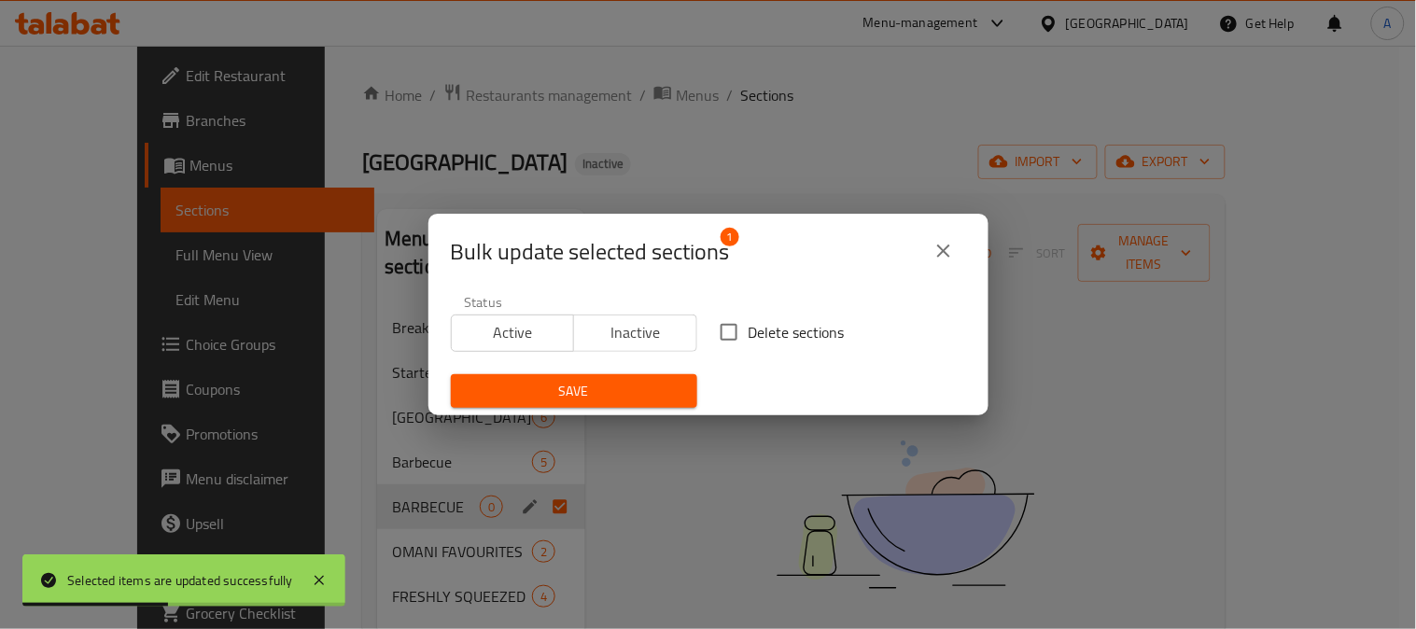
click at [749, 336] on span "Delete sections" at bounding box center [797, 332] width 96 height 22
click at [744, 336] on input "Delete sections" at bounding box center [729, 332] width 39 height 39
checkbox input "true"
drag, startPoint x: 618, startPoint y: 384, endPoint x: 809, endPoint y: 431, distance: 196.3
click at [618, 385] on span "Save" at bounding box center [574, 391] width 217 height 23
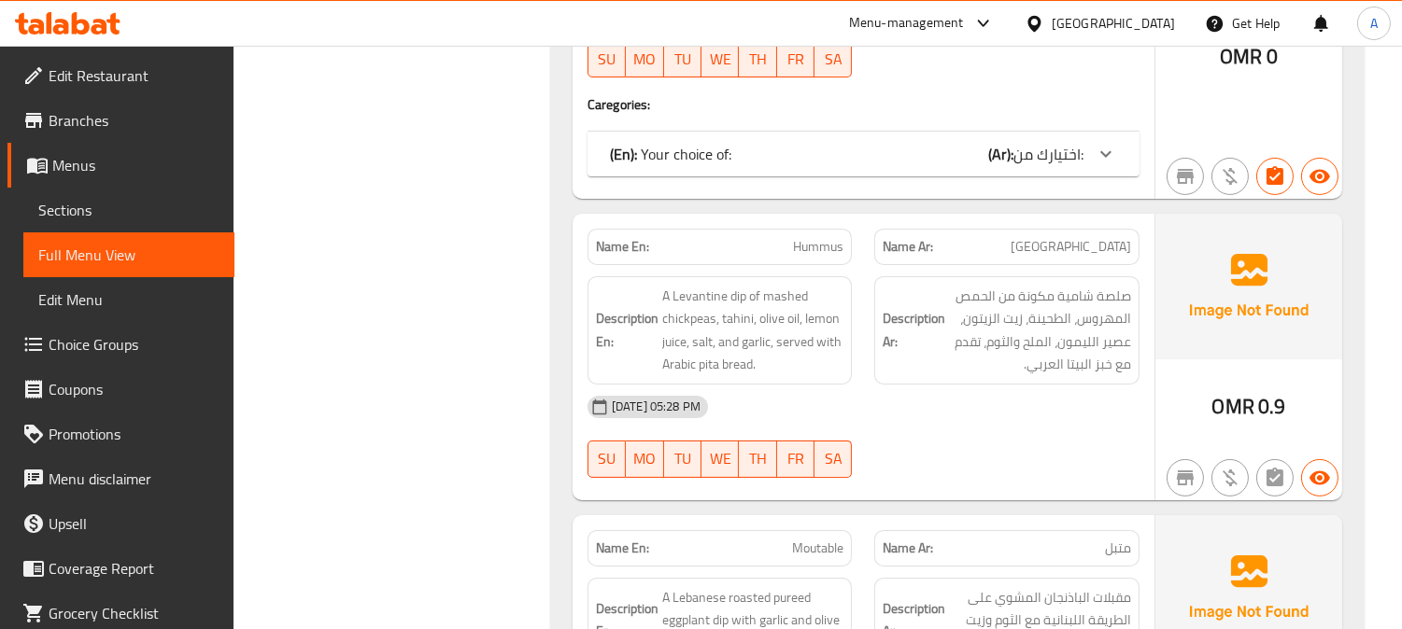
scroll to position [518, 0]
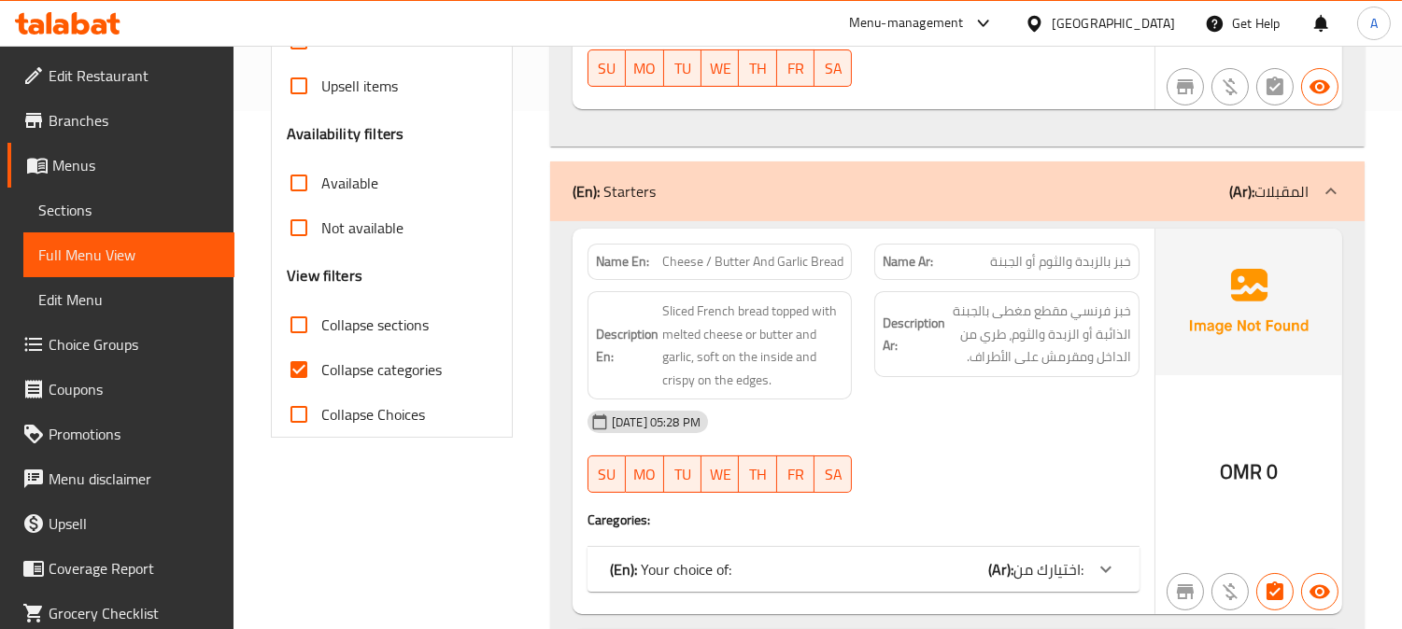
click at [302, 317] on input "Collapse sections" at bounding box center [298, 325] width 45 height 45
checkbox input "true"
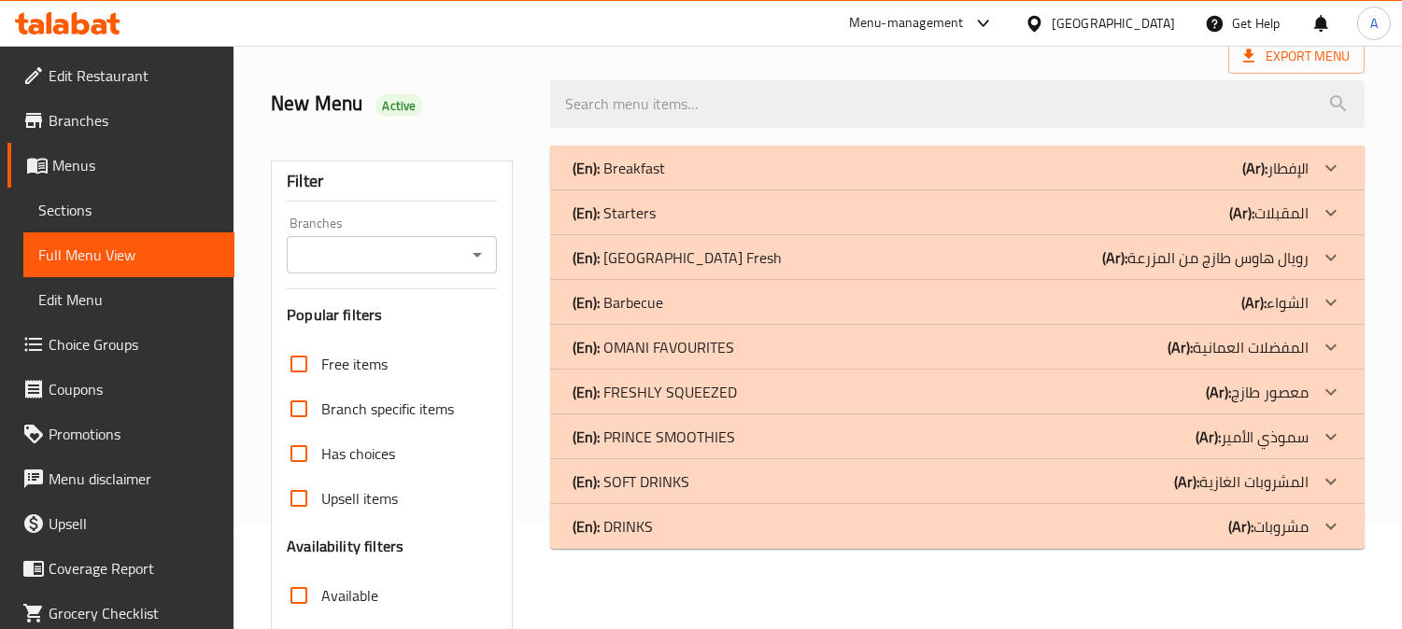
scroll to position [207, 0]
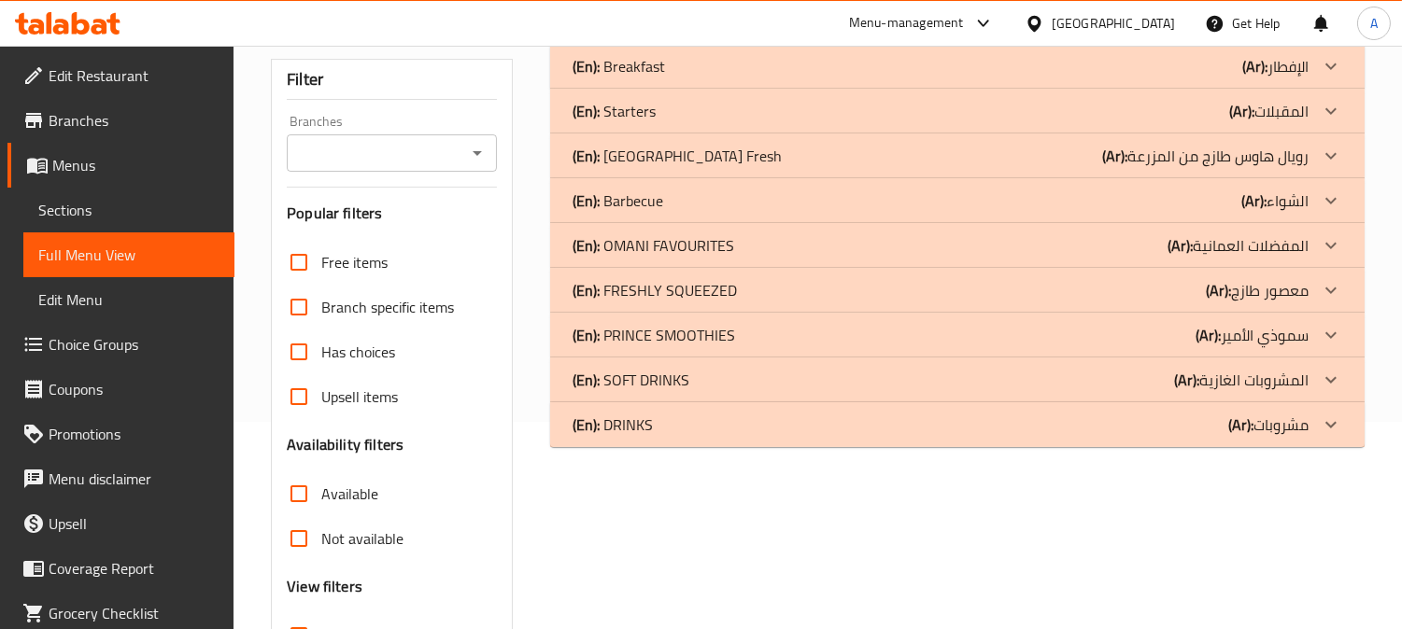
click at [856, 427] on div "(En): DRINKS (Ar): مشروبات" at bounding box center [940, 425] width 736 height 22
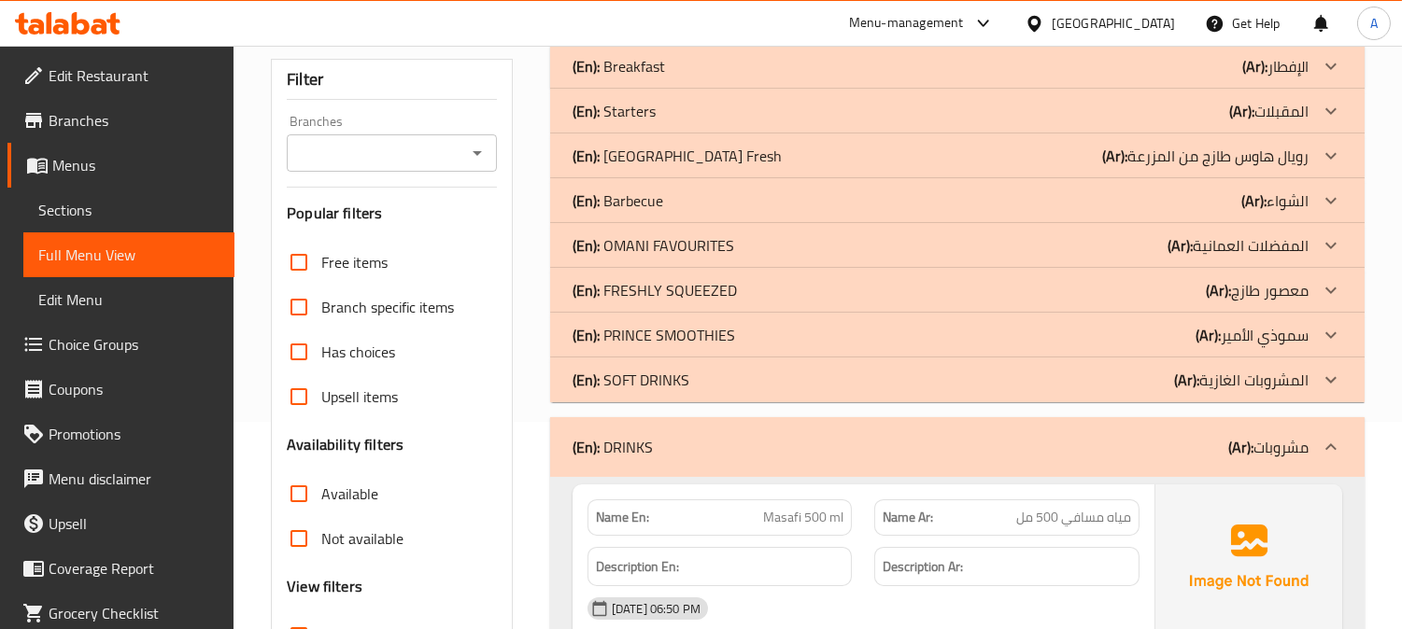
click at [804, 379] on div "(En): SOFT DRINKS (Ar): المشروبات الغازية" at bounding box center [940, 380] width 736 height 22
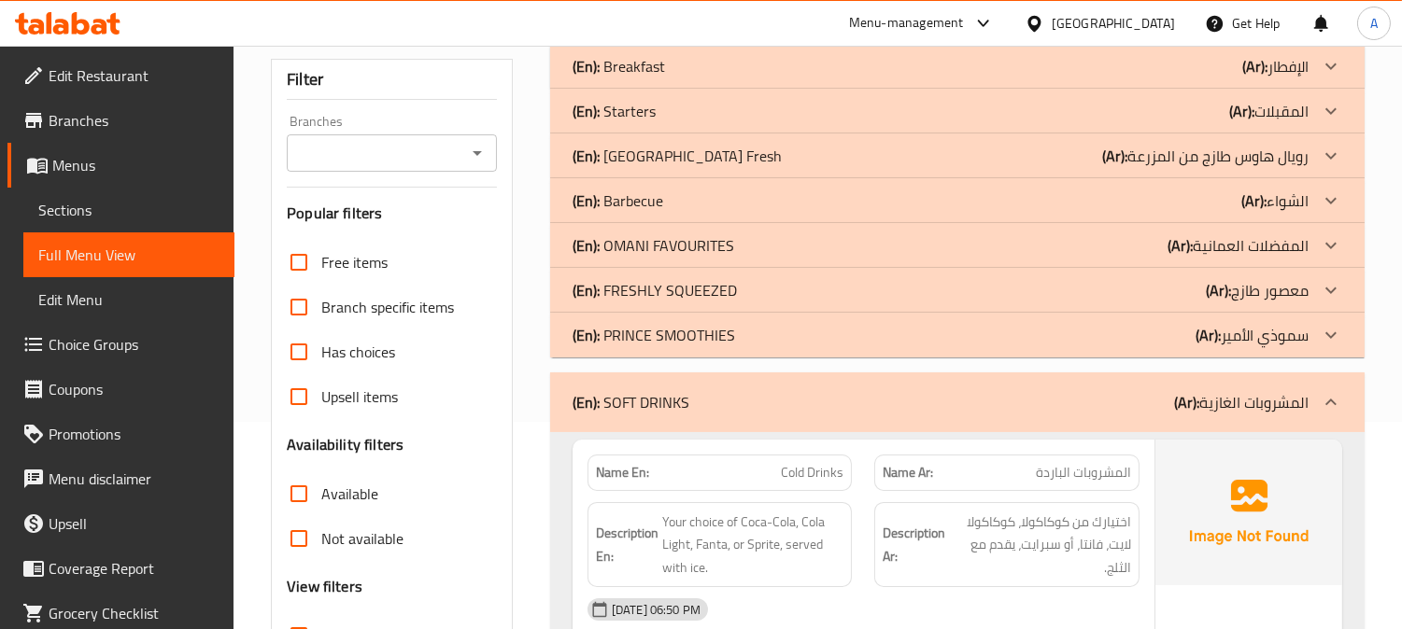
click at [780, 336] on div "(En): PRINCE SMOOTHIES (Ar): سموذي الأمير" at bounding box center [940, 335] width 736 height 22
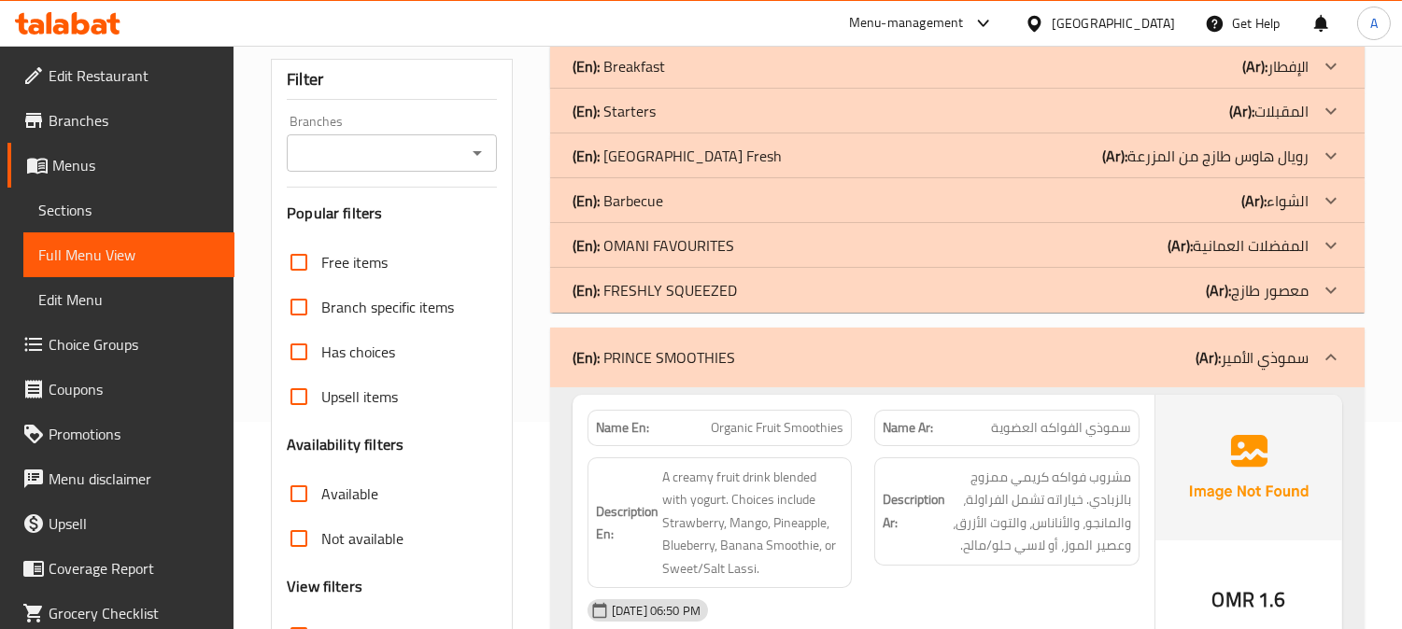
click at [777, 286] on div "(En): FRESHLY SQUEEZED (Ar): معصور طازج" at bounding box center [940, 290] width 736 height 22
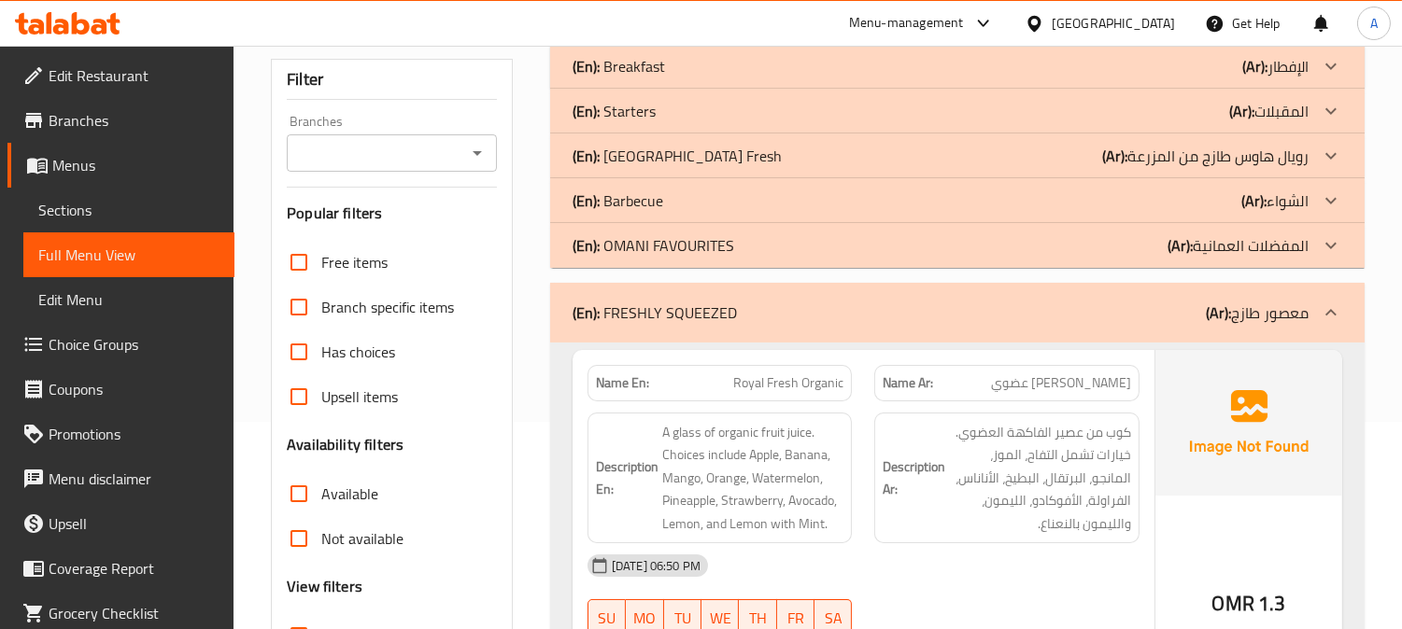
click at [763, 240] on div "(En): OMANI FAVOURITES (Ar): المفضلات العمانية" at bounding box center [940, 245] width 736 height 22
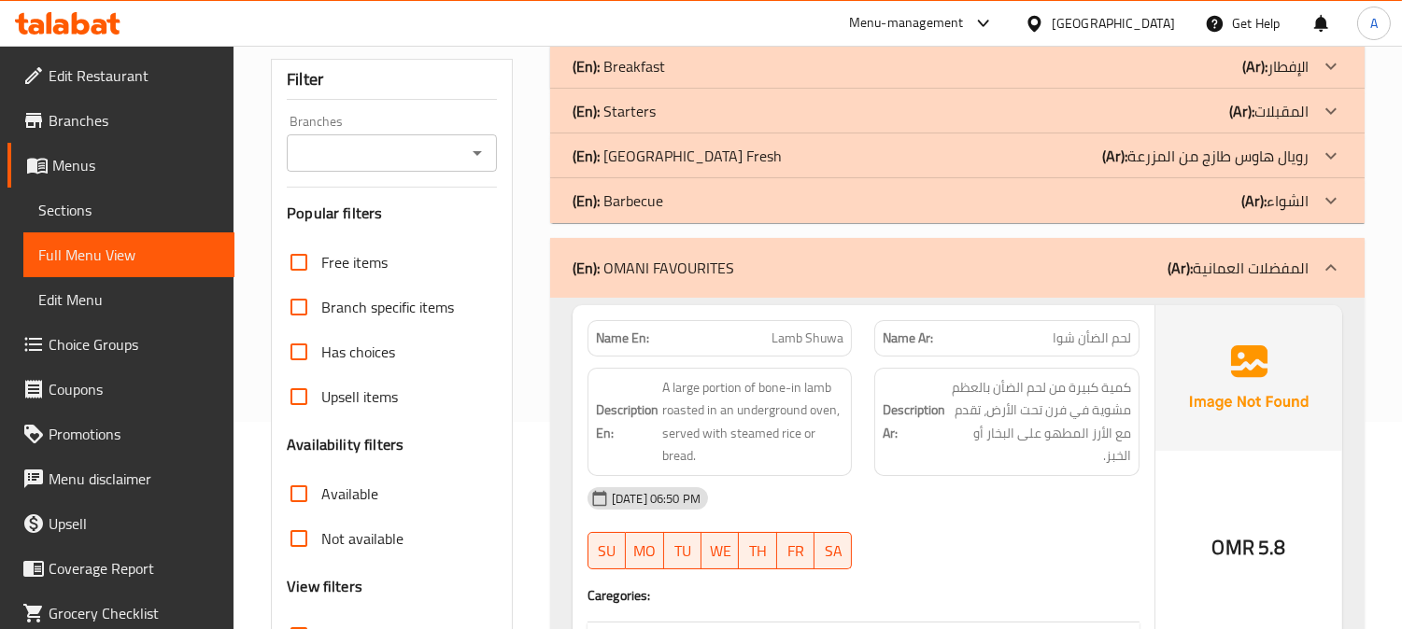
click at [751, 196] on div "(En): Barbecue (Ar): الشواء" at bounding box center [940, 201] width 736 height 22
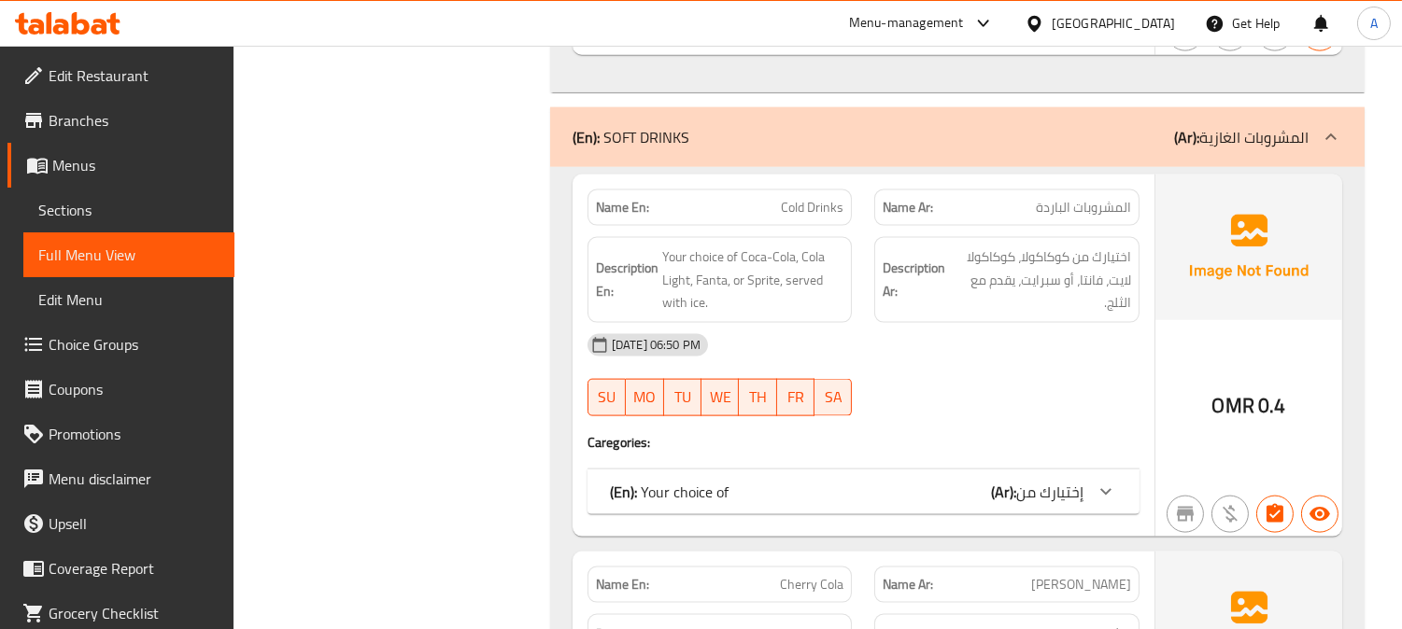
scroll to position [4763, 0]
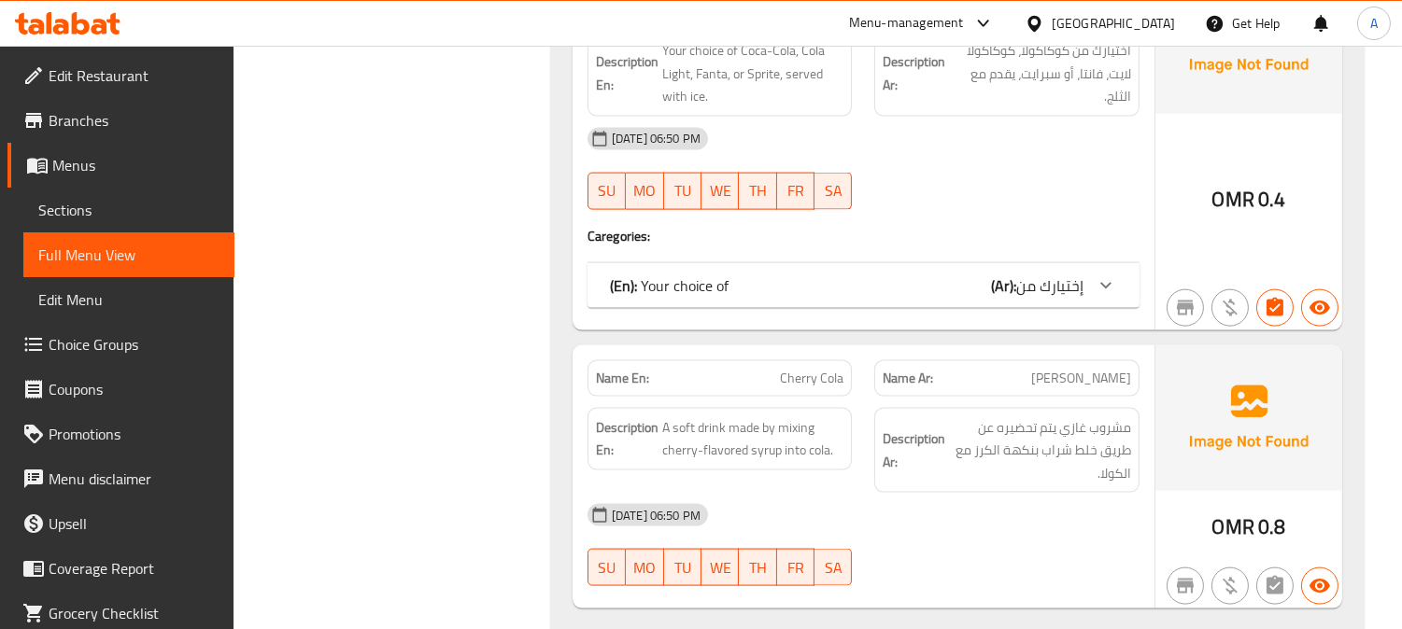
click at [729, 282] on div "(En): Your choice of (Ar): إختيارك من" at bounding box center [846, 286] width 473 height 22
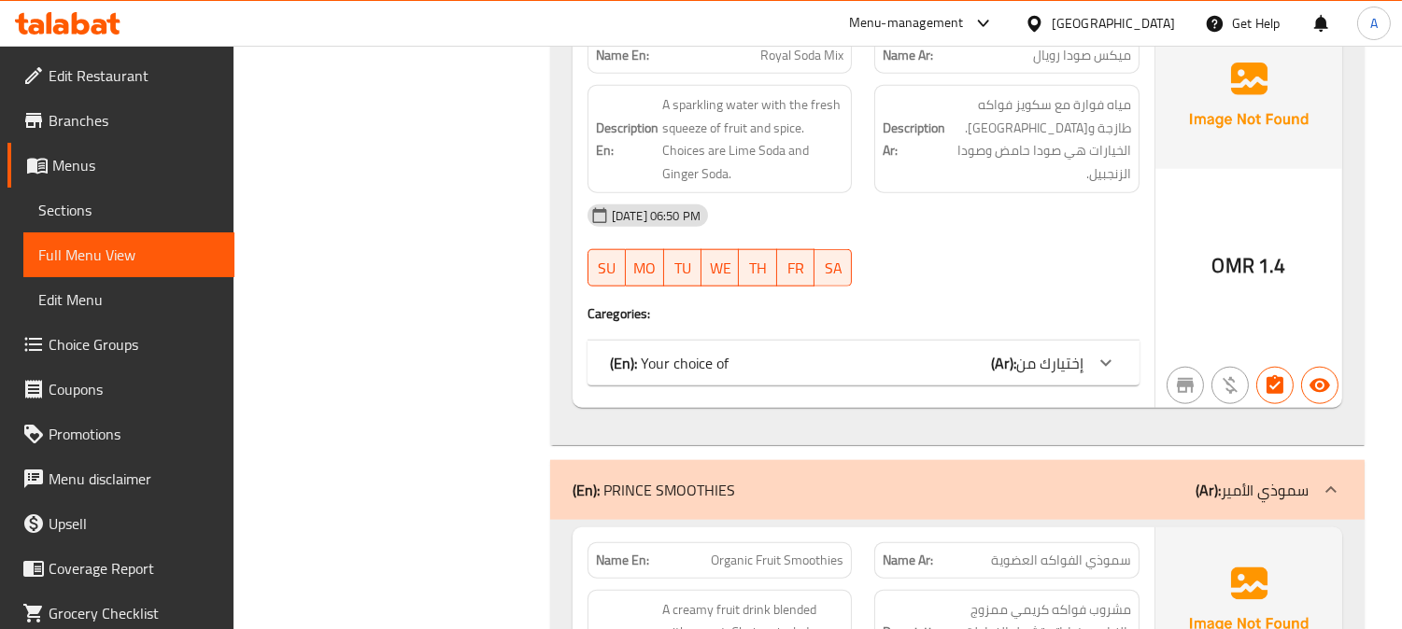
scroll to position [3829, 0]
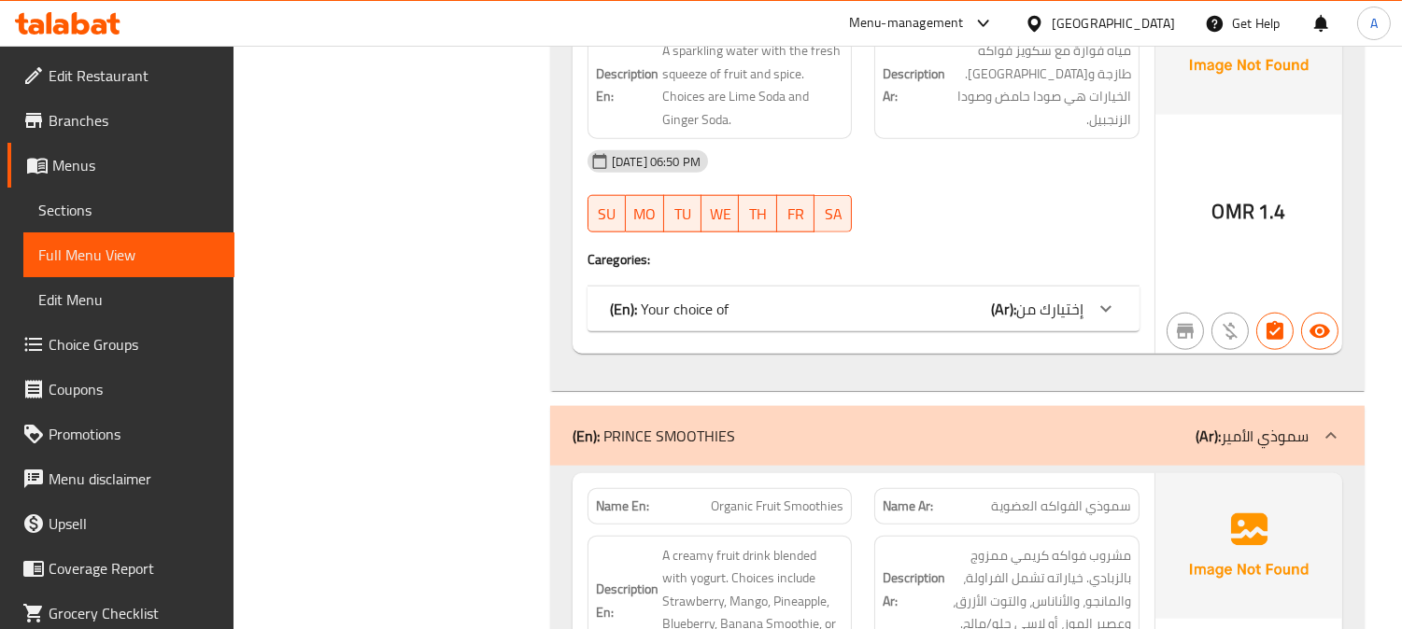
click at [954, 295] on div "(En): Your choice of (Ar): إختيارك من" at bounding box center [863, 309] width 552 height 45
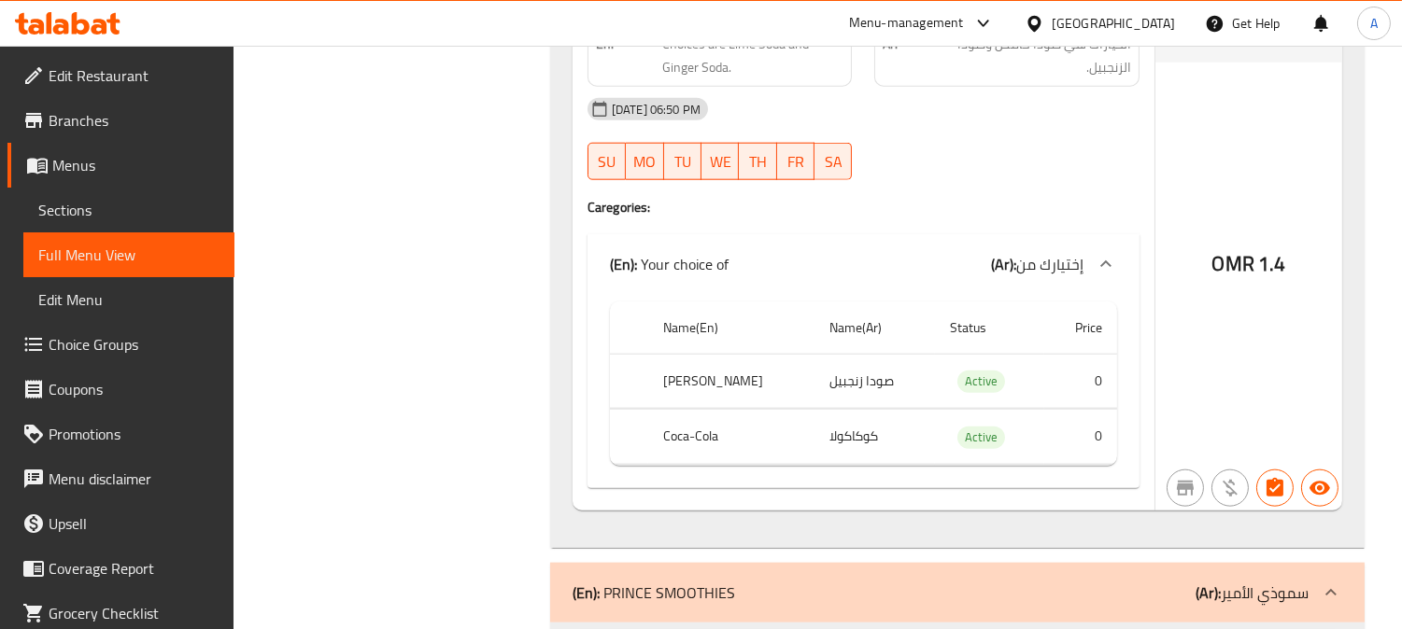
scroll to position [3933, 0]
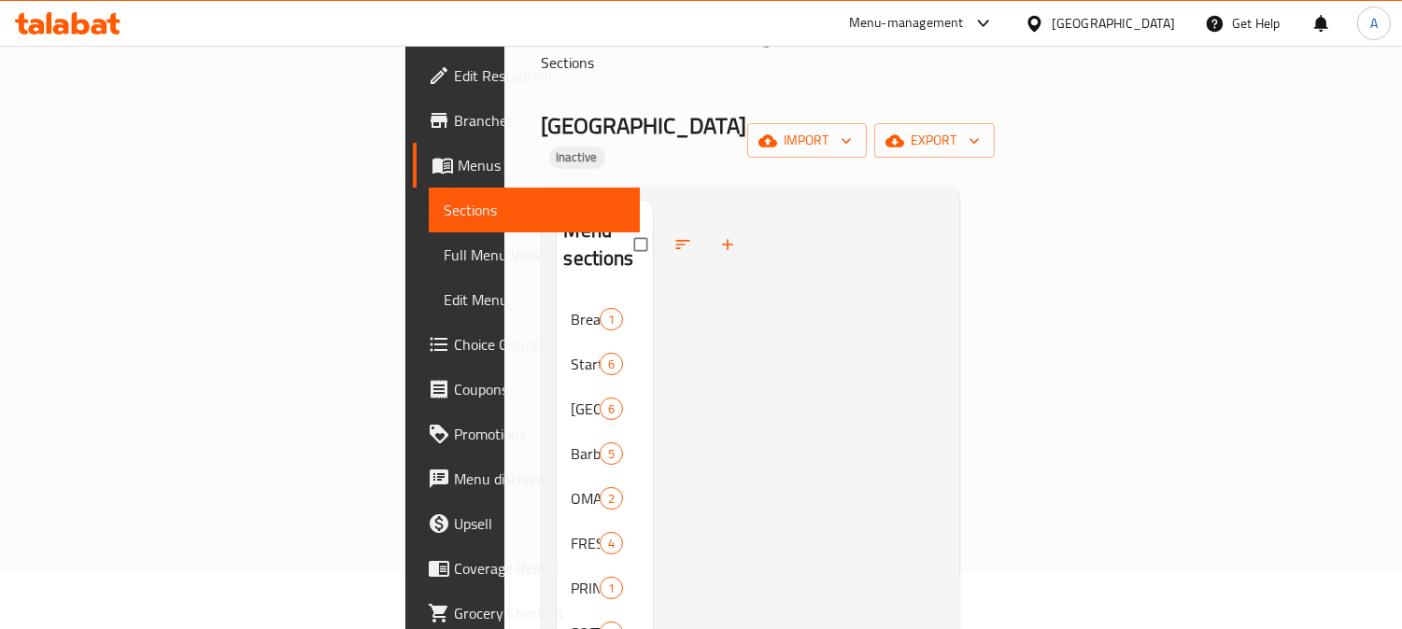
scroll to position [207, 0]
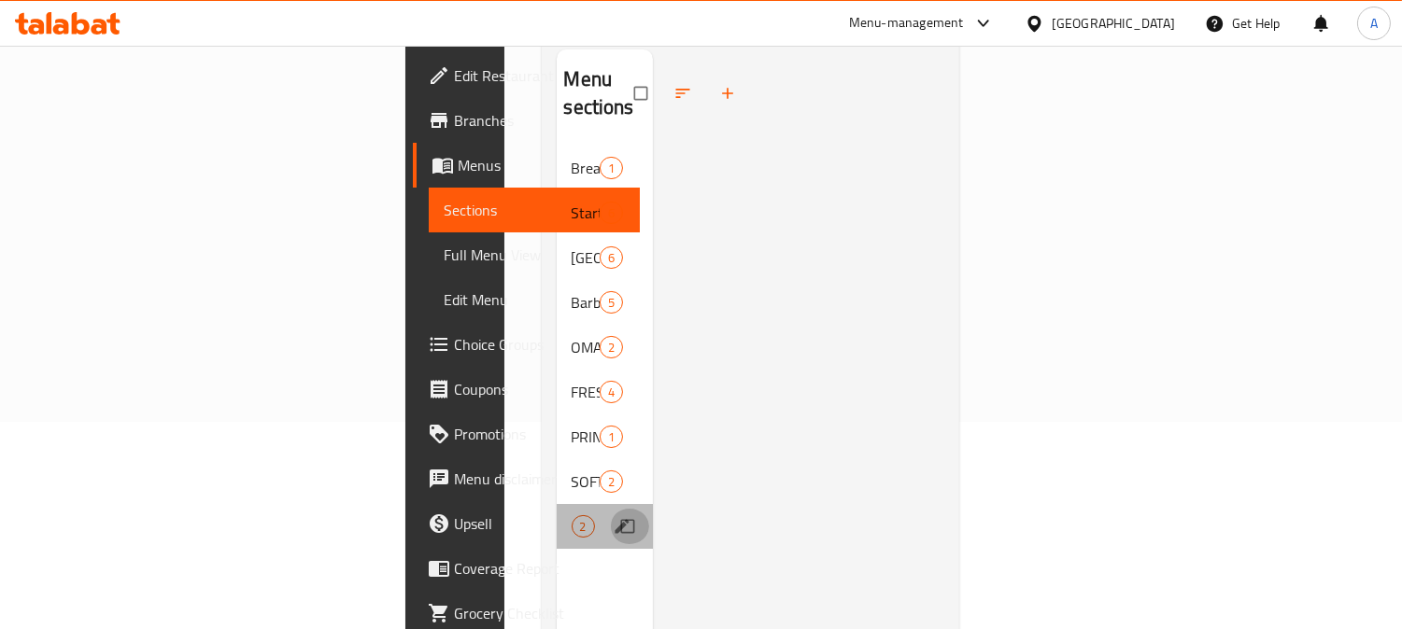
click at [610, 509] on input "Menu sections" at bounding box center [629, 526] width 39 height 35
checkbox input "true"
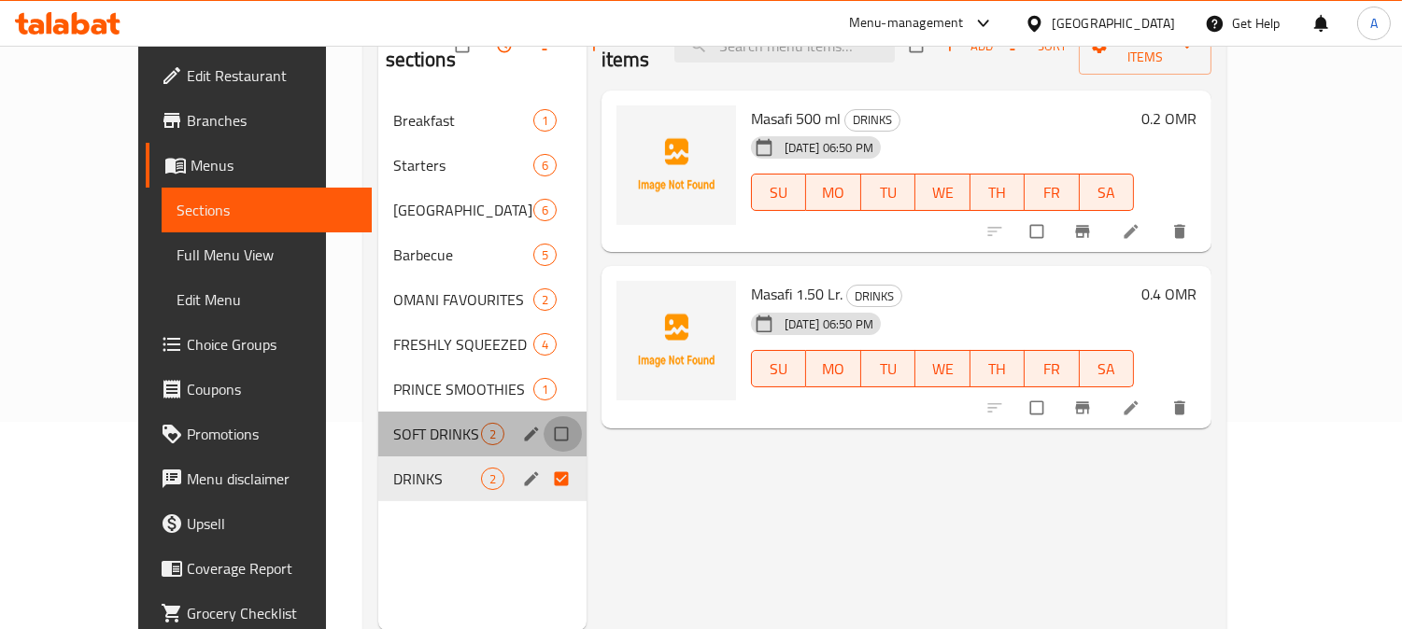
drag, startPoint x: 528, startPoint y: 424, endPoint x: 528, endPoint y: 414, distance: 10.3
click at [543, 426] on input "Menu sections" at bounding box center [562, 433] width 39 height 35
checkbox input "true"
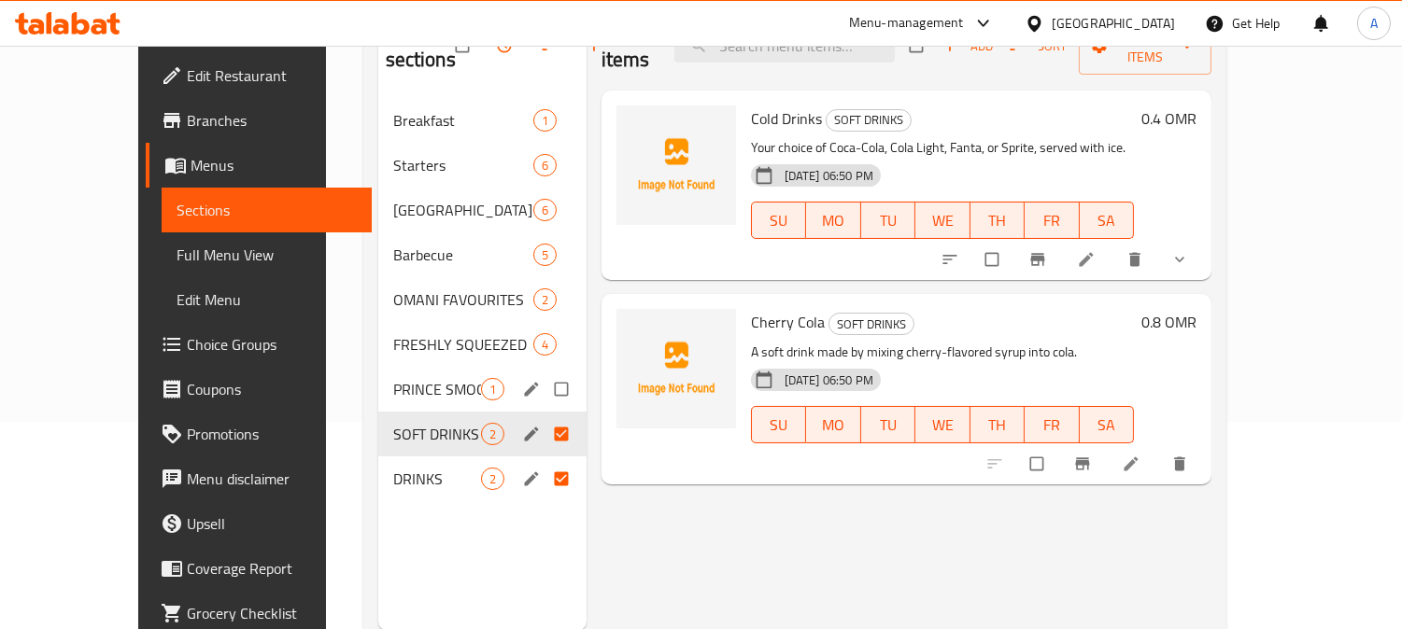
click at [543, 383] on input "Menu sections" at bounding box center [562, 389] width 39 height 35
checkbox input "true"
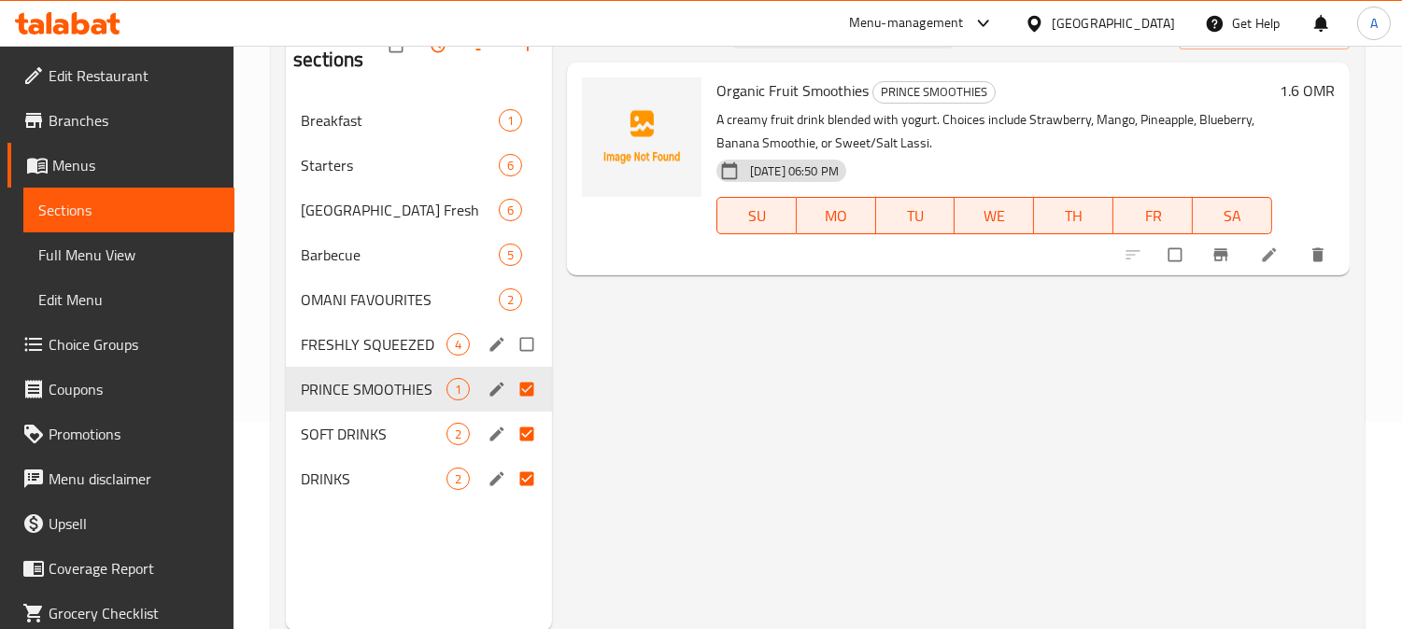
click at [530, 346] on input "Menu sections" at bounding box center [528, 344] width 39 height 35
checkbox input "true"
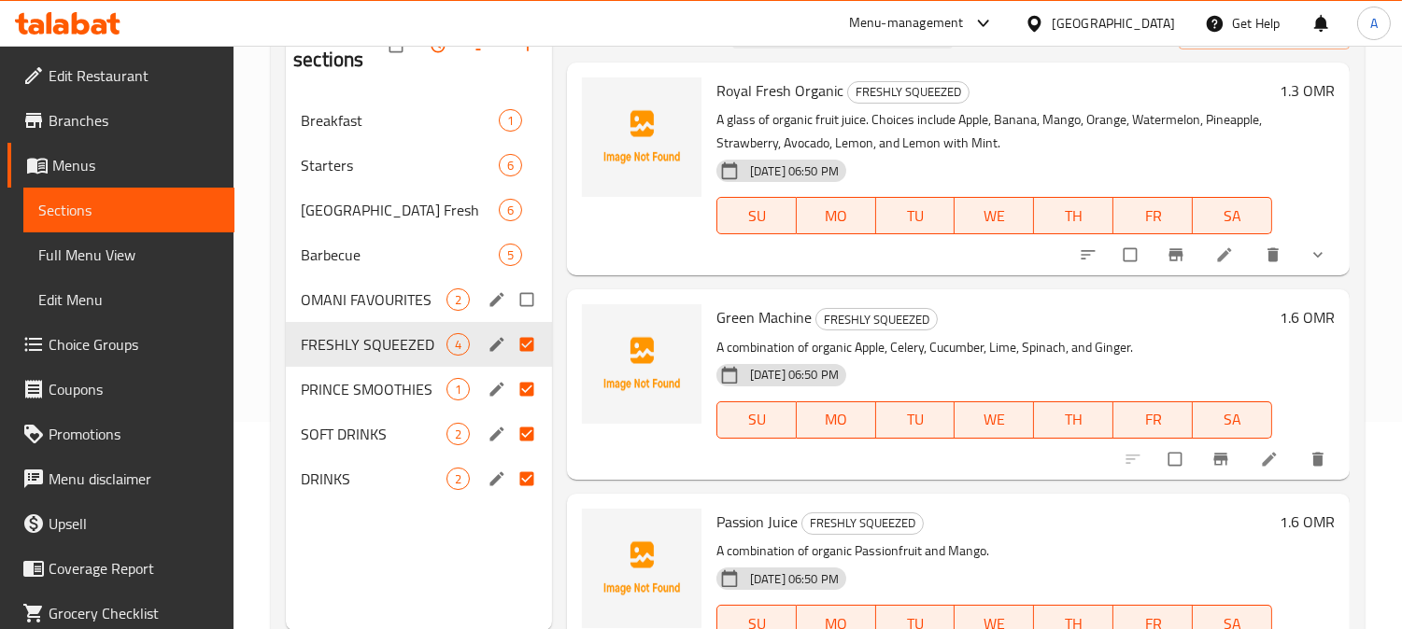
click at [528, 300] on input "Menu sections" at bounding box center [528, 299] width 39 height 35
checkbox input "true"
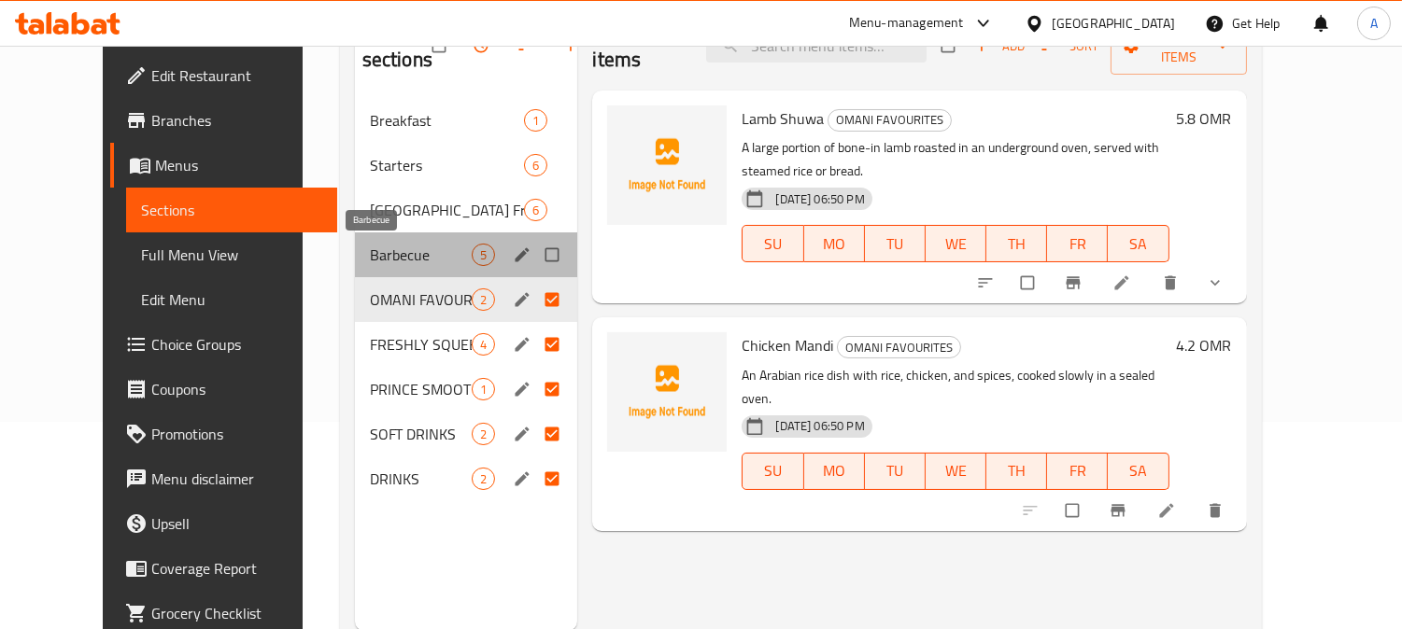
click at [370, 247] on span "Barbecue" at bounding box center [421, 255] width 103 height 22
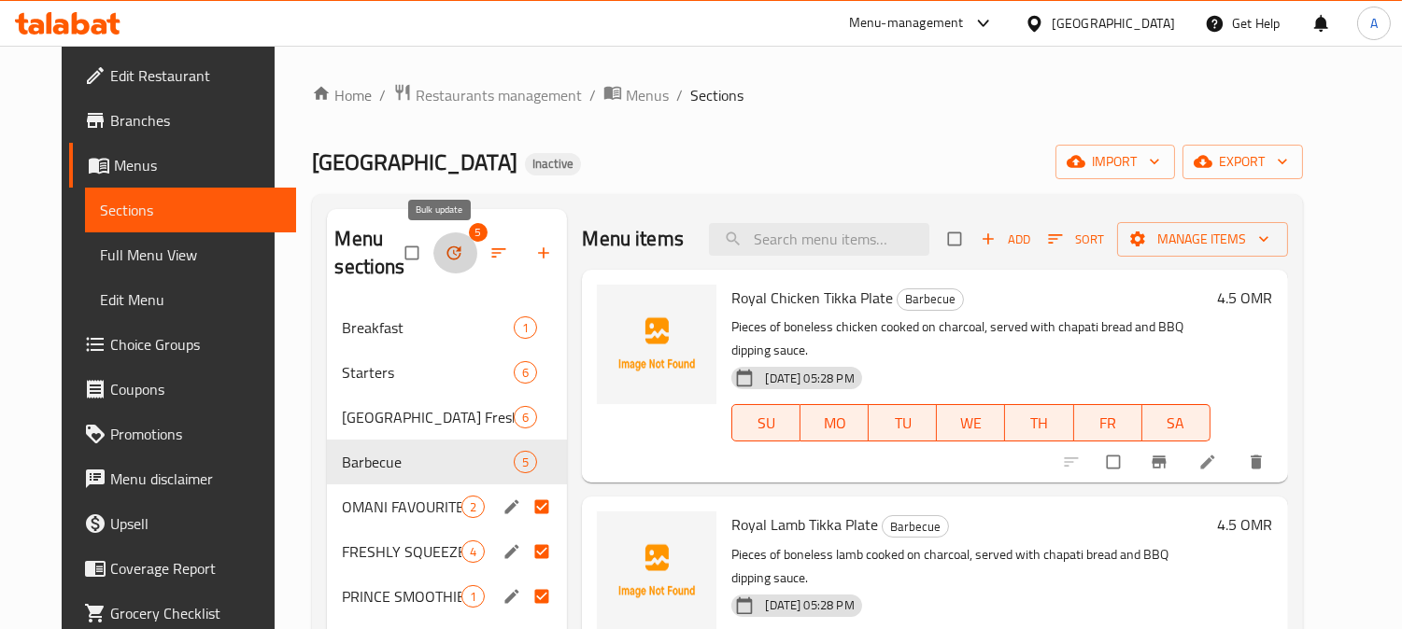
click at [451, 253] on button "button" at bounding box center [455, 253] width 45 height 41
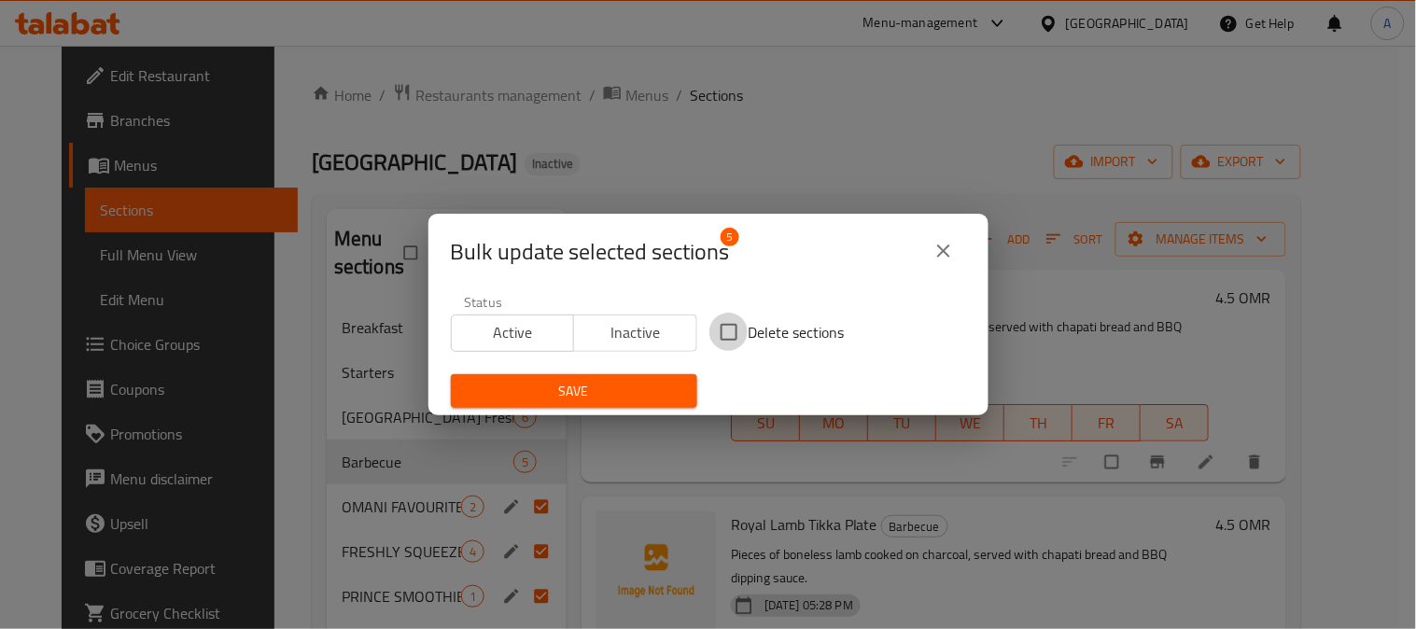
click at [730, 327] on input "Delete sections" at bounding box center [729, 332] width 39 height 39
checkbox input "true"
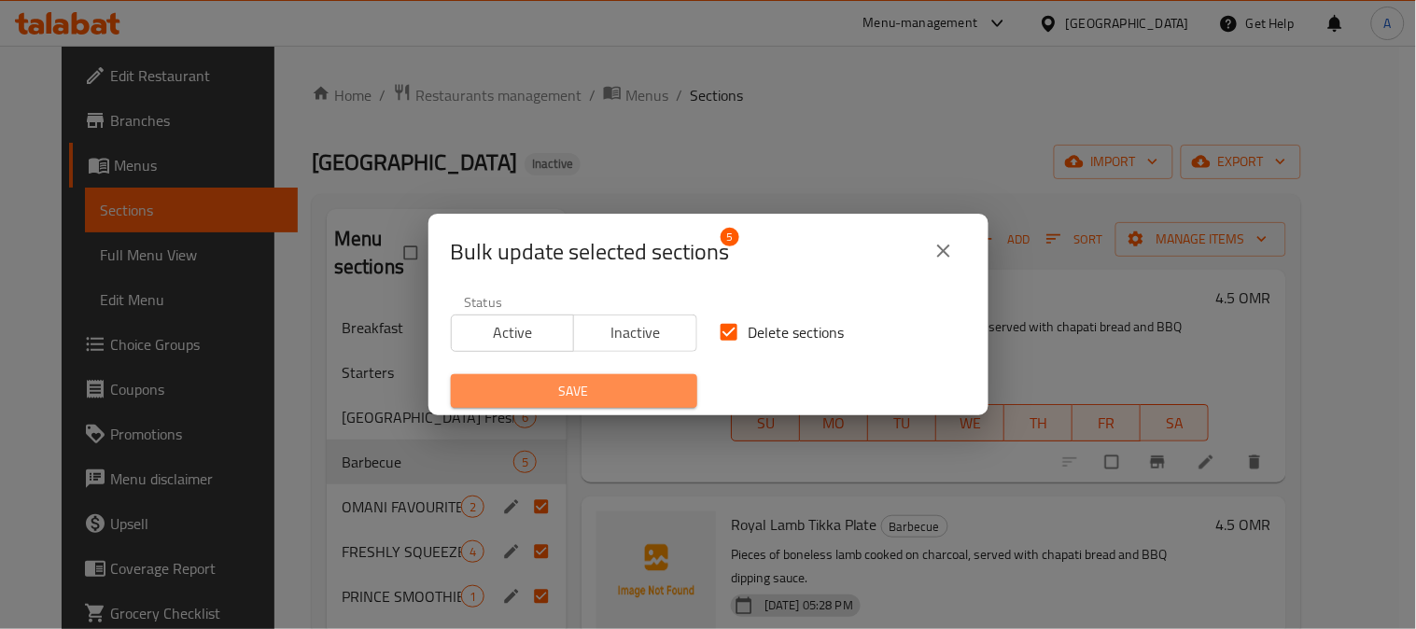
click at [633, 386] on span "Save" at bounding box center [574, 391] width 217 height 23
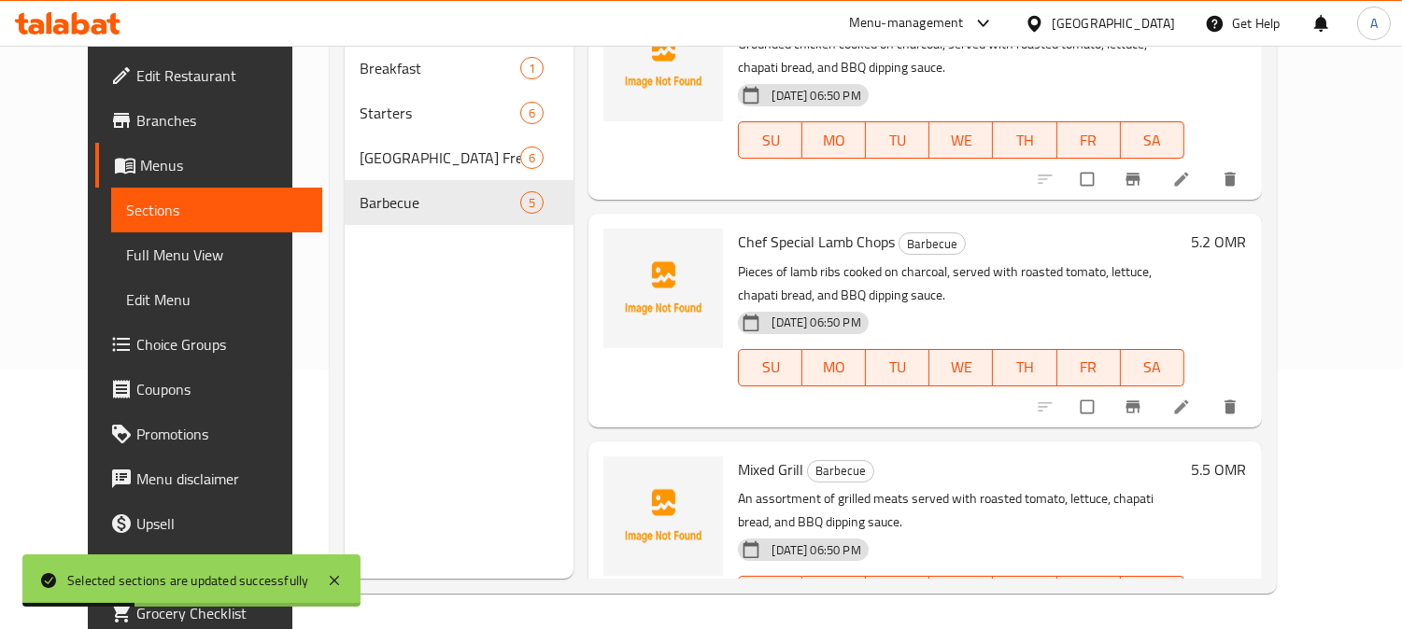
scroll to position [261, 0]
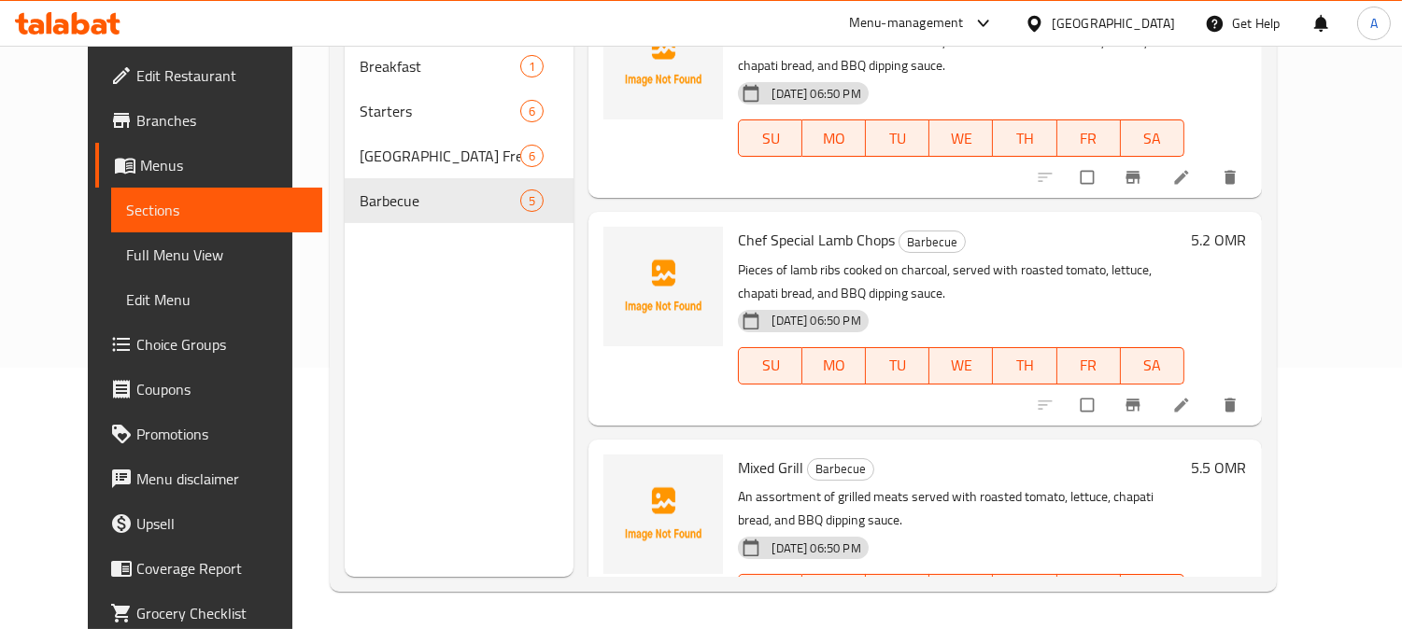
click at [500, 332] on div "Menu sections Breakfast 1 Starters 6 Royal House Garden Fresh 6 Barbecue 5" at bounding box center [459, 262] width 229 height 629
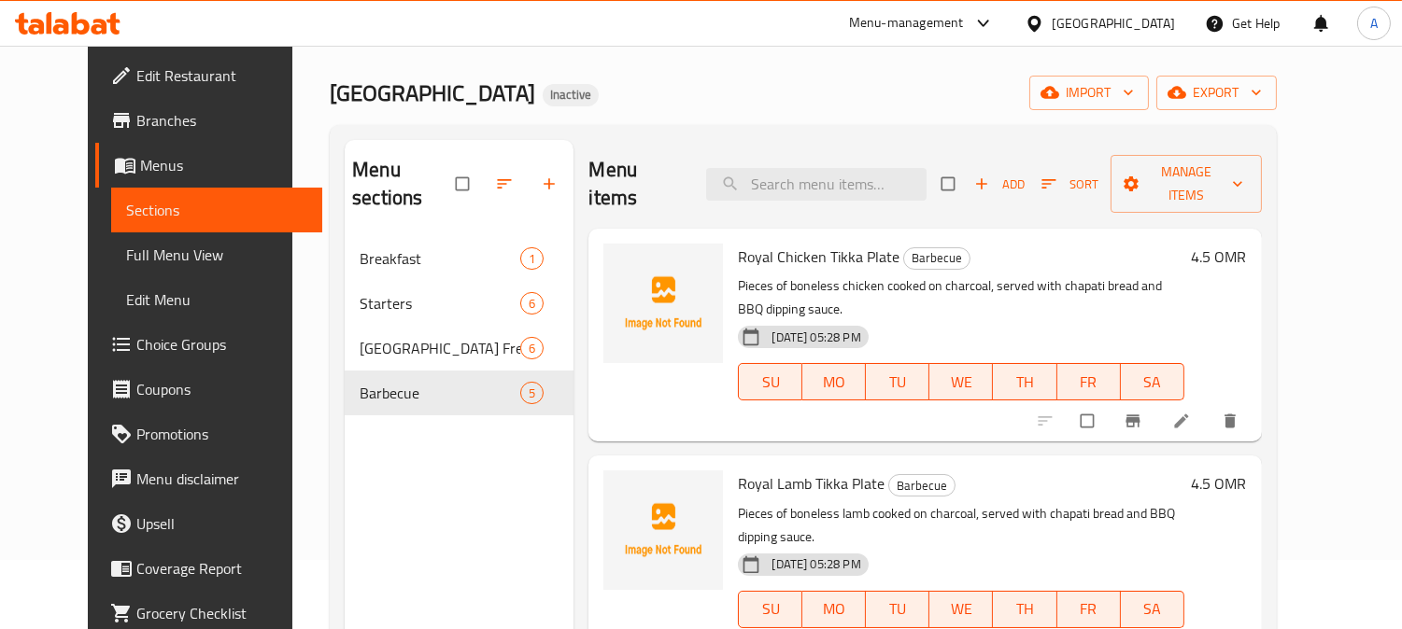
scroll to position [0, 0]
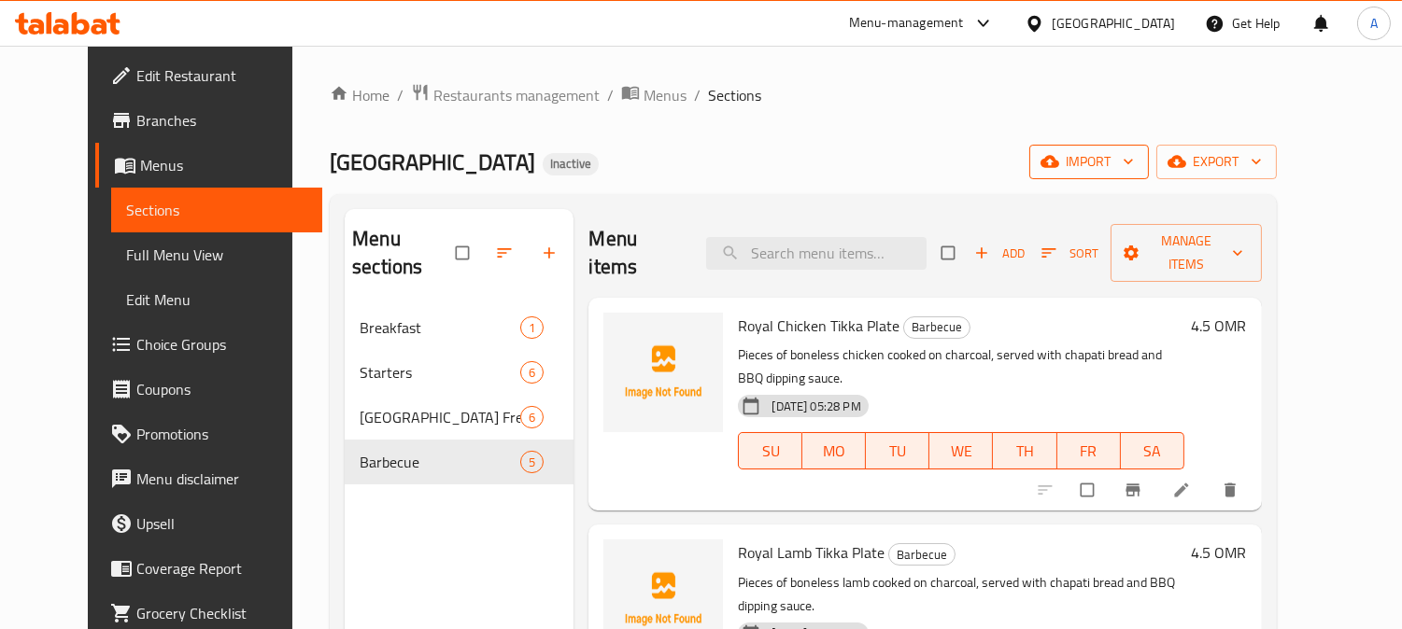
click at [1134, 162] on span "import" at bounding box center [1089, 161] width 90 height 23
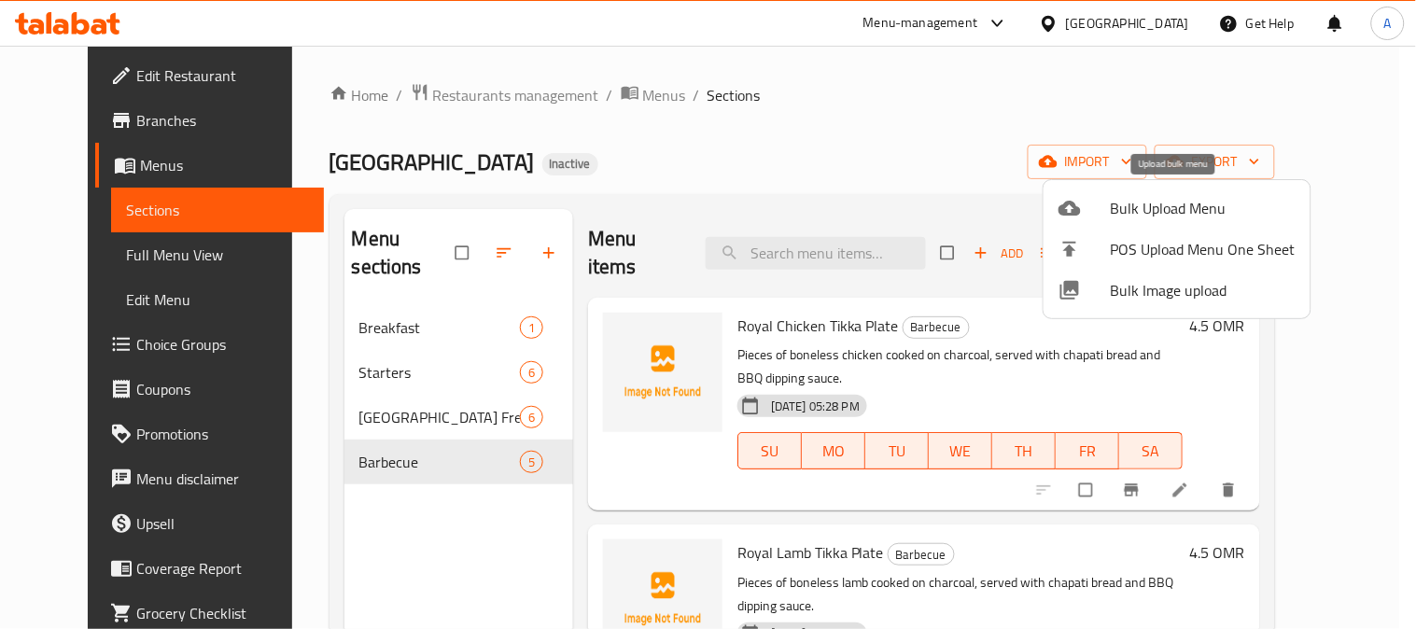
click at [1119, 210] on span "Bulk Upload Menu" at bounding box center [1203, 208] width 185 height 22
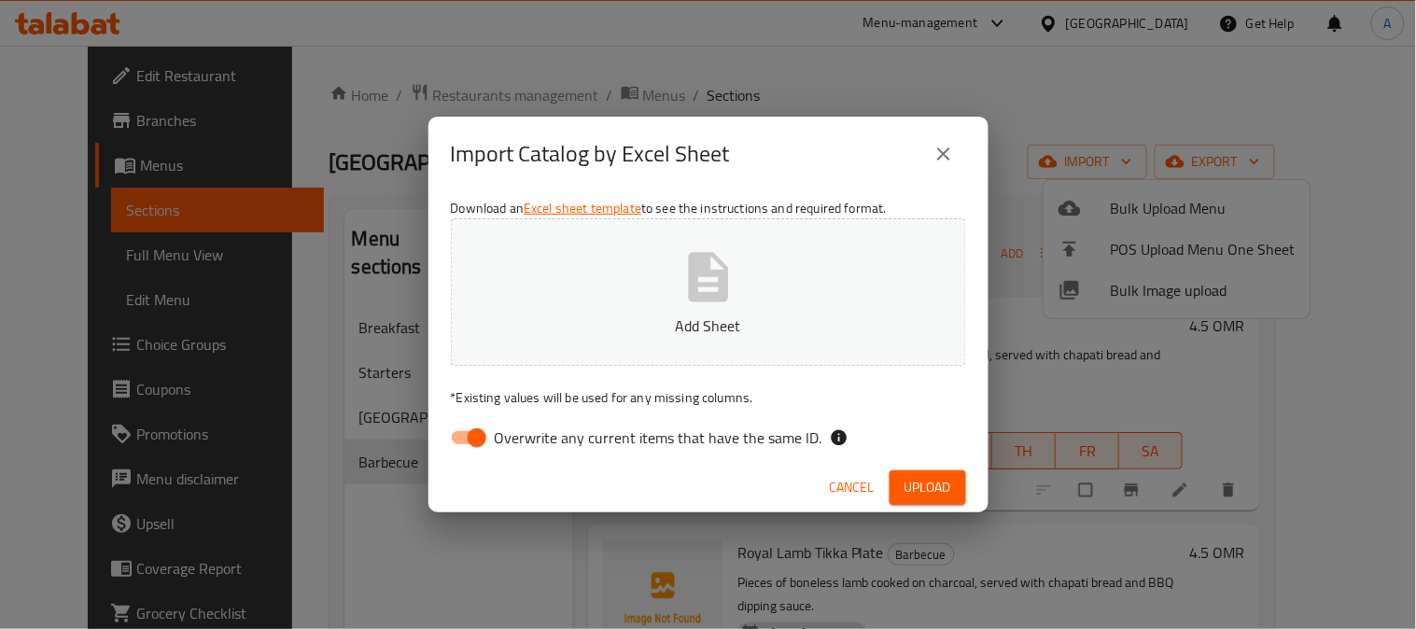
click at [679, 442] on span "Overwrite any current items that have the same ID." at bounding box center [659, 438] width 328 height 22
click at [530, 442] on input "Overwrite any current items that have the same ID." at bounding box center [477, 437] width 106 height 35
checkbox input "false"
click at [684, 322] on p "Add Sheet" at bounding box center [709, 326] width 458 height 22
click at [906, 486] on span "Upload" at bounding box center [928, 487] width 47 height 23
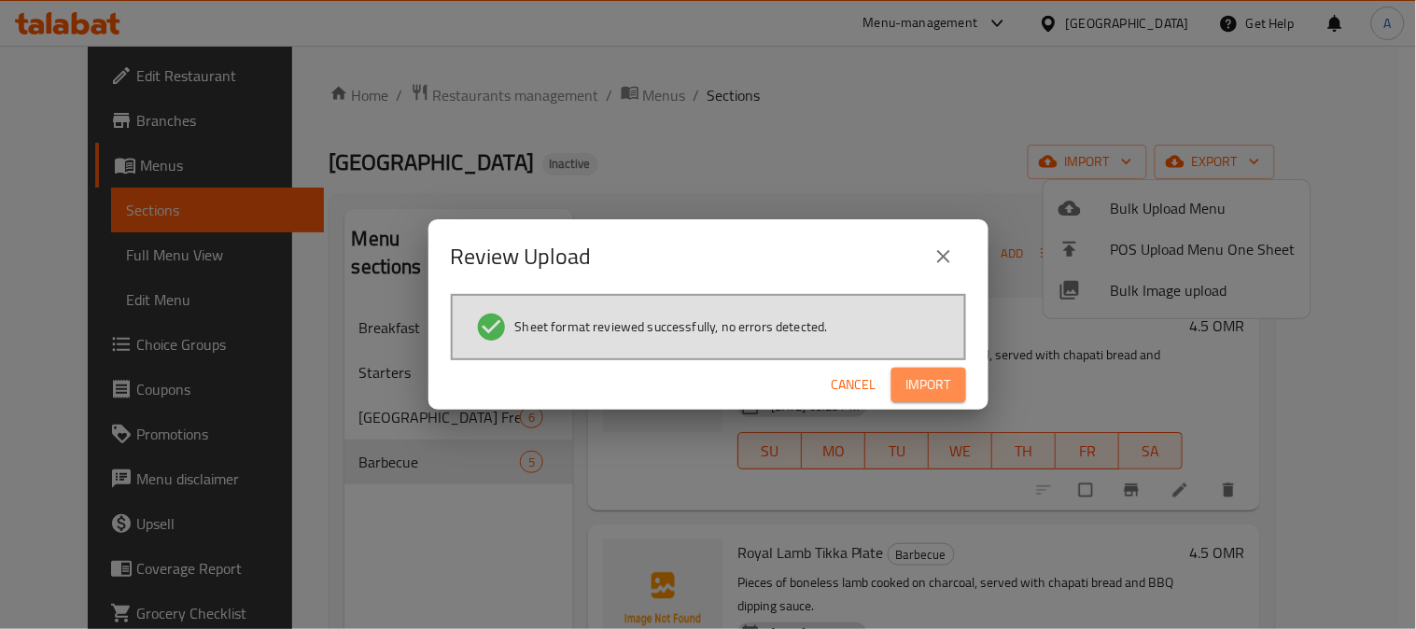
click at [927, 390] on span "Import" at bounding box center [929, 384] width 45 height 23
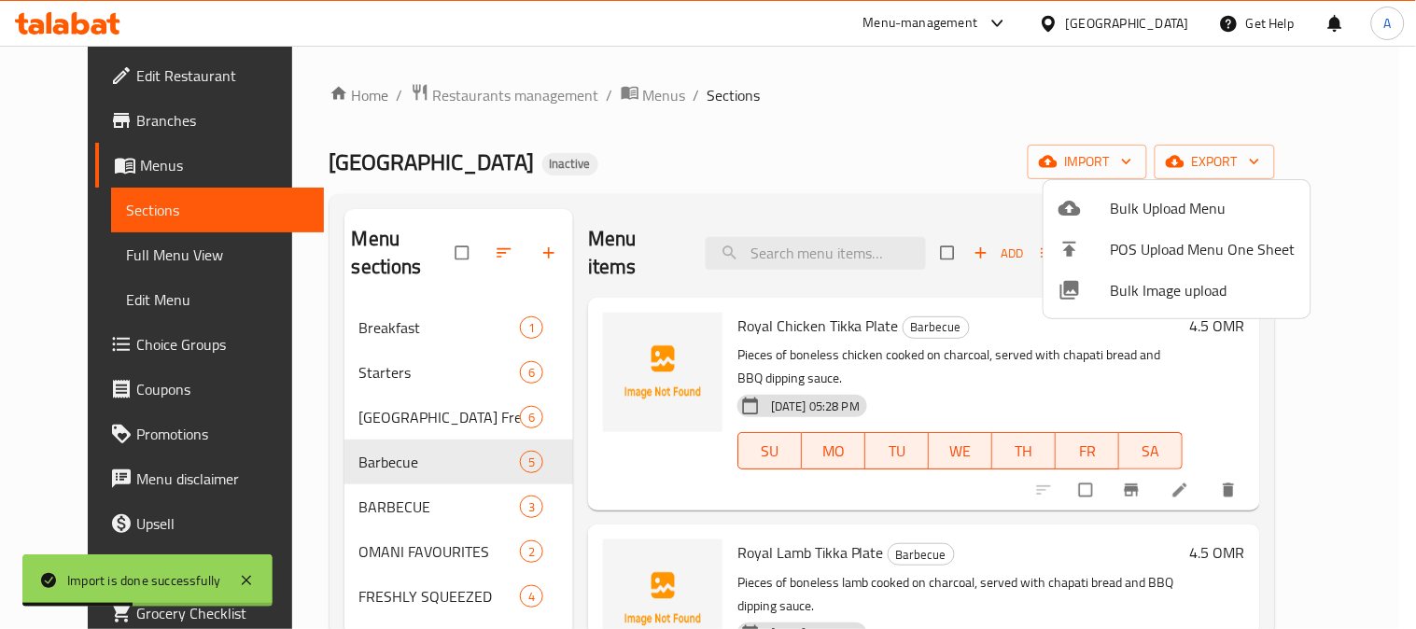
click at [359, 480] on div at bounding box center [708, 314] width 1416 height 629
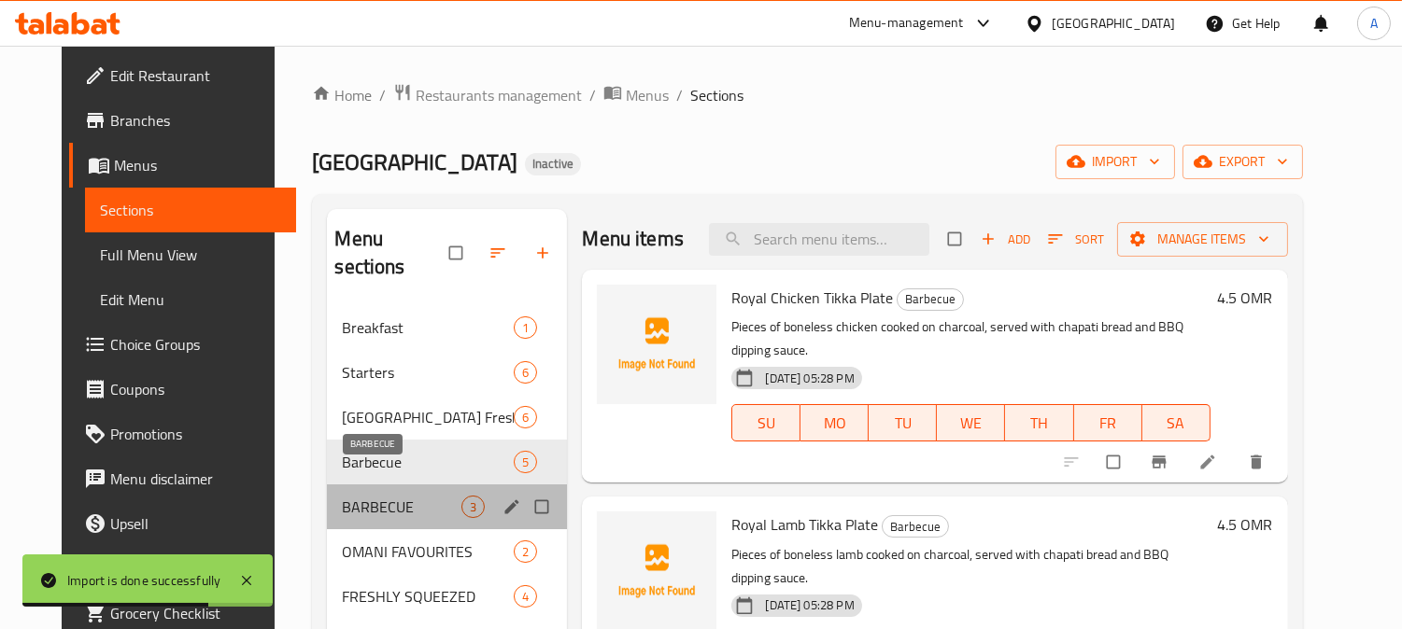
click at [358, 496] on span "BARBECUE" at bounding box center [402, 507] width 120 height 22
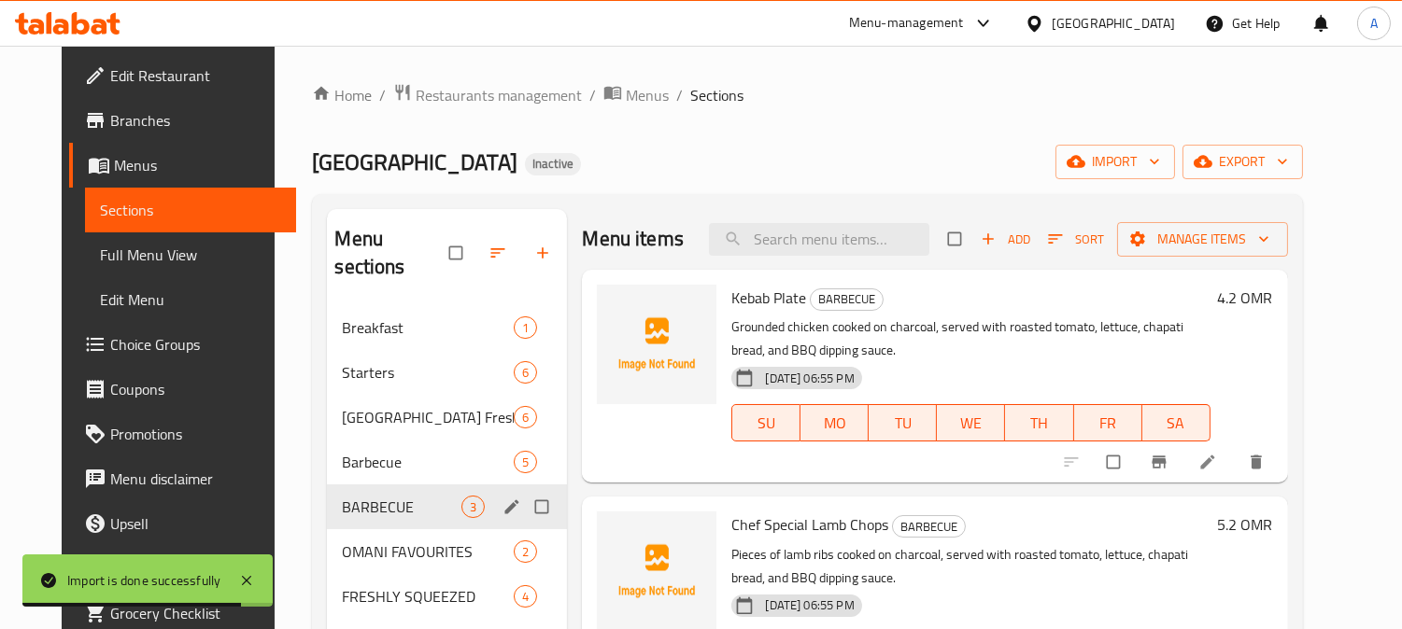
click at [528, 489] on input "Menu sections" at bounding box center [543, 506] width 39 height 35
checkbox input "true"
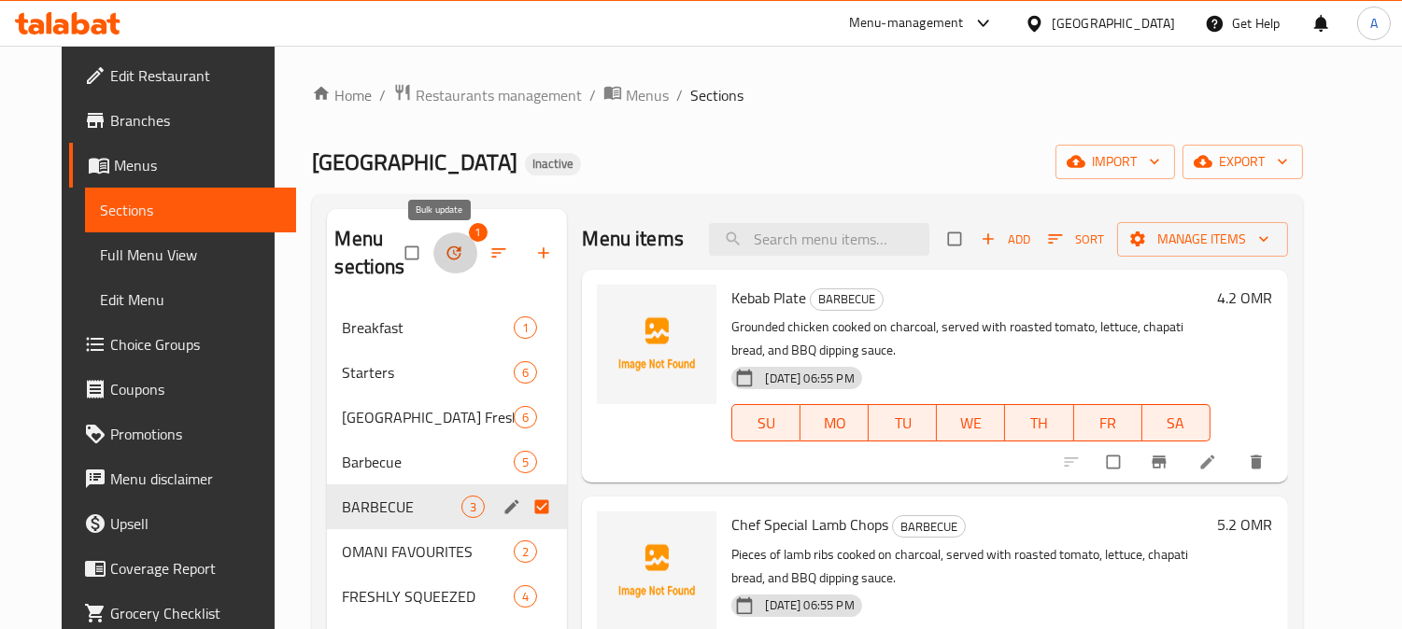
click at [451, 255] on button "button" at bounding box center [455, 253] width 45 height 41
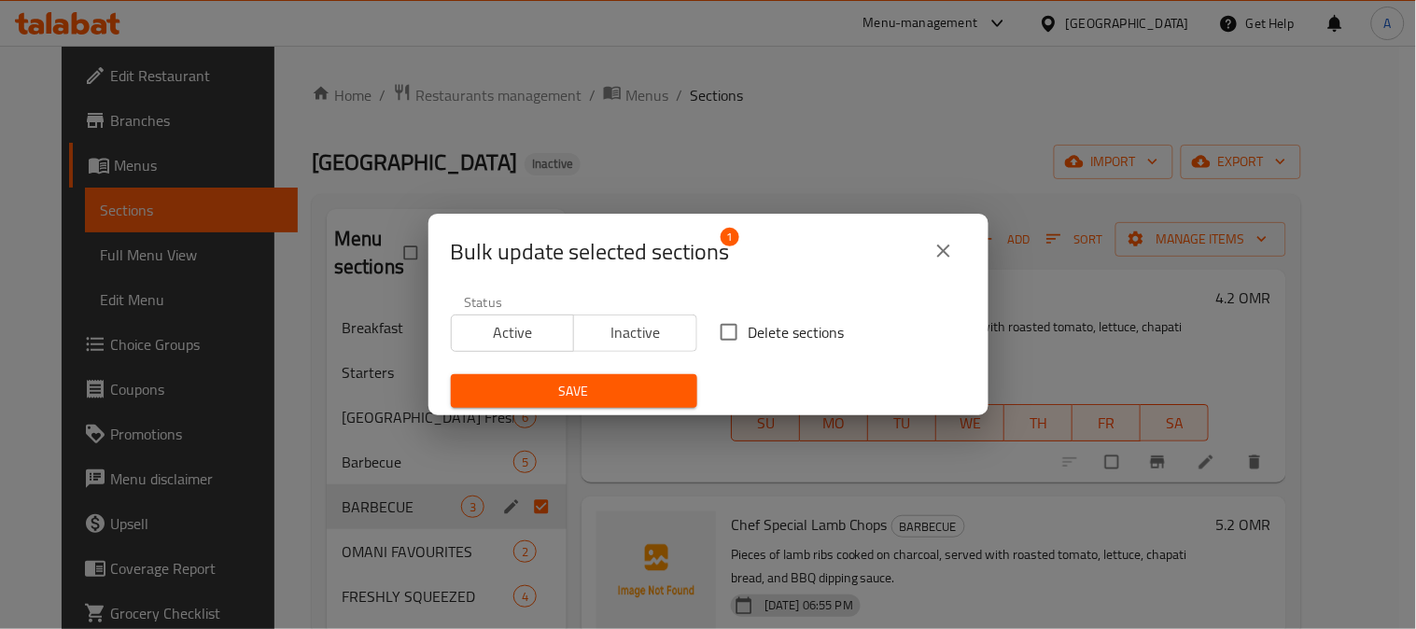
click at [766, 339] on span "Delete sections" at bounding box center [797, 332] width 96 height 22
click at [749, 339] on input "Delete sections" at bounding box center [729, 332] width 39 height 39
checkbox input "true"
click at [642, 388] on span "Save" at bounding box center [574, 391] width 217 height 23
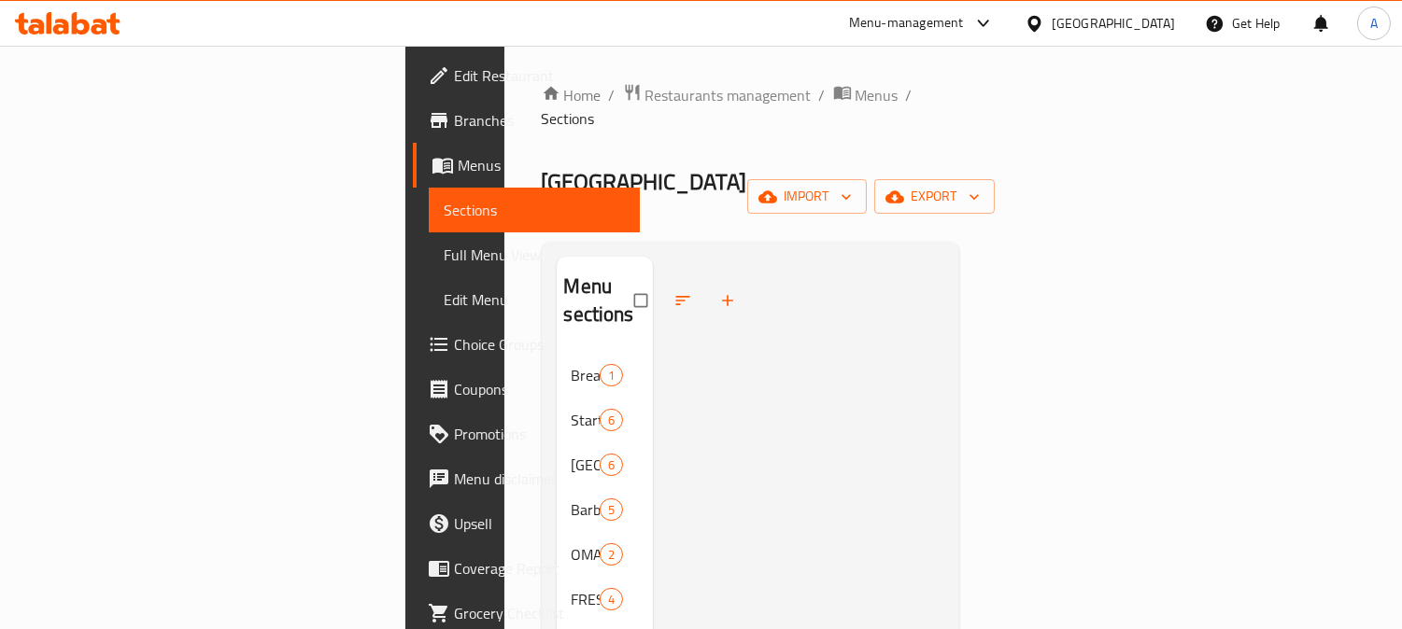
click at [444, 262] on span "Full Menu View" at bounding box center [534, 255] width 181 height 22
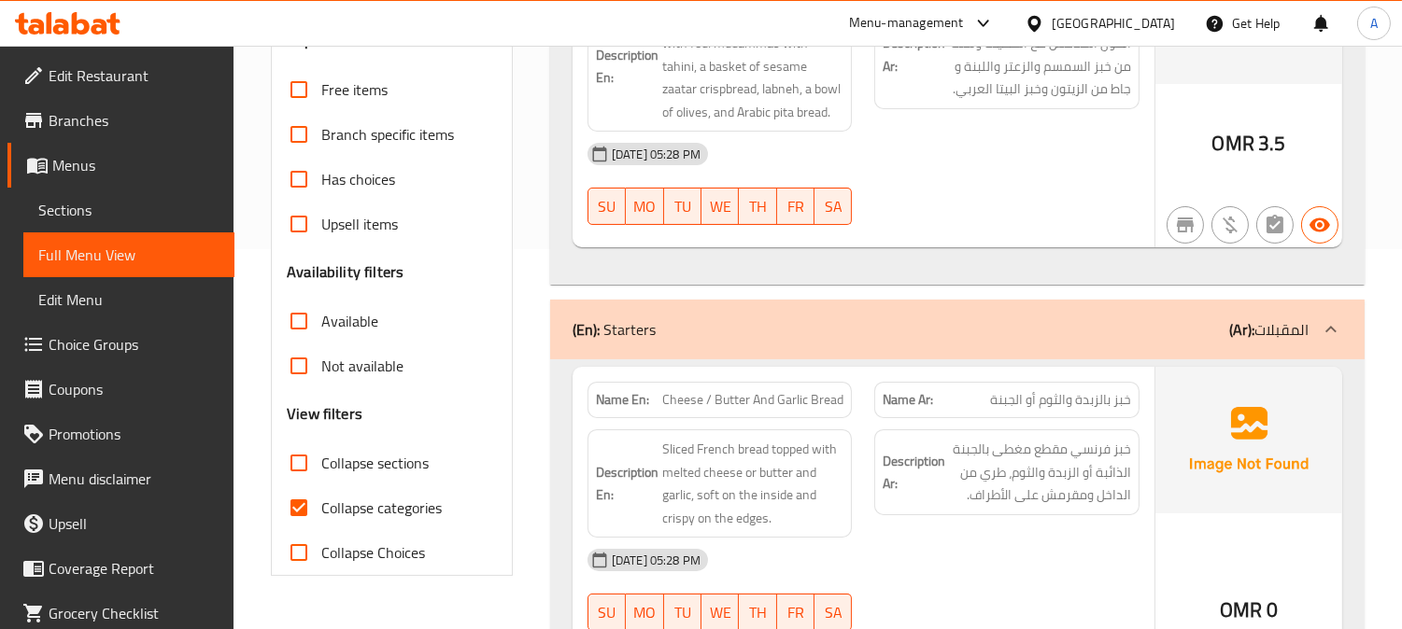
scroll to position [518, 0]
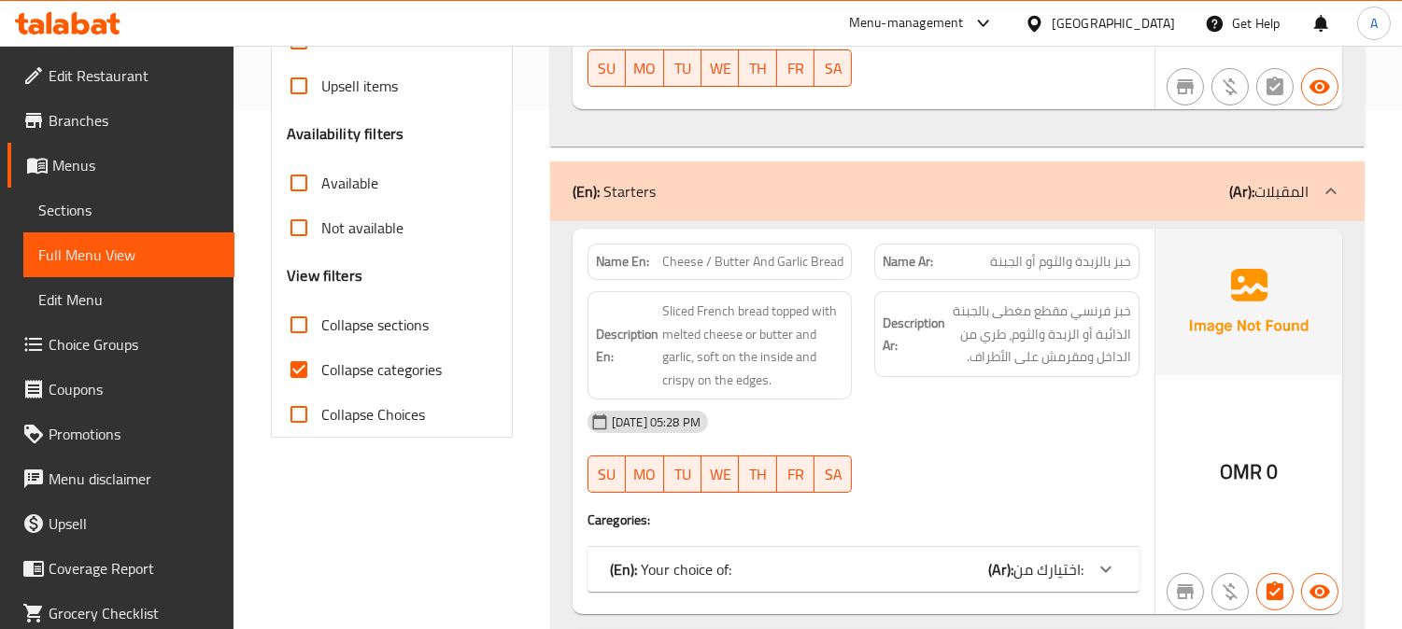
click at [293, 369] on input "Collapse categories" at bounding box center [298, 369] width 45 height 45
checkbox input "false"
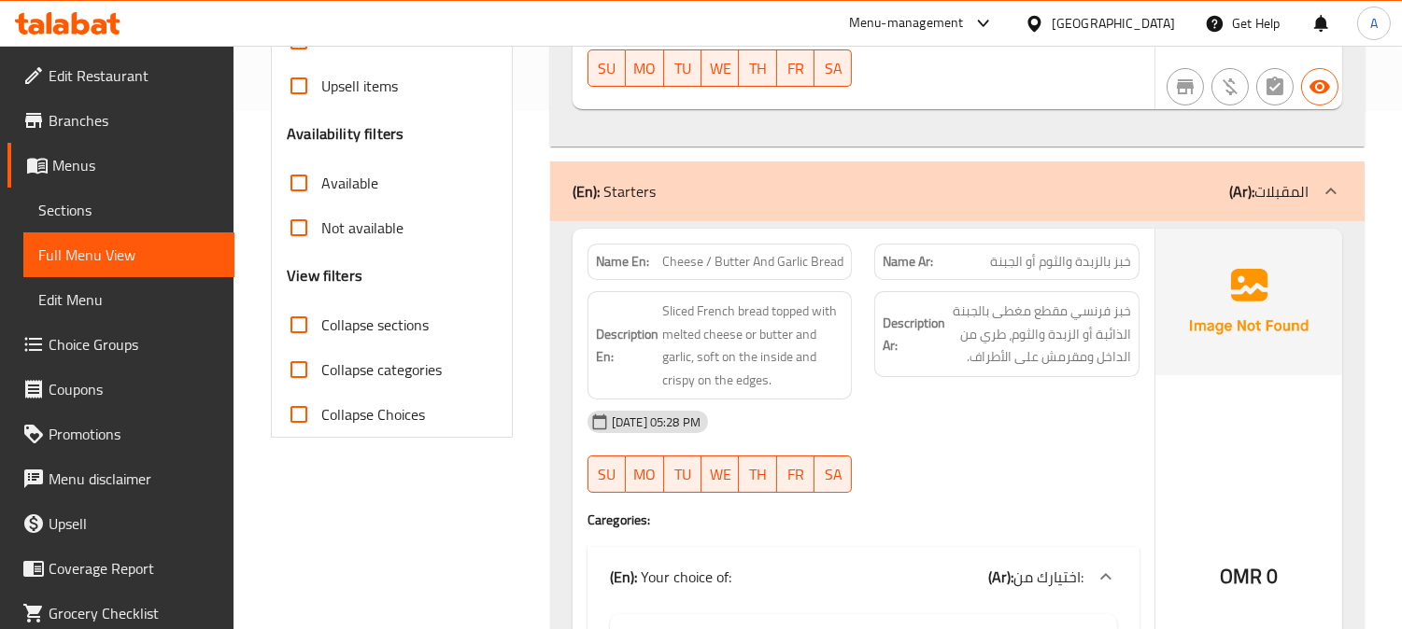
click at [980, 174] on div "(En): Starters (Ar): المقبلات" at bounding box center [957, 192] width 814 height 60
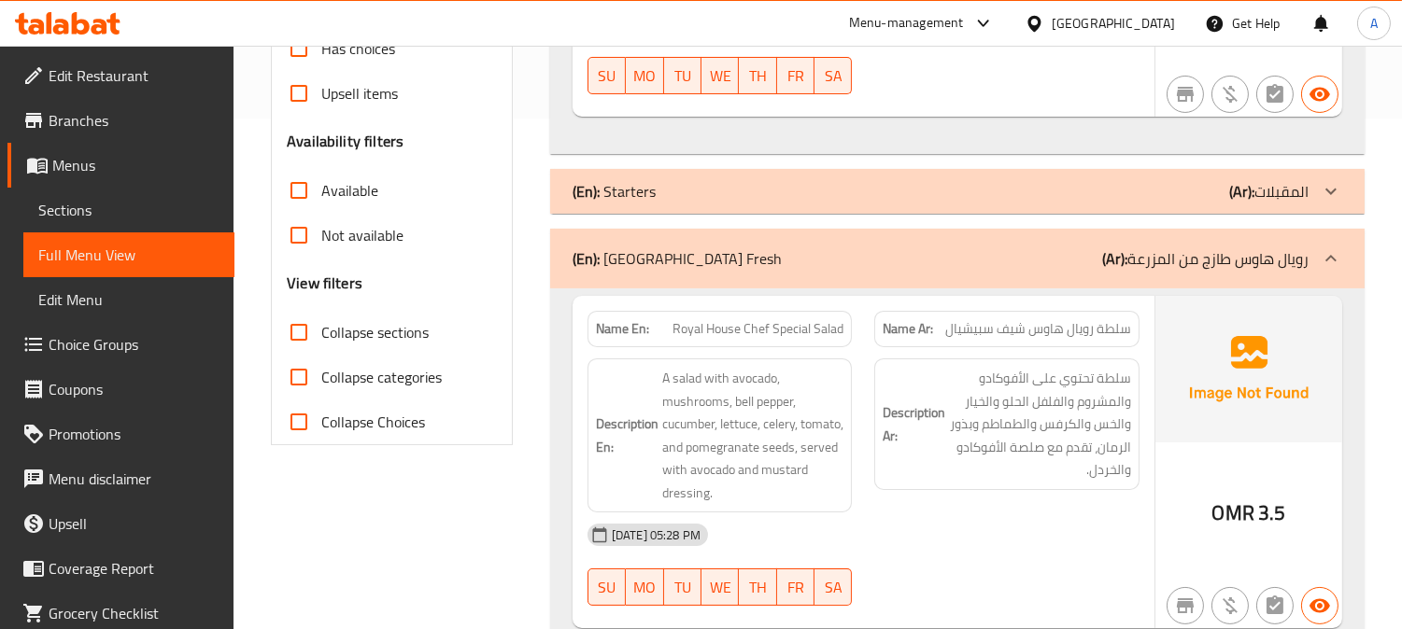
scroll to position [104, 0]
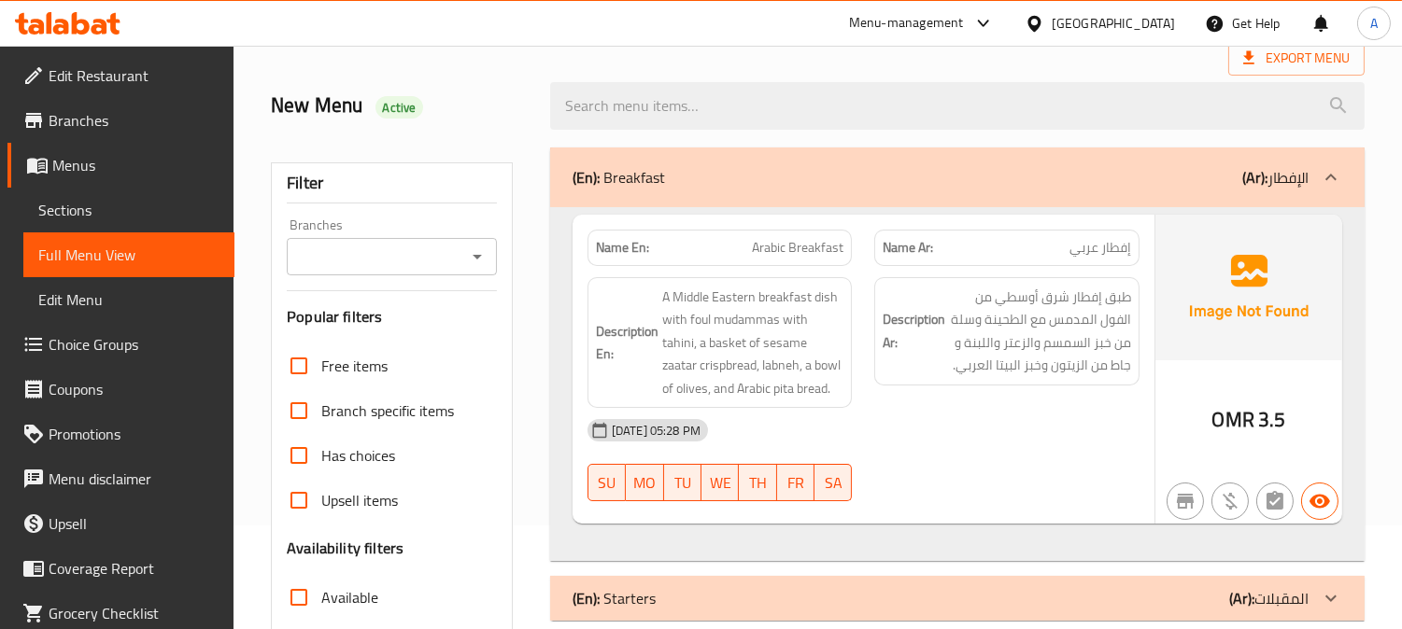
click at [965, 178] on div "(En): Breakfast (Ar): الإفطار" at bounding box center [940, 177] width 736 height 22
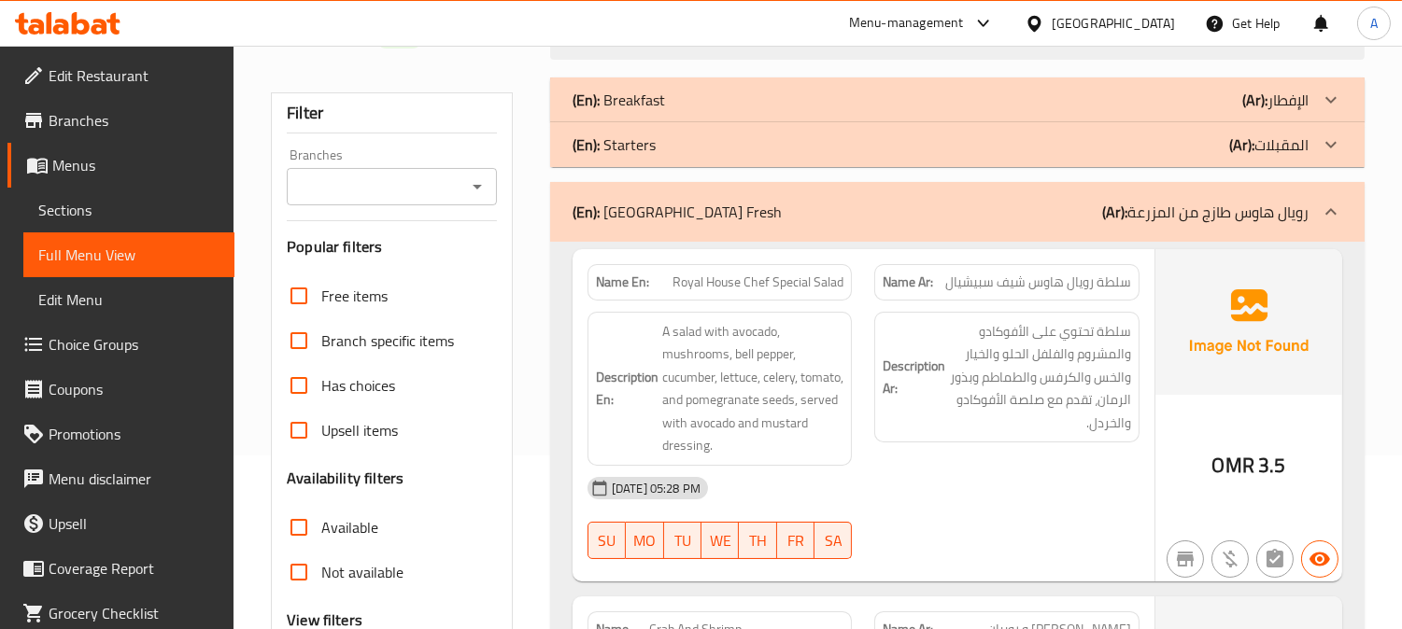
scroll to position [207, 0]
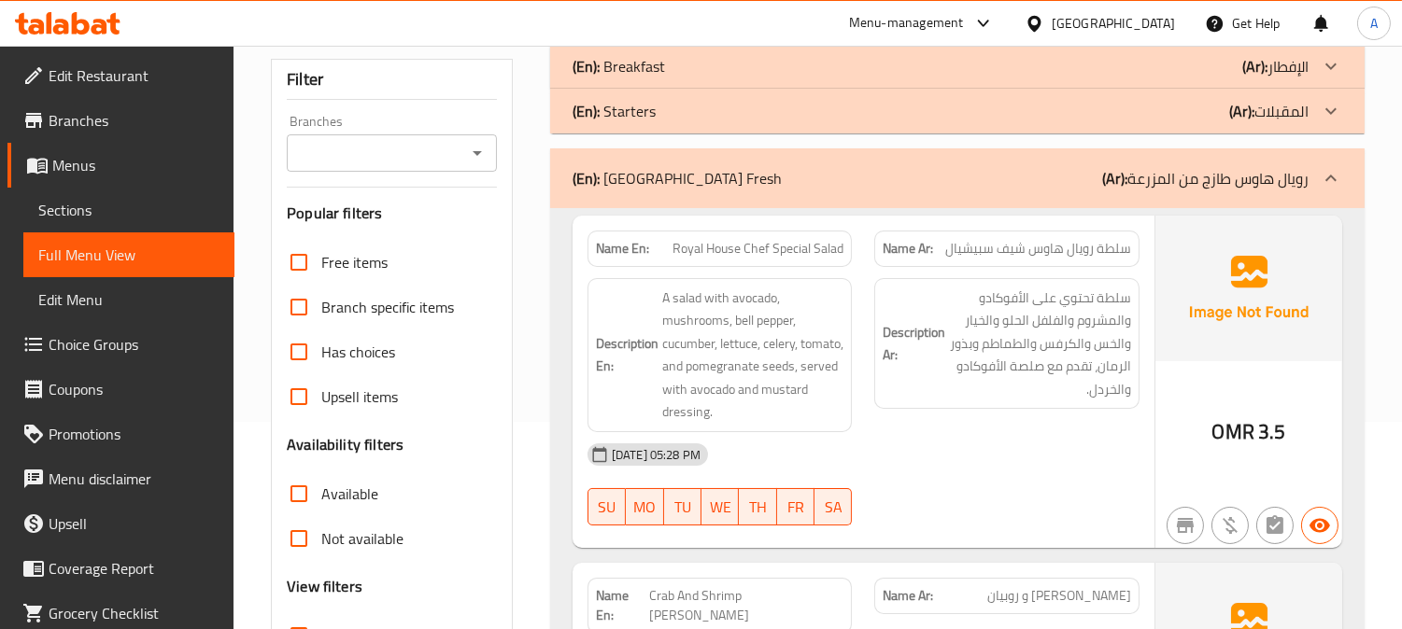
click at [994, 181] on div "(En): Royal House Garden Fresh (Ar): رويال هاوس طازج من المزرعة" at bounding box center [940, 178] width 736 height 22
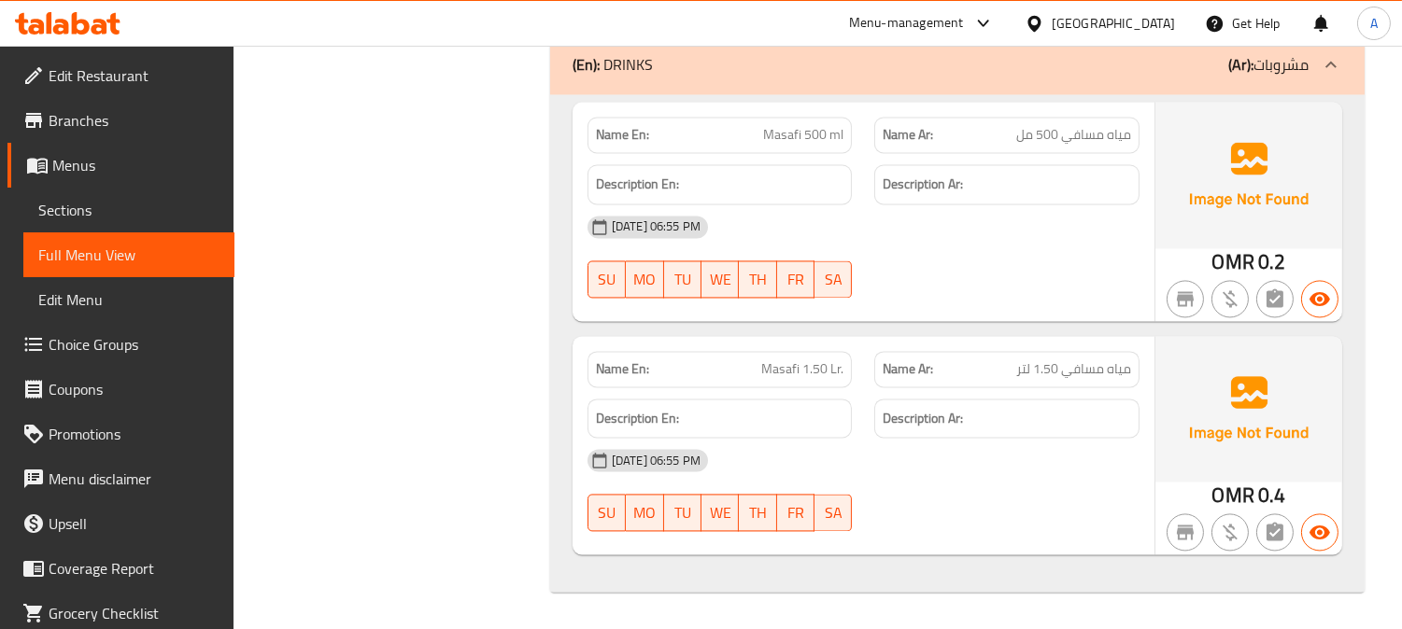
scroll to position [6783, 0]
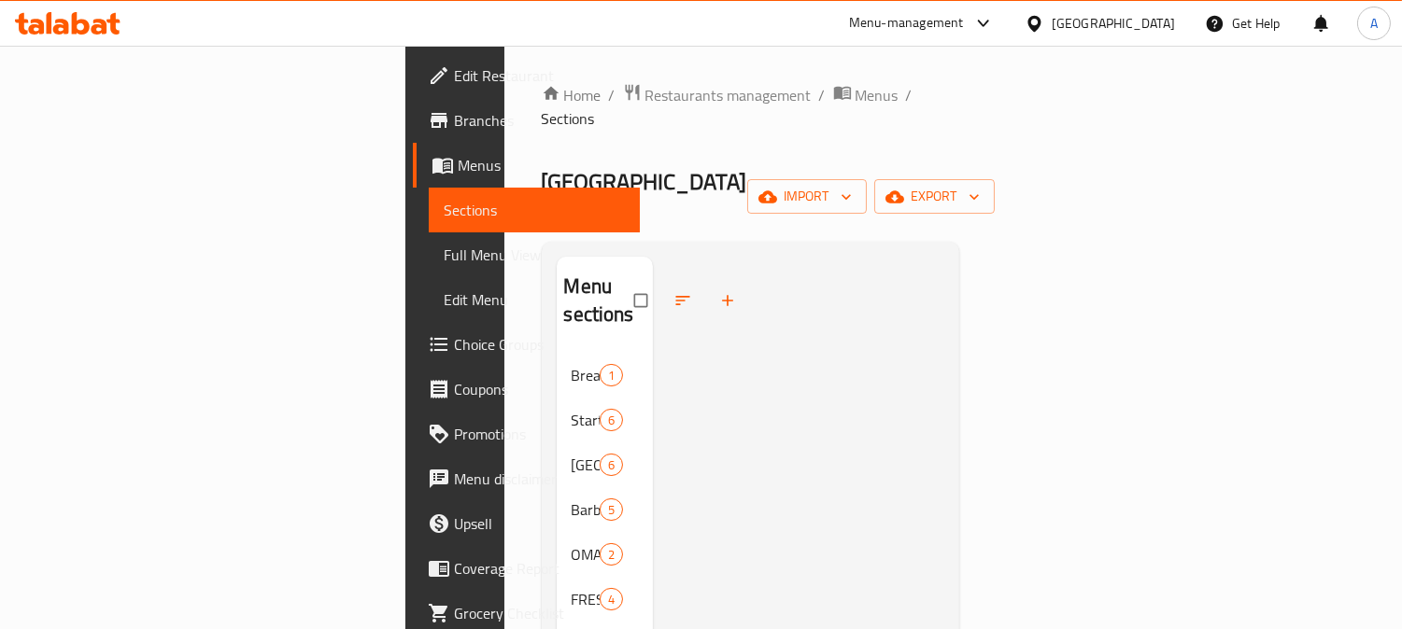
click at [454, 351] on span "Choice Groups" at bounding box center [539, 344] width 171 height 22
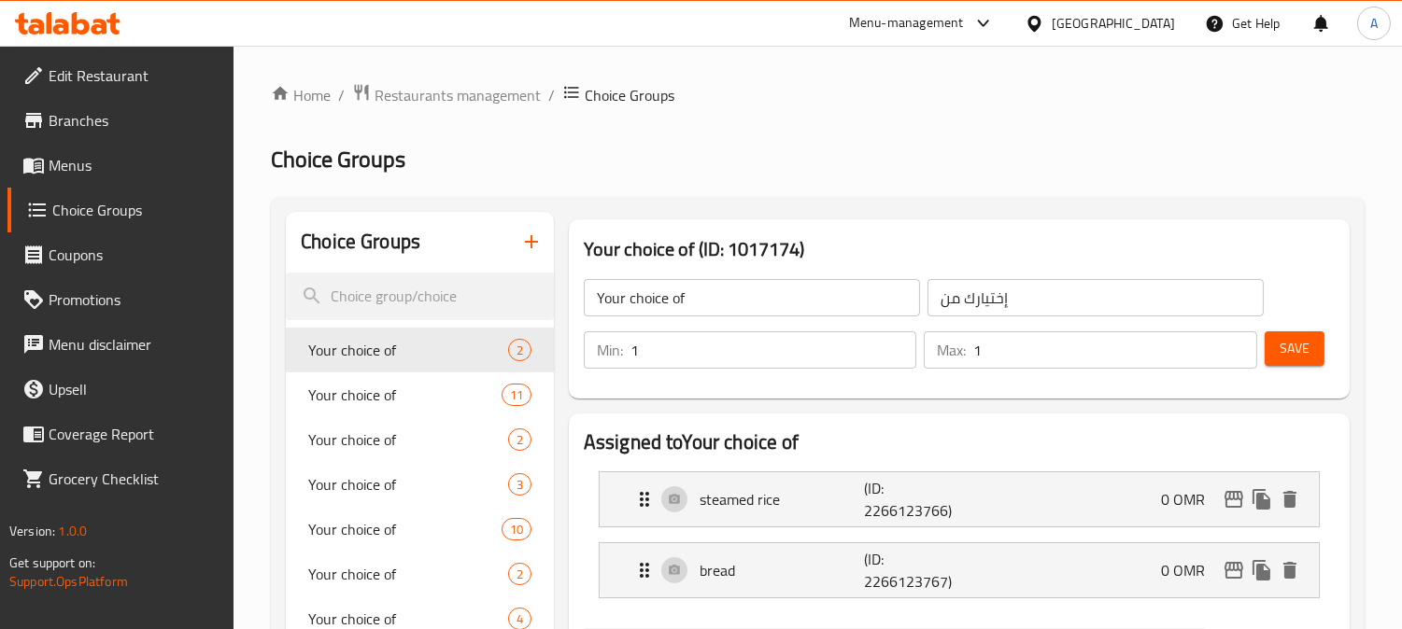
scroll to position [207, 0]
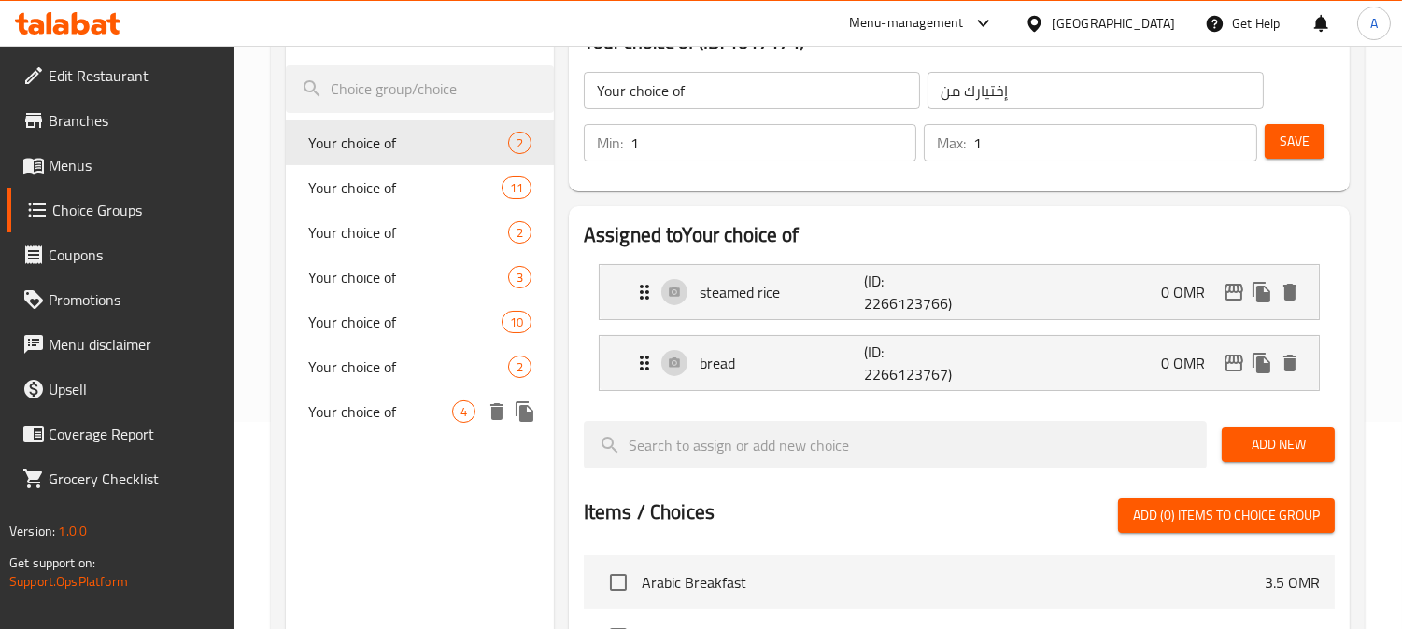
click at [378, 413] on span "Your choice of" at bounding box center [380, 412] width 144 height 22
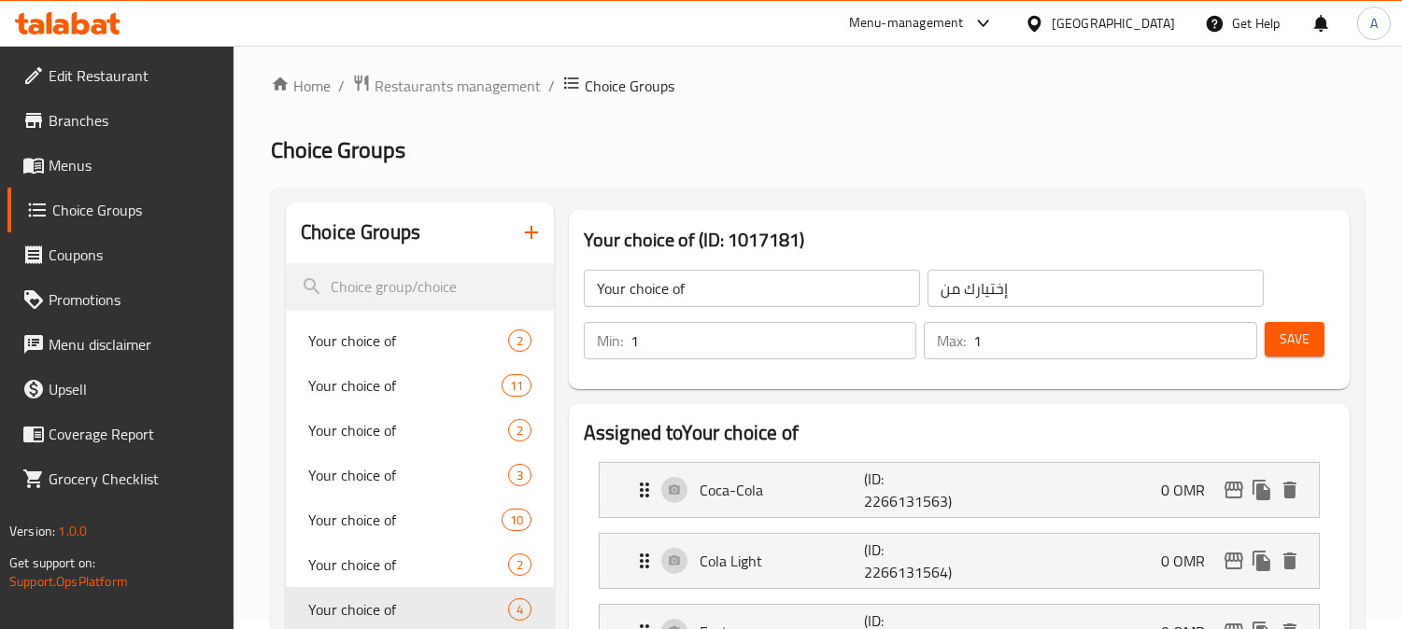
scroll to position [0, 0]
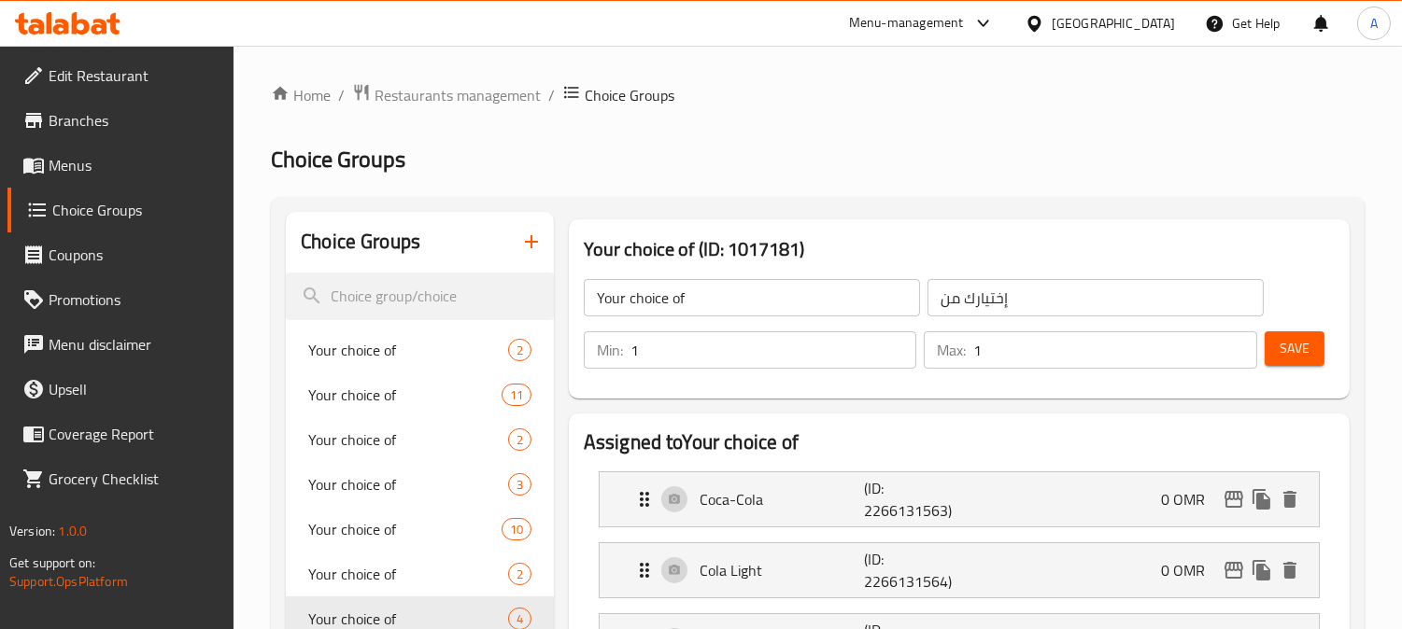
click at [528, 241] on icon "button" at bounding box center [531, 241] width 13 height 13
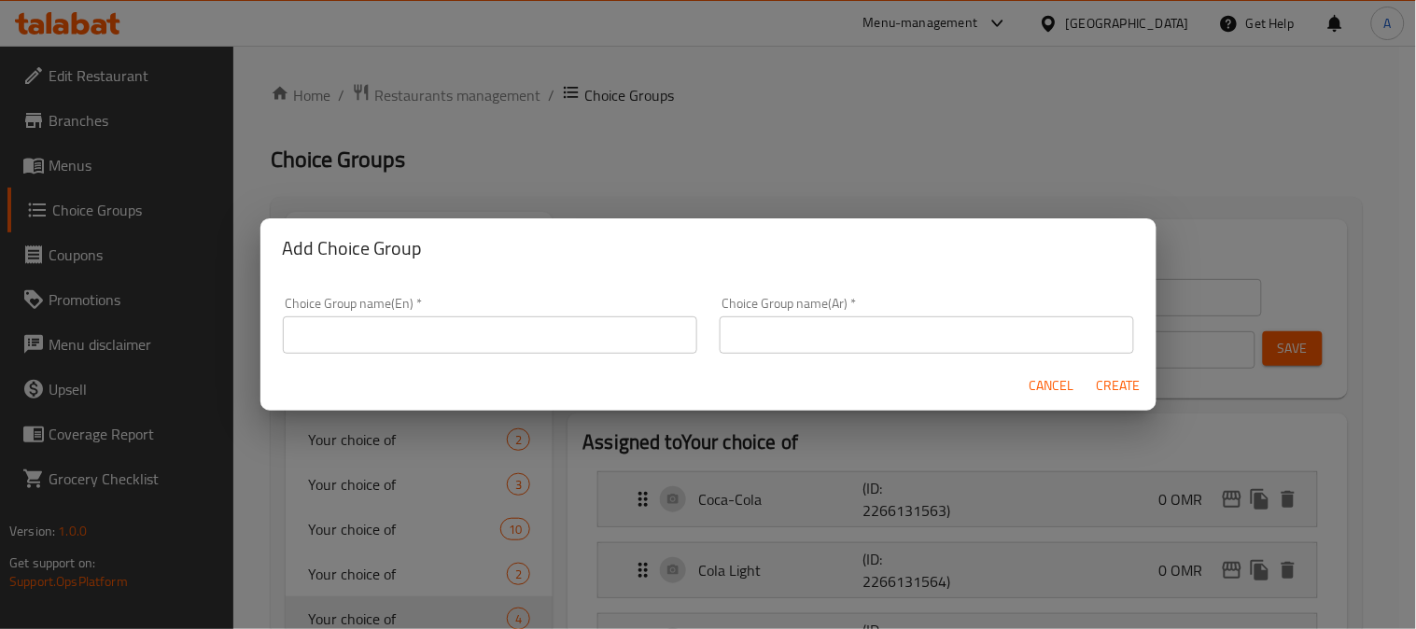
click at [417, 338] on input "text" at bounding box center [490, 335] width 415 height 37
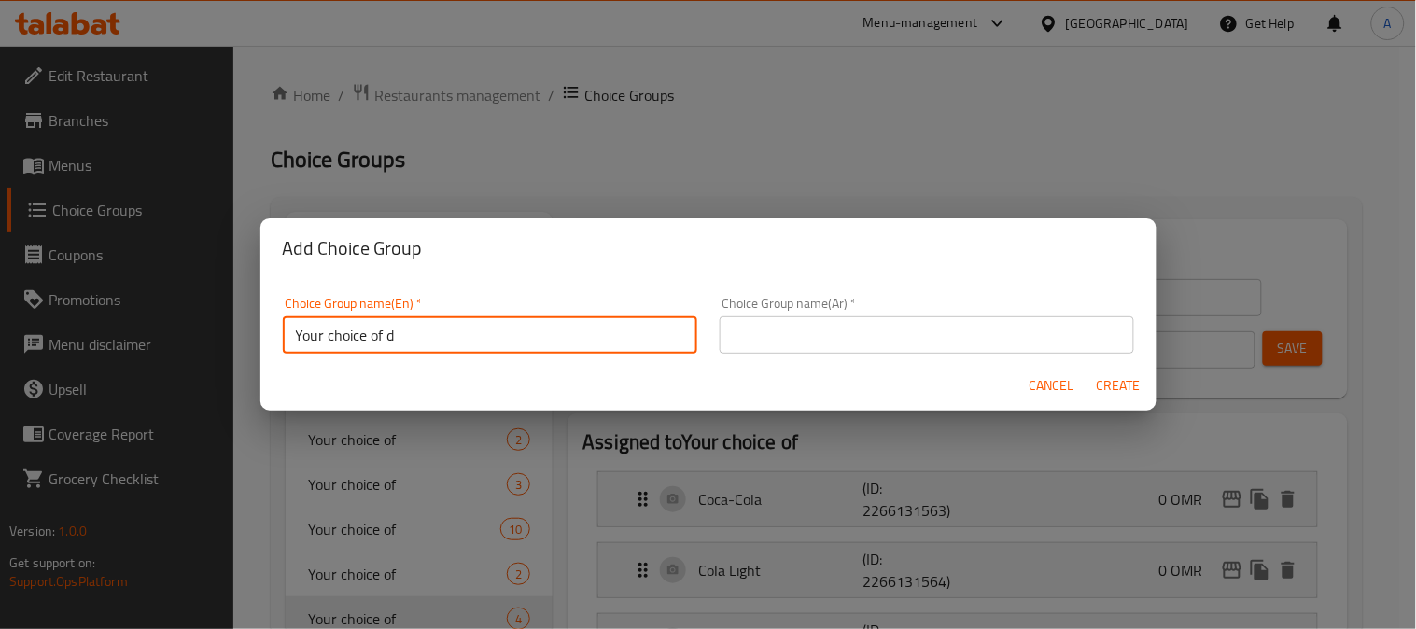
type input "Your Choice of drink"
click at [832, 315] on div "Choice Group name(Ar)   * Choice Group name(Ar) *" at bounding box center [927, 325] width 415 height 57
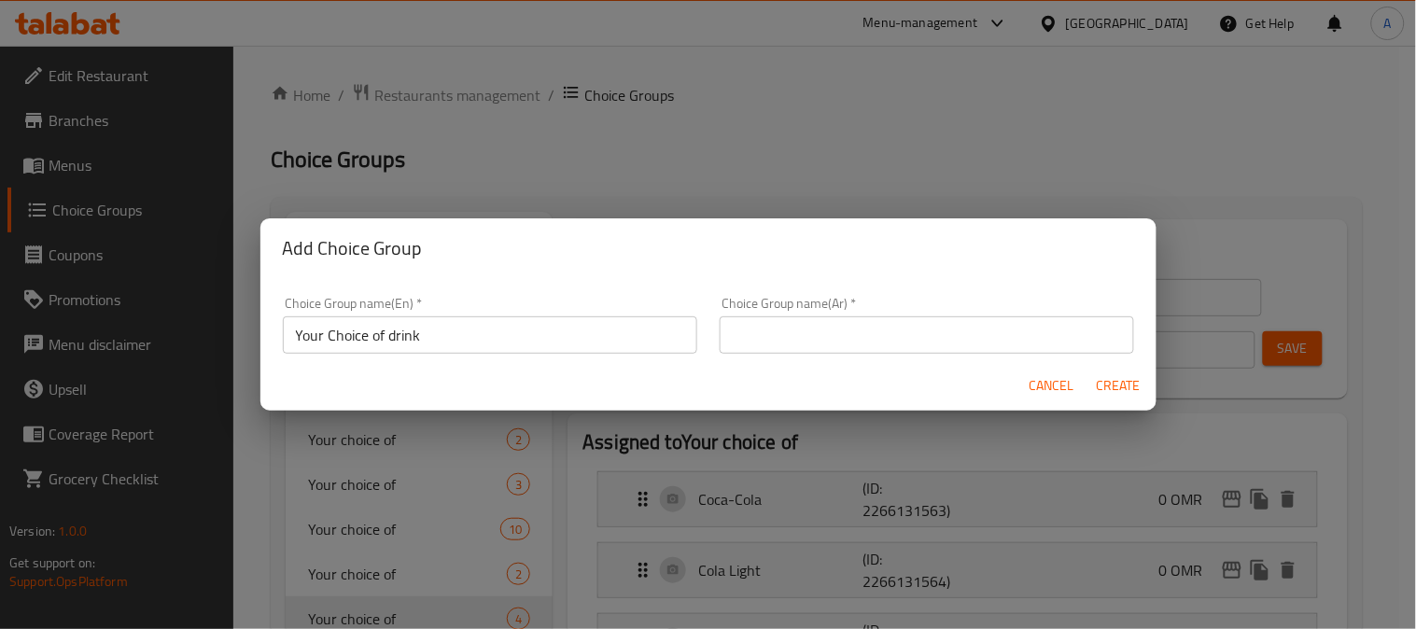
click at [827, 332] on input "text" at bounding box center [927, 335] width 415 height 37
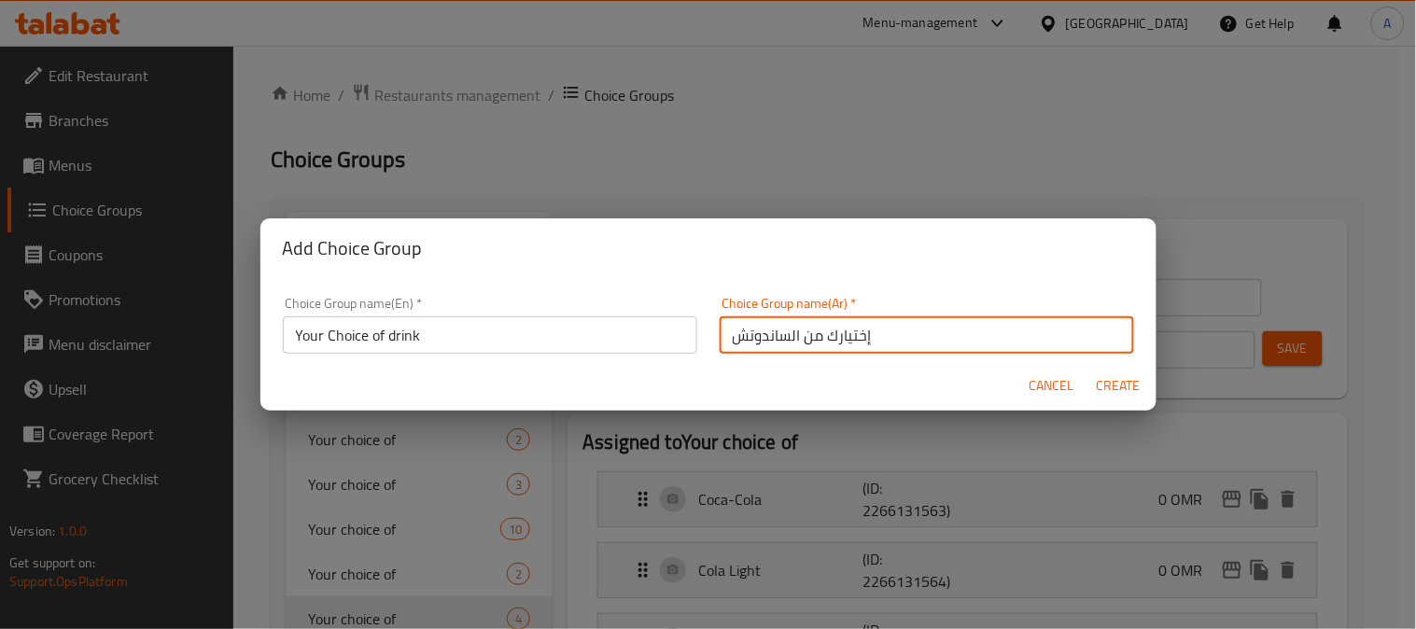
drag, startPoint x: 782, startPoint y: 338, endPoint x: 726, endPoint y: 341, distance: 56.1
click at [726, 341] on input "إختيارك من الساندوتش" at bounding box center [927, 335] width 415 height 37
type input "إختيارك من المشروب:"
click at [1112, 390] on span "Create" at bounding box center [1119, 385] width 45 height 23
type input "Your Choice of drink"
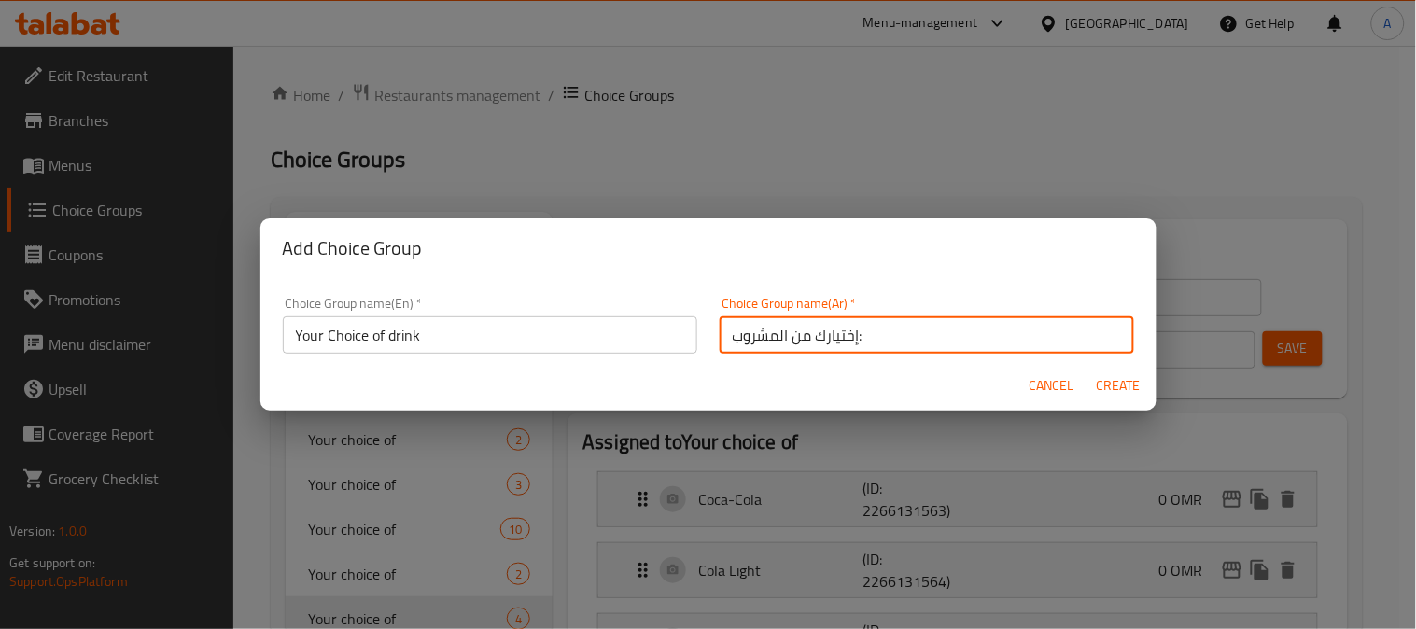
type input "إختيارك من المشروب:"
type input "0"
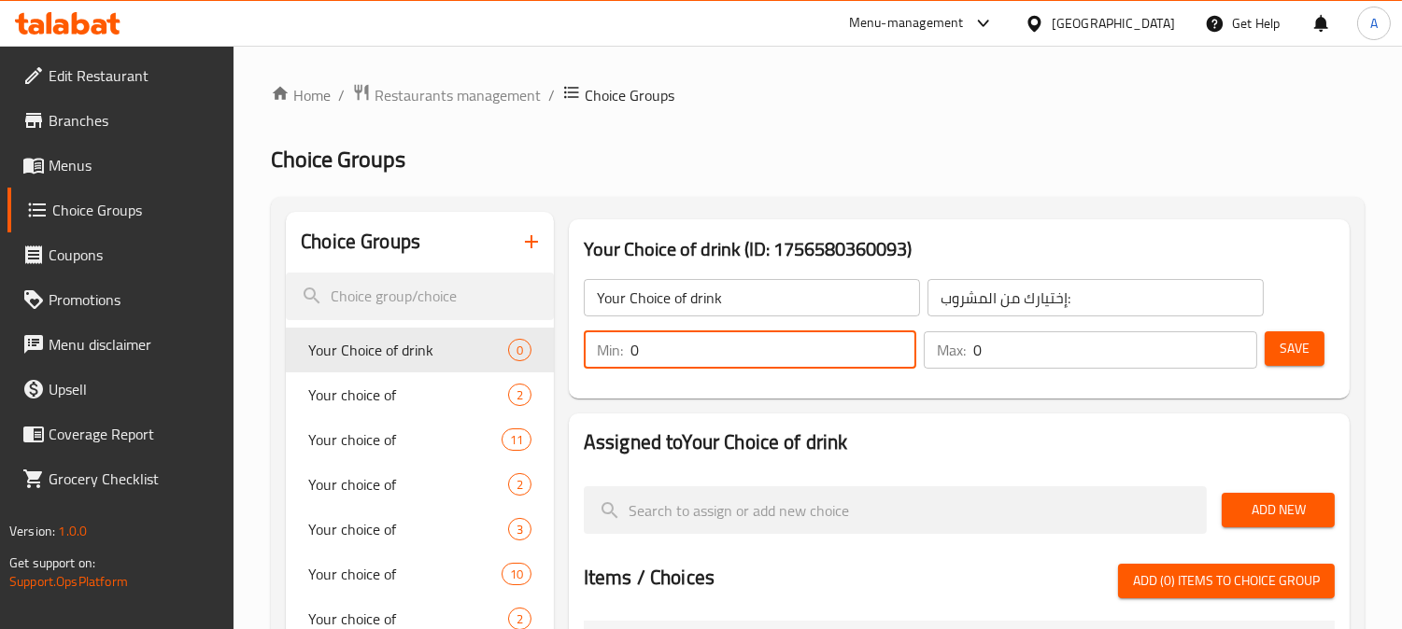
drag, startPoint x: 677, startPoint y: 356, endPoint x: 565, endPoint y: 381, distance: 114.9
click at [569, 381] on div "Your Choice of drink (ID: 1756580360093) Your Choice of drink ​ إختيارك من المش…" at bounding box center [959, 308] width 781 height 179
type input "1"
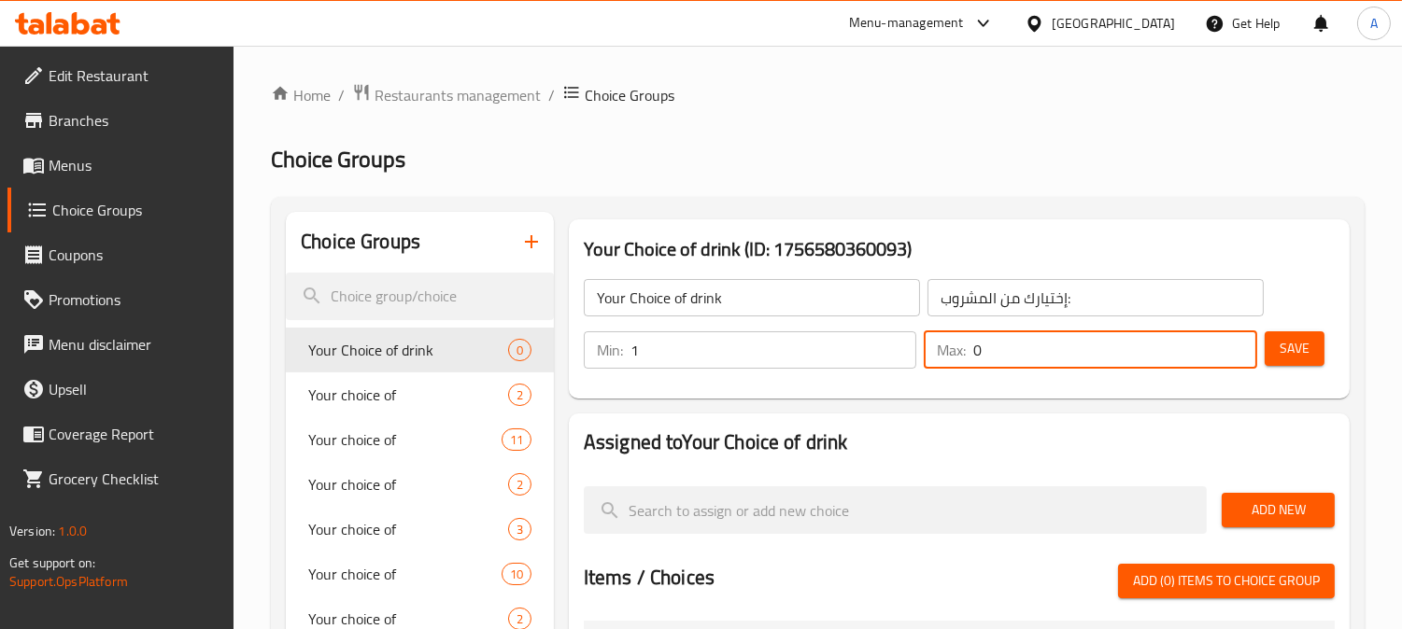
drag, startPoint x: 951, startPoint y: 359, endPoint x: 850, endPoint y: 415, distance: 115.4
click at [871, 375] on div "Min: 1 ​ Max: 0 ​" at bounding box center [920, 350] width 688 height 52
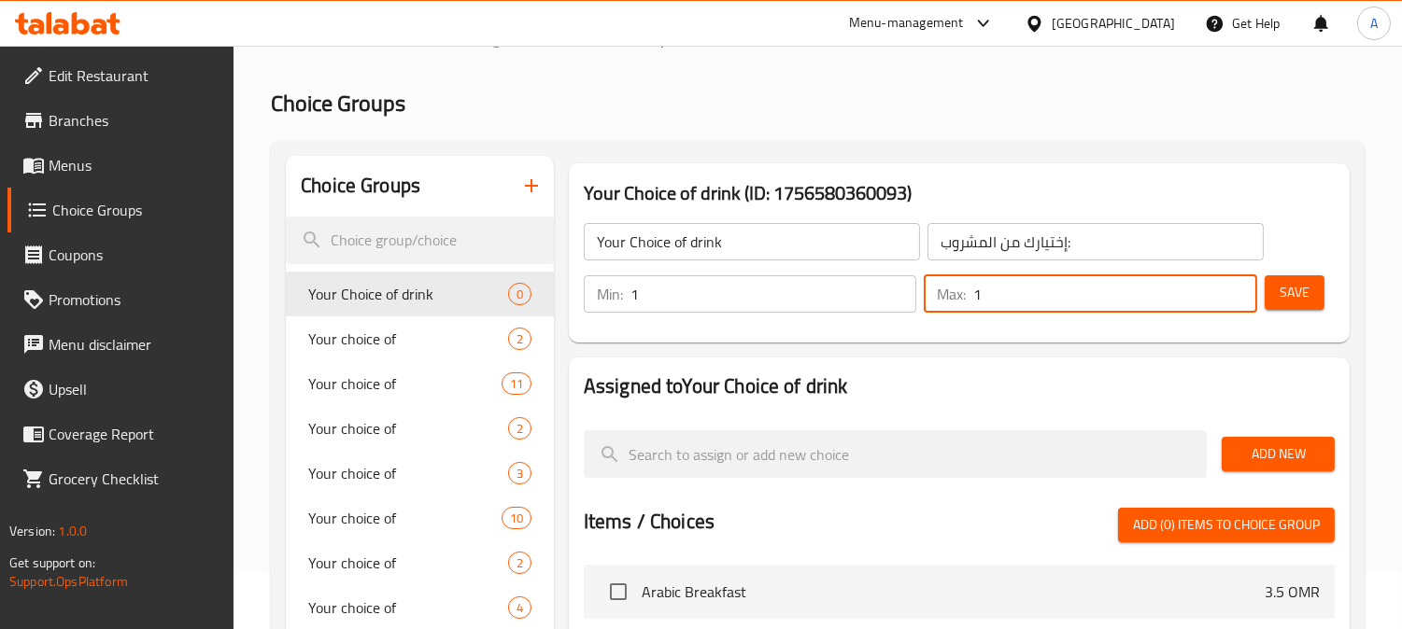
scroll to position [104, 0]
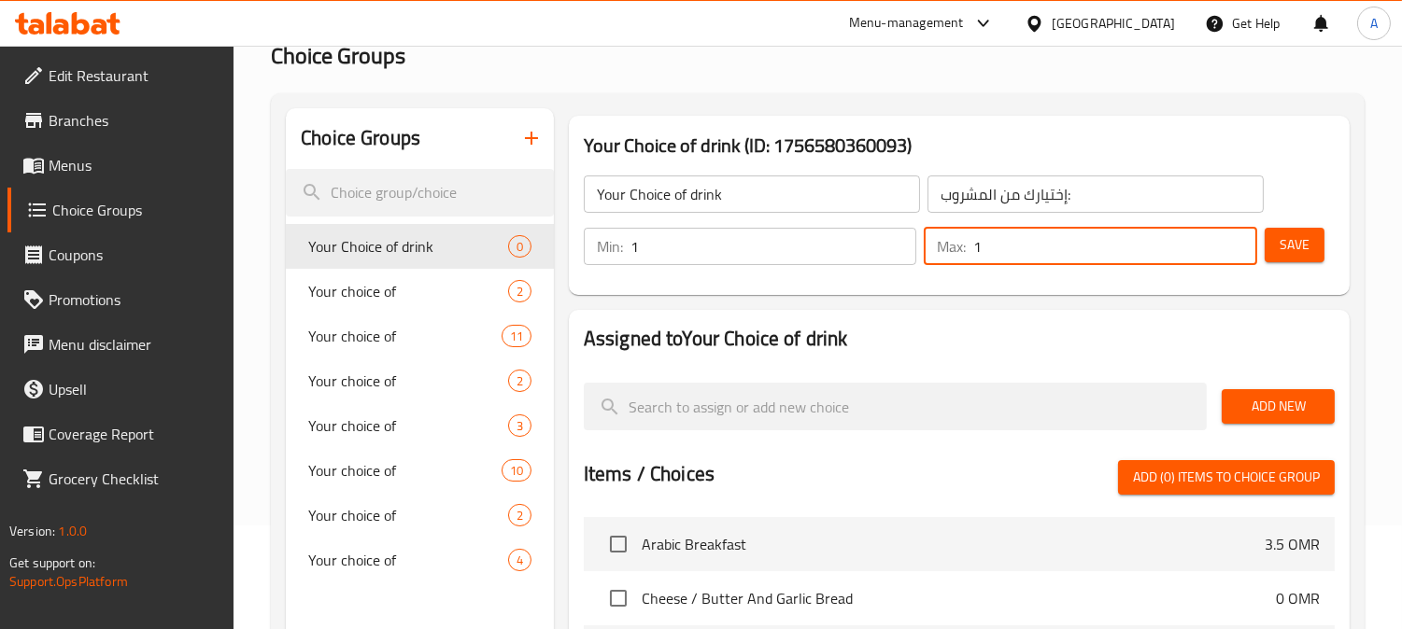
type input "1"
click at [1285, 408] on span "Add New" at bounding box center [1277, 406] width 83 height 23
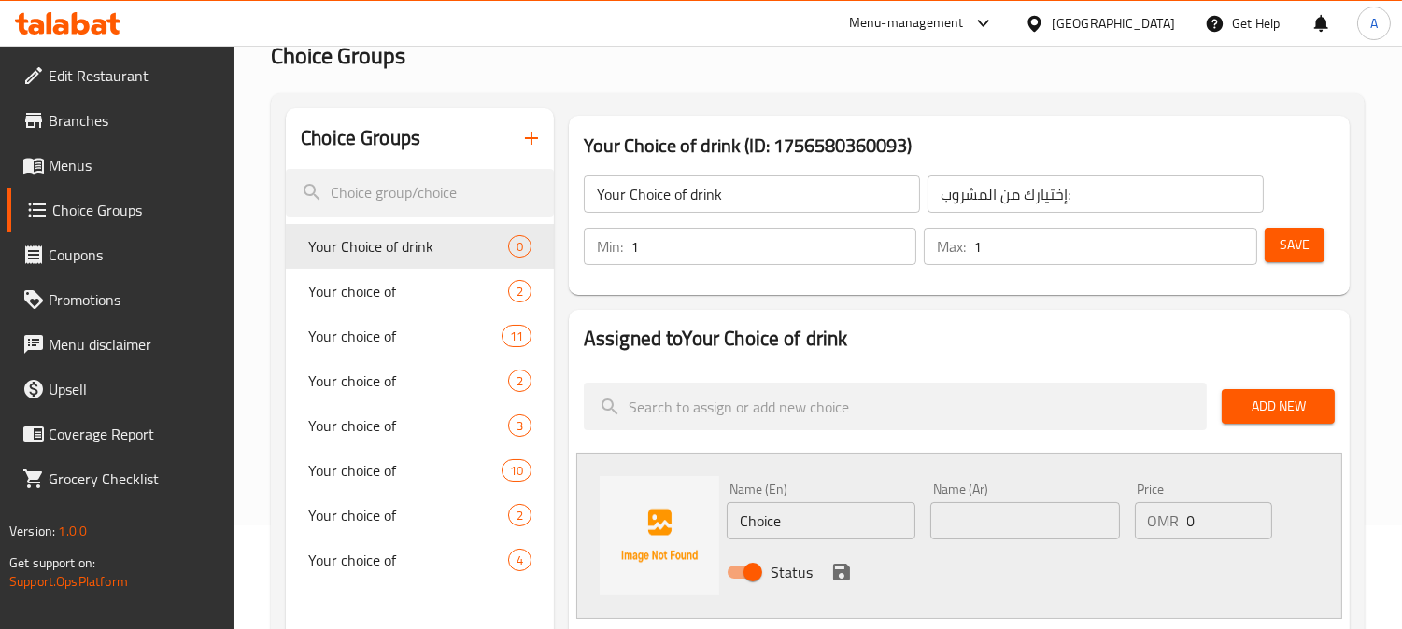
scroll to position [311, 0]
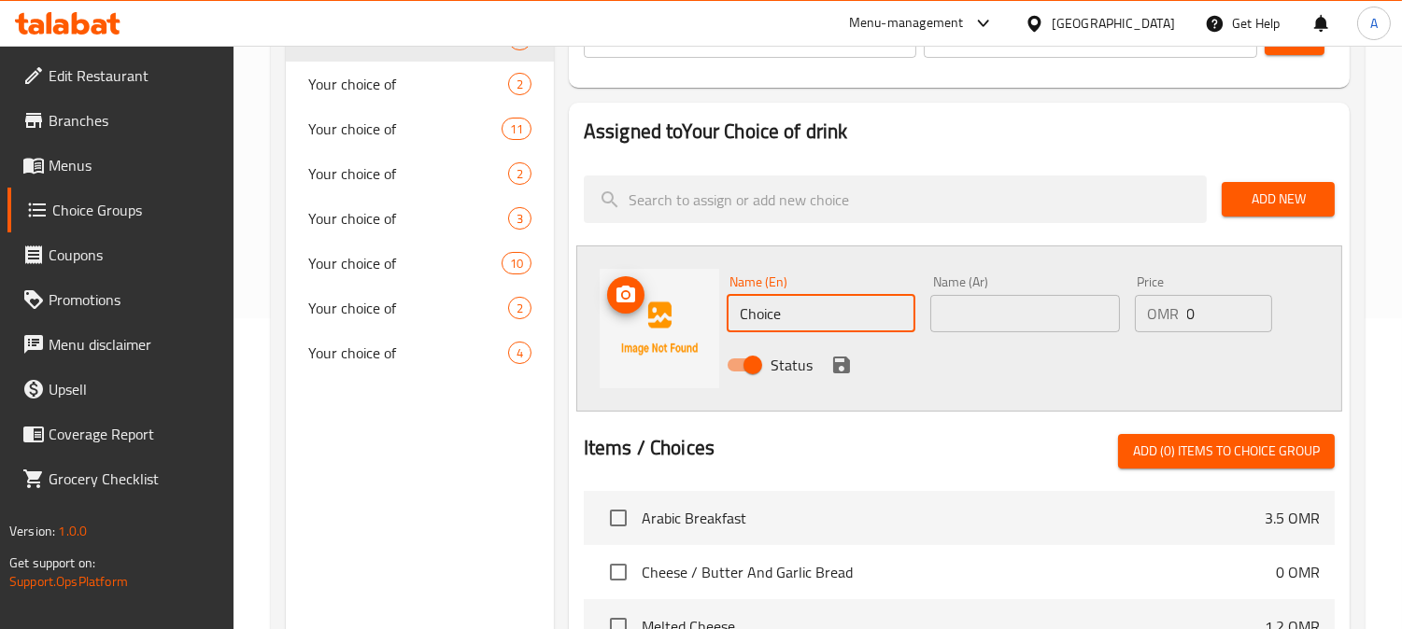
drag, startPoint x: 799, startPoint y: 308, endPoint x: 682, endPoint y: 305, distance: 117.7
click at [683, 305] on div "Name (En) Choice Name (En) Name (Ar) Name (Ar) Price OMR 0 Price Status" at bounding box center [959, 329] width 766 height 166
paste input "Strawberry"
type input "Strawberry"
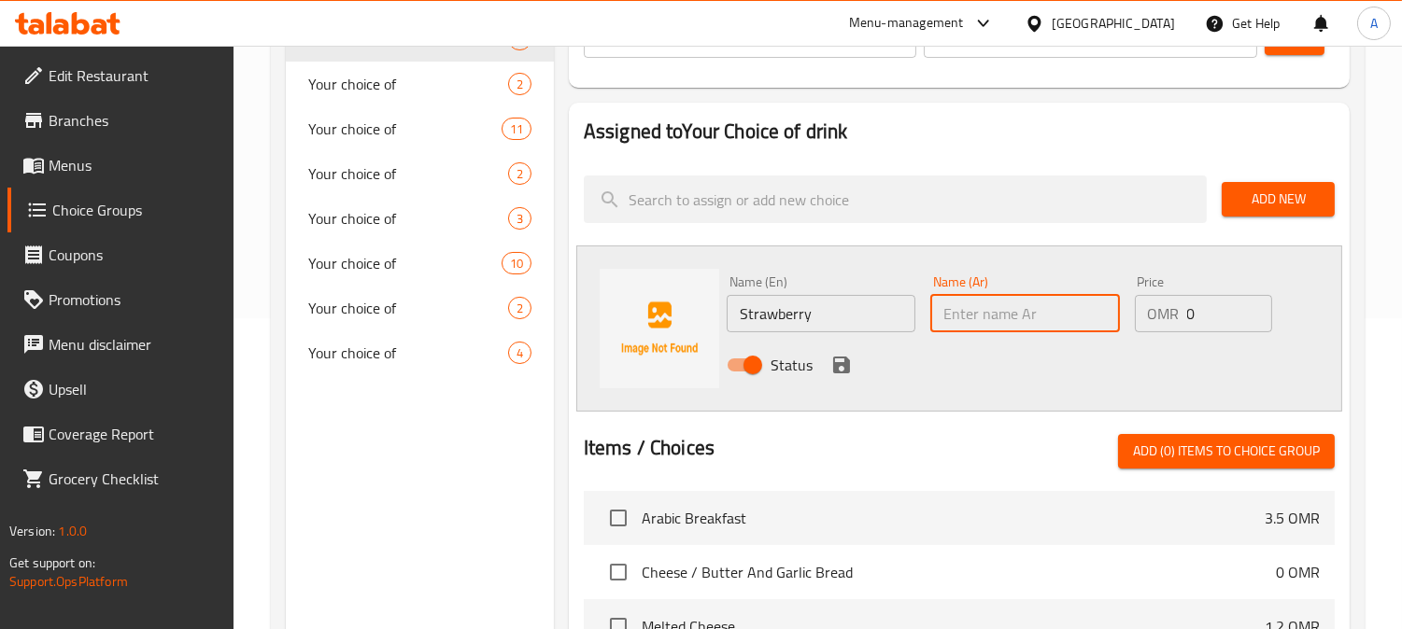
click at [982, 311] on input "text" at bounding box center [1024, 313] width 189 height 37
type input "فراولة"
click at [841, 368] on icon "save" at bounding box center [841, 365] width 22 height 22
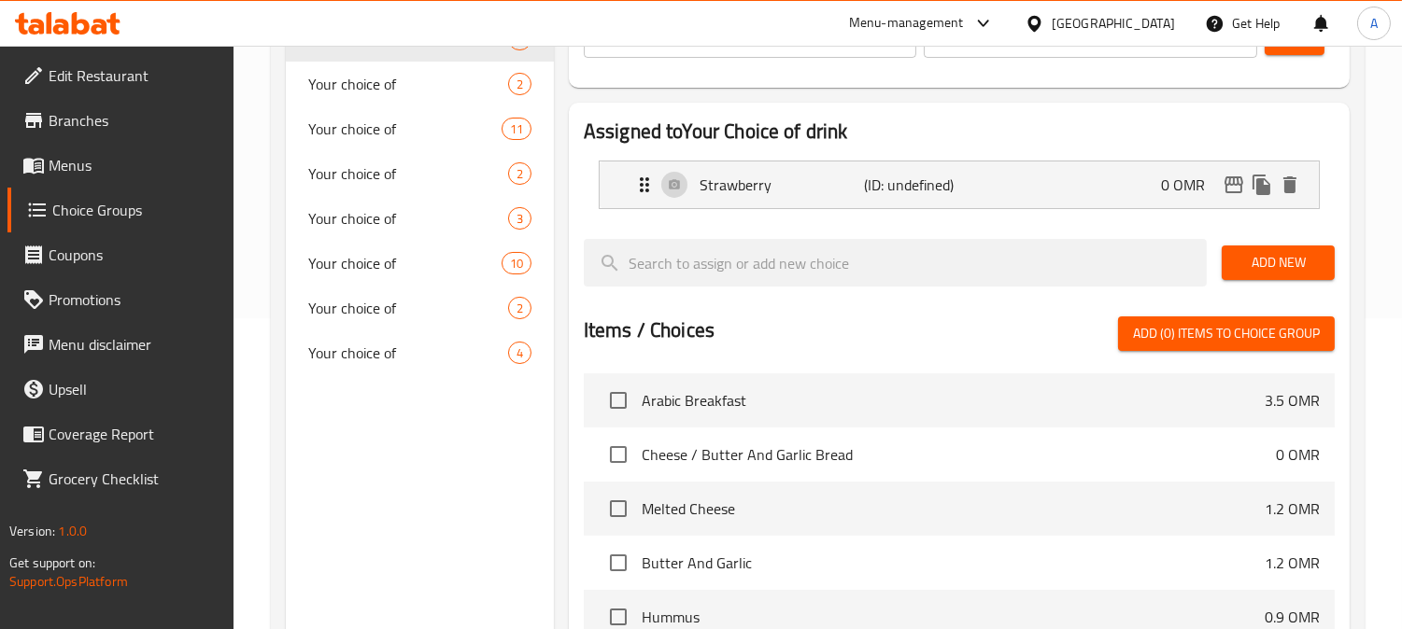
click at [1273, 247] on button "Add New" at bounding box center [1277, 263] width 113 height 35
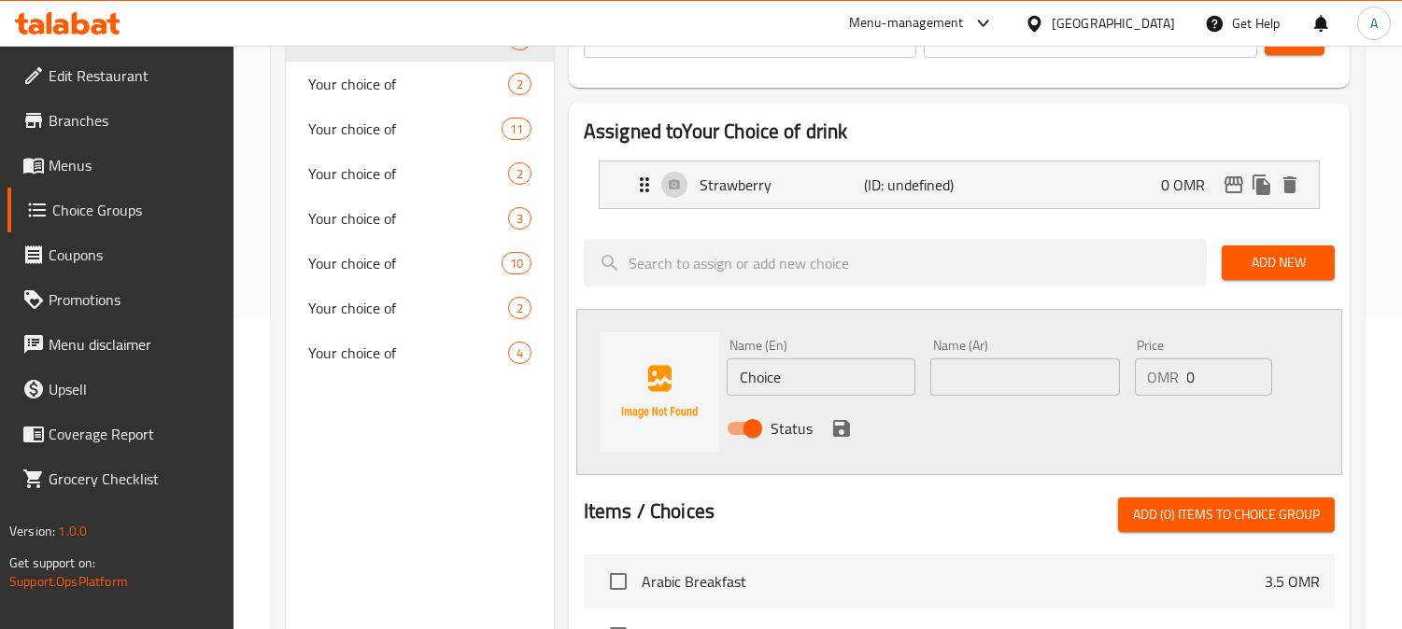
drag, startPoint x: 806, startPoint y: 375, endPoint x: 663, endPoint y: 367, distance: 143.1
click at [663, 374] on div "Name (En) Choice Name (En) Name (Ar) Name (Ar) Price OMR 0 Price Status" at bounding box center [959, 392] width 766 height 166
paste input "Mango"
type input "Mango"
click at [946, 374] on input "text" at bounding box center [1024, 377] width 189 height 37
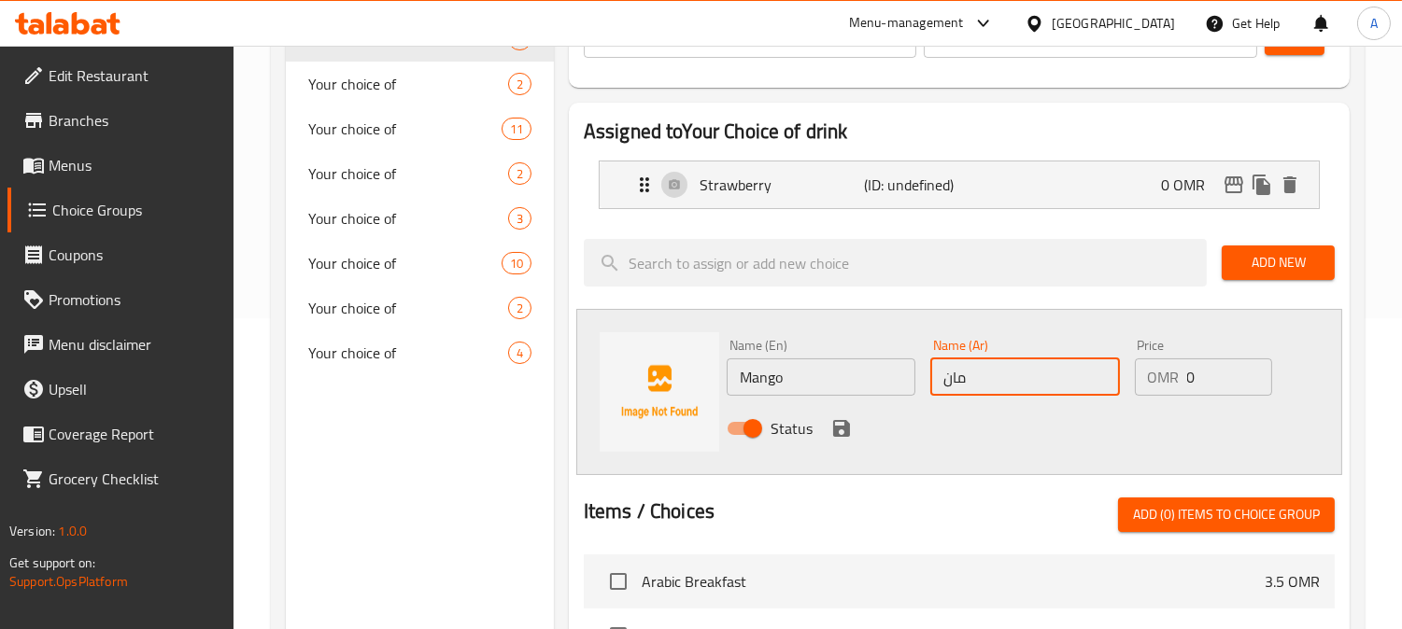
type input "مانجو"
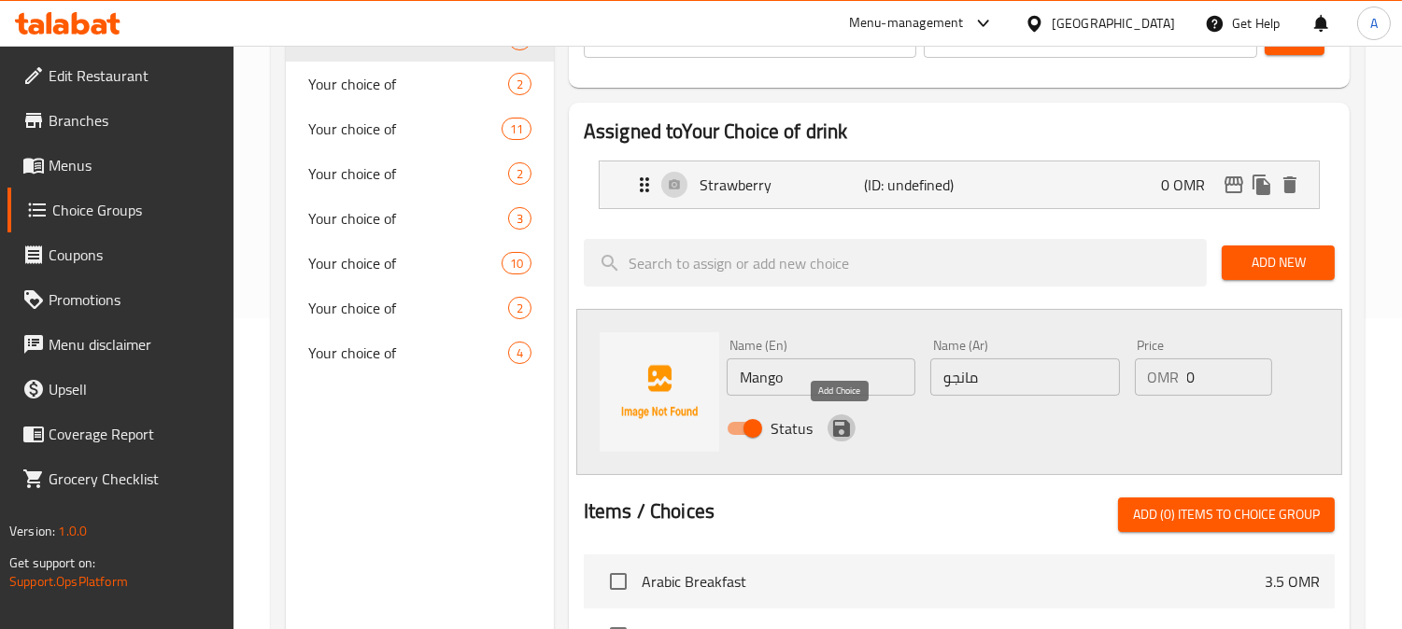
click at [836, 426] on icon "save" at bounding box center [841, 428] width 17 height 17
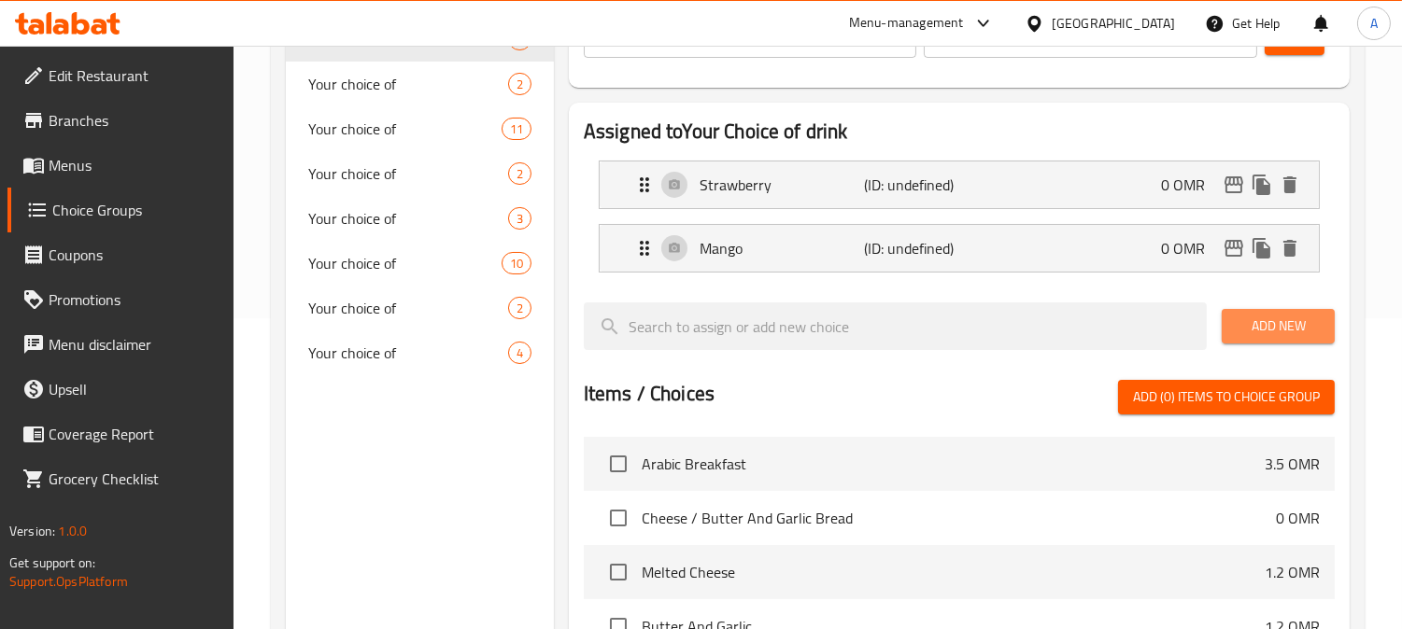
click at [1262, 315] on span "Add New" at bounding box center [1277, 326] width 83 height 23
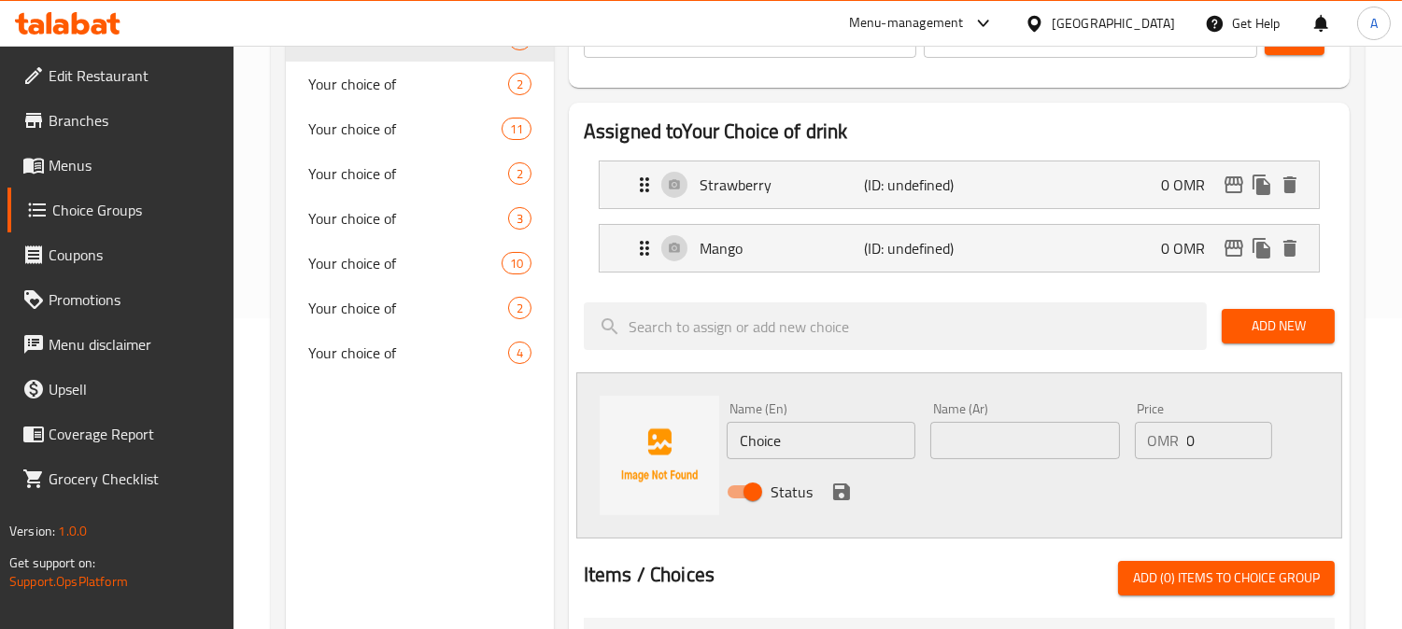
drag, startPoint x: 810, startPoint y: 433, endPoint x: 761, endPoint y: 444, distance: 50.7
click at [682, 441] on div "Name (En) Choice Name (En) Name (Ar) Name (Ar) Price OMR 0 Price Status" at bounding box center [959, 456] width 766 height 166
paste input "Pineappl"
type input "Pineapple"
click at [972, 444] on input "text" at bounding box center [1024, 440] width 189 height 37
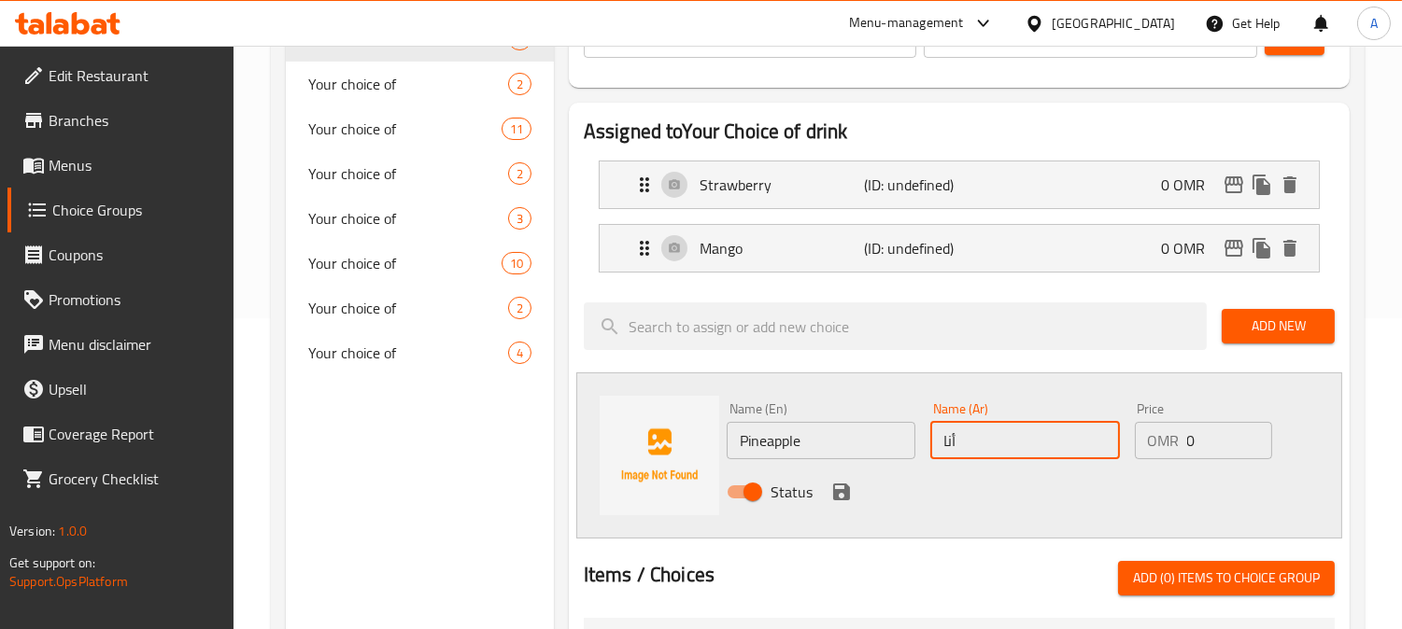
type input "أناناس"
click at [844, 497] on icon "save" at bounding box center [841, 492] width 17 height 17
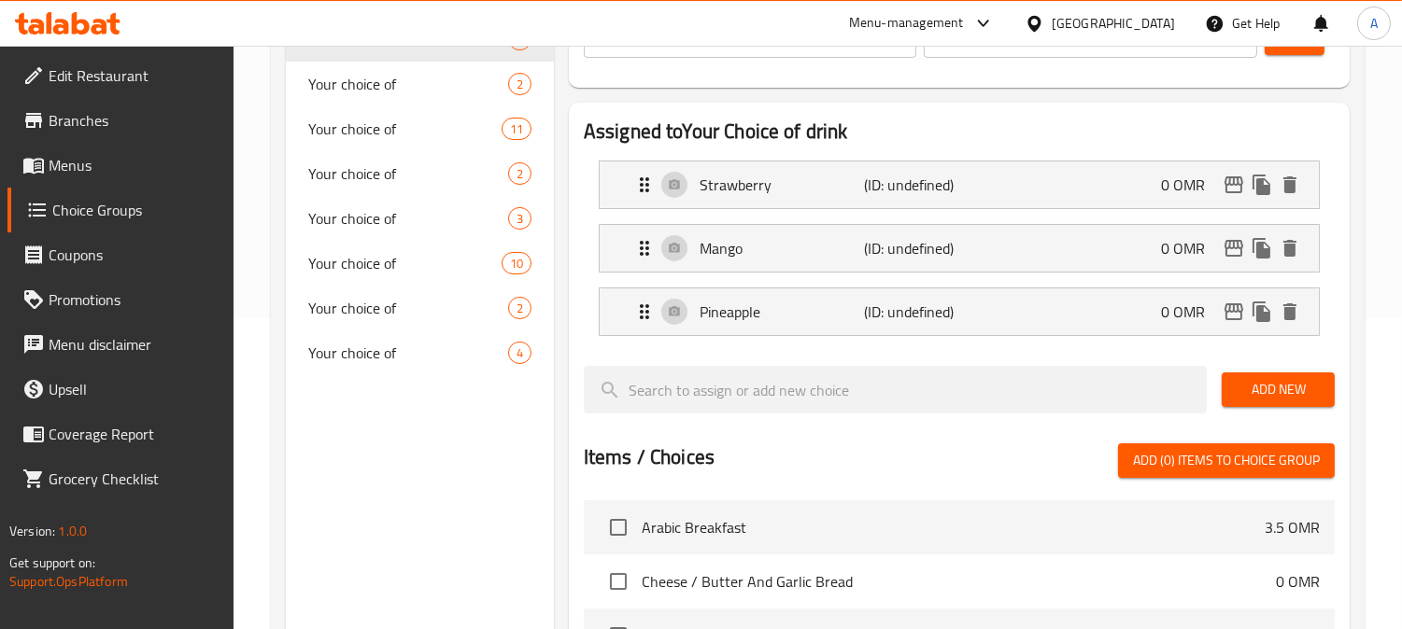
click at [1242, 388] on span "Add New" at bounding box center [1277, 389] width 83 height 23
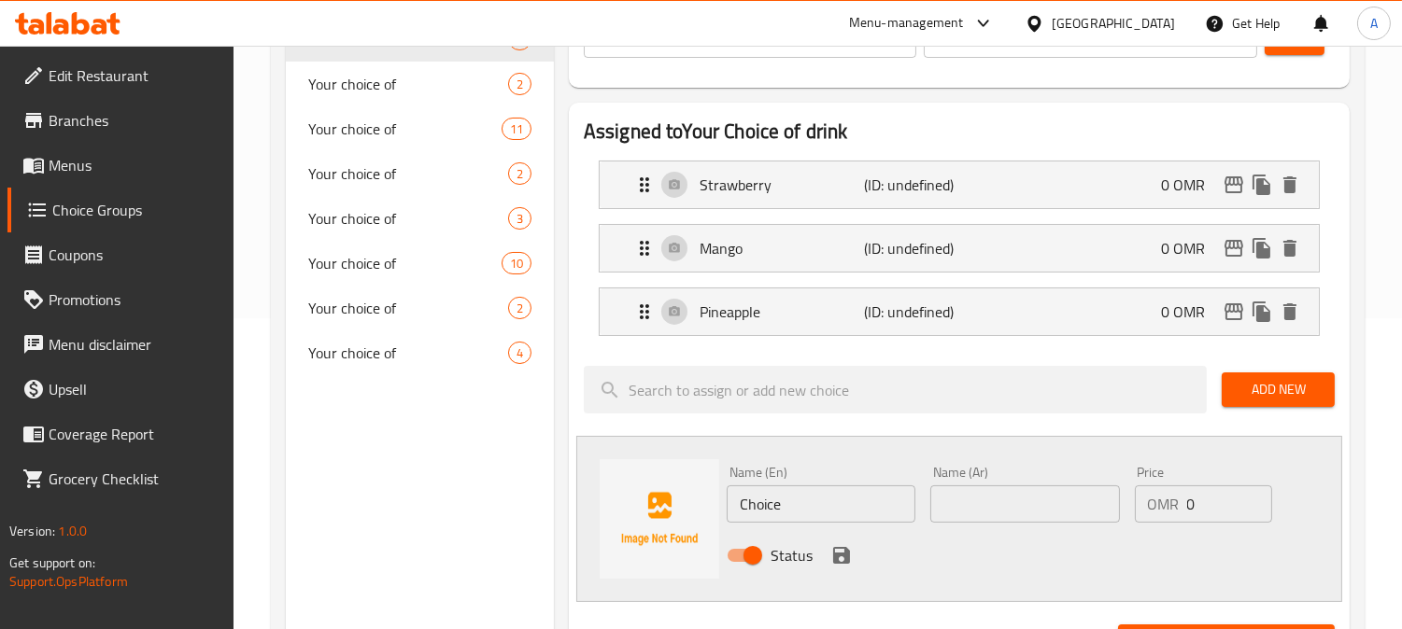
click at [809, 501] on input "Choice" at bounding box center [820, 504] width 189 height 37
click at [808, 501] on input "Choice" at bounding box center [820, 504] width 189 height 37
paste input "Blueberry"
type input "Blueberry"
click at [956, 502] on input "text" at bounding box center [1024, 504] width 189 height 37
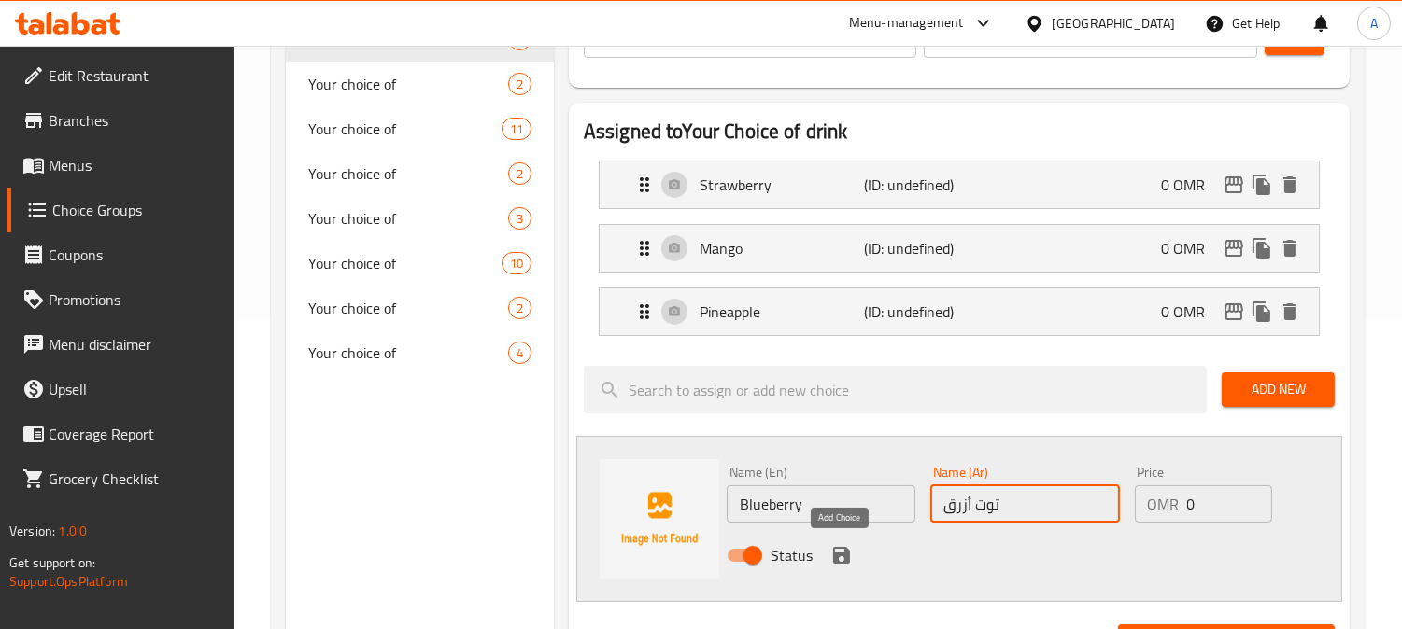
type input "توت أزرق"
click at [830, 557] on icon "save" at bounding box center [841, 555] width 22 height 22
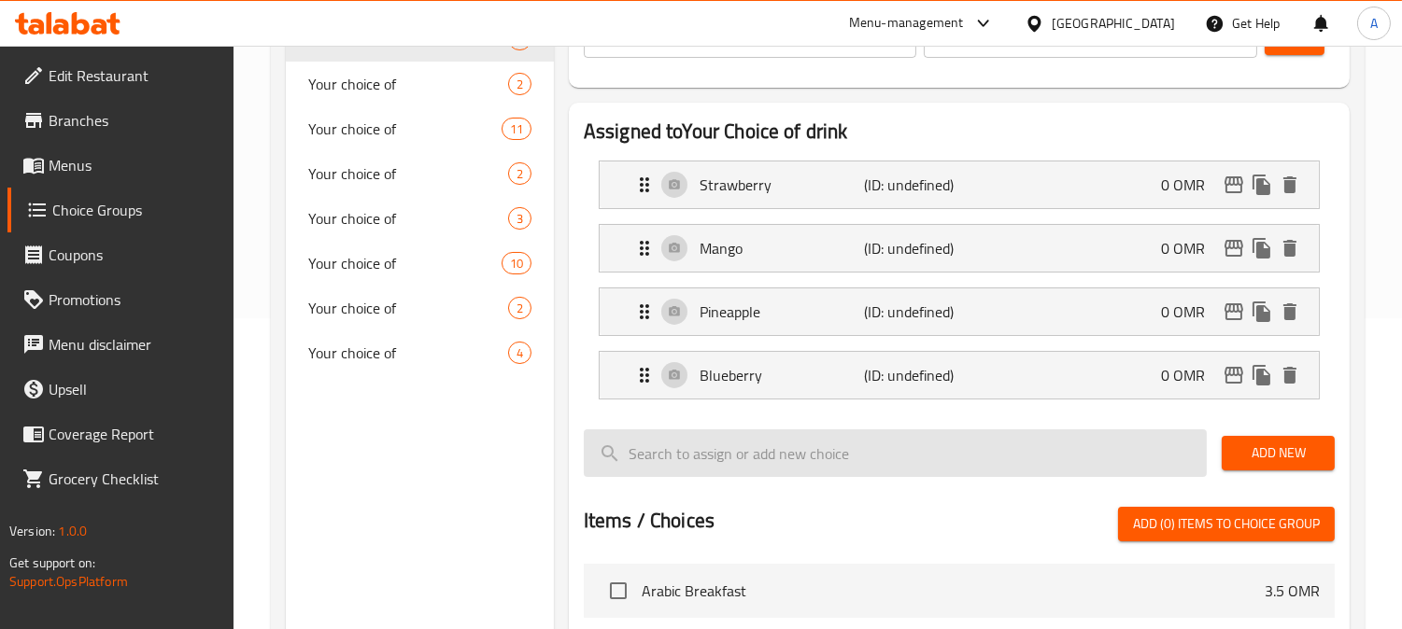
click at [1239, 446] on span "Add New" at bounding box center [1277, 453] width 83 height 23
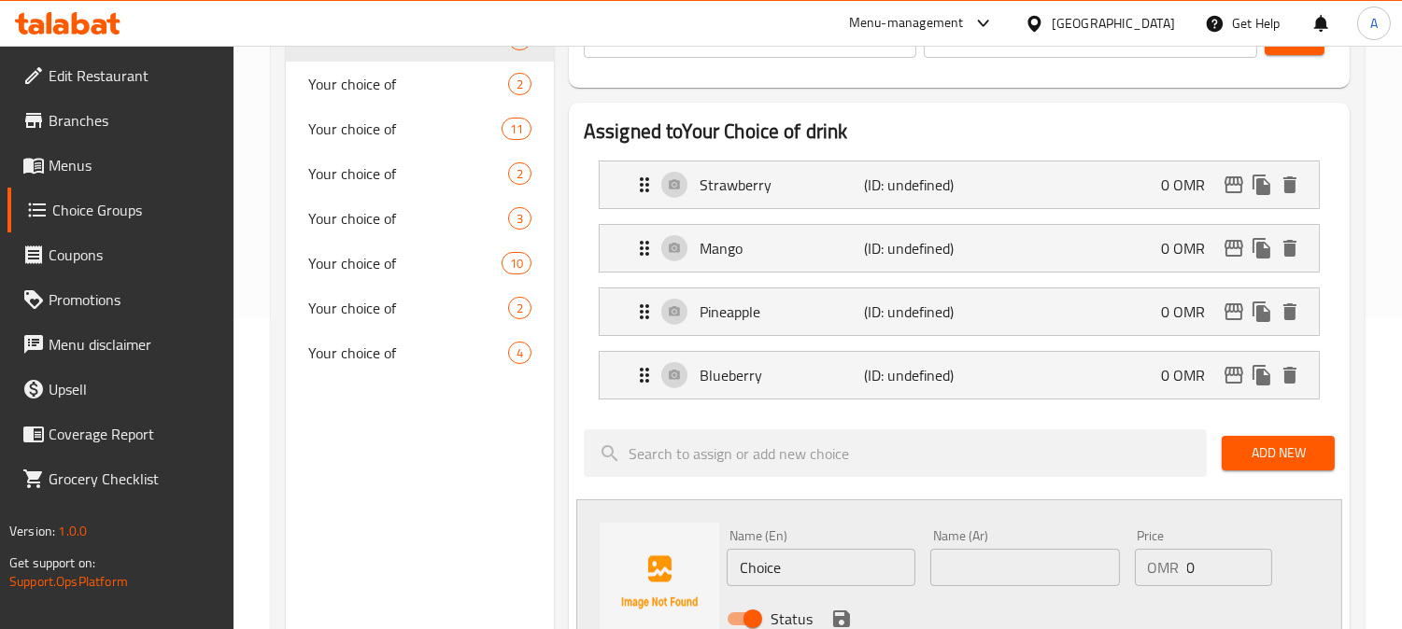
click at [753, 565] on input "Choice" at bounding box center [820, 567] width 189 height 37
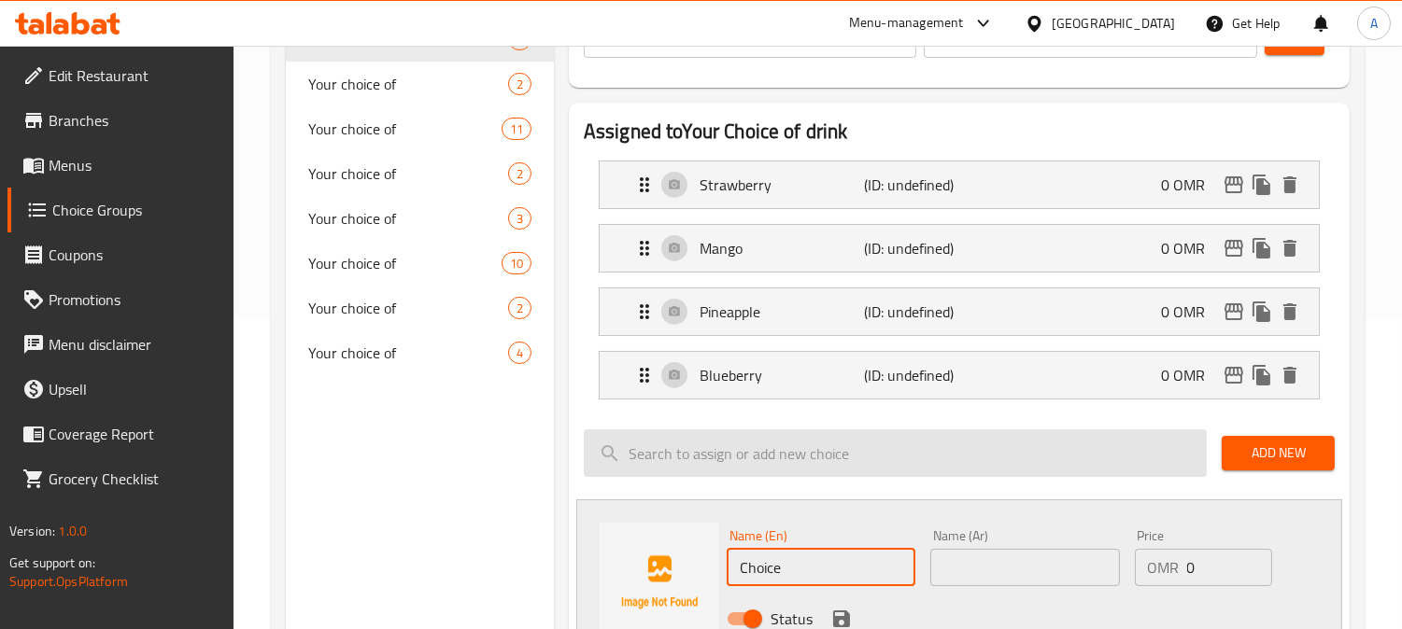
paste input "Banana Smoothi"
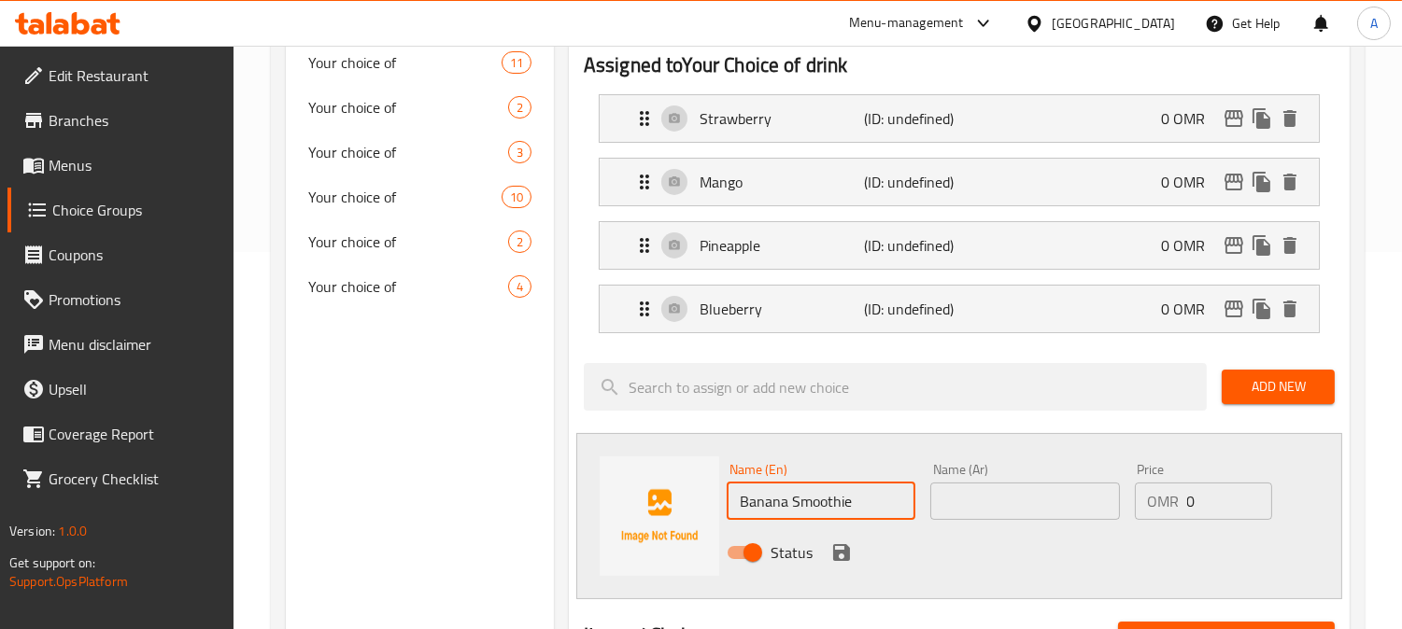
scroll to position [415, 0]
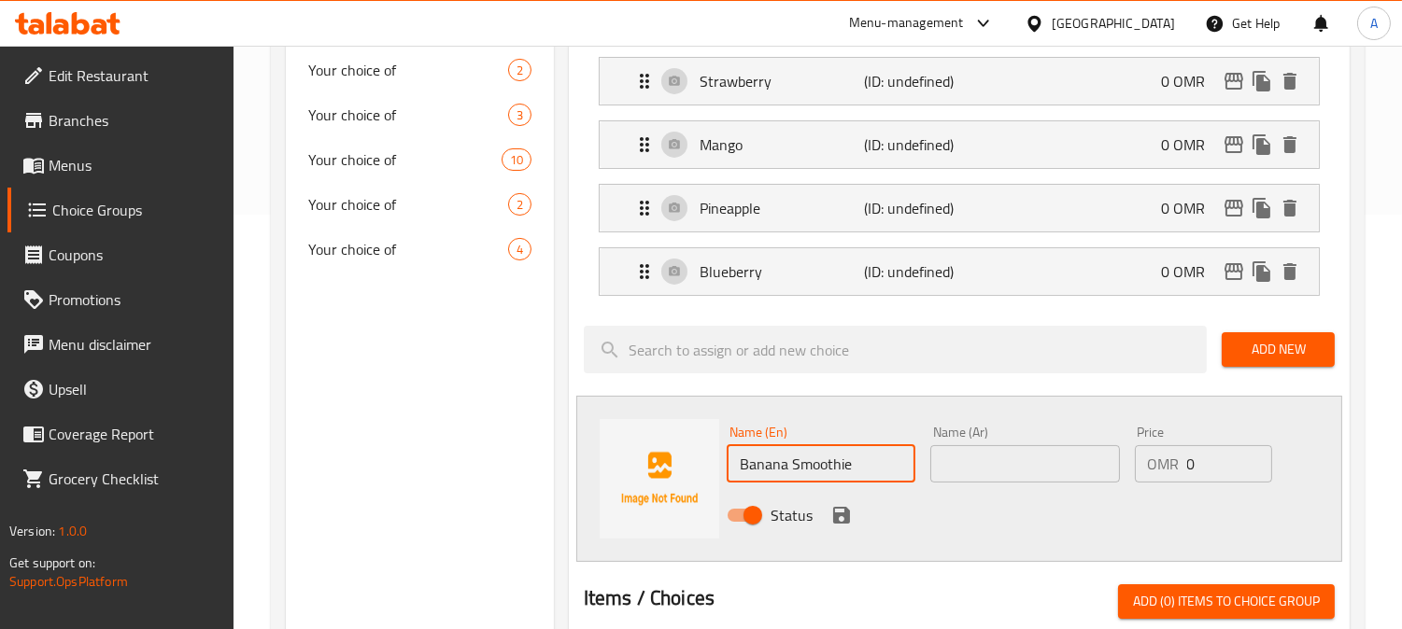
type input "Banana Smoothie"
click at [975, 463] on input "text" at bounding box center [1024, 463] width 189 height 37
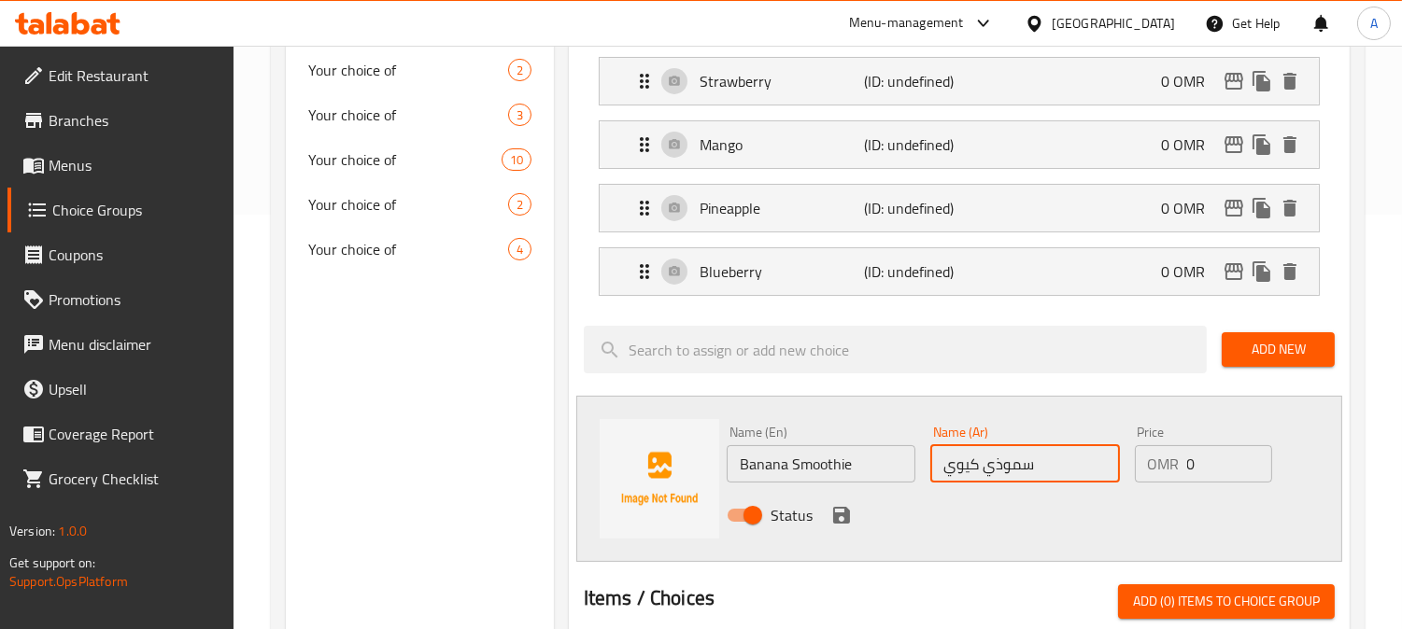
click at [957, 467] on input "سموذي كيوي" at bounding box center [1024, 463] width 189 height 37
type input "سموذي موز"
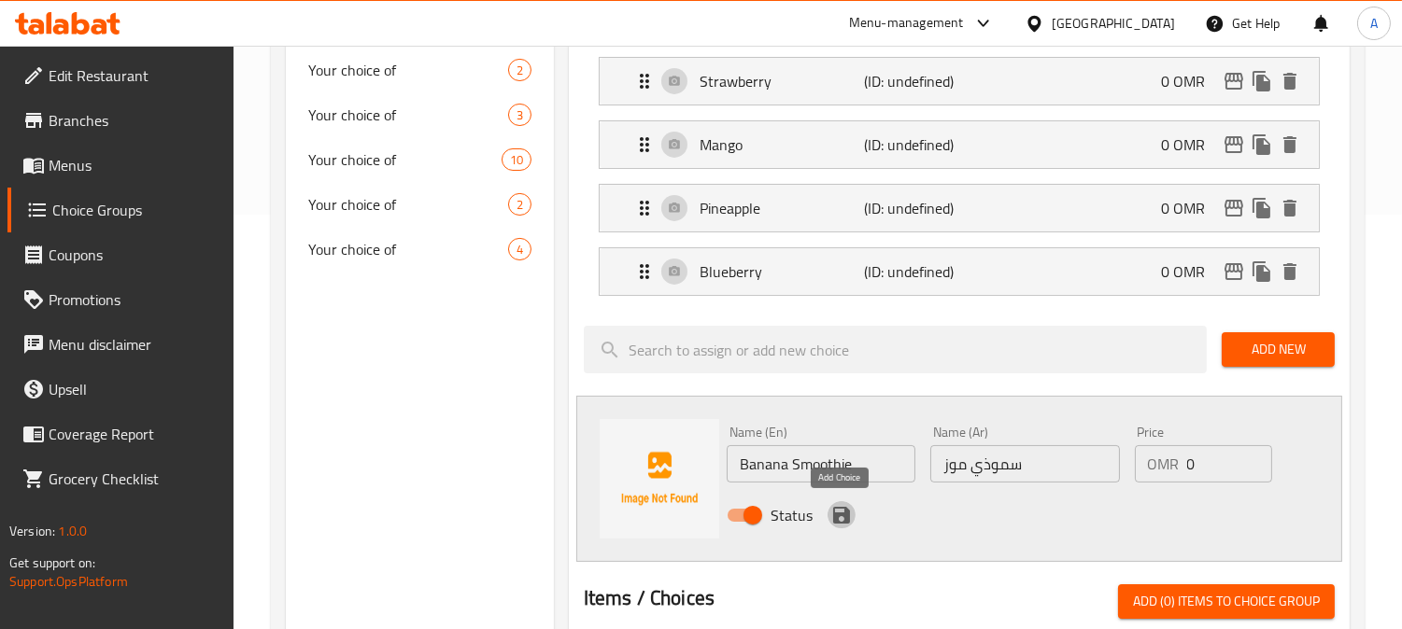
click at [835, 514] on icon "save" at bounding box center [841, 515] width 17 height 17
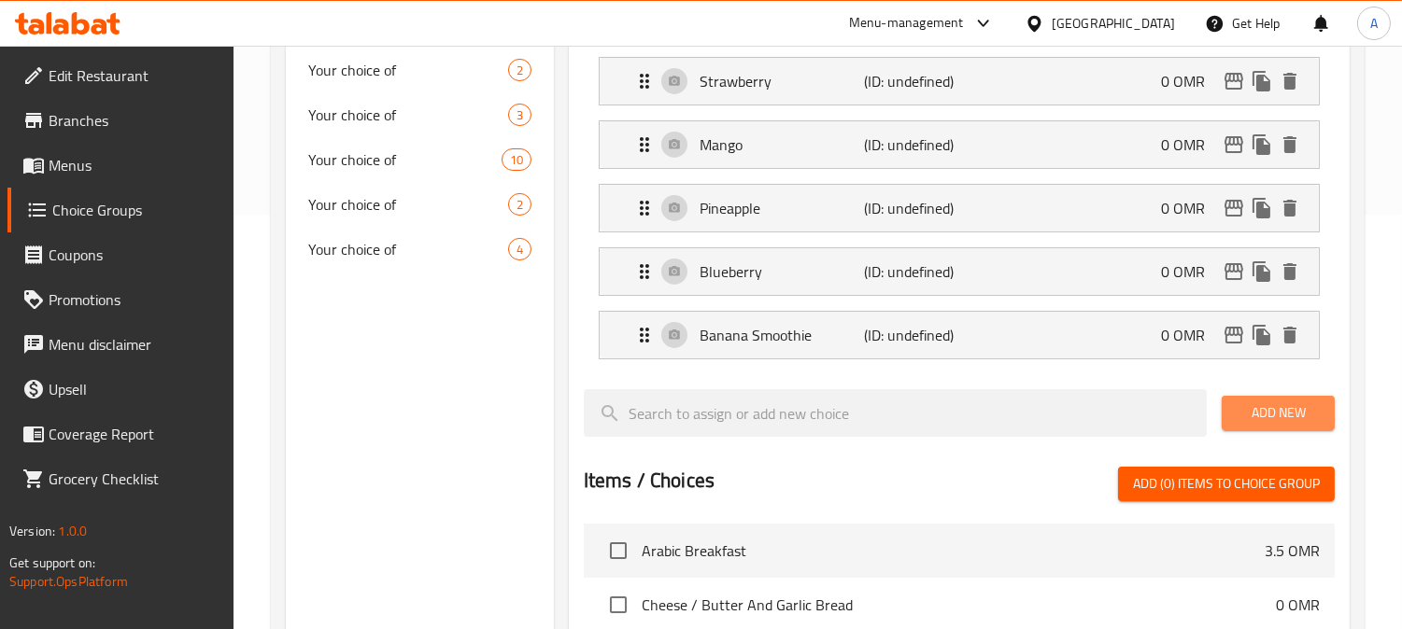
click at [1289, 406] on span "Add New" at bounding box center [1277, 413] width 83 height 23
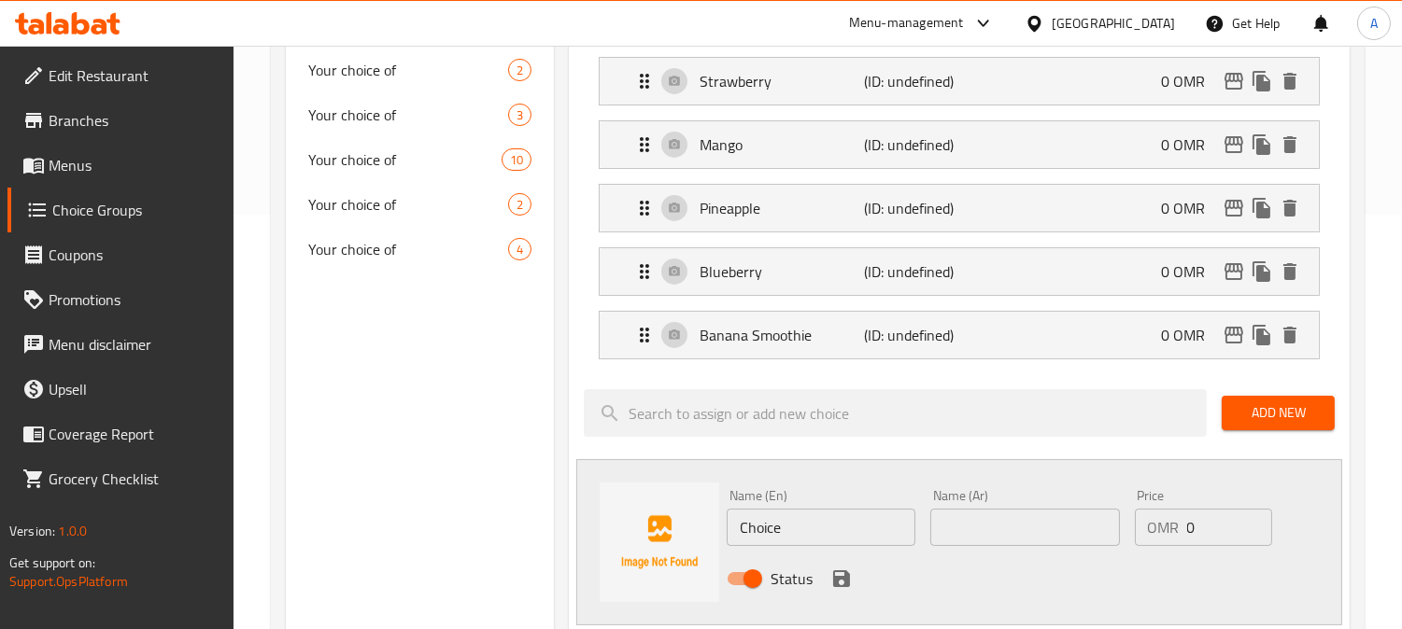
drag, startPoint x: 817, startPoint y: 524, endPoint x: 614, endPoint y: 524, distance: 202.6
click at [614, 524] on div "Name (En) Choice Name (En) Name (Ar) Name (Ar) Price OMR 0 Price Status" at bounding box center [959, 542] width 766 height 166
paste input "Sweet/Salt Lassi"
click at [792, 525] on input "Sweet/Salt Lassi" at bounding box center [820, 527] width 189 height 37
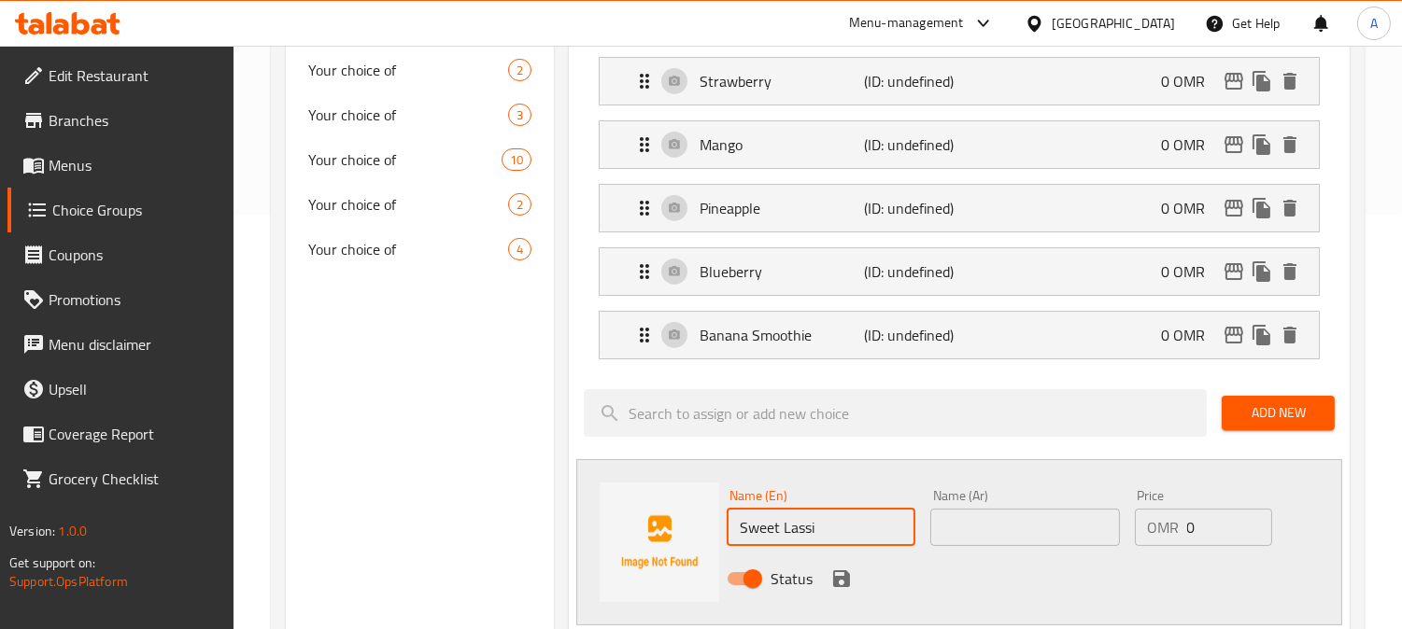
type input "Sweet Lassi"
click at [1003, 525] on input "text" at bounding box center [1024, 527] width 189 height 37
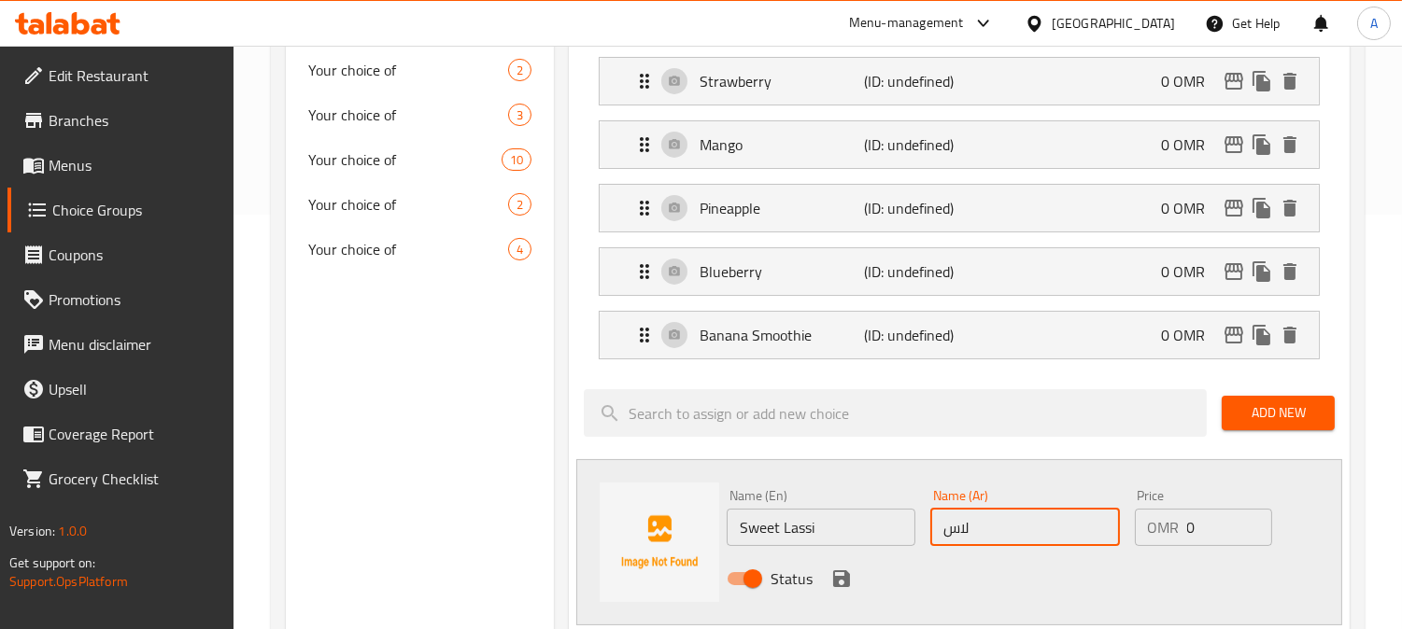
type input "لاسي حلو"
click at [841, 582] on icon "save" at bounding box center [841, 579] width 22 height 22
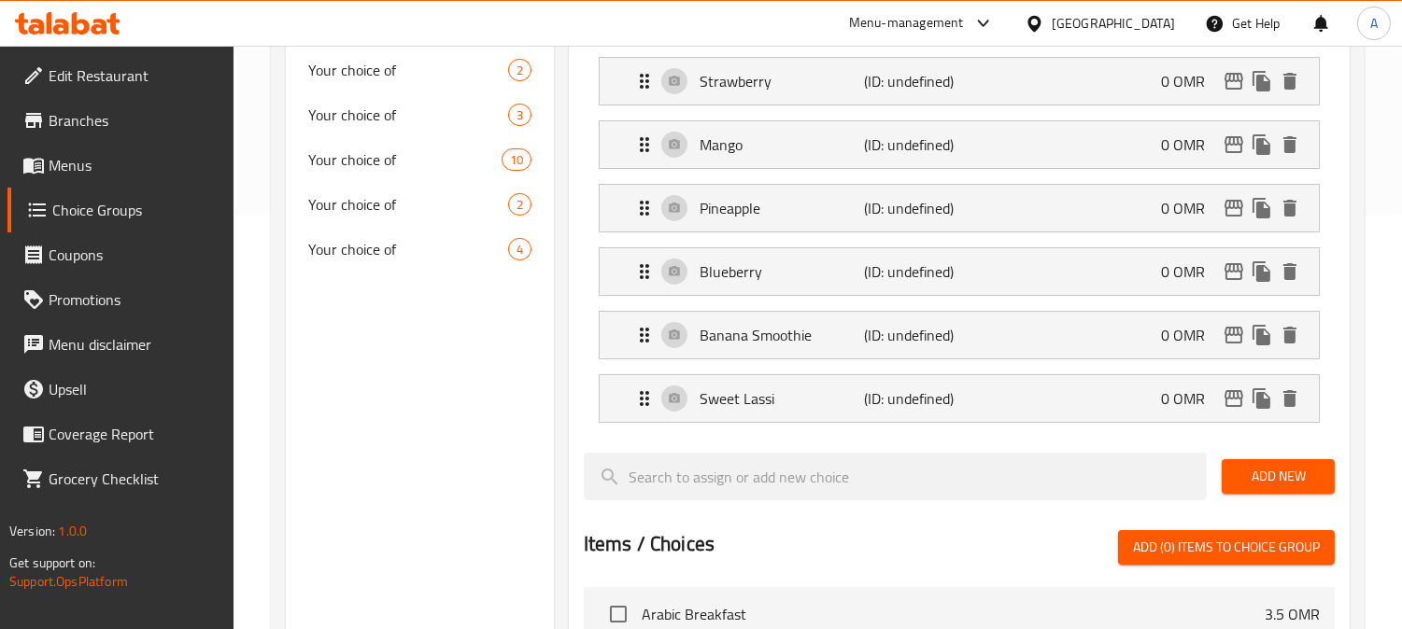
click at [1277, 471] on span "Add New" at bounding box center [1277, 476] width 83 height 23
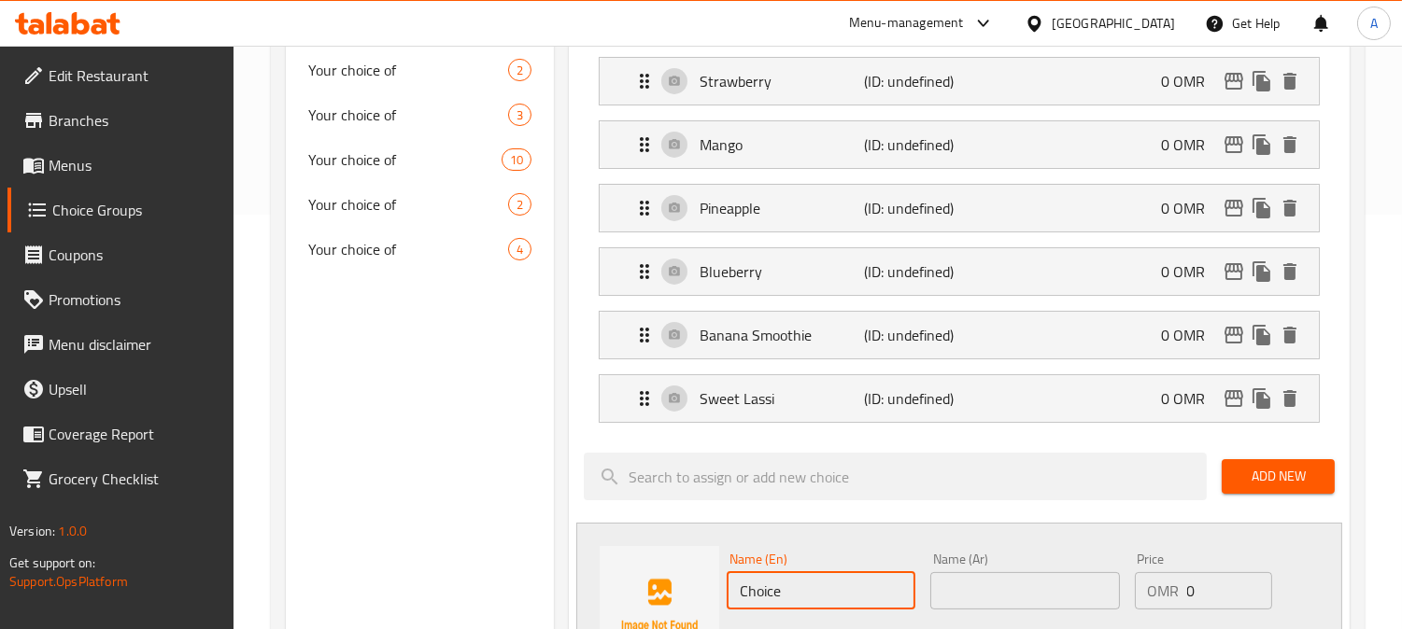
drag, startPoint x: 809, startPoint y: 580, endPoint x: 659, endPoint y: 561, distance: 150.6
click at [660, 571] on div "Name (En) Choice Name (En) Name (Ar) Name (Ar) Price OMR 0 Price Status" at bounding box center [959, 606] width 766 height 166
paste input "Sweet/Salt Lassi"
drag, startPoint x: 784, startPoint y: 589, endPoint x: 734, endPoint y: 590, distance: 50.4
click at [734, 590] on input "Sweet/Salt Lassi" at bounding box center [820, 590] width 189 height 37
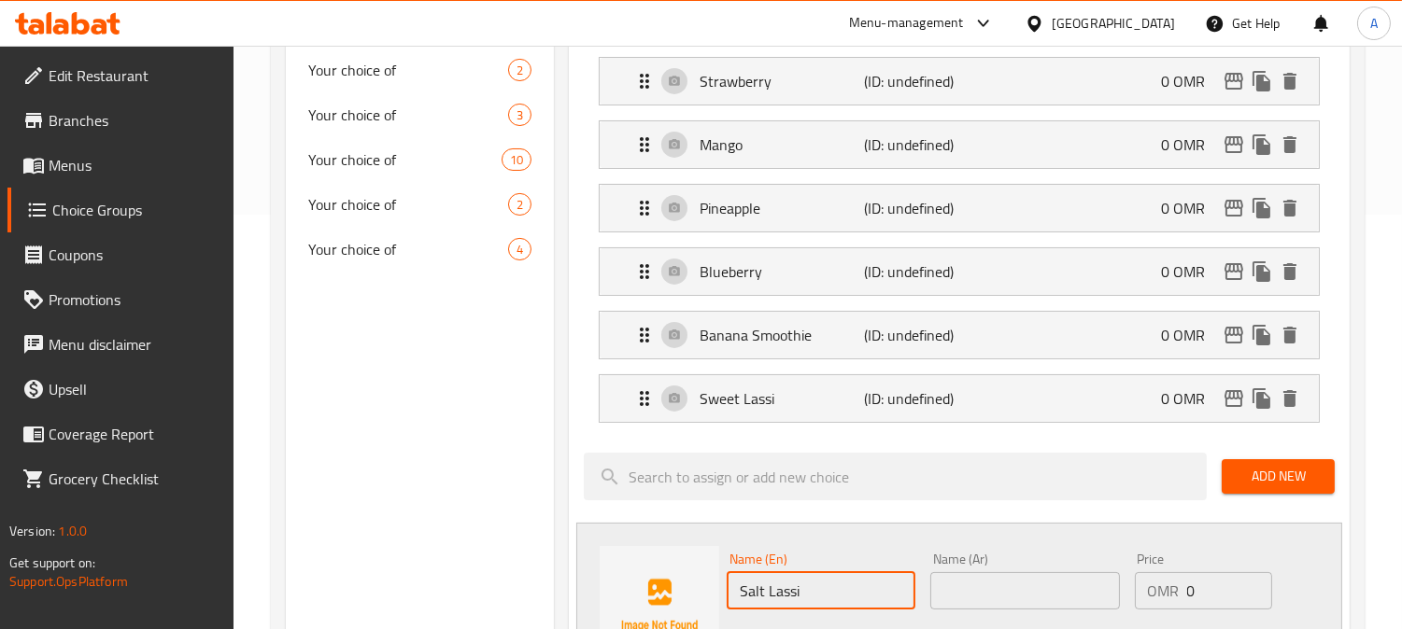
type input "Salt Lassi"
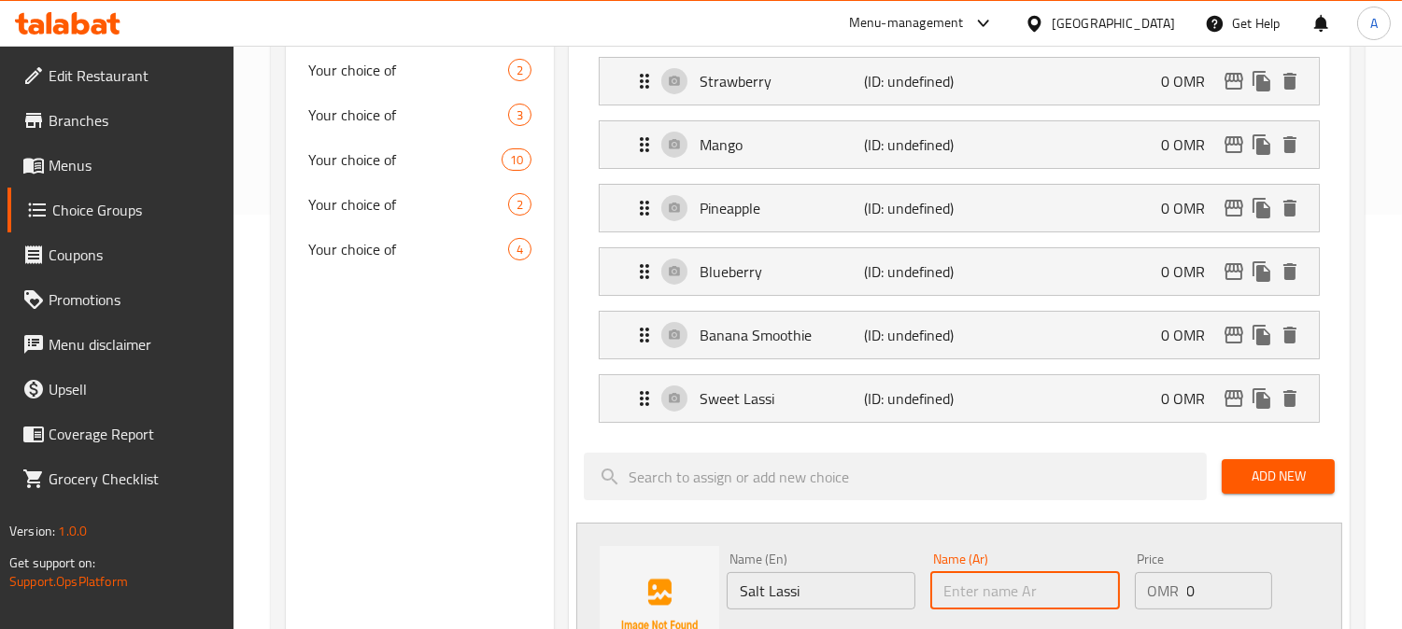
click at [975, 600] on input "text" at bounding box center [1024, 590] width 189 height 37
type input "لاسي مالح"
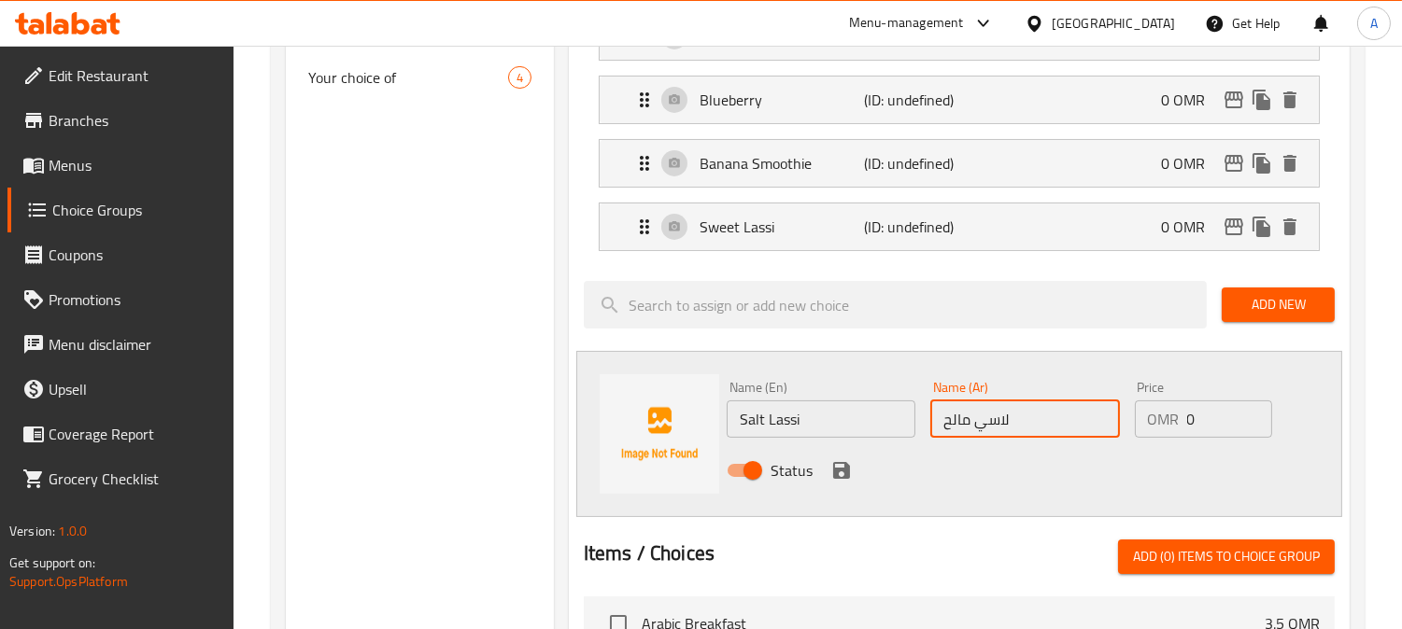
scroll to position [622, 0]
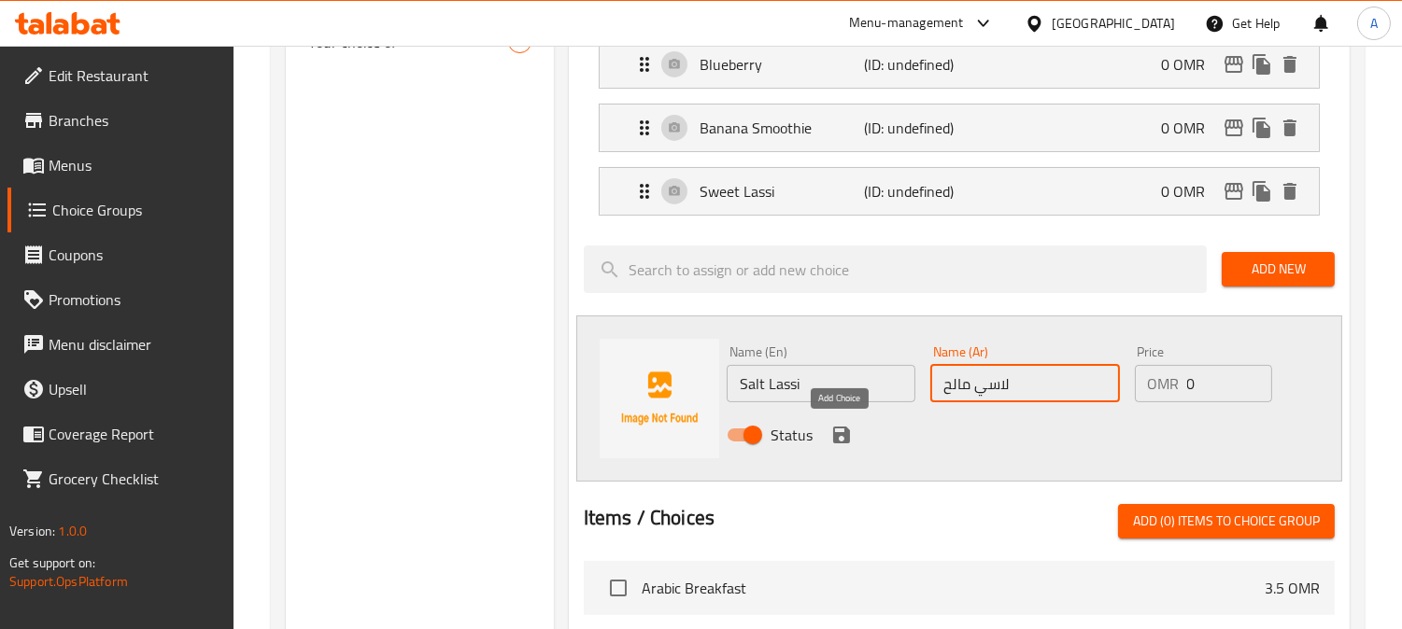
click at [839, 436] on icon "save" at bounding box center [841, 435] width 22 height 22
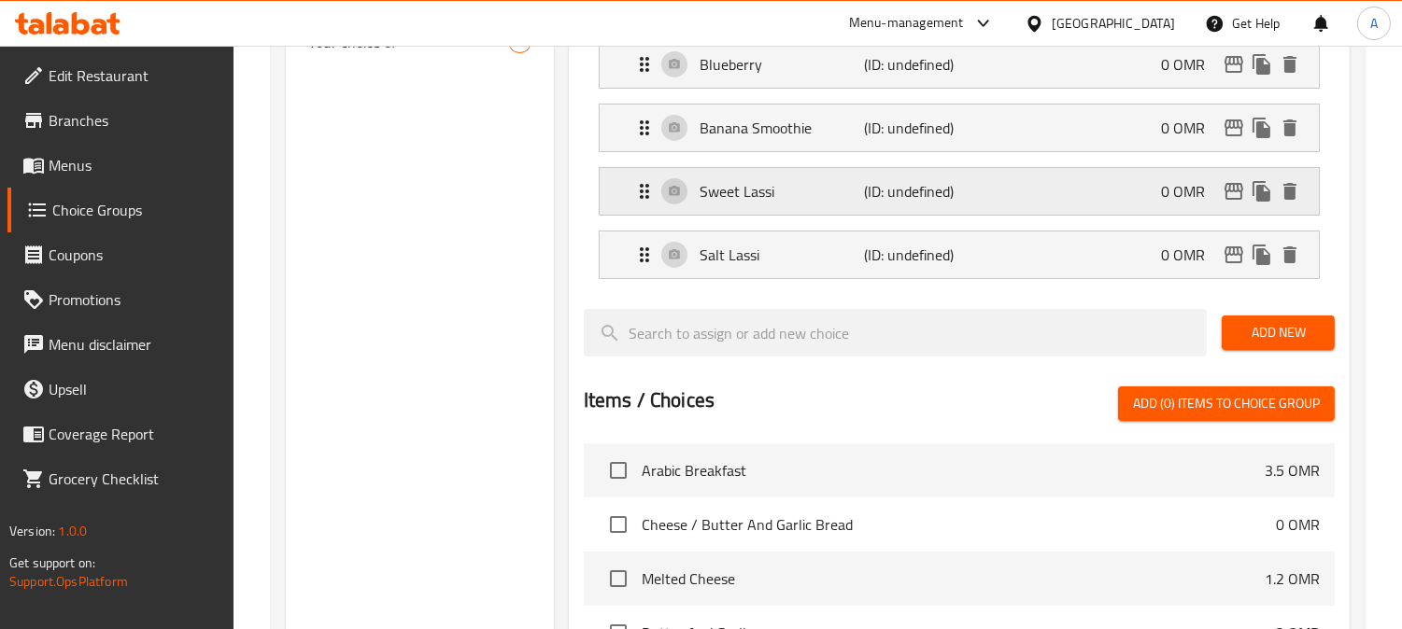
click at [803, 200] on p "Sweet Lassi" at bounding box center [781, 191] width 164 height 22
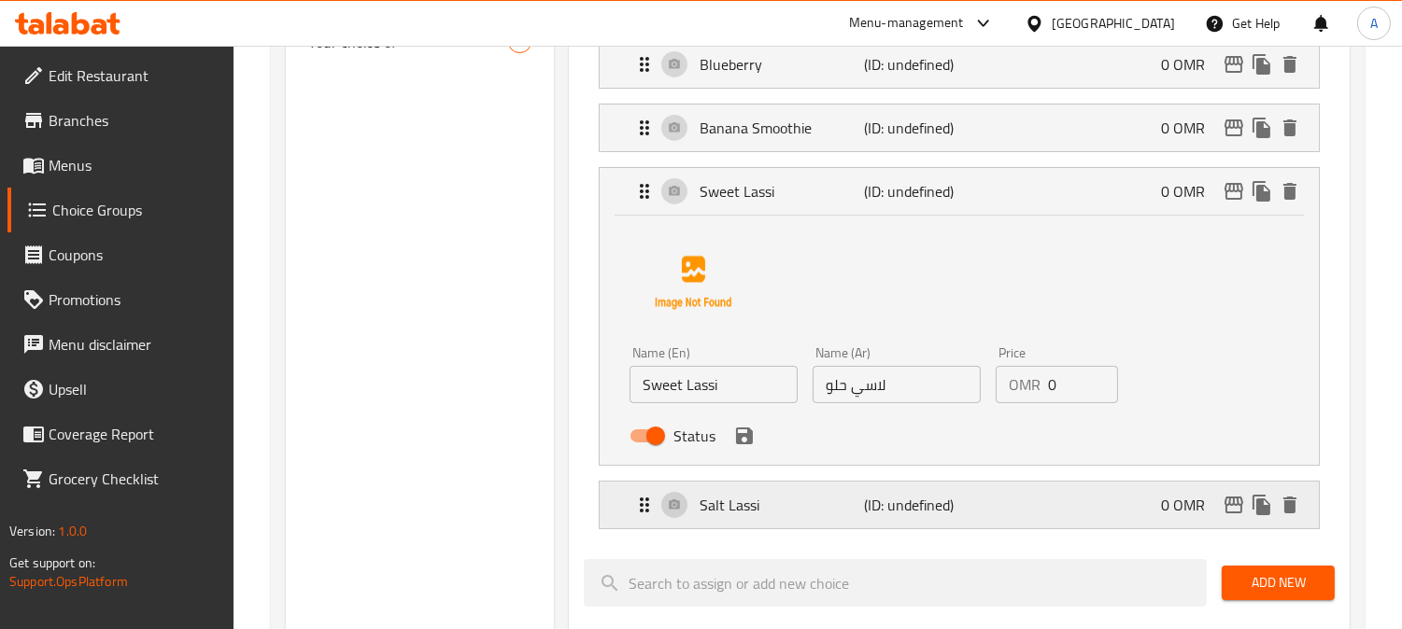
click at [833, 504] on p "Salt Lassi" at bounding box center [781, 505] width 164 height 22
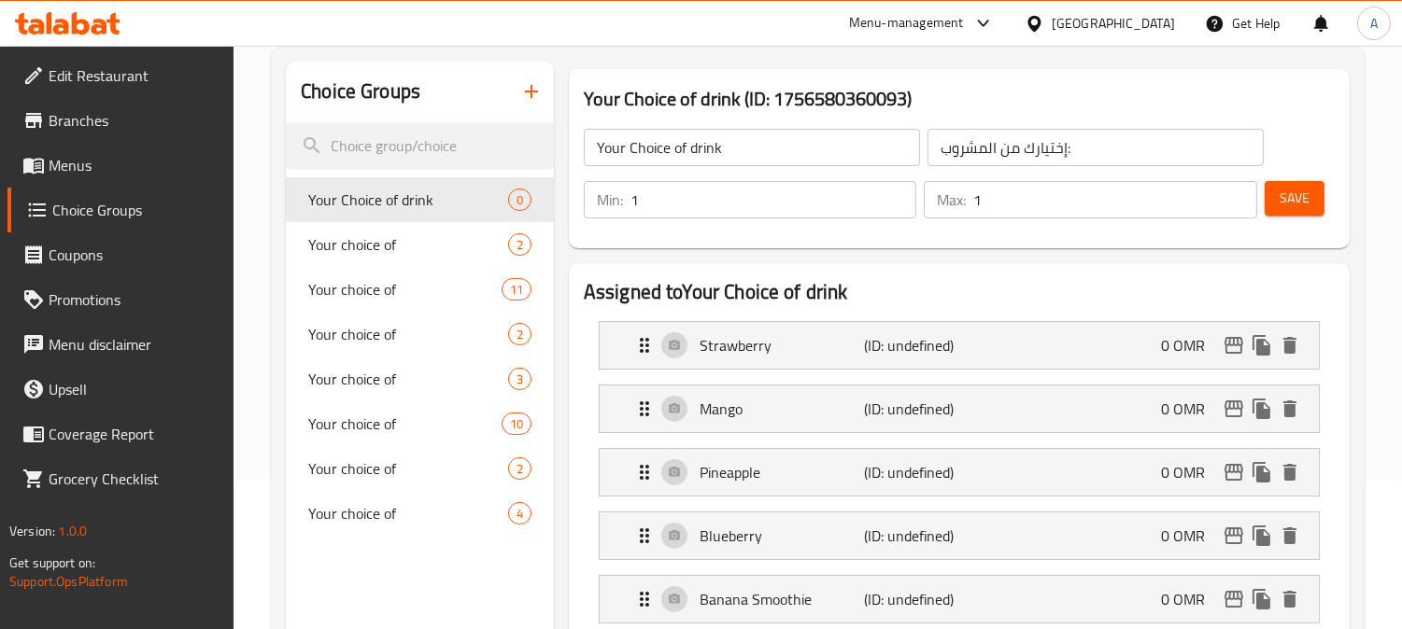
scroll to position [0, 0]
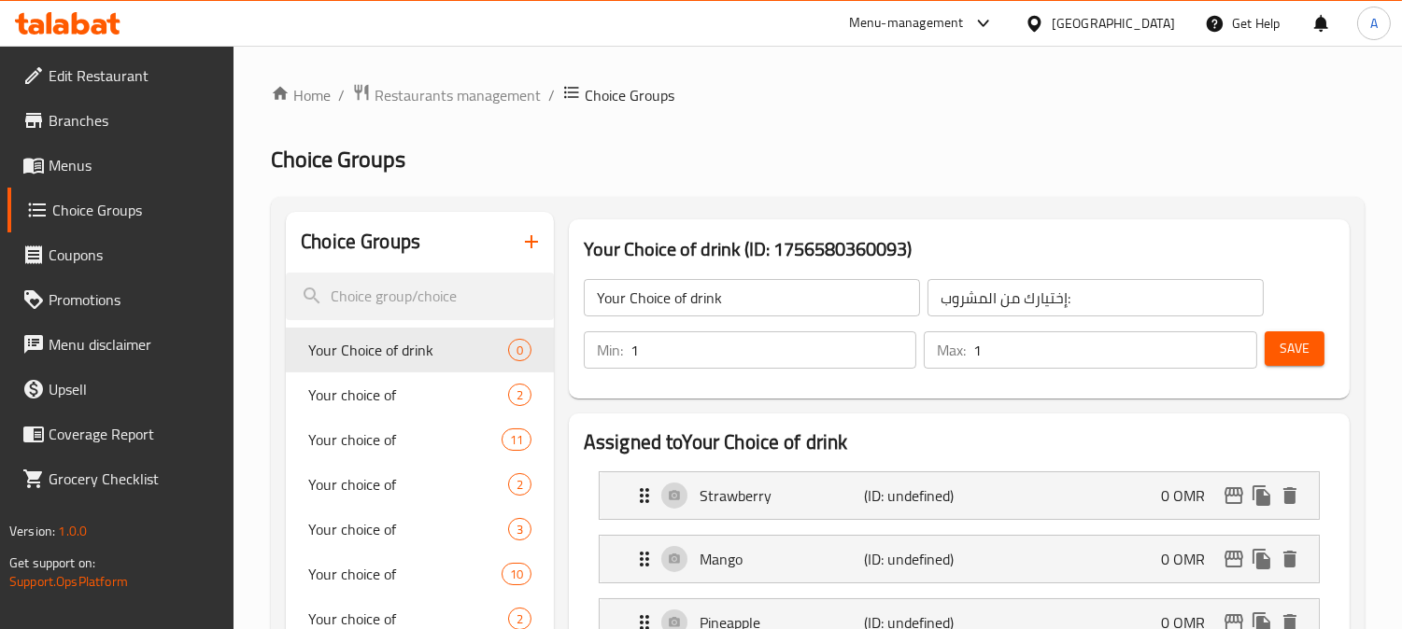
click at [1284, 342] on span "Save" at bounding box center [1294, 348] width 30 height 23
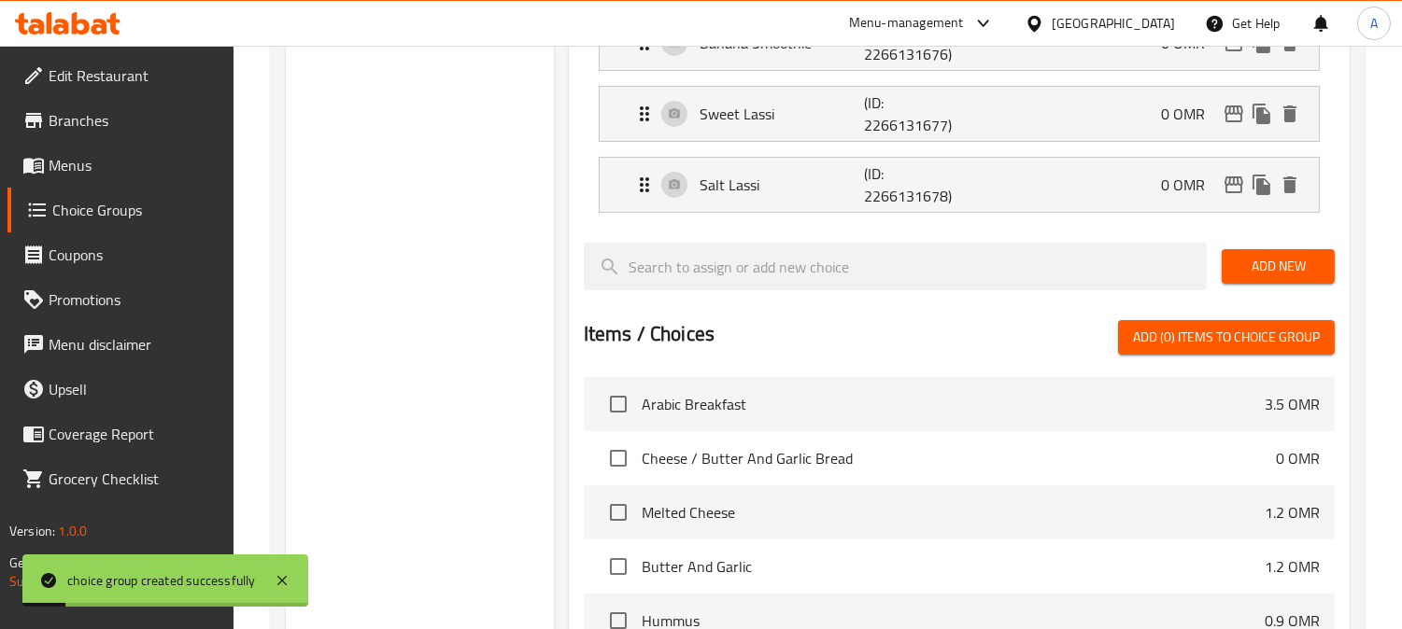
scroll to position [1064, 0]
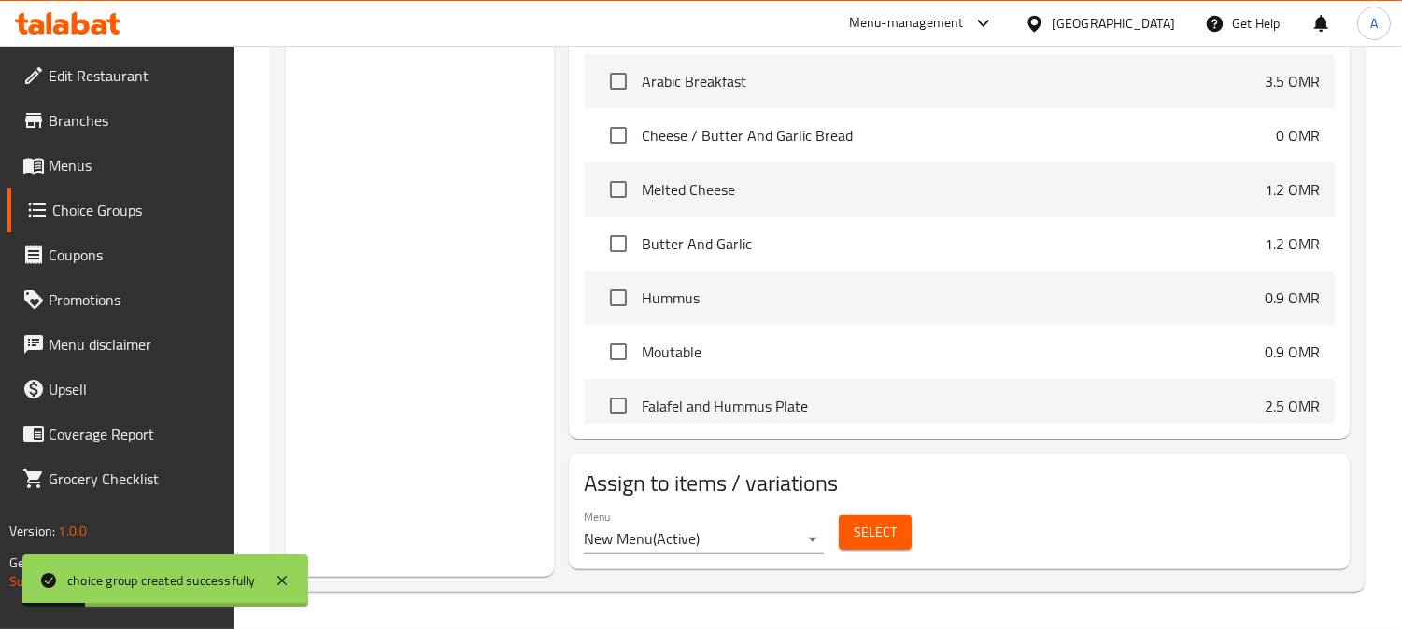
click at [871, 536] on span "Select" at bounding box center [874, 532] width 43 height 23
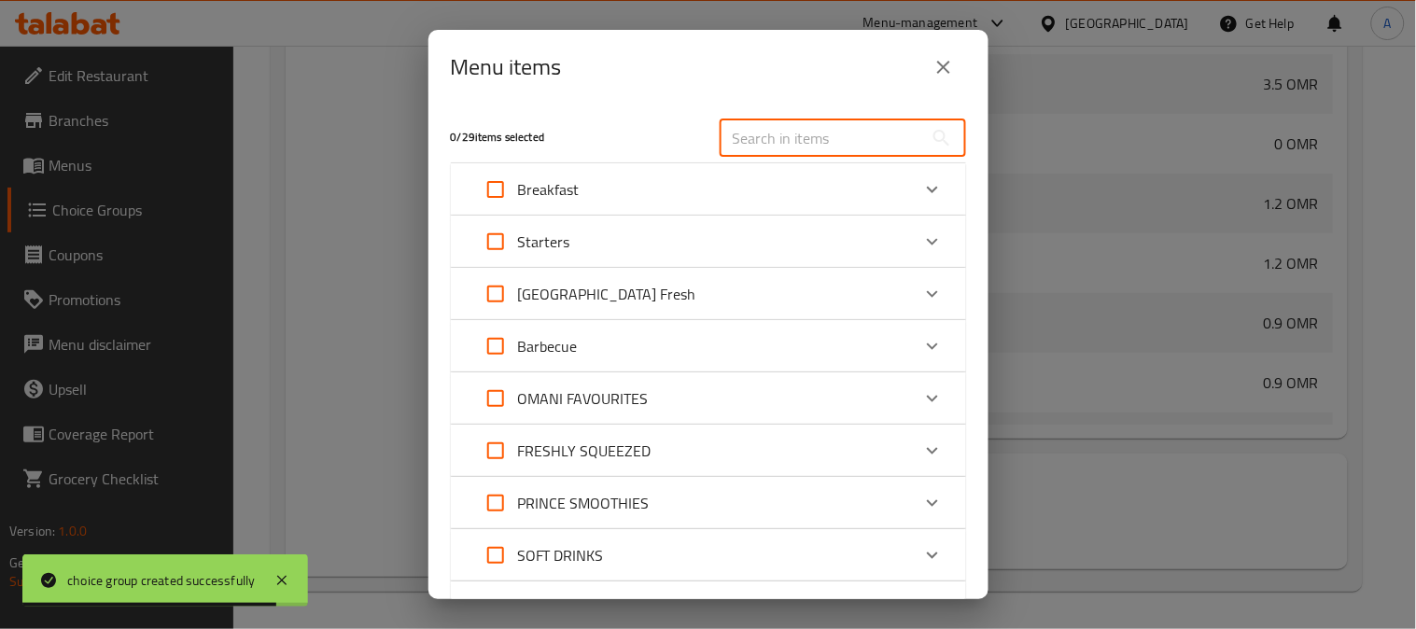
click at [844, 129] on input "text" at bounding box center [822, 138] width 204 height 37
paste input "Organic Fruit Smoothies"
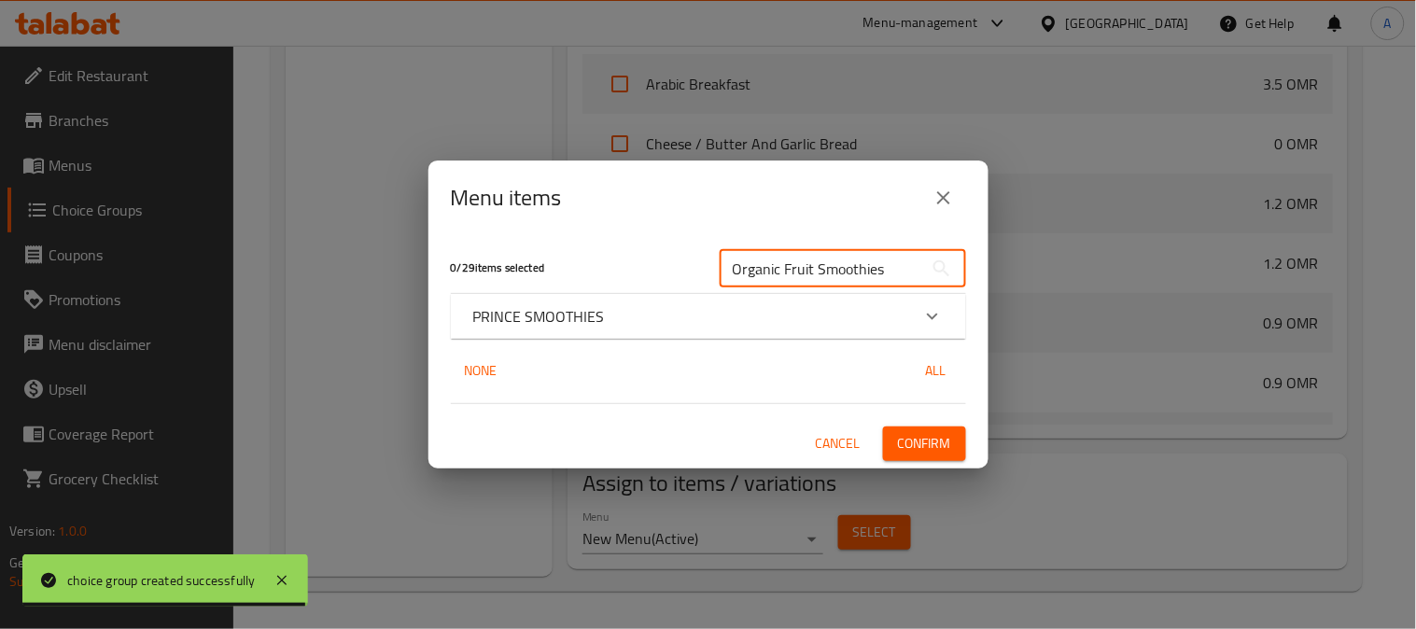
type input "Organic Fruit Smoothies"
click at [655, 300] on div "PRINCE SMOOTHIES" at bounding box center [708, 316] width 515 height 45
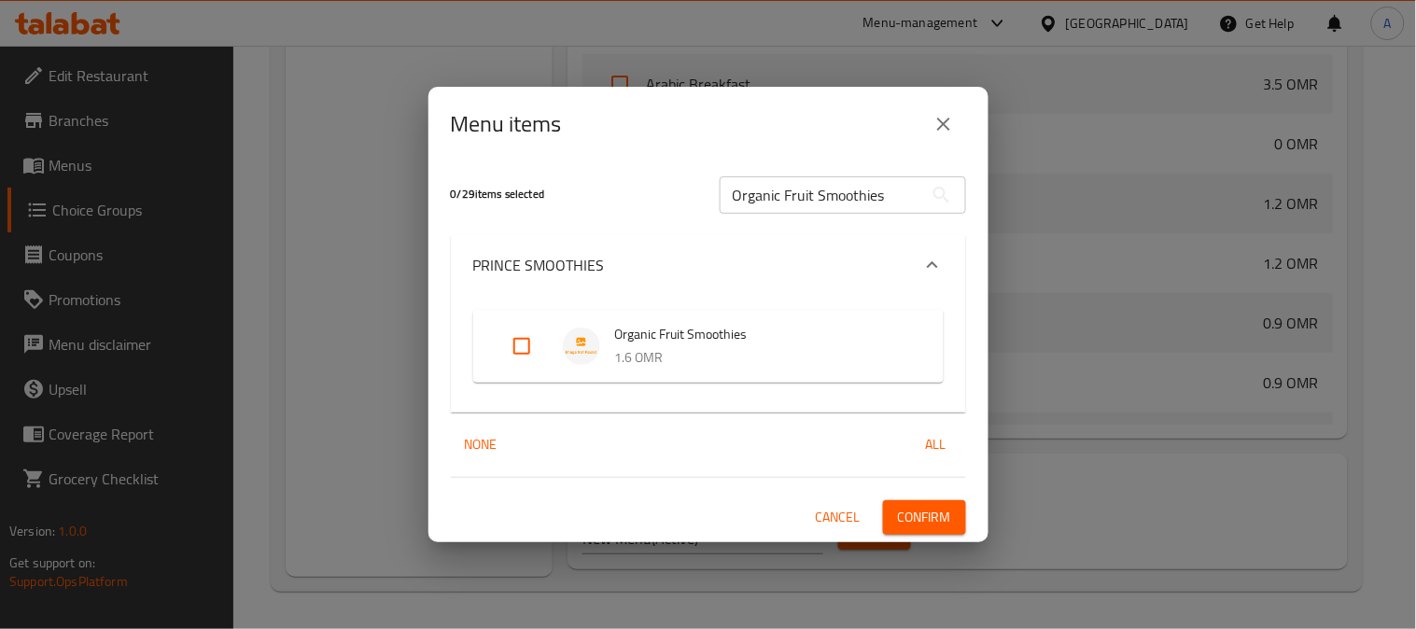
click at [516, 347] on input "Expand" at bounding box center [522, 346] width 45 height 45
checkbox input "true"
click at [923, 512] on span "Confirm" at bounding box center [924, 517] width 53 height 23
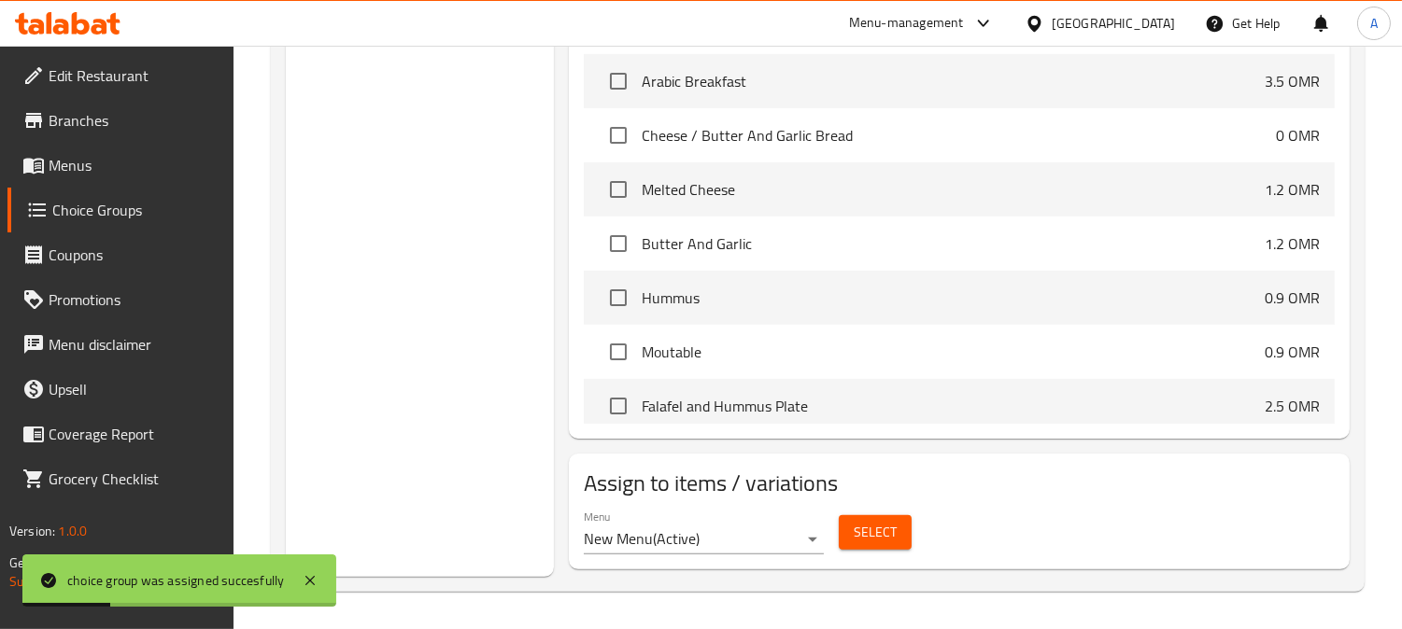
click at [61, 170] on span "Menus" at bounding box center [134, 165] width 171 height 22
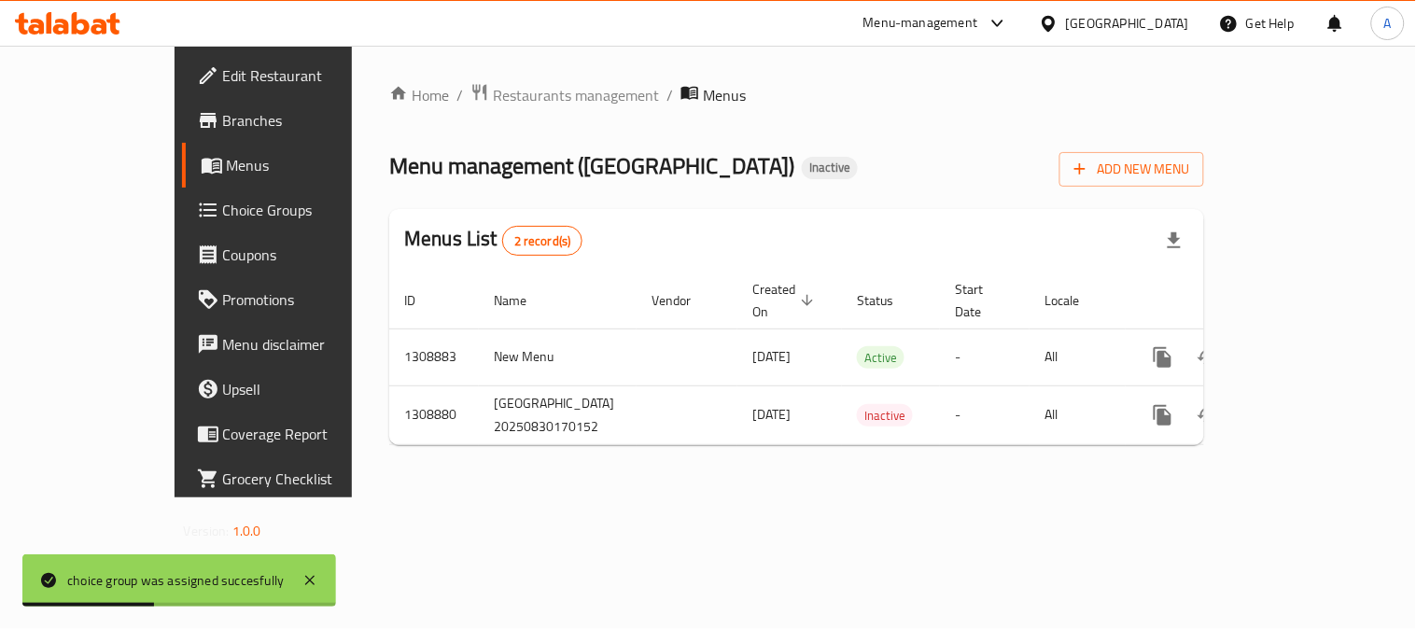
drag, startPoint x: 1341, startPoint y: 334, endPoint x: 1120, endPoint y: 121, distance: 306.4
click at [1309, 346] on icon "enhanced table" at bounding box center [1298, 357] width 22 height 22
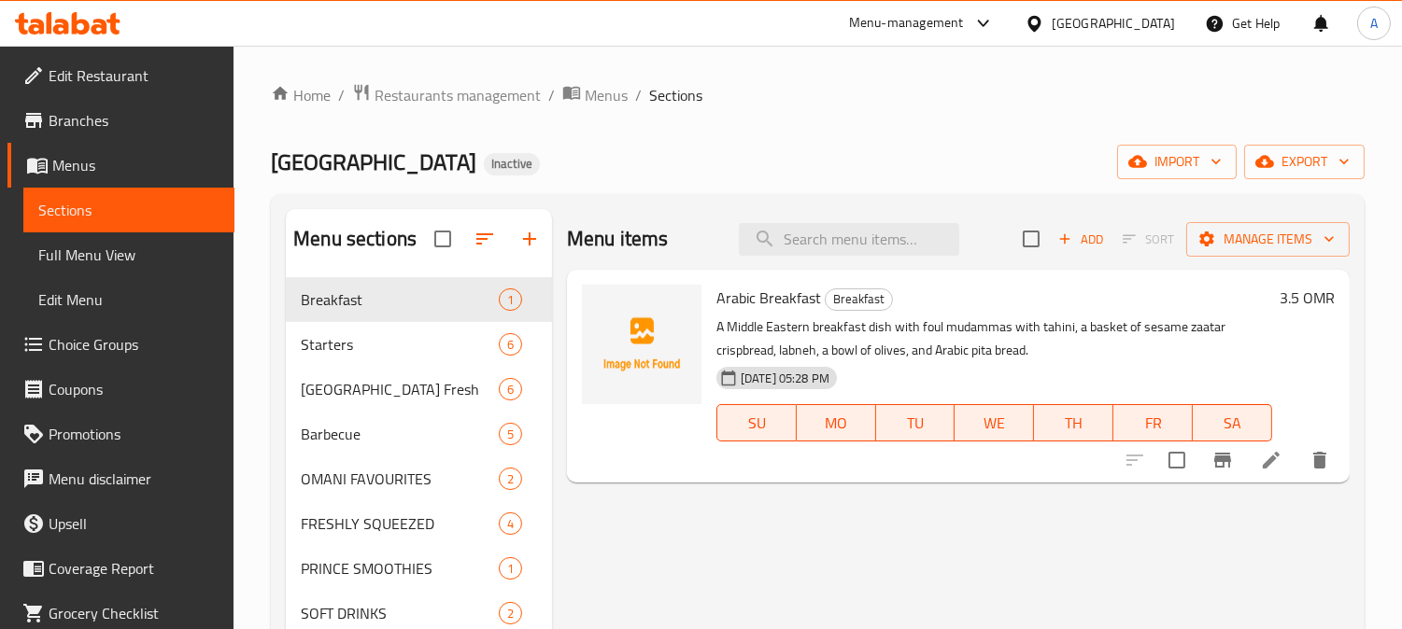
click at [106, 76] on span "Edit Restaurant" at bounding box center [134, 75] width 171 height 22
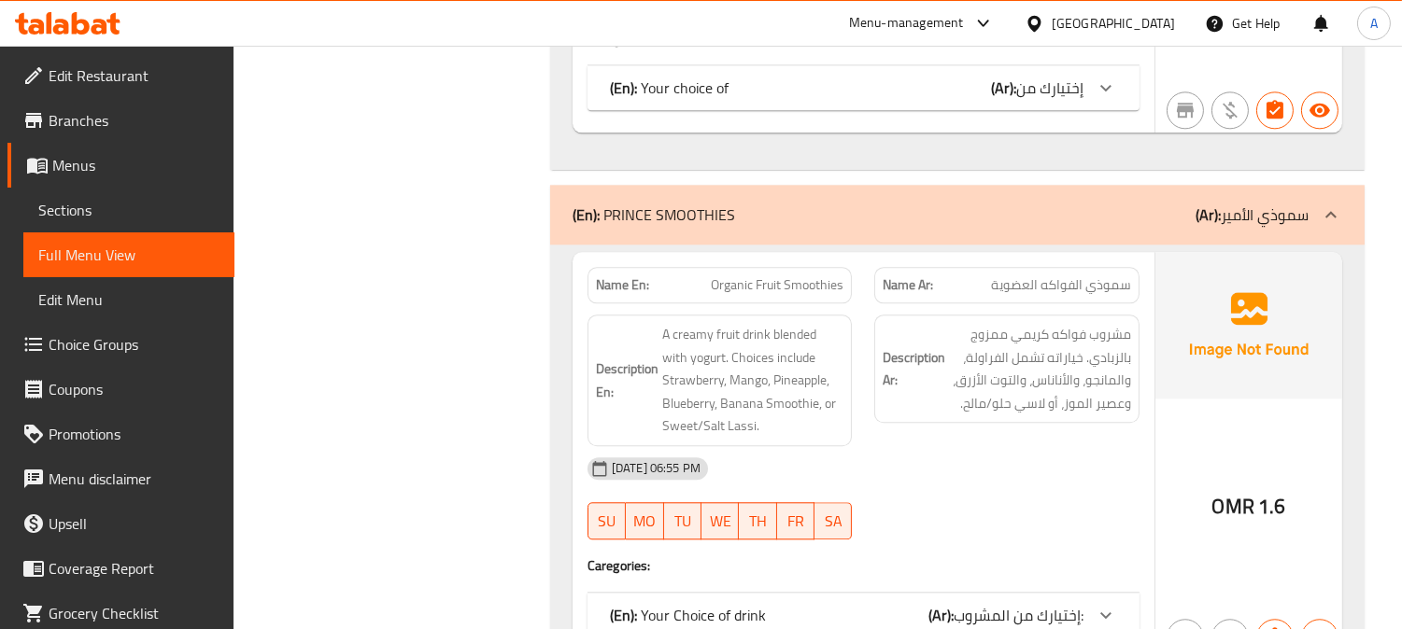
scroll to position [8566, 0]
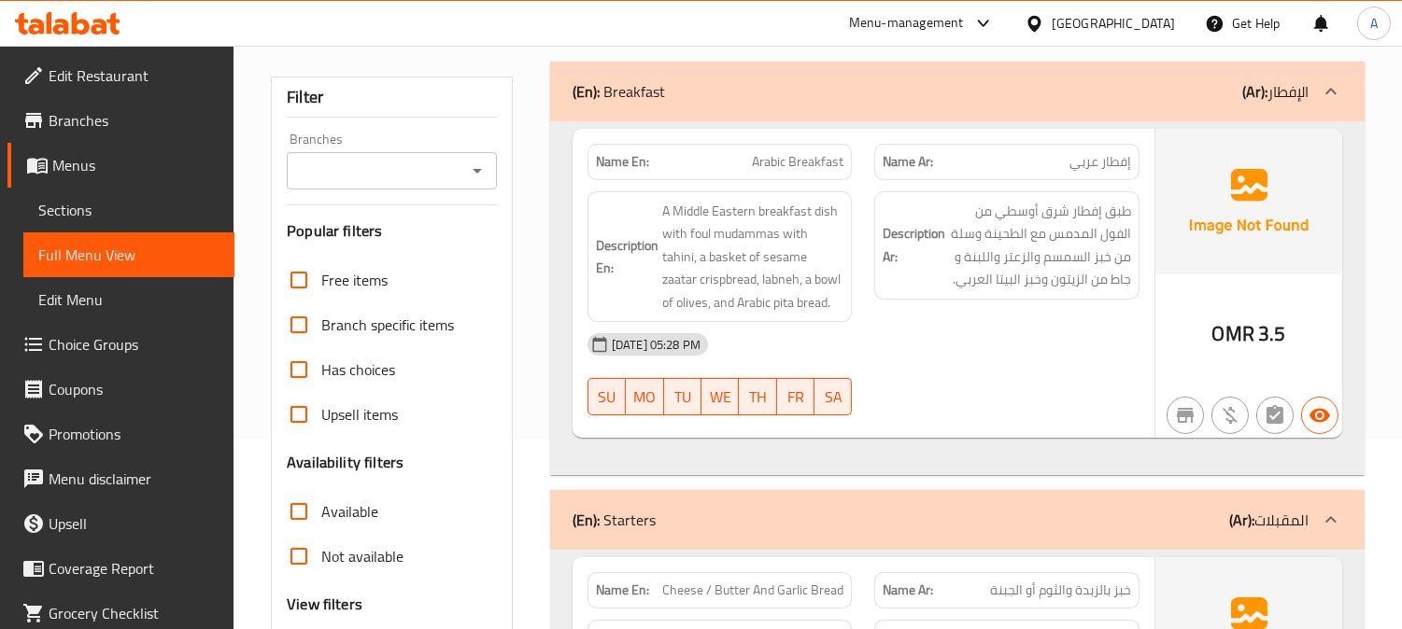
scroll to position [415, 0]
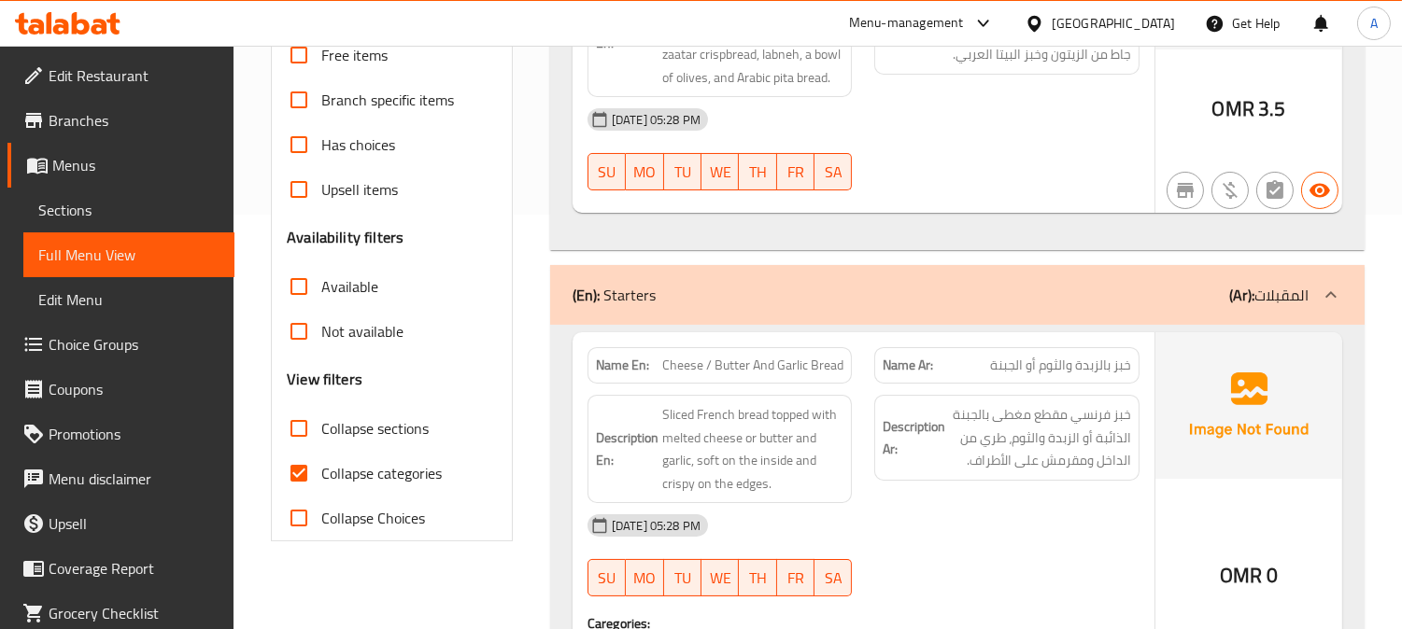
click at [301, 472] on input "Collapse categories" at bounding box center [298, 473] width 45 height 45
checkbox input "false"
click at [302, 432] on input "Collapse sections" at bounding box center [298, 428] width 45 height 45
checkbox input "true"
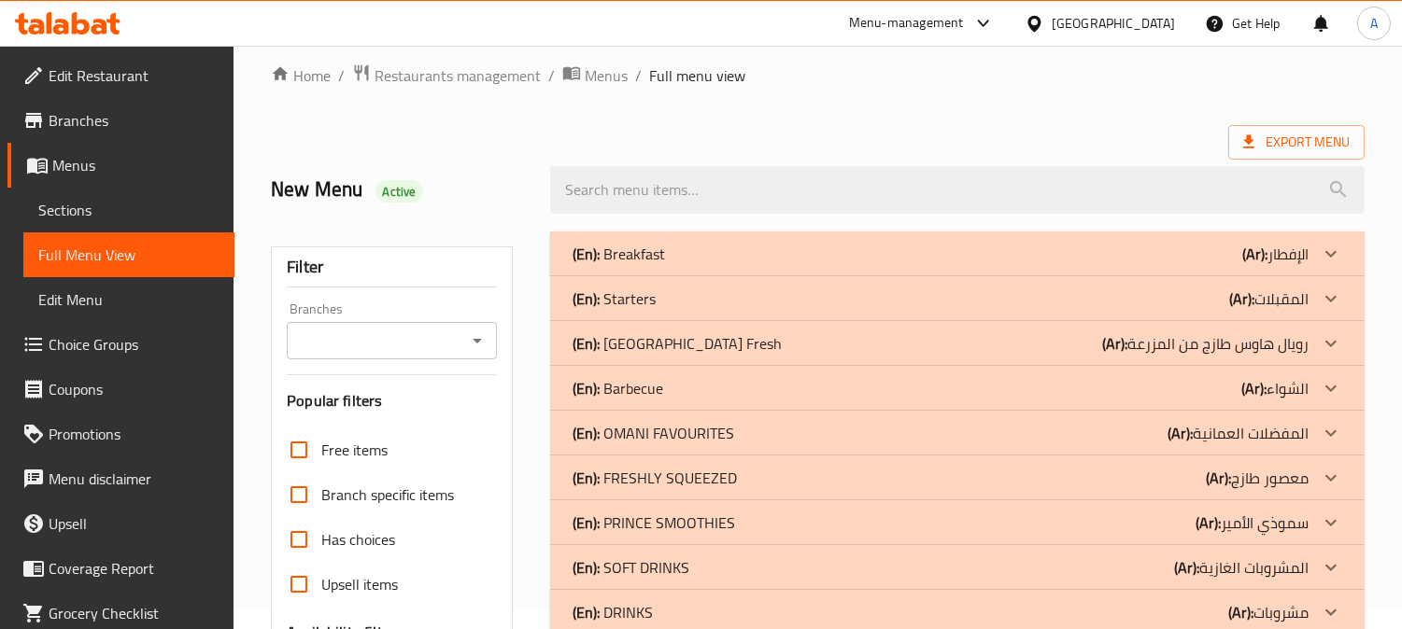
scroll to position [0, 0]
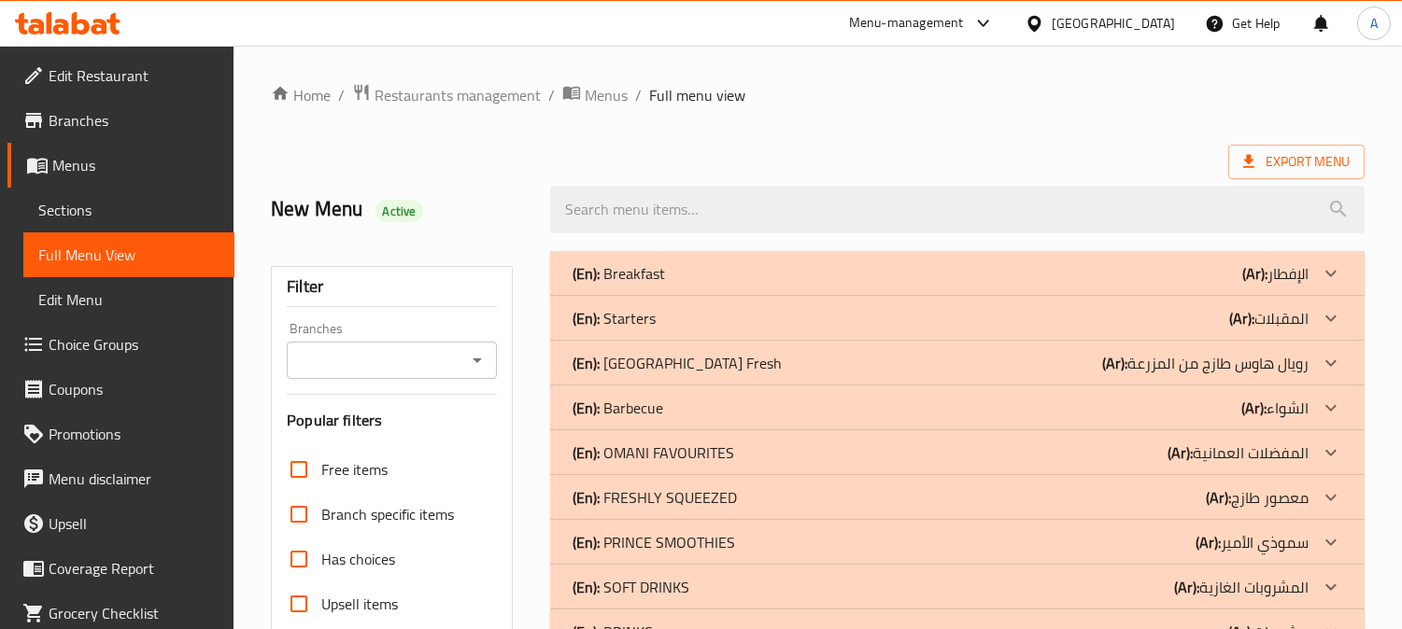
click at [785, 402] on div "(En): Barbecue (Ar): الشواء" at bounding box center [940, 408] width 736 height 22
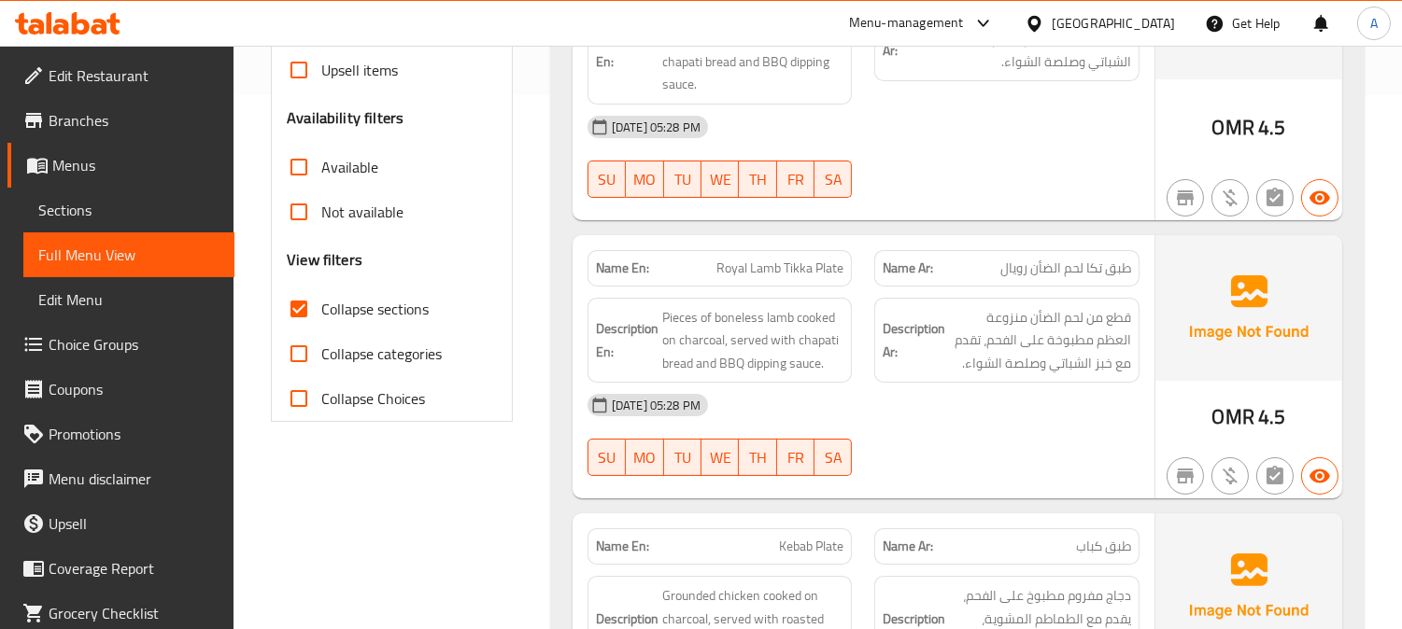
scroll to position [311, 0]
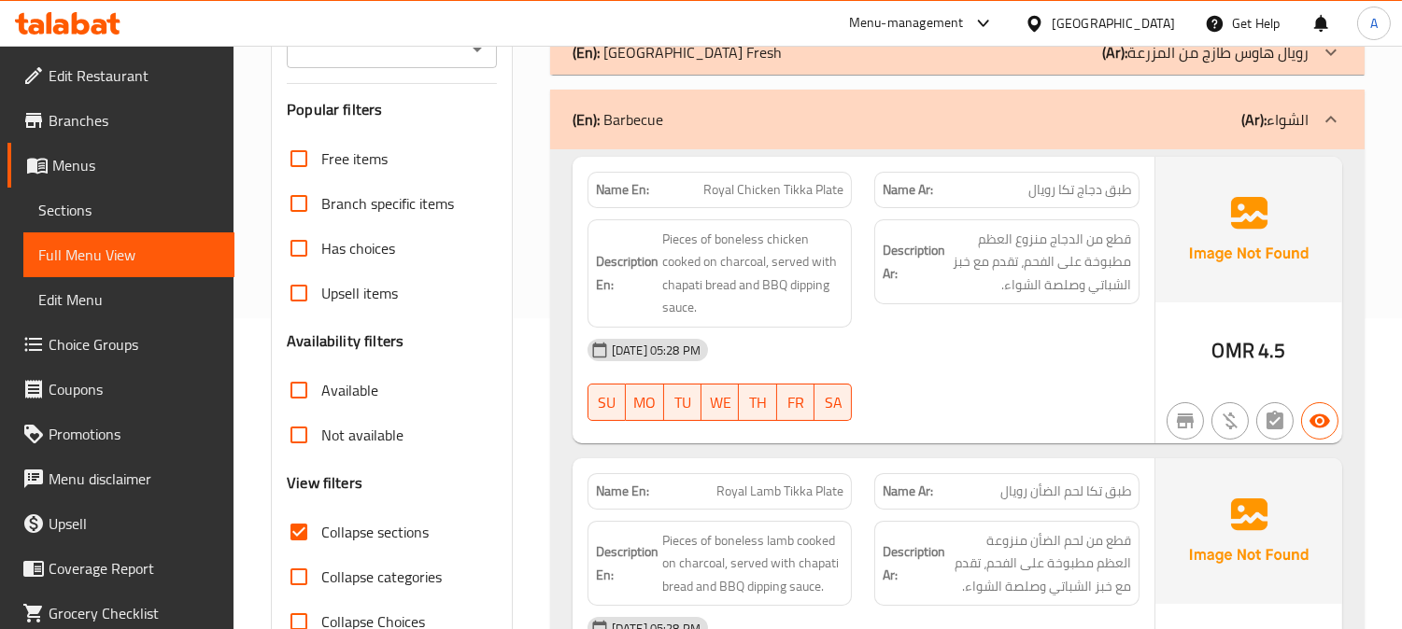
click at [868, 133] on div "(En): Barbecue (Ar): الشواء" at bounding box center [957, 120] width 814 height 60
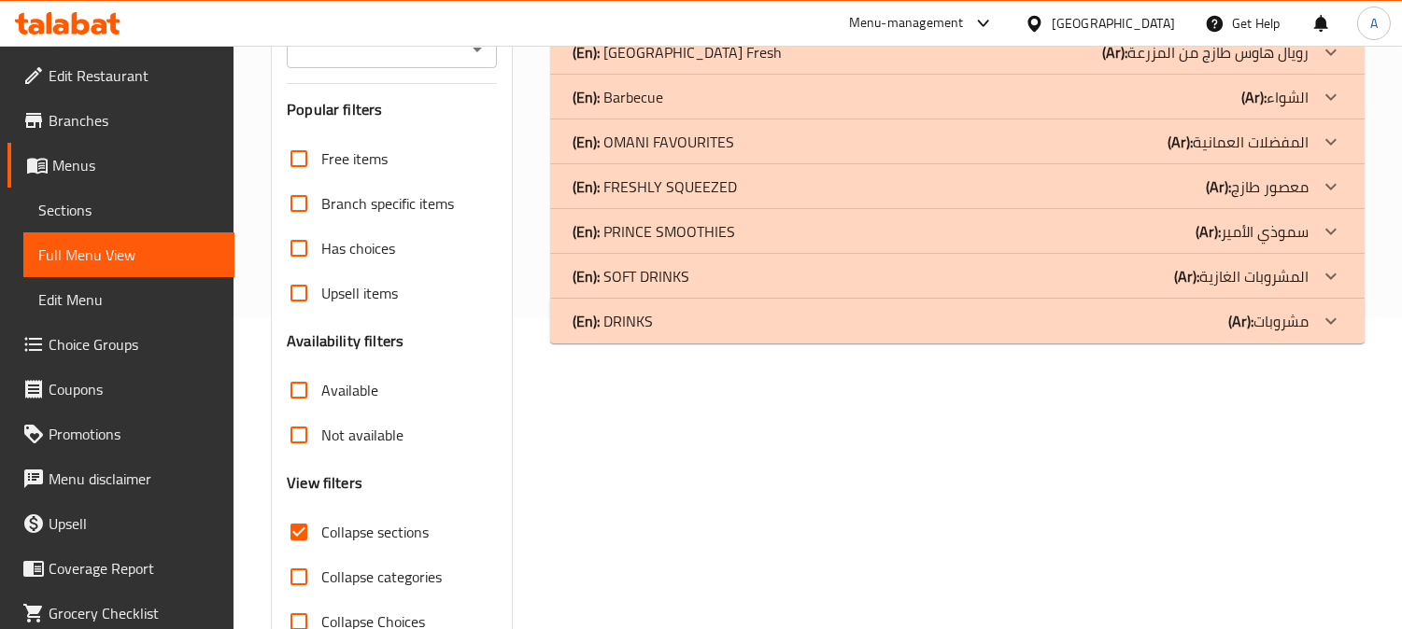
click at [798, 325] on div "(En): DRINKS (Ar): مشروبات" at bounding box center [940, 321] width 736 height 22
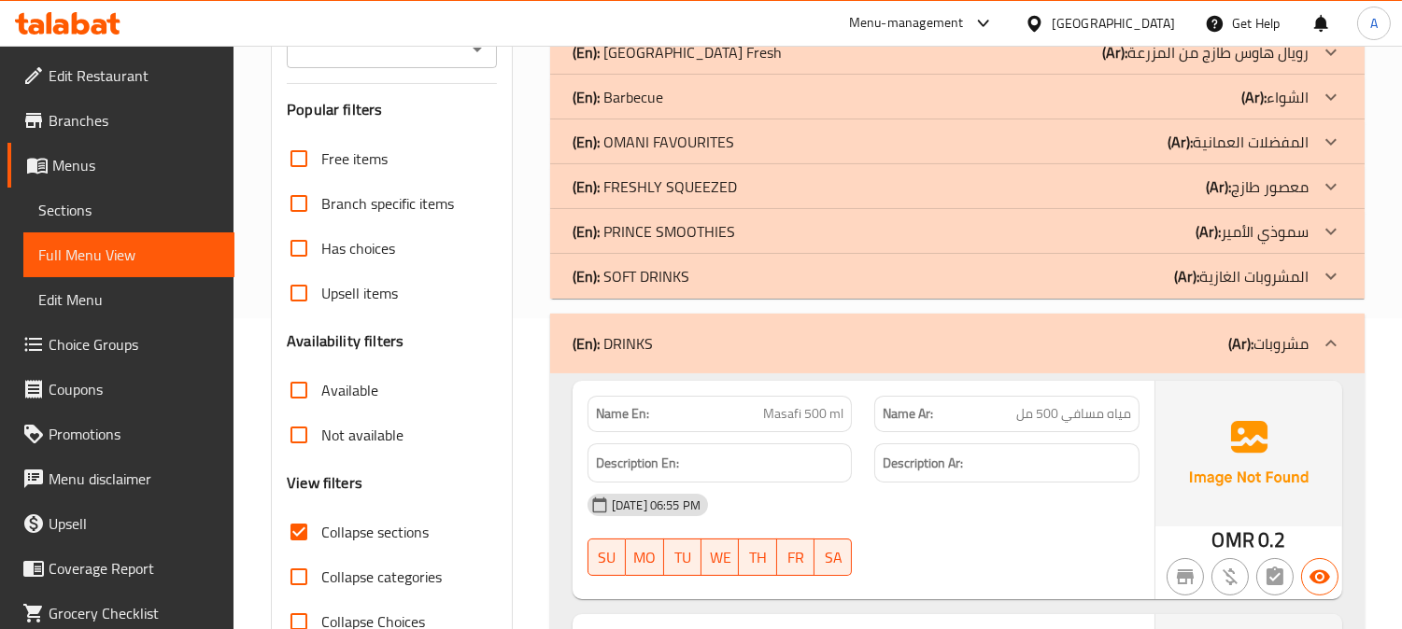
click at [810, 288] on div "(En): SOFT DRINKS (Ar): المشروبات الغازية" at bounding box center [957, 276] width 814 height 45
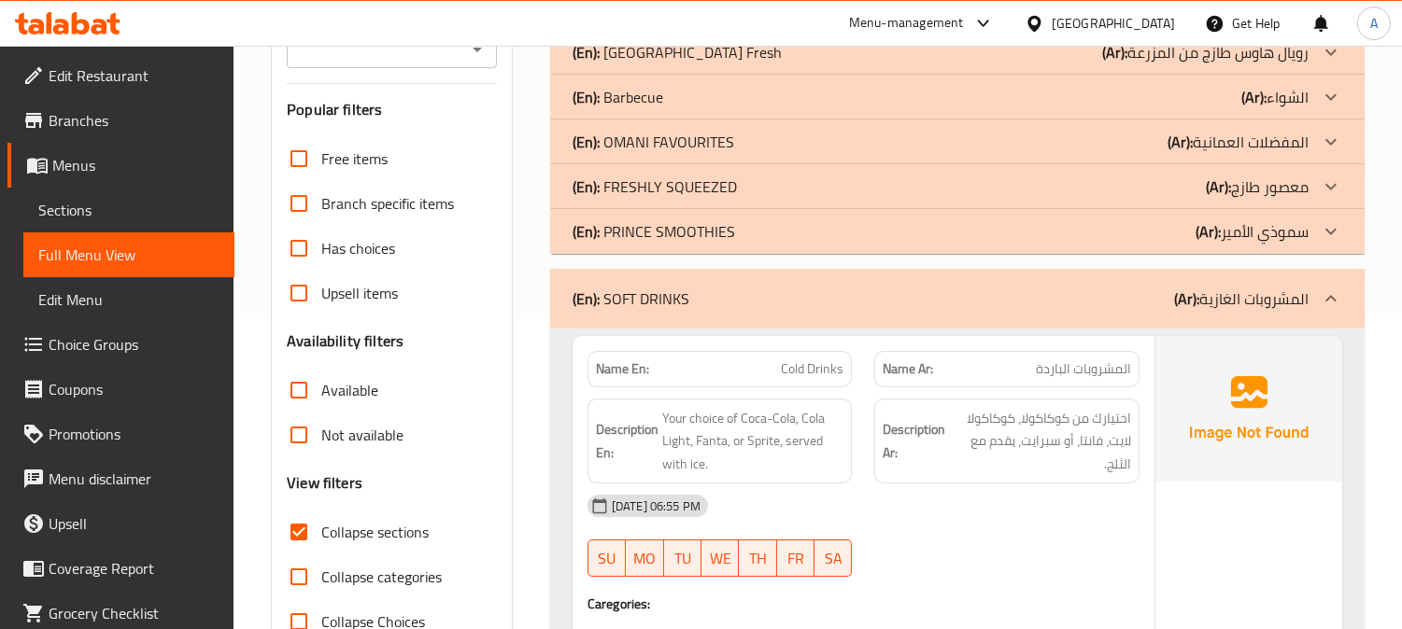
click at [813, 233] on div "(En): PRINCE SMOOTHIES (Ar): سموذي الأمير" at bounding box center [940, 231] width 736 height 22
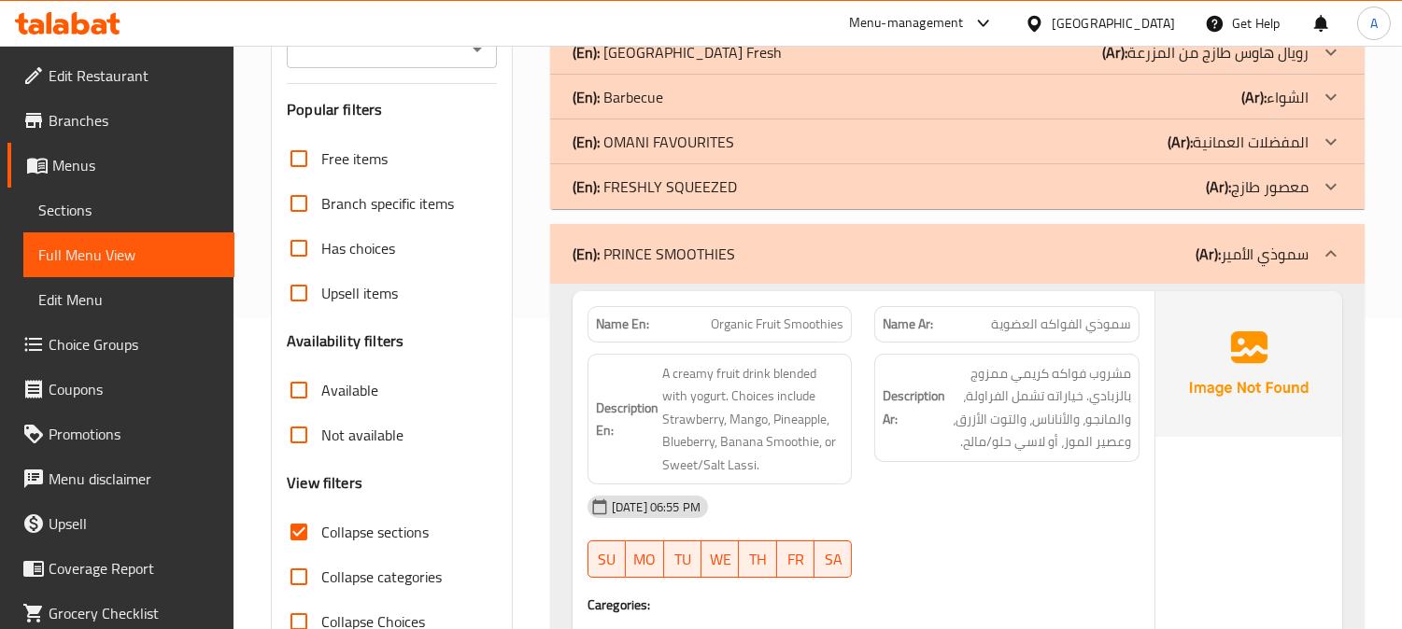
click at [813, 189] on div "(En): FRESHLY SQUEEZED (Ar): معصور طازج" at bounding box center [940, 187] width 736 height 22
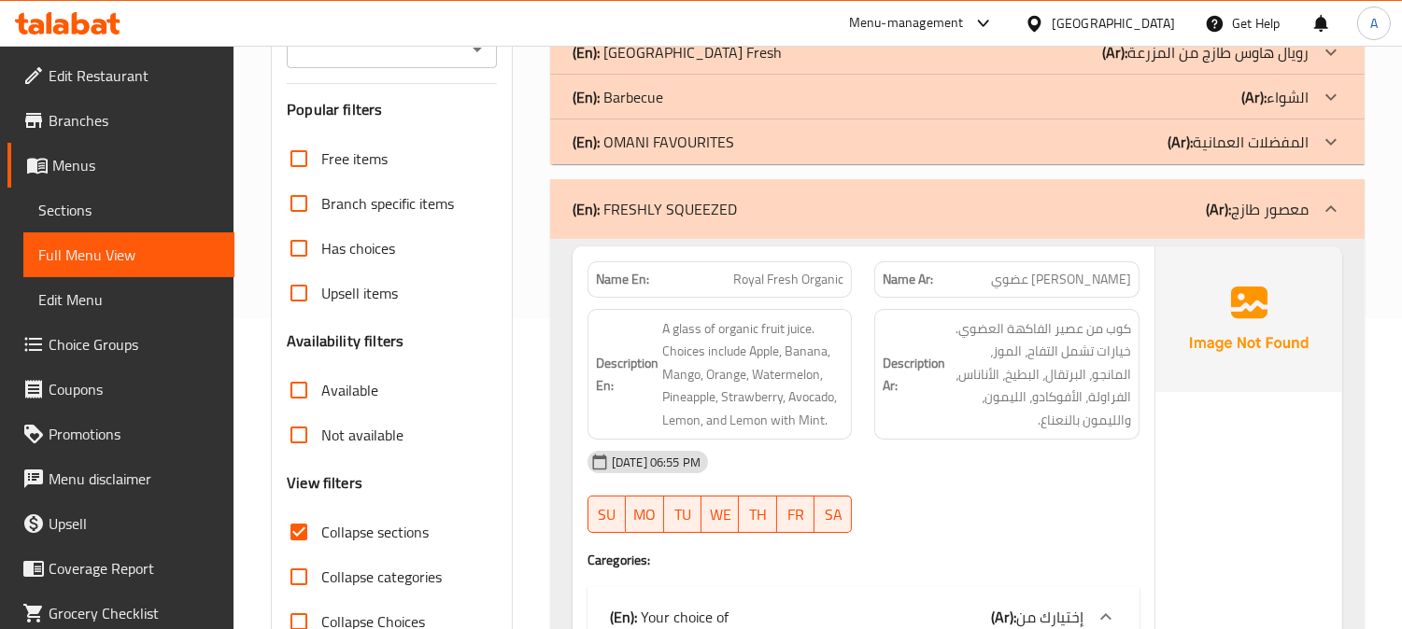
click at [782, 135] on div "(En): OMANI FAVOURITES (Ar): المفضلات العمانية" at bounding box center [940, 142] width 736 height 22
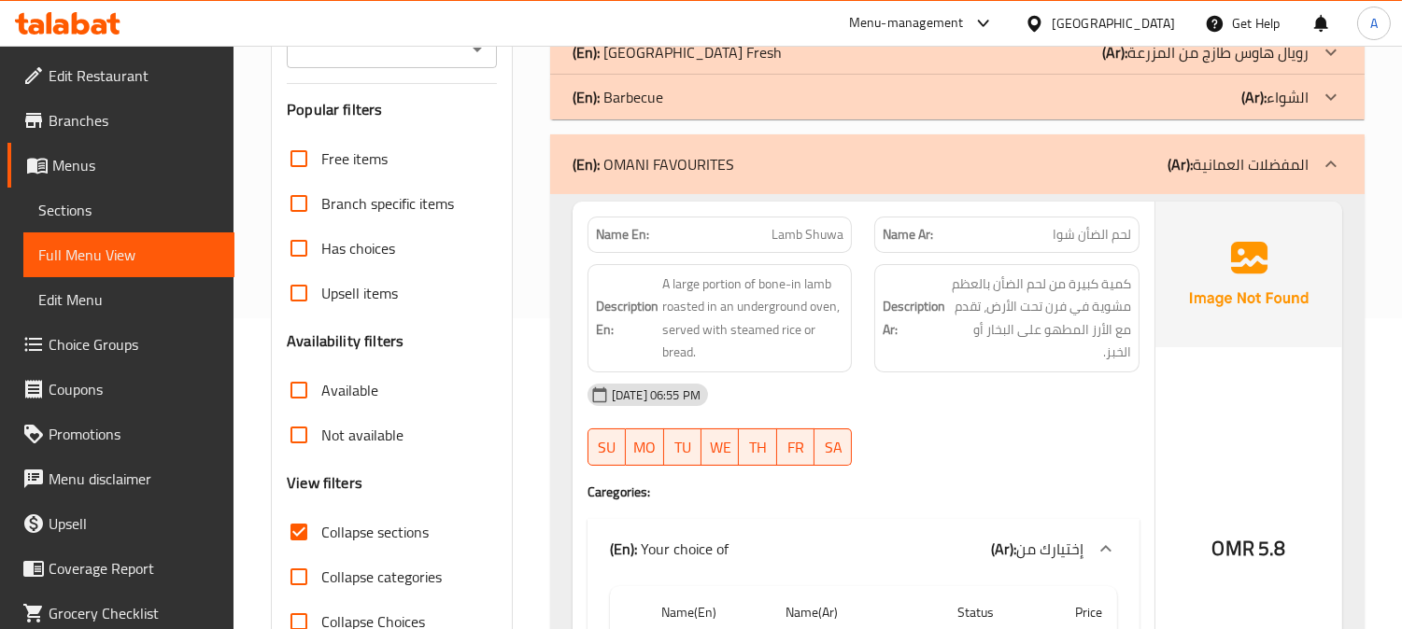
click at [769, 104] on div "(En): Barbecue (Ar): الشواء" at bounding box center [940, 97] width 736 height 22
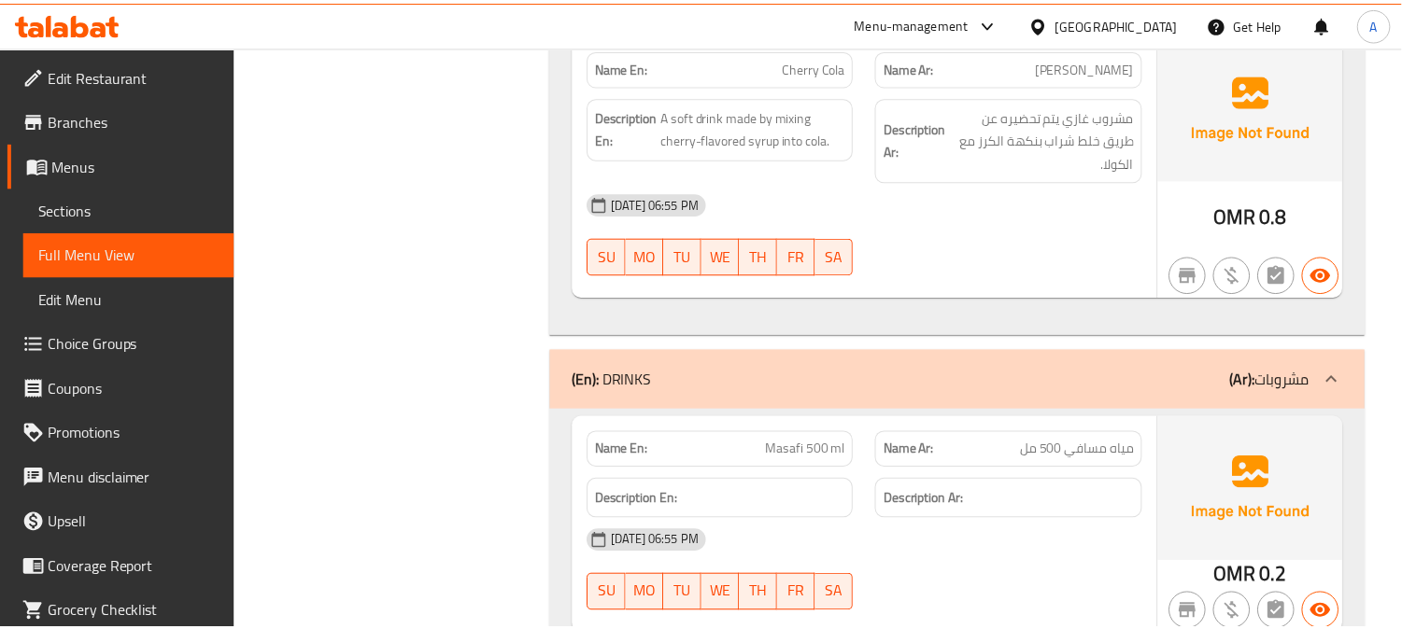
scroll to position [7367, 0]
